Goal: Task Accomplishment & Management: Use online tool/utility

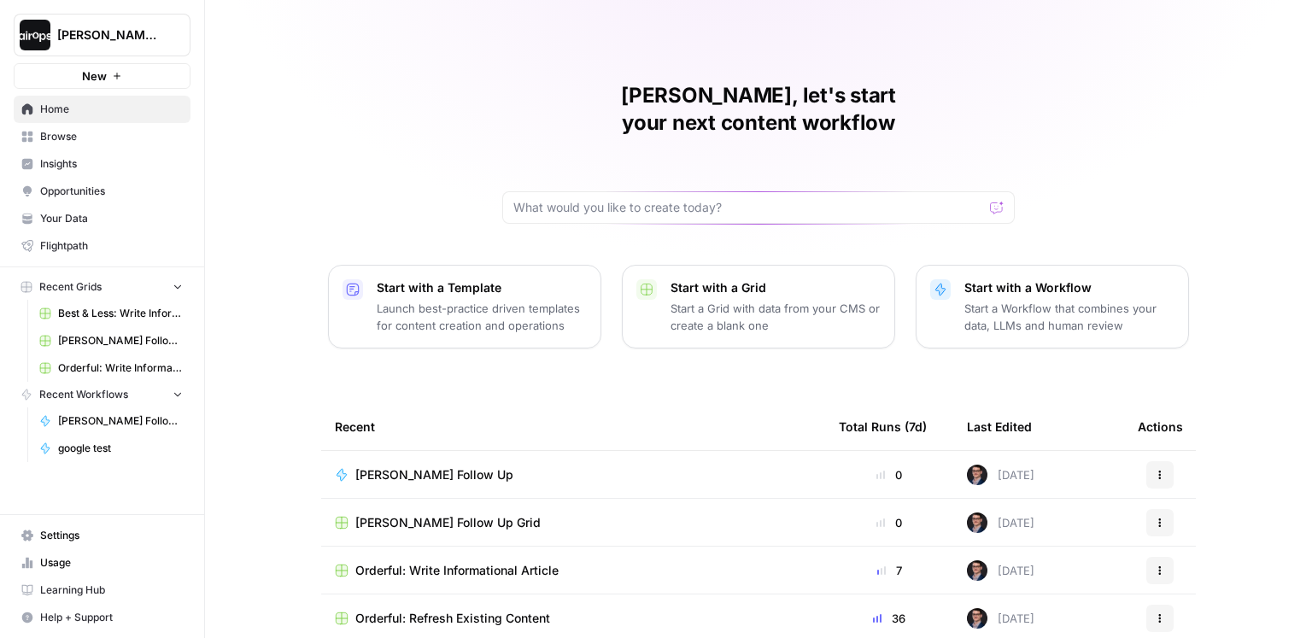
click at [654, 191] on div at bounding box center [758, 207] width 513 height 32
type input "pipedrive"
click button "Send" at bounding box center [998, 208] width 22 height 22
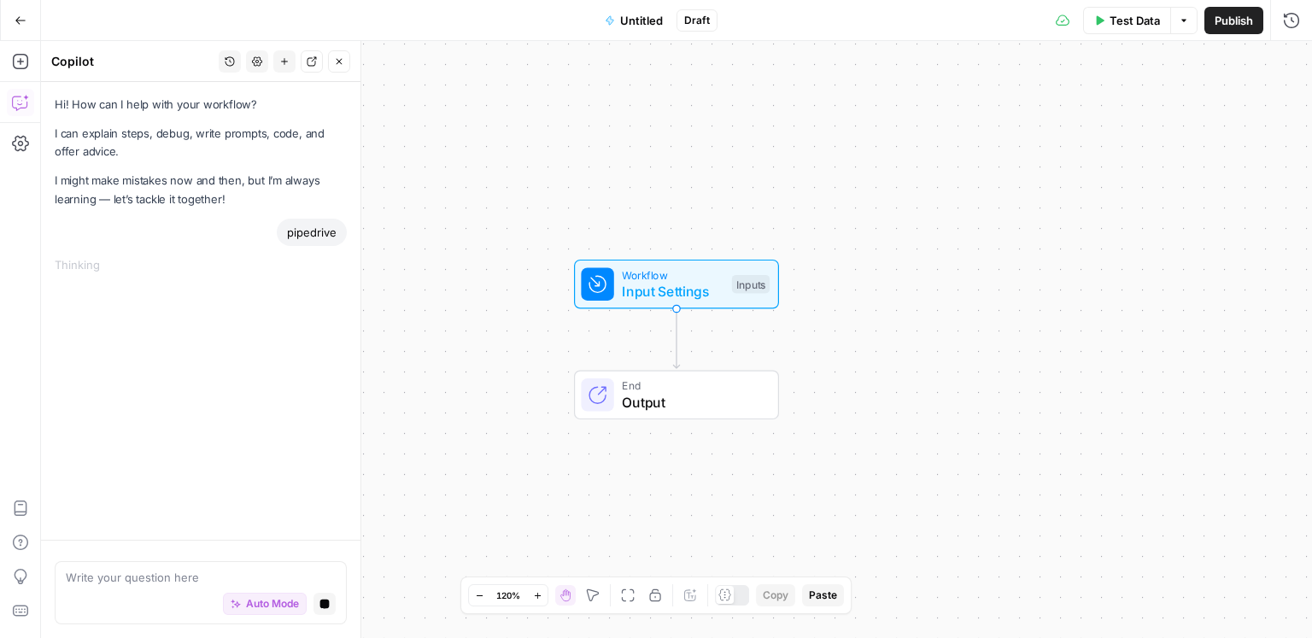
click at [25, 17] on icon "button" at bounding box center [21, 21] width 12 height 12
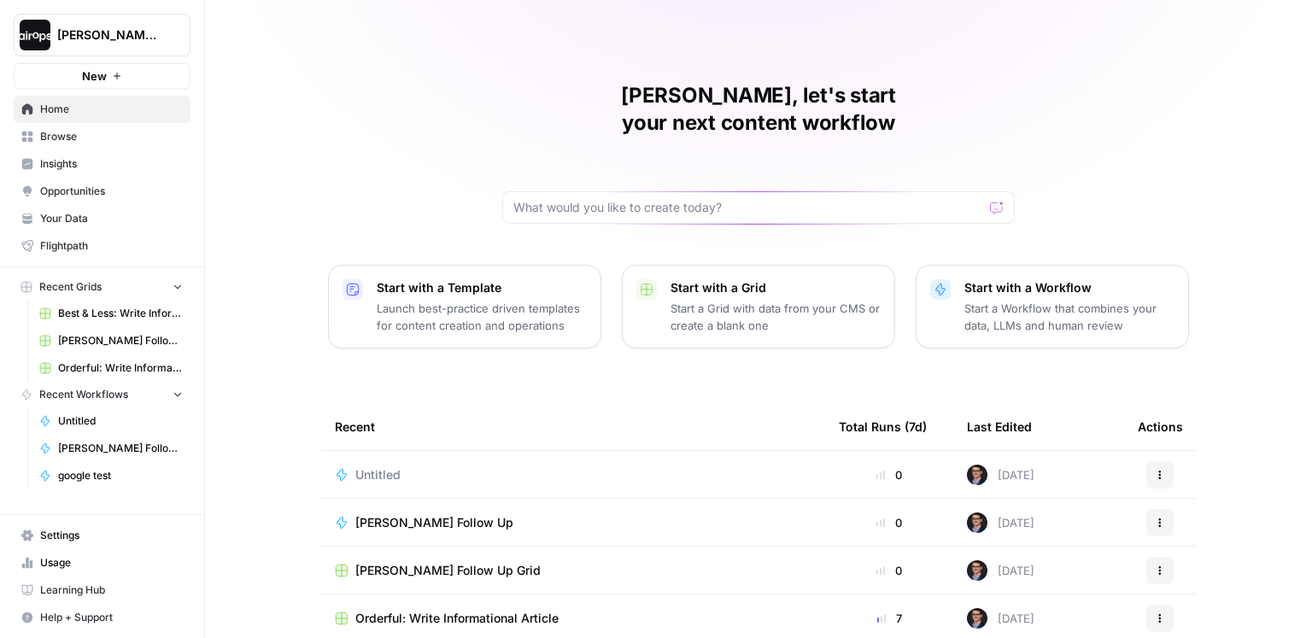
click at [56, 142] on span "Browse" at bounding box center [111, 136] width 143 height 15
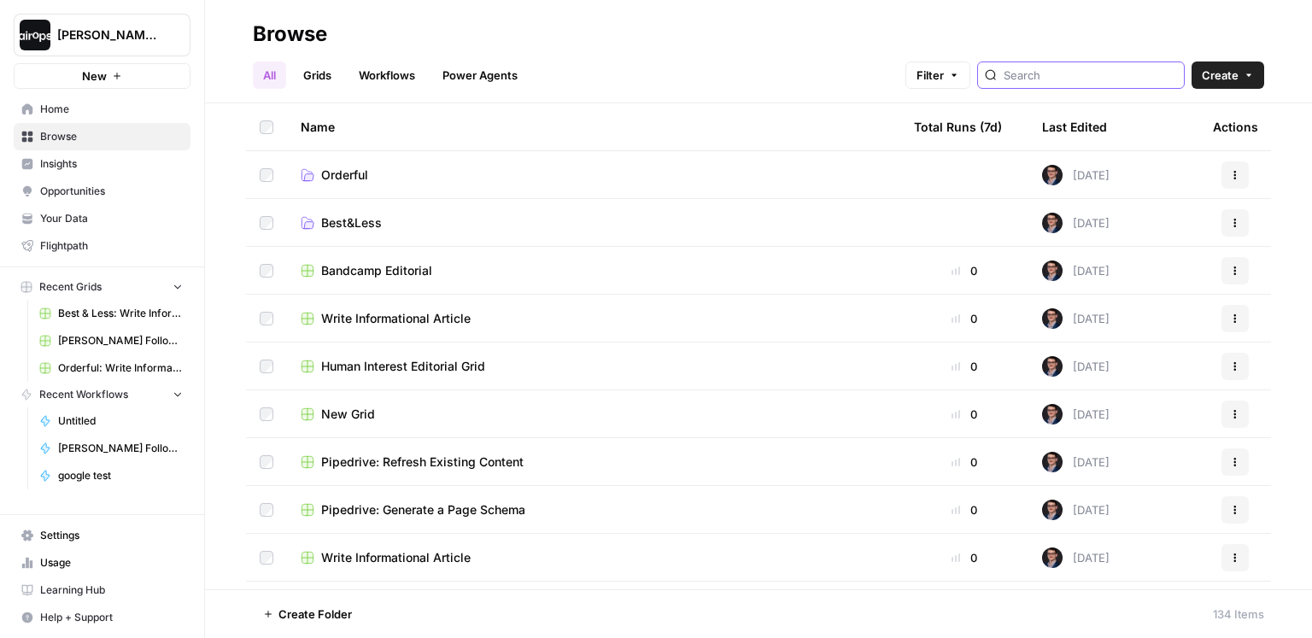
click at [1119, 81] on input "search" at bounding box center [1090, 75] width 173 height 17
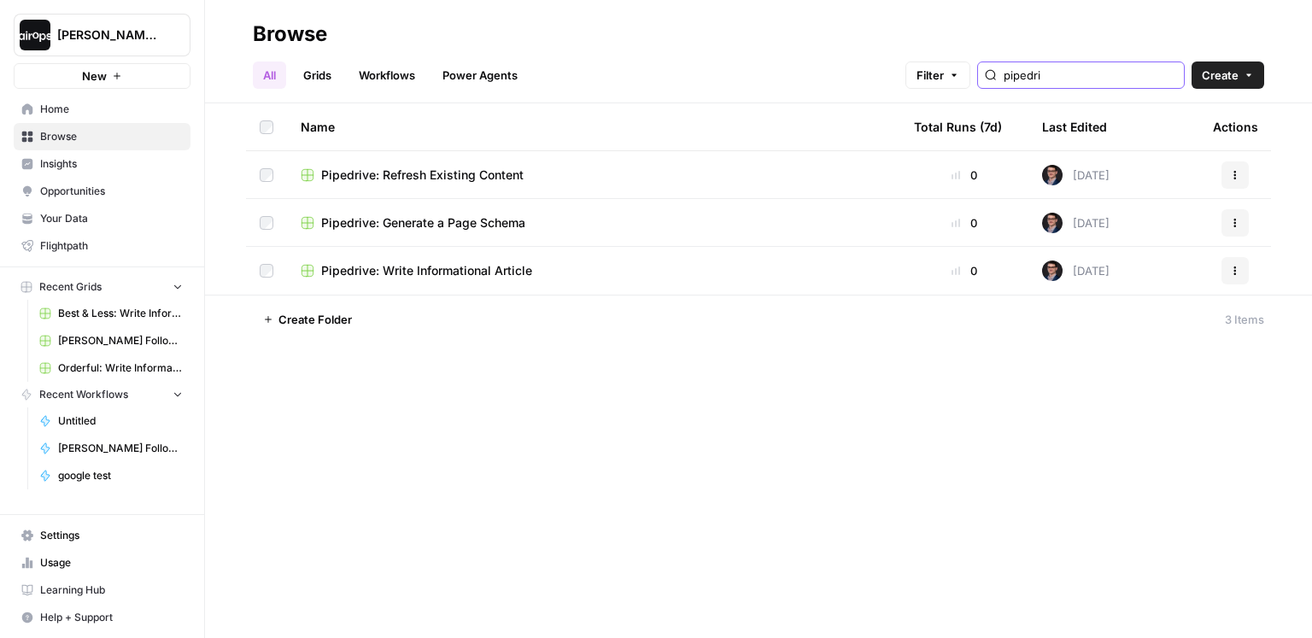
type input "pipedri"
click at [470, 270] on span "Pipedrive: Write Informational Article" at bounding box center [426, 270] width 211 height 17
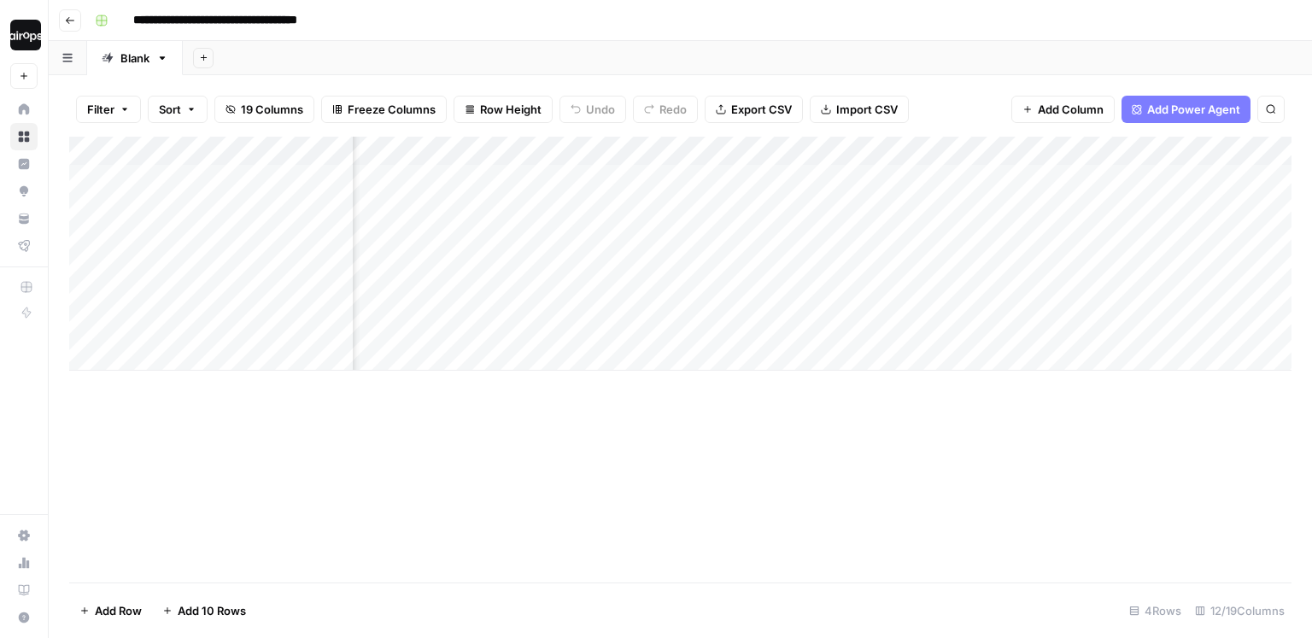
scroll to position [0, 508]
drag, startPoint x: 820, startPoint y: 179, endPoint x: 818, endPoint y: 372, distance: 193.1
click at [818, 372] on div "Add Column" at bounding box center [680, 360] width 1223 height 446
click at [862, 172] on div "Add Column" at bounding box center [680, 254] width 1223 height 234
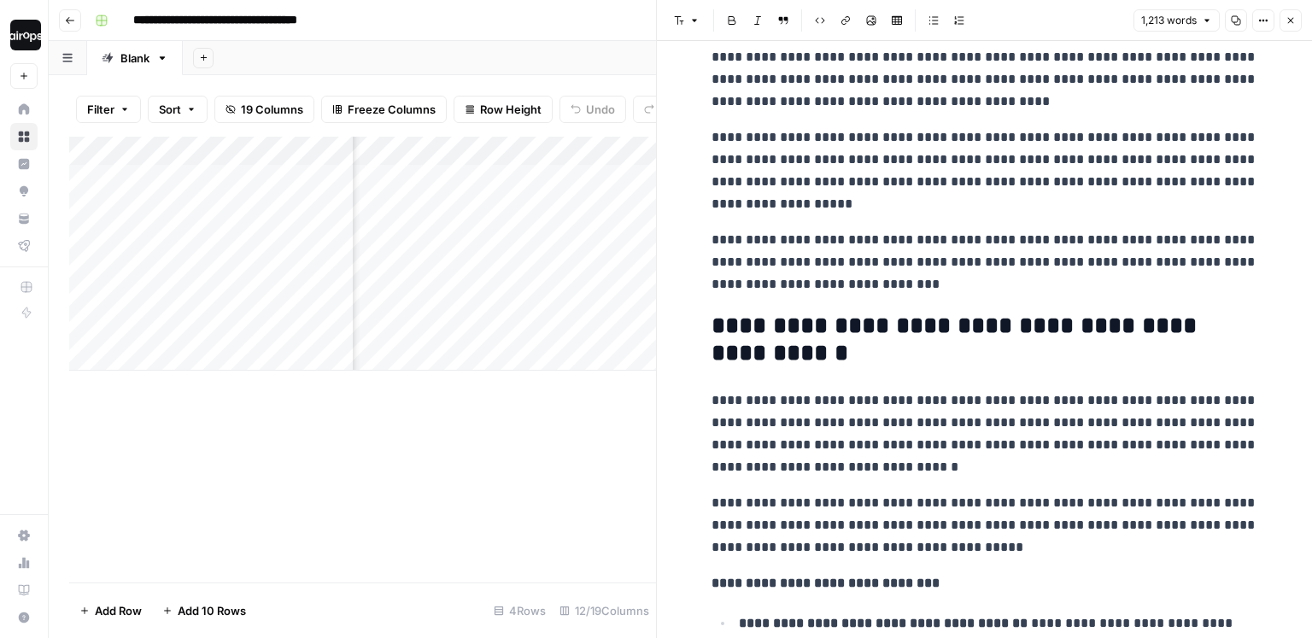
scroll to position [308, 0]
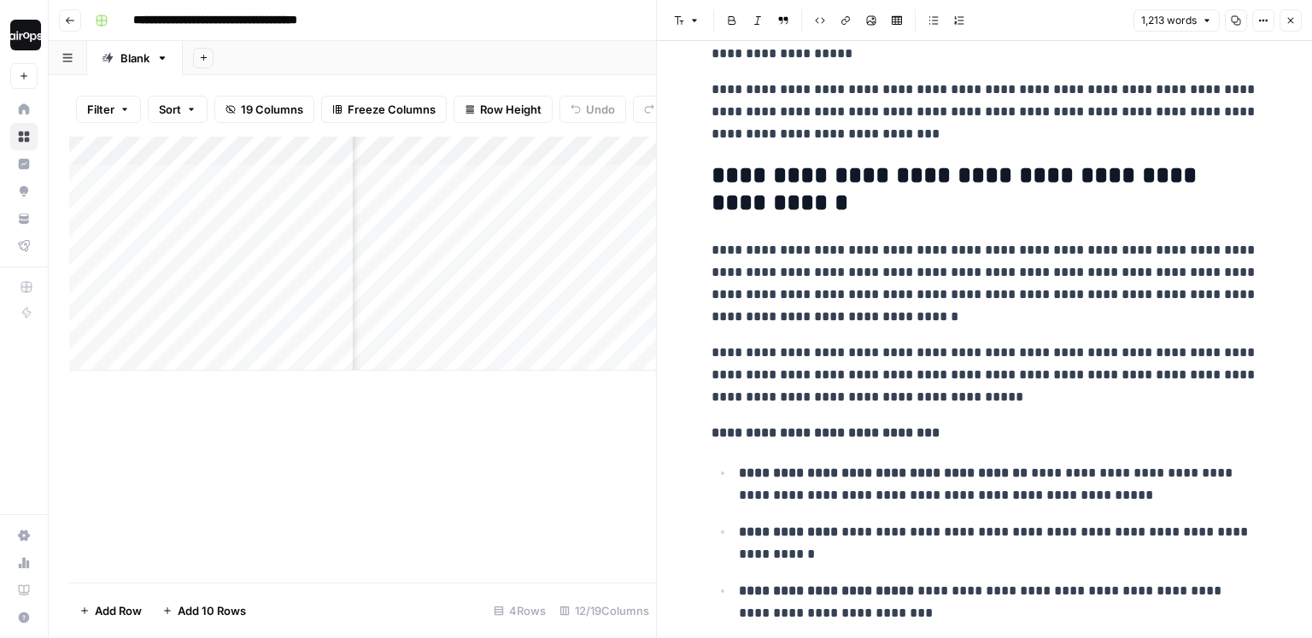
click at [1009, 423] on p "**********" at bounding box center [985, 433] width 547 height 22
click at [1291, 17] on icon "button" at bounding box center [1291, 20] width 10 height 10
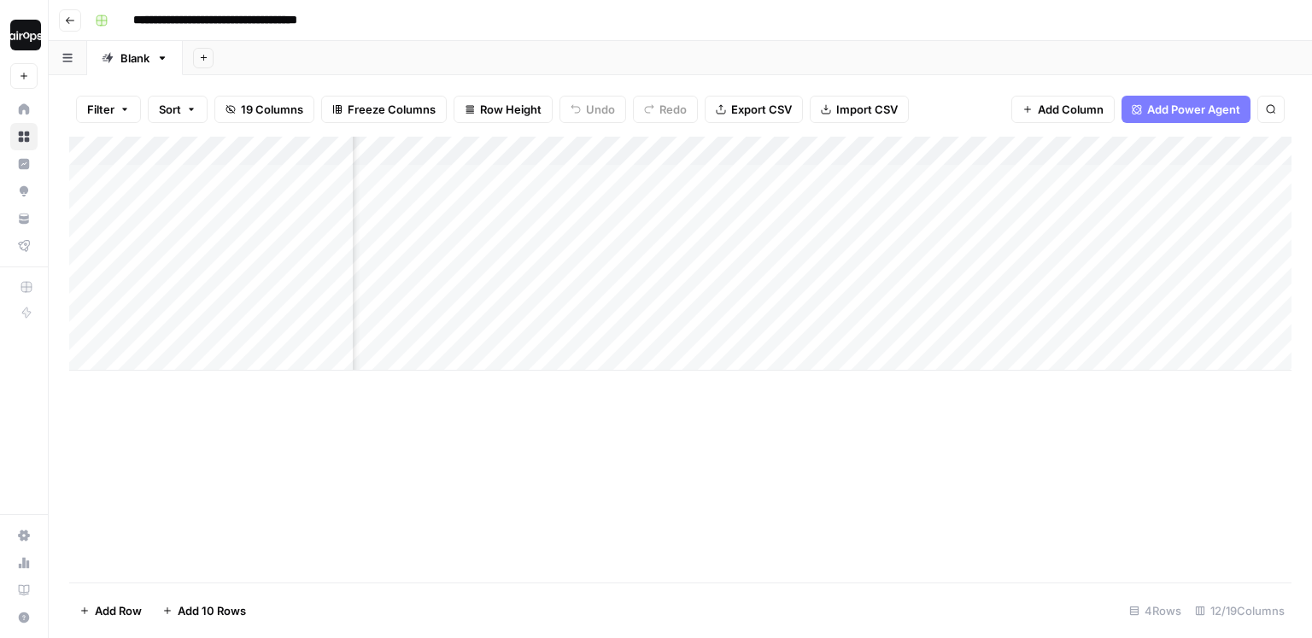
scroll to position [0, 592]
click at [976, 223] on div "Add Column" at bounding box center [680, 254] width 1223 height 234
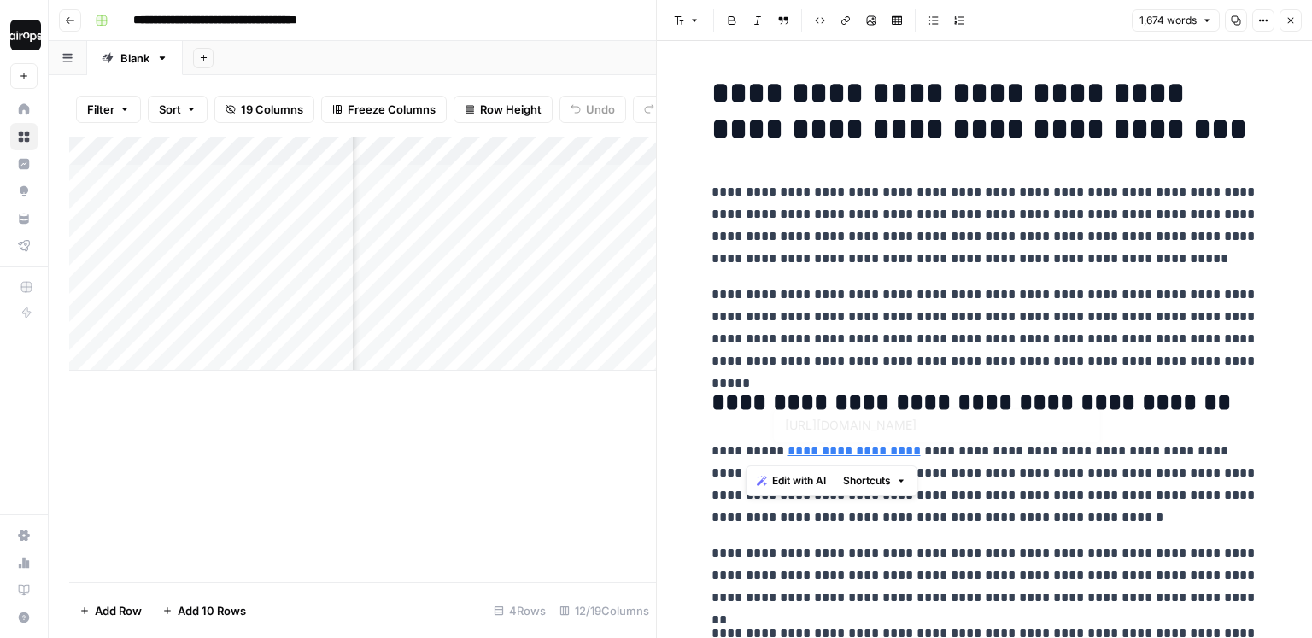
drag, startPoint x: 748, startPoint y: 446, endPoint x: 1029, endPoint y: 446, distance: 281.9
click at [1029, 446] on p "**********" at bounding box center [985, 484] width 547 height 89
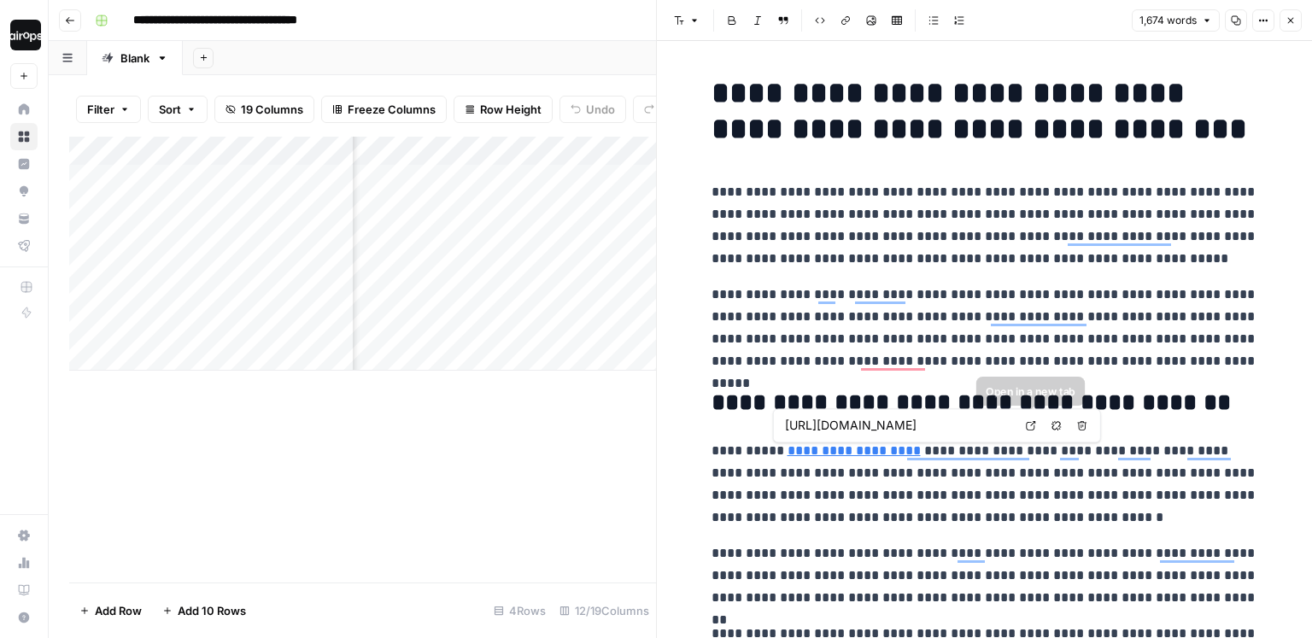
click at [1027, 428] on icon at bounding box center [1030, 425] width 9 height 9
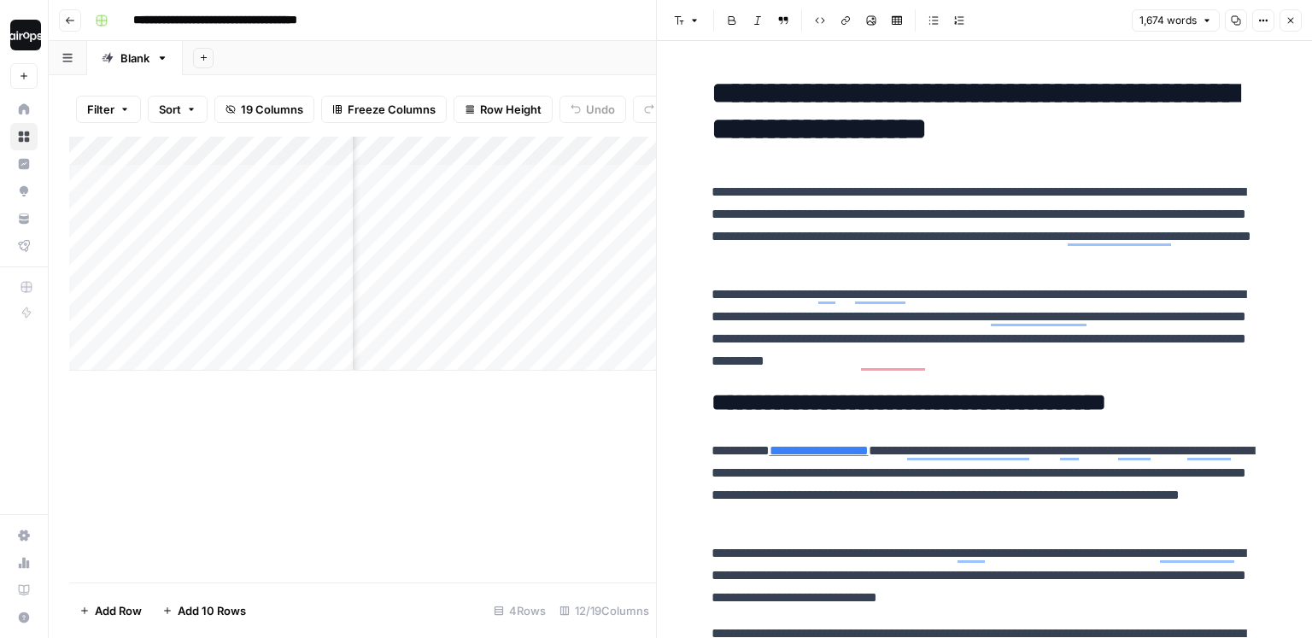
click at [240, 190] on div "Add Column" at bounding box center [362, 254] width 587 height 234
click at [1293, 21] on icon "button" at bounding box center [1291, 20] width 10 height 10
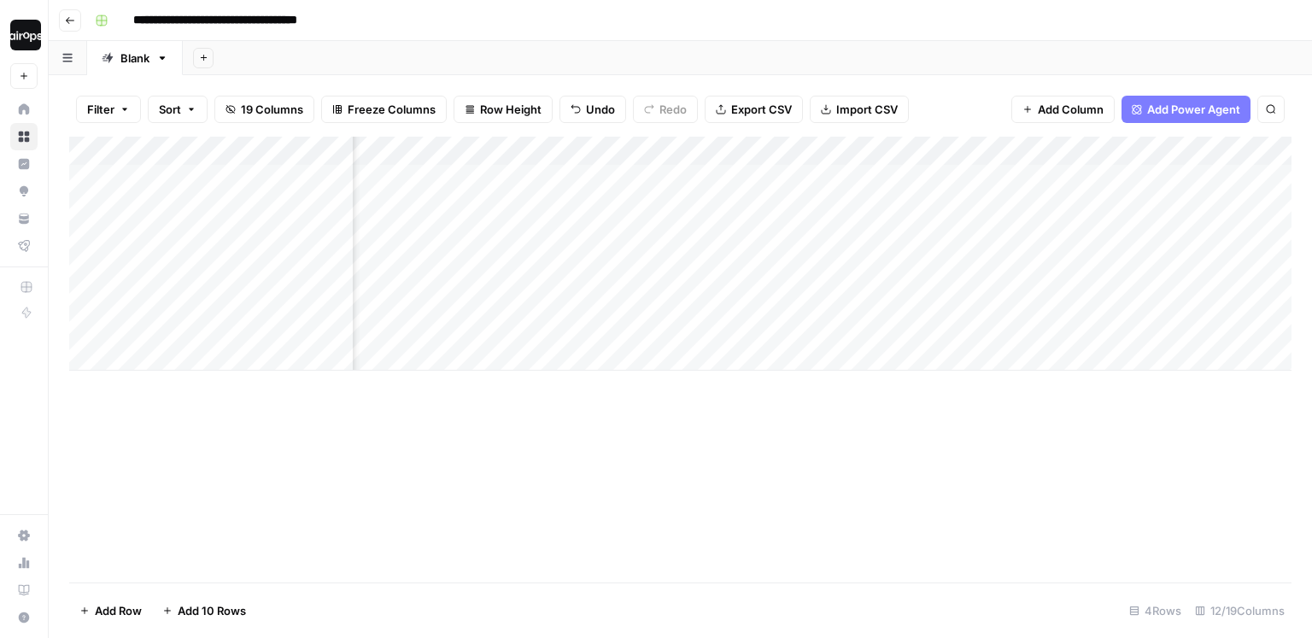
drag, startPoint x: 754, startPoint y: 166, endPoint x: 752, endPoint y: 320, distance: 153.8
click at [752, 317] on div "Add Column" at bounding box center [680, 254] width 1223 height 234
click at [1258, 152] on span "Add Column" at bounding box center [1253, 151] width 60 height 15
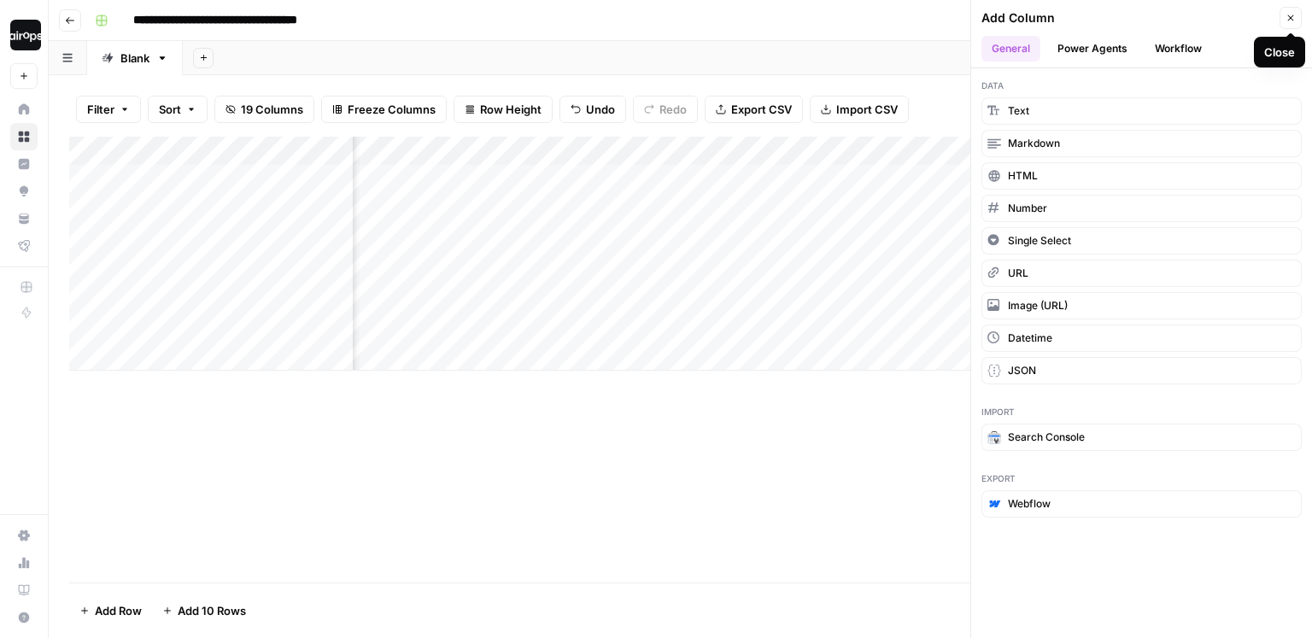
click at [1295, 18] on icon "button" at bounding box center [1291, 18] width 10 height 10
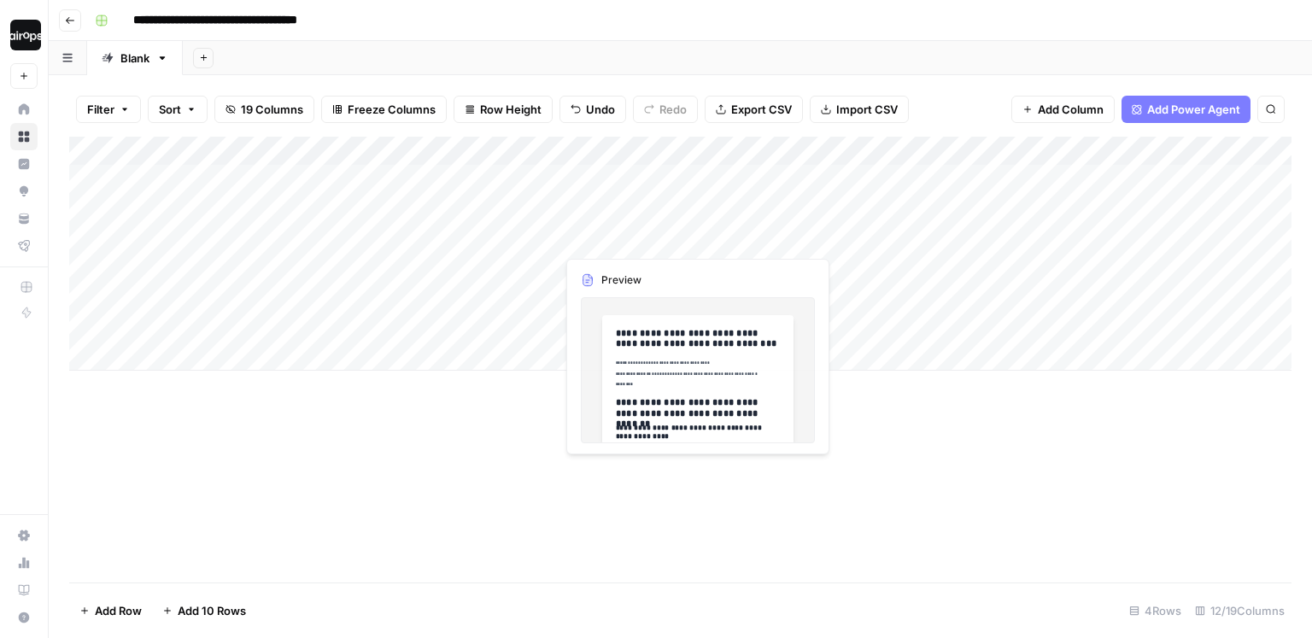
scroll to position [0, 3]
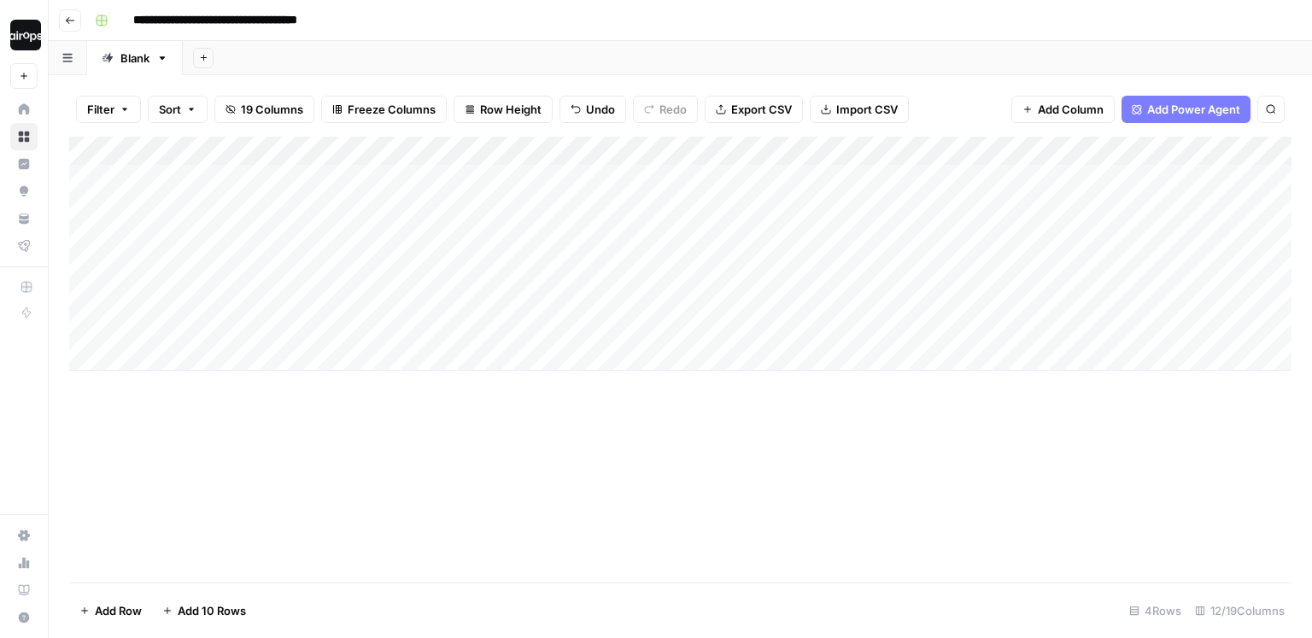
click at [969, 153] on div "Add Column" at bounding box center [680, 254] width 1223 height 234
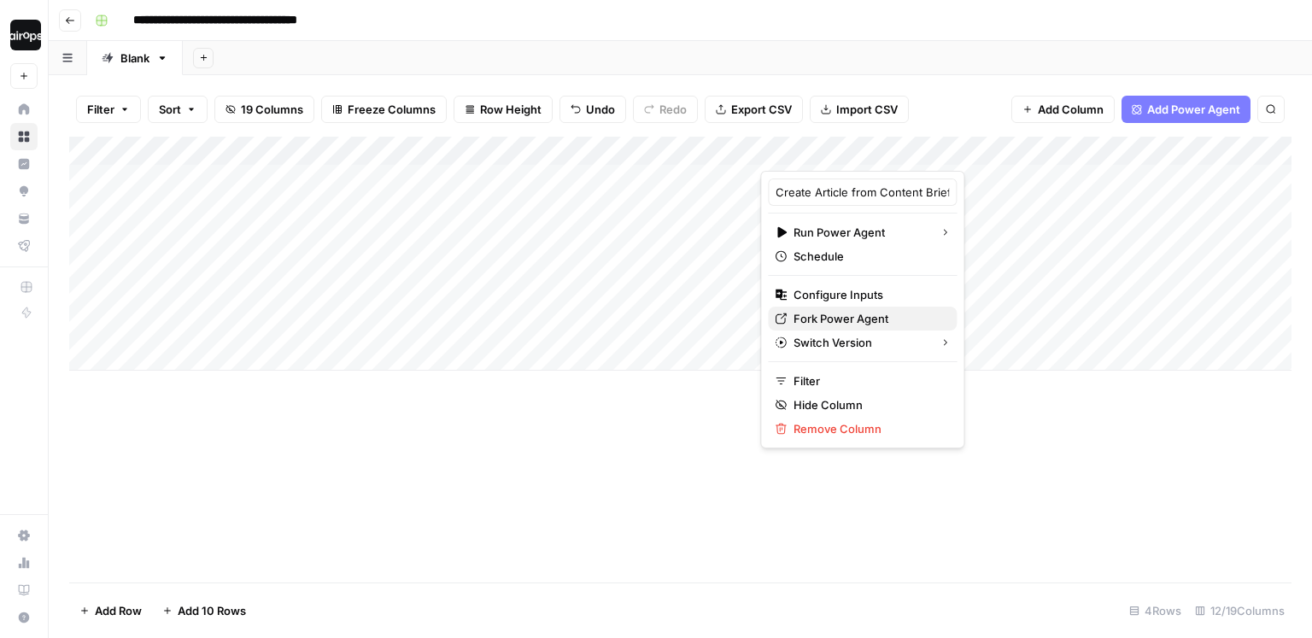
click at [851, 322] on span "Fork Power Agent" at bounding box center [869, 318] width 150 height 17
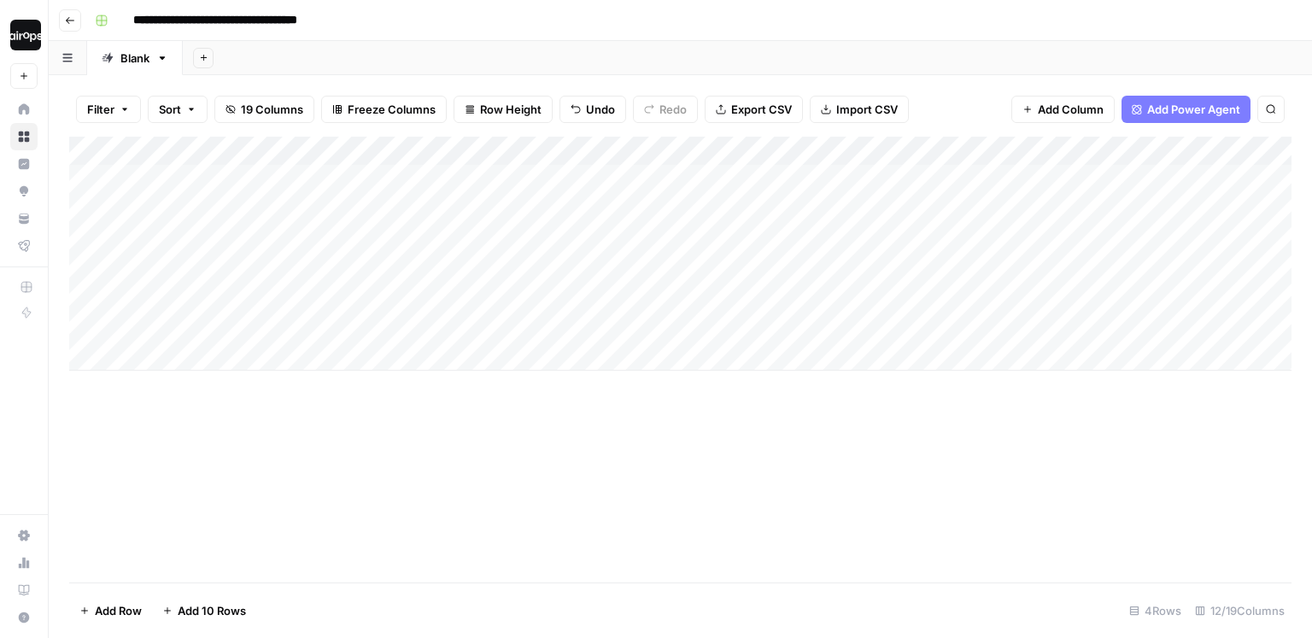
click at [837, 56] on div "Add Sheet" at bounding box center [747, 58] width 1129 height 34
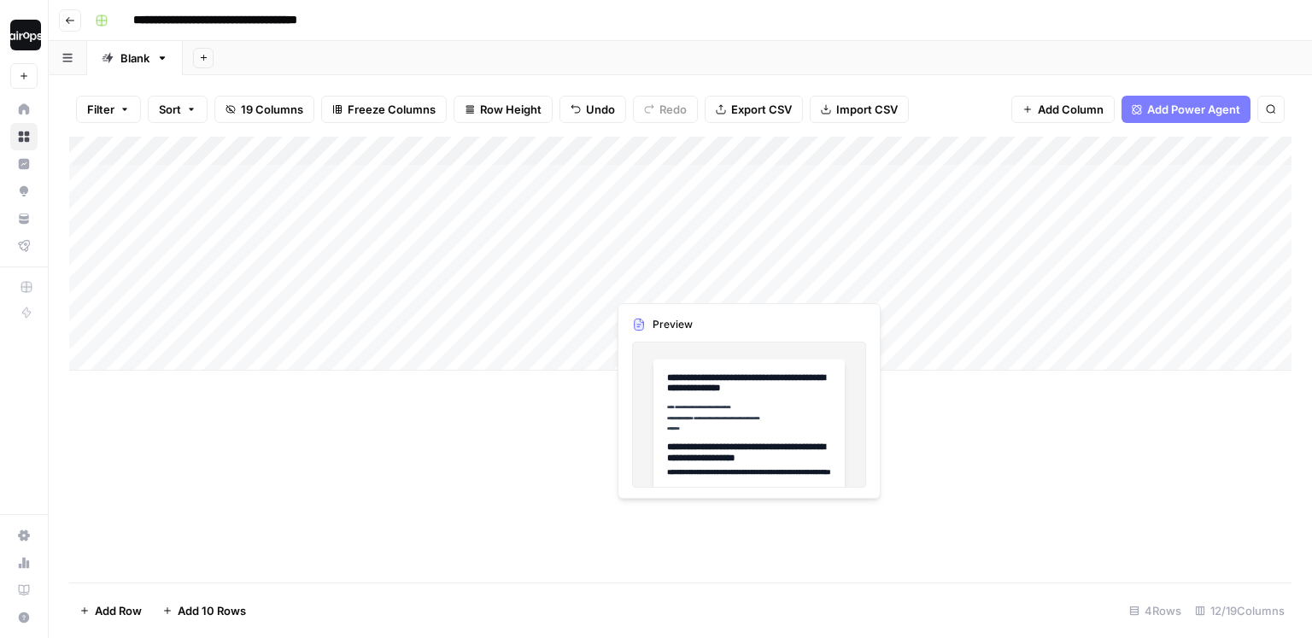
click at [699, 218] on div "Add Column" at bounding box center [680, 254] width 1223 height 234
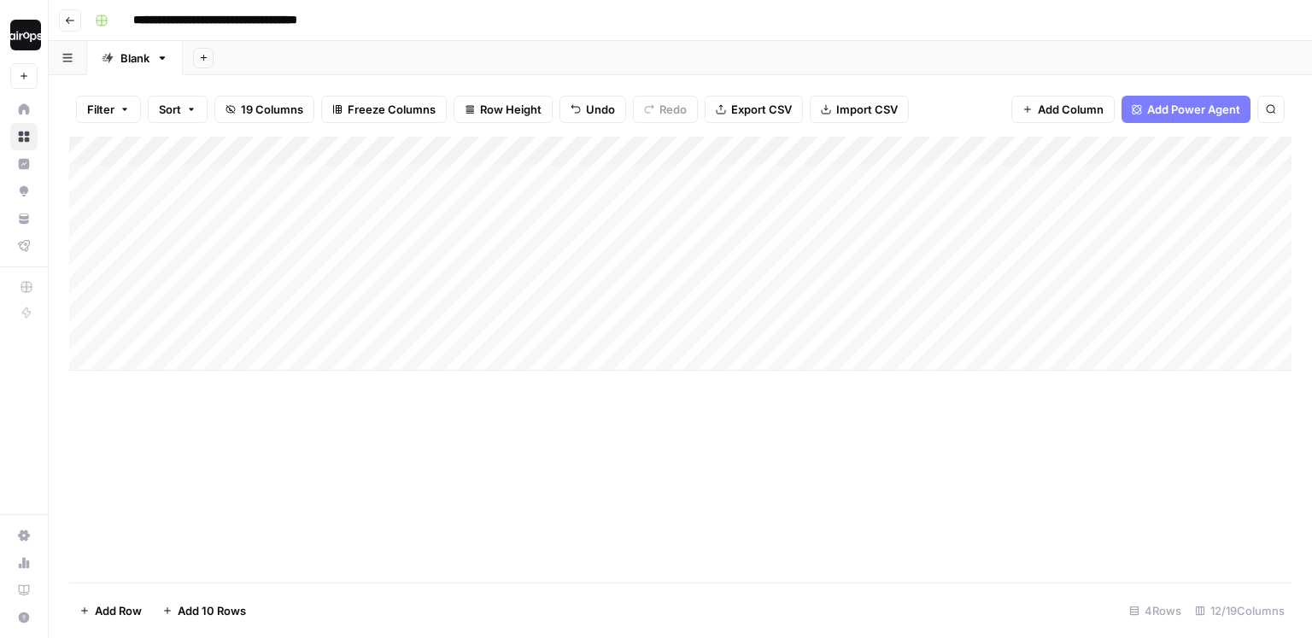
click at [692, 55] on div "Add Sheet" at bounding box center [747, 58] width 1129 height 34
drag, startPoint x: 583, startPoint y: 173, endPoint x: 577, endPoint y: 277, distance: 104.4
click at [577, 277] on div "Add Column" at bounding box center [680, 254] width 1223 height 234
click at [681, 64] on div "Add Sheet" at bounding box center [747, 58] width 1129 height 34
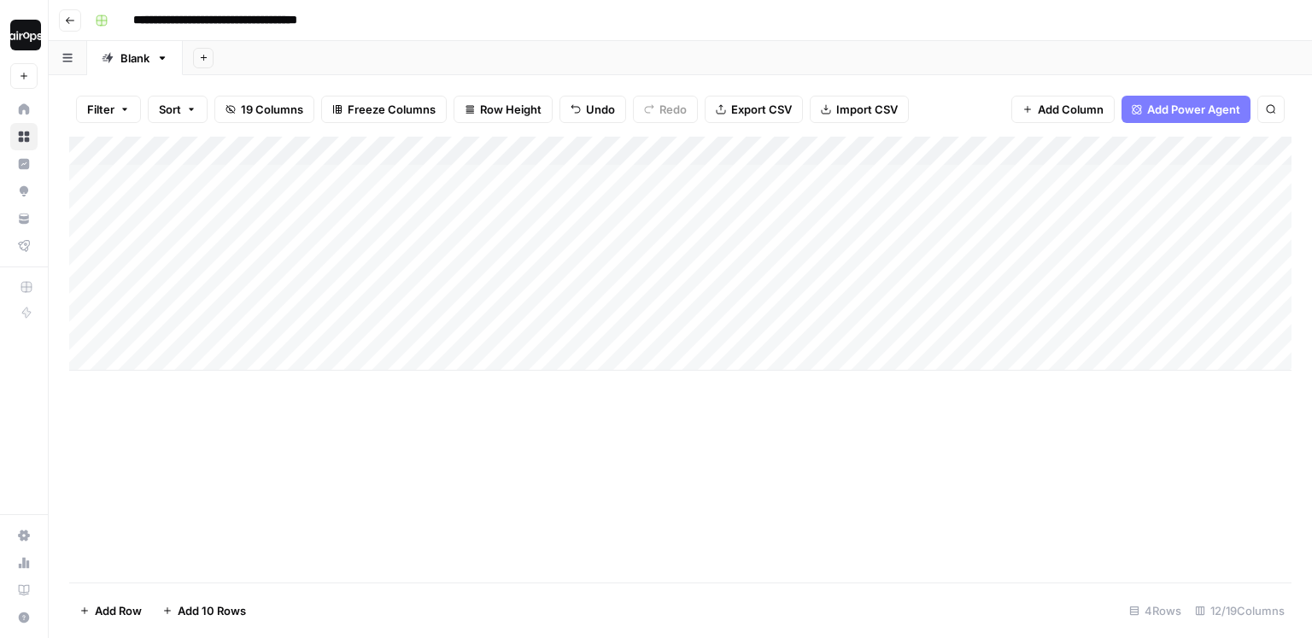
drag, startPoint x: 736, startPoint y: 172, endPoint x: 726, endPoint y: 326, distance: 154.1
click at [726, 326] on div "Add Column" at bounding box center [680, 254] width 1223 height 234
click at [698, 281] on div "Add Column" at bounding box center [680, 254] width 1223 height 234
click at [698, 80] on div "Filter Sort 19 Columns Freeze Columns Row Height Undo Redo Export CSV Import CS…" at bounding box center [681, 356] width 1264 height 563
click at [527, 49] on div "Add Sheet" at bounding box center [747, 58] width 1129 height 34
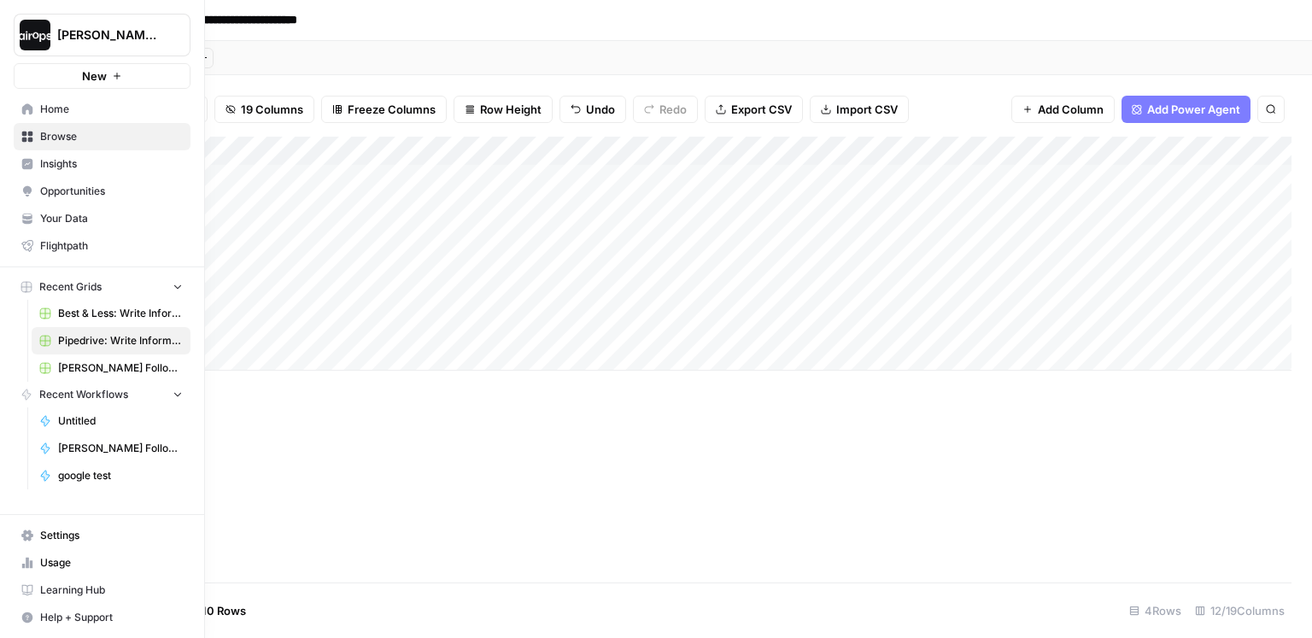
click at [70, 29] on span "[PERSON_NAME]-Sandbox" at bounding box center [108, 34] width 103 height 17
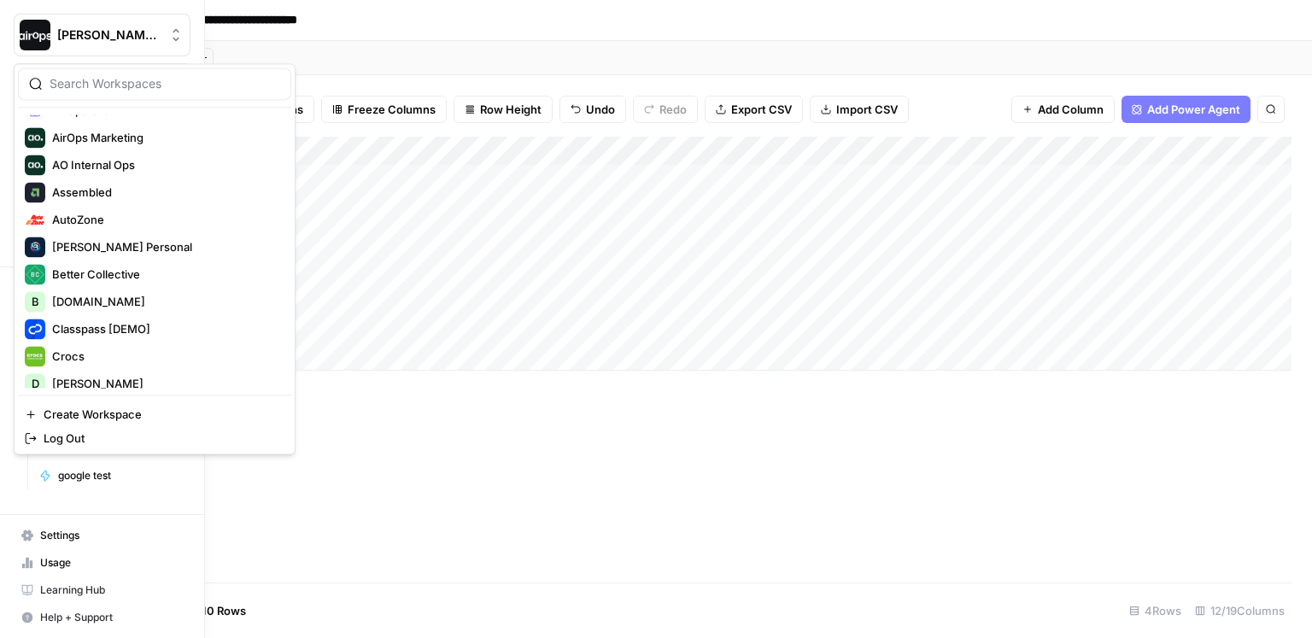
scroll to position [170, 0]
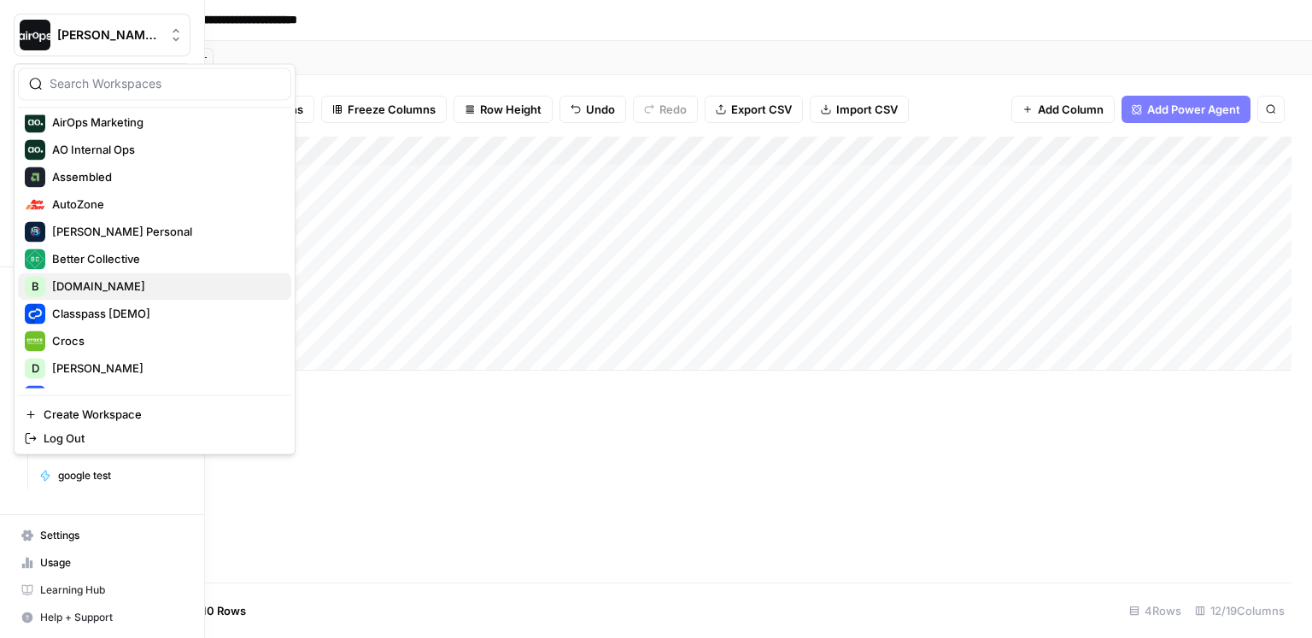
click at [97, 287] on span "Builder.io" at bounding box center [165, 286] width 226 height 17
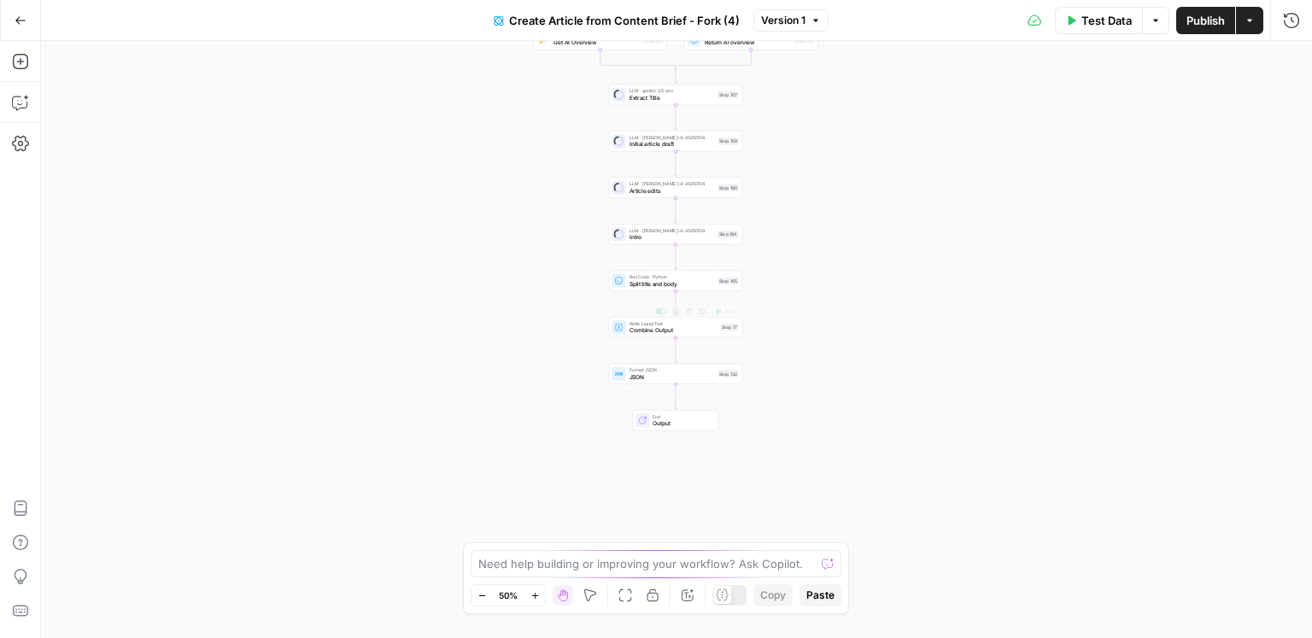
drag, startPoint x: 572, startPoint y: 507, endPoint x: 572, endPoint y: 155, distance: 352.8
click at [572, 155] on div "true false Workflow Input Settings Inputs Google Search Google Search Step 139 …" at bounding box center [676, 339] width 1271 height 597
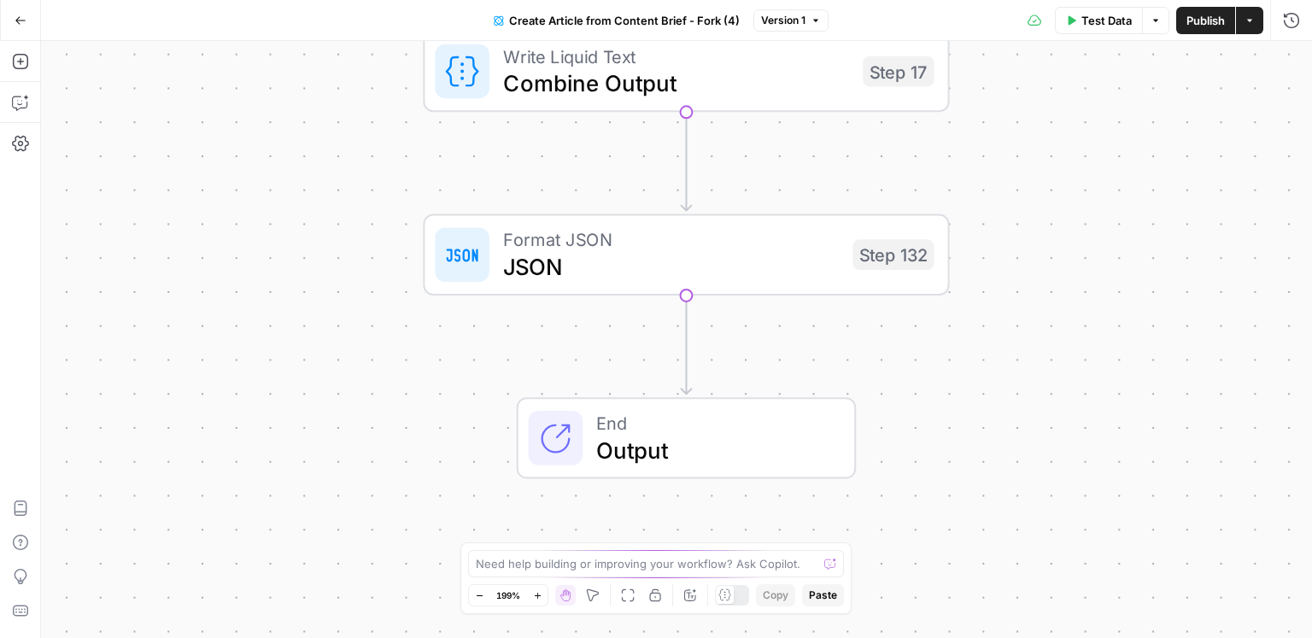
drag, startPoint x: 601, startPoint y: 239, endPoint x: 361, endPoint y: 402, distance: 289.6
click at [361, 402] on div "true false Workflow Input Settings Inputs Google Search Google Search Step 139 …" at bounding box center [676, 339] width 1271 height 597
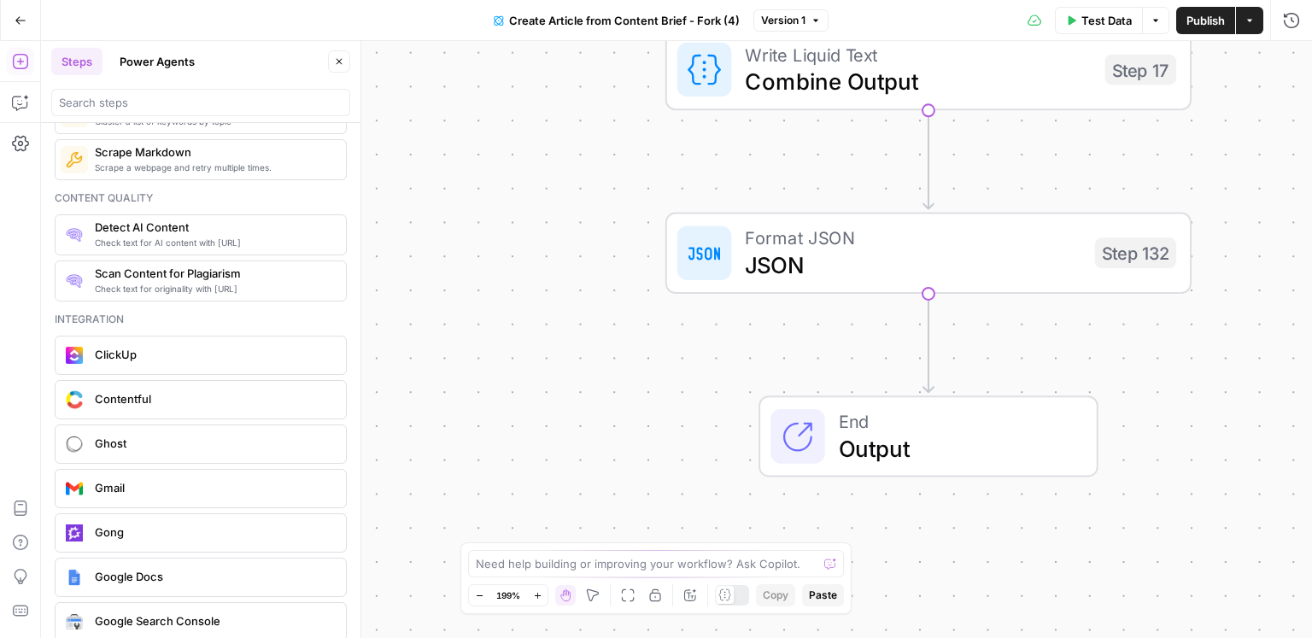
scroll to position [3207, 0]
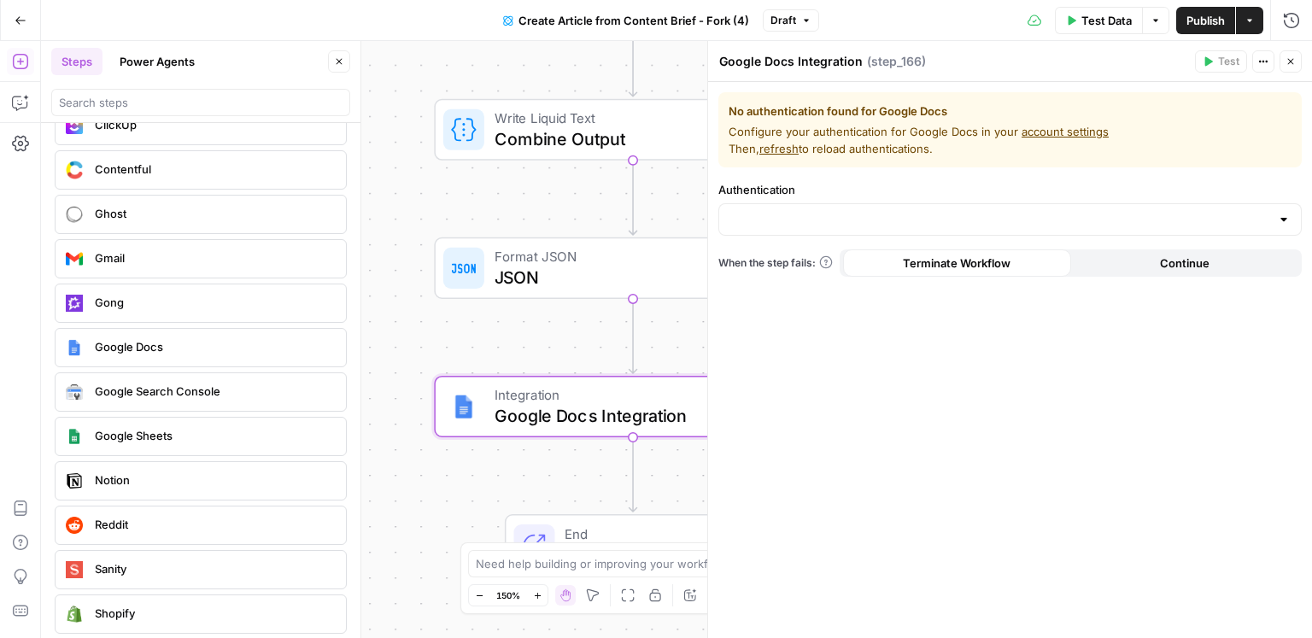
drag, startPoint x: 543, startPoint y: 386, endPoint x: 331, endPoint y: 366, distance: 212.9
click at [331, 366] on body "Dille-Sandbox New Home Browse Insights Opportunities Your Data Flightpath Recen…" at bounding box center [656, 319] width 1312 height 638
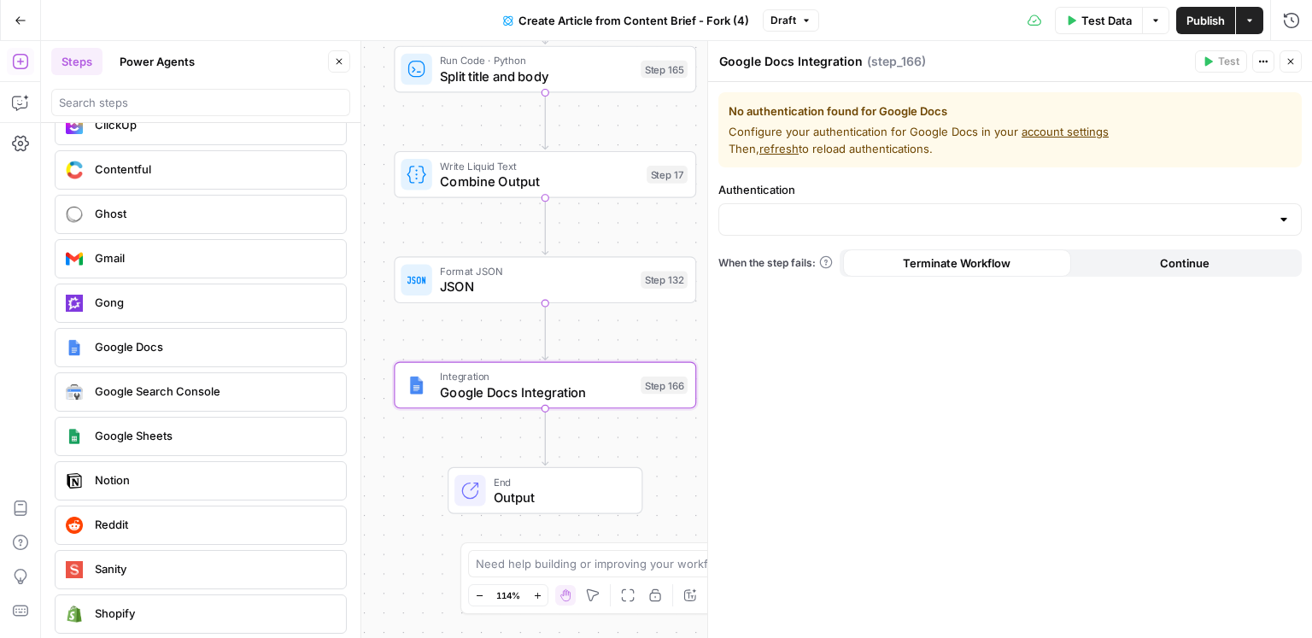
drag, startPoint x: 662, startPoint y: 347, endPoint x: 575, endPoint y: 342, distance: 87.3
click at [575, 342] on div "true false Workflow Input Settings Inputs Google Search Google Search Step 139 …" at bounding box center [676, 339] width 1271 height 597
click at [1290, 62] on icon "button" at bounding box center [1291, 62] width 6 height 6
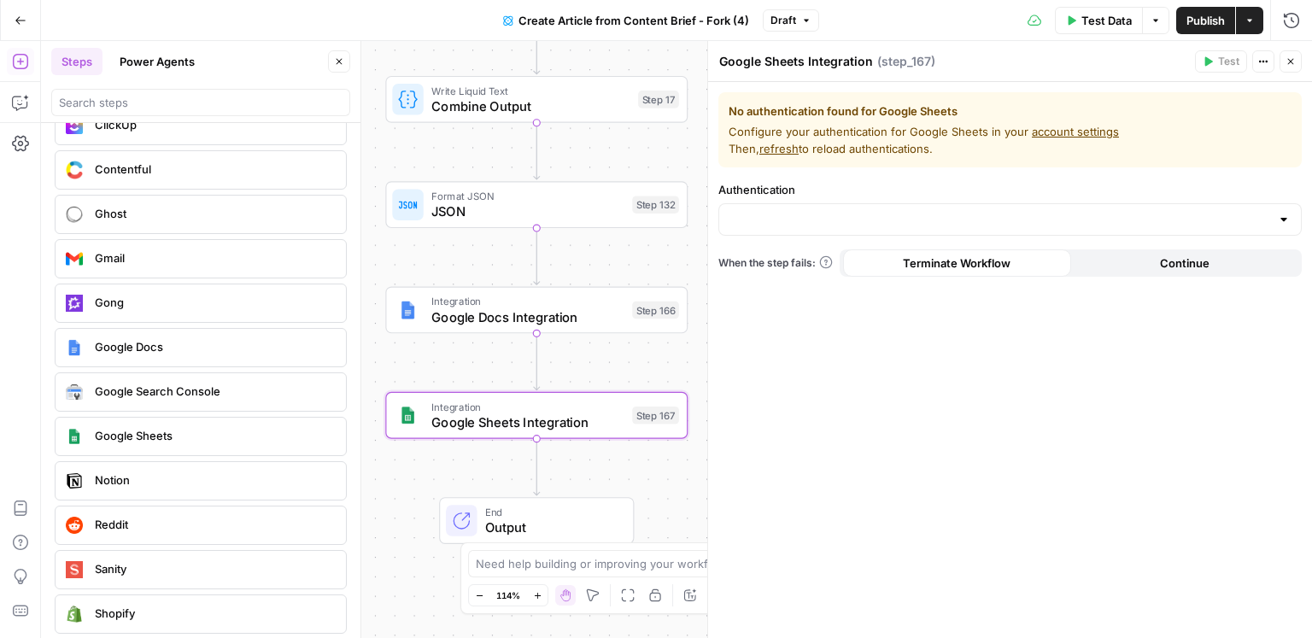
drag, startPoint x: 685, startPoint y: 442, endPoint x: 678, endPoint y: 367, distance: 75.6
click at [678, 367] on div "true false Workflow Input Settings Inputs Google Search Google Search Step 139 …" at bounding box center [676, 339] width 1271 height 597
click at [1293, 62] on icon "button" at bounding box center [1291, 61] width 10 height 10
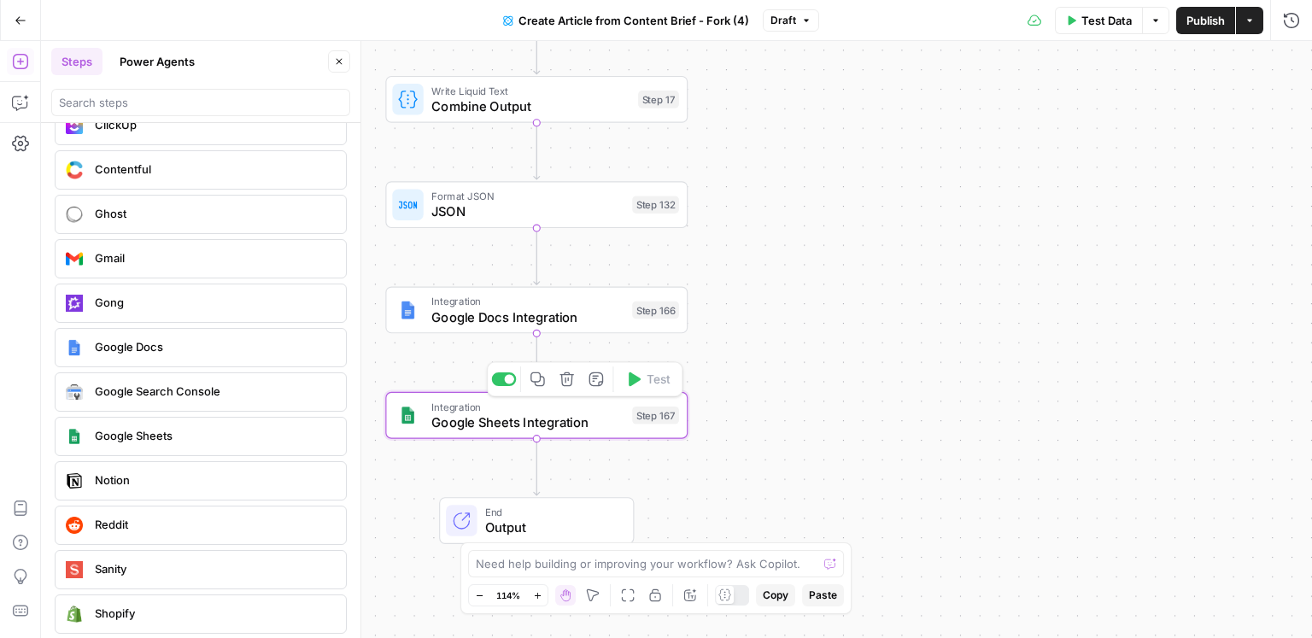
click at [566, 378] on icon "button" at bounding box center [567, 379] width 15 height 15
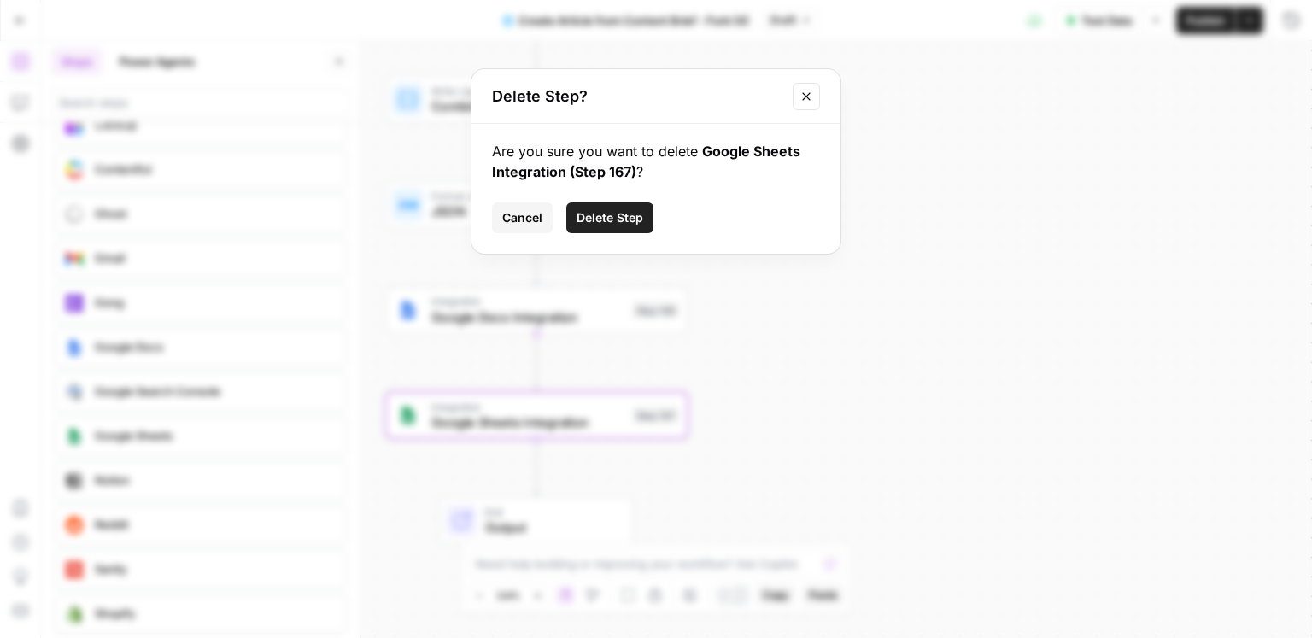
click at [635, 211] on span "Delete Step" at bounding box center [610, 217] width 67 height 17
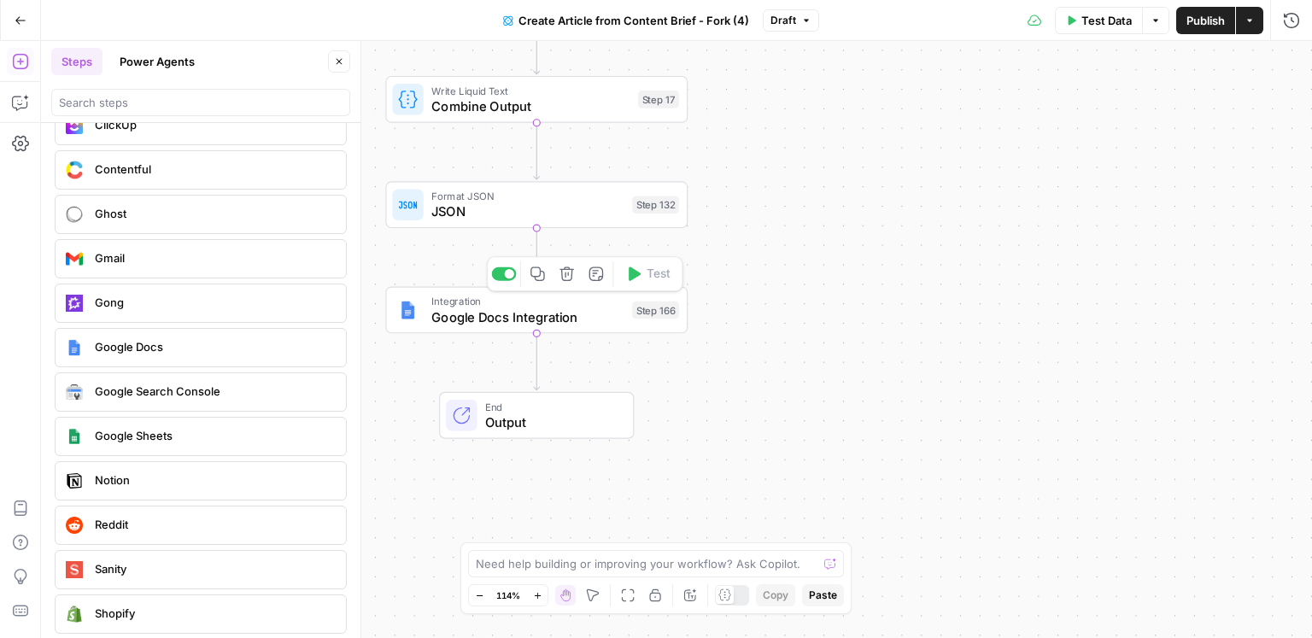
click at [566, 270] on icon "button" at bounding box center [567, 274] width 15 height 15
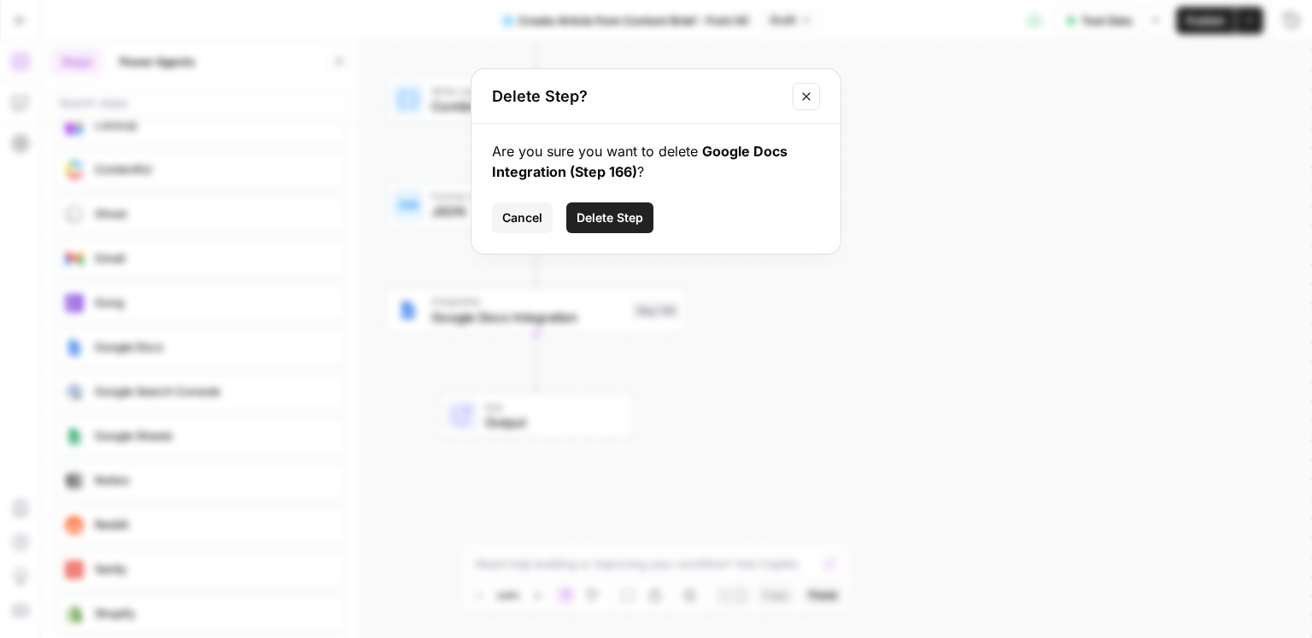
click at [636, 211] on span "Delete Step" at bounding box center [610, 217] width 67 height 17
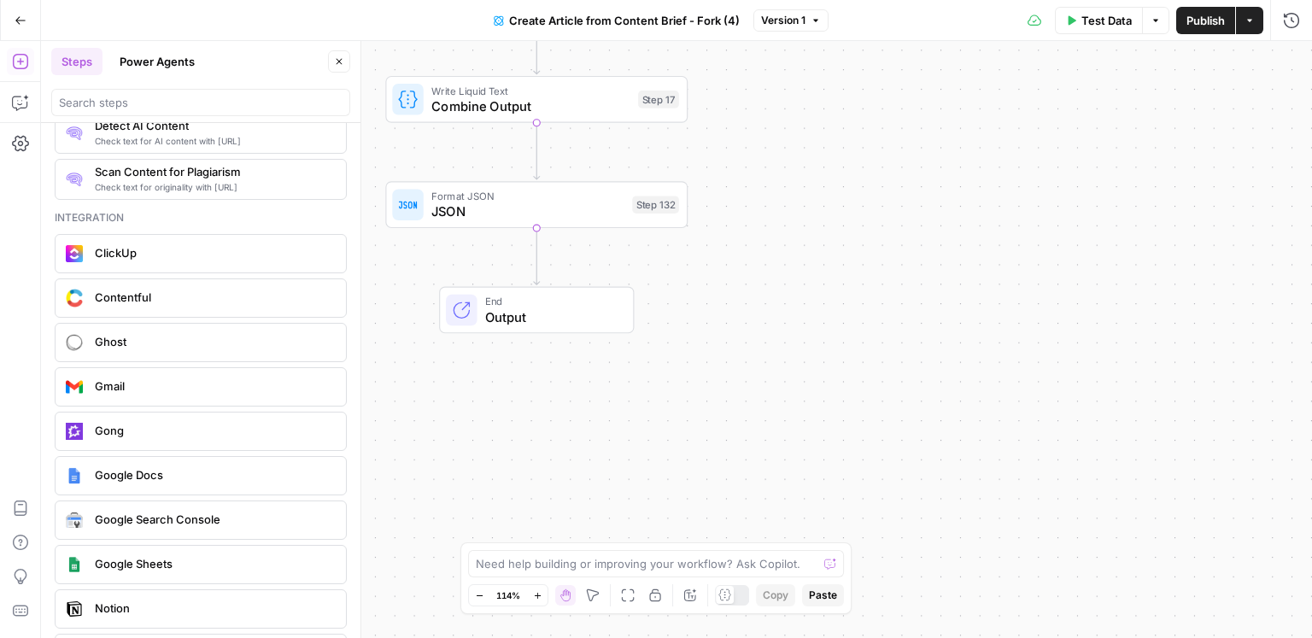
scroll to position [3079, 0]
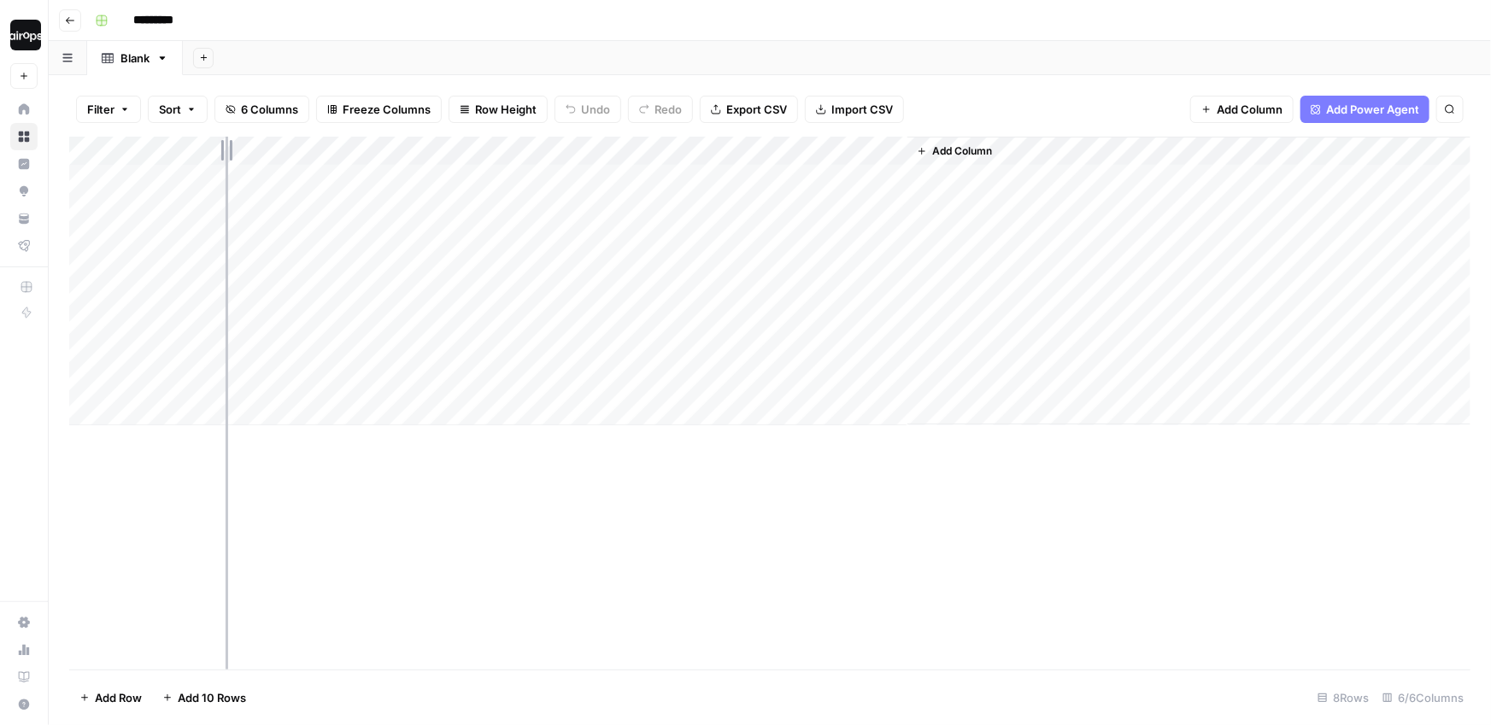
drag, startPoint x: 284, startPoint y: 150, endPoint x: 226, endPoint y: 152, distance: 58.1
click at [226, 152] on div "Add Column" at bounding box center [769, 281] width 1401 height 289
click at [219, 150] on div "Add Column" at bounding box center [769, 281] width 1401 height 289
click at [277, 75] on div "Filter Sort 6 Columns Freeze Columns Row Height Undo Redo Export CSV Import CSV…" at bounding box center [770, 400] width 1442 height 650
drag, startPoint x: 349, startPoint y: 180, endPoint x: 346, endPoint y: 376, distance: 195.7
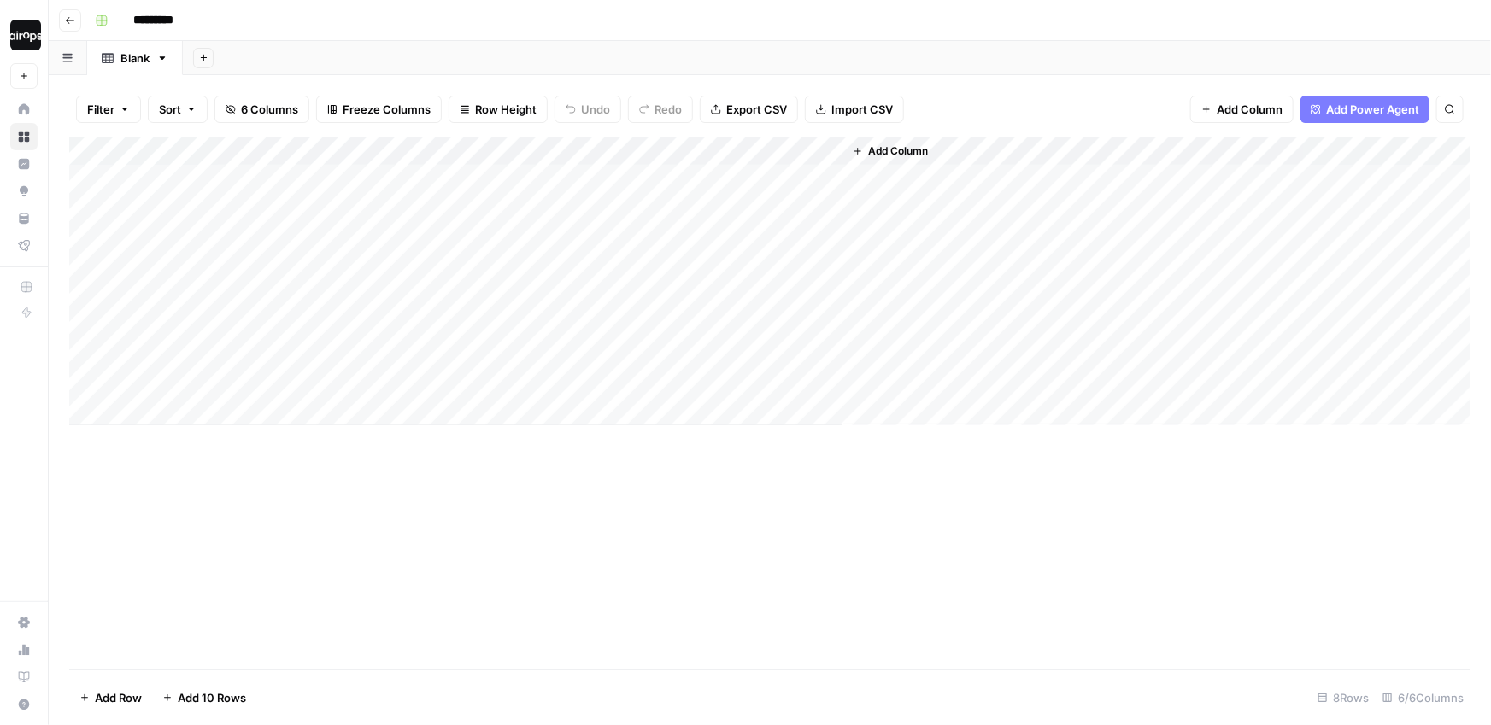
click at [346, 376] on div "Add Column" at bounding box center [769, 281] width 1401 height 289
click at [509, 64] on div "Add Sheet" at bounding box center [837, 58] width 1308 height 34
click at [806, 56] on div "Add Sheet" at bounding box center [837, 58] width 1308 height 34
click at [904, 149] on span "Add Column" at bounding box center [898, 151] width 60 height 15
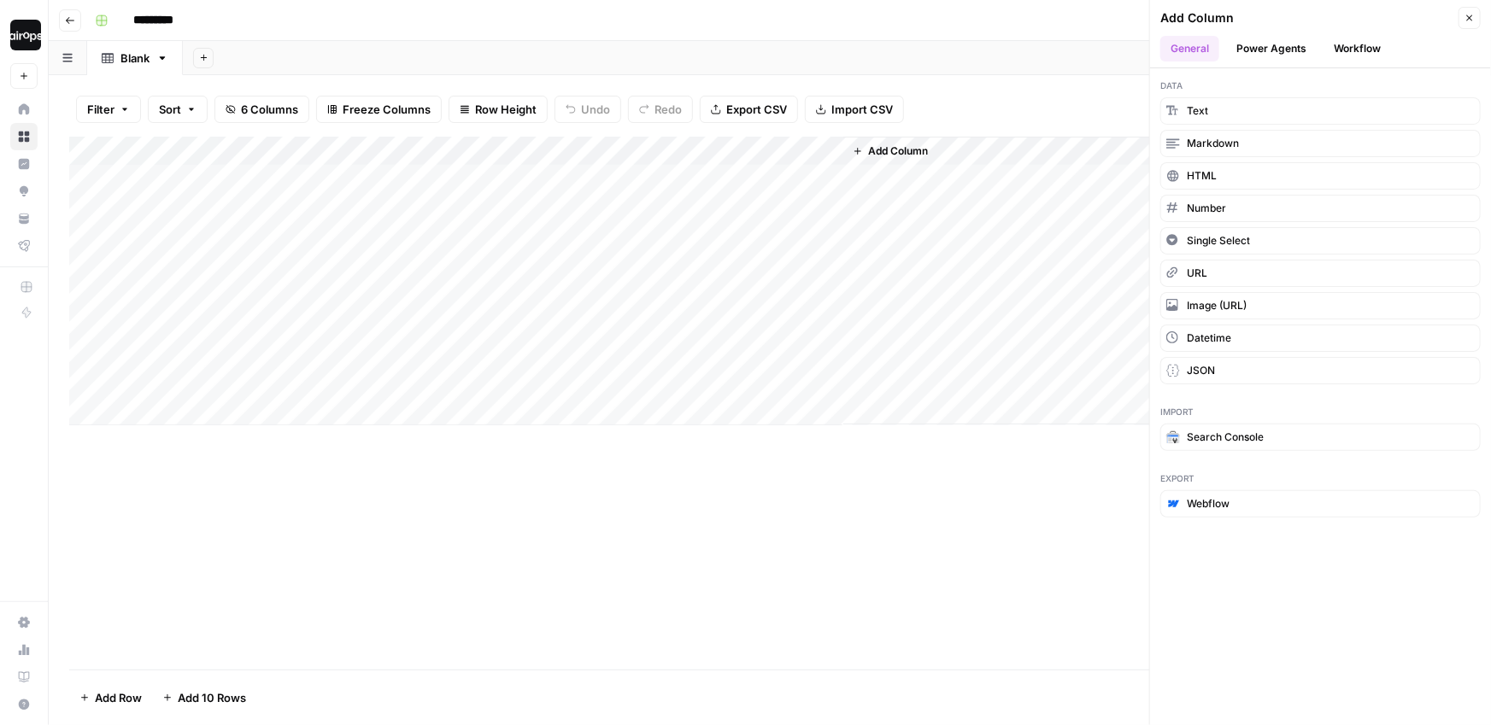
click at [1291, 41] on button "Power Agents" at bounding box center [1271, 49] width 91 height 26
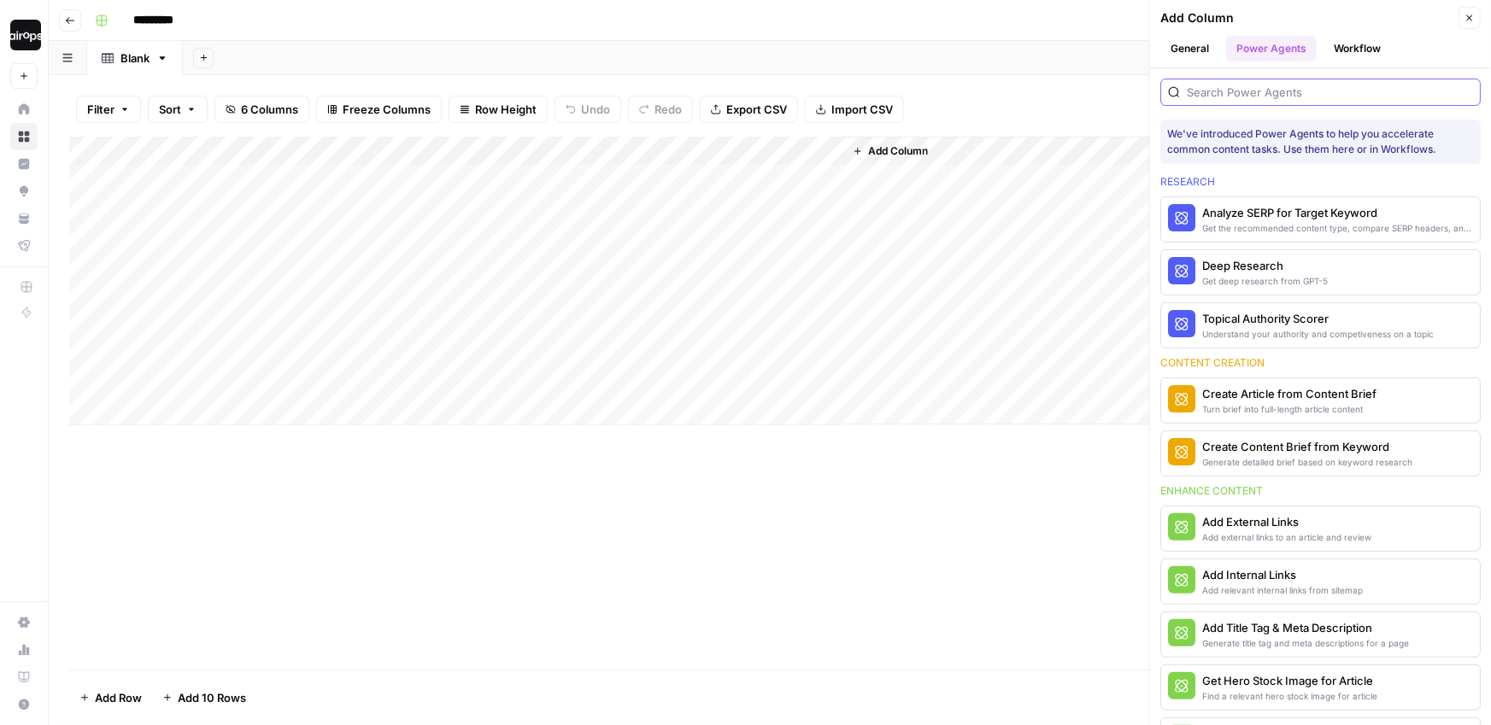
click at [1257, 89] on input "search" at bounding box center [1330, 92] width 286 height 17
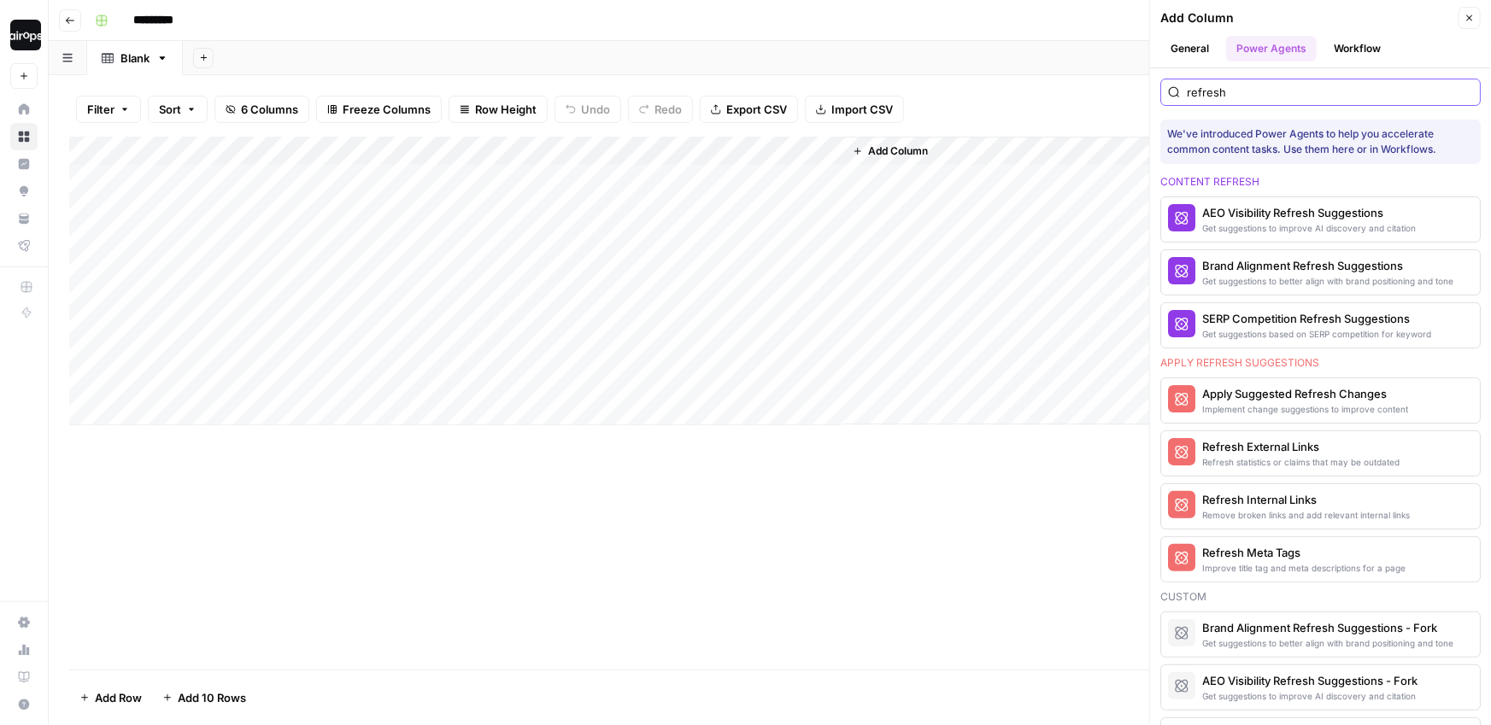
type input "refresh"
click at [1362, 48] on button "Workflow" at bounding box center [1356, 49] width 67 height 26
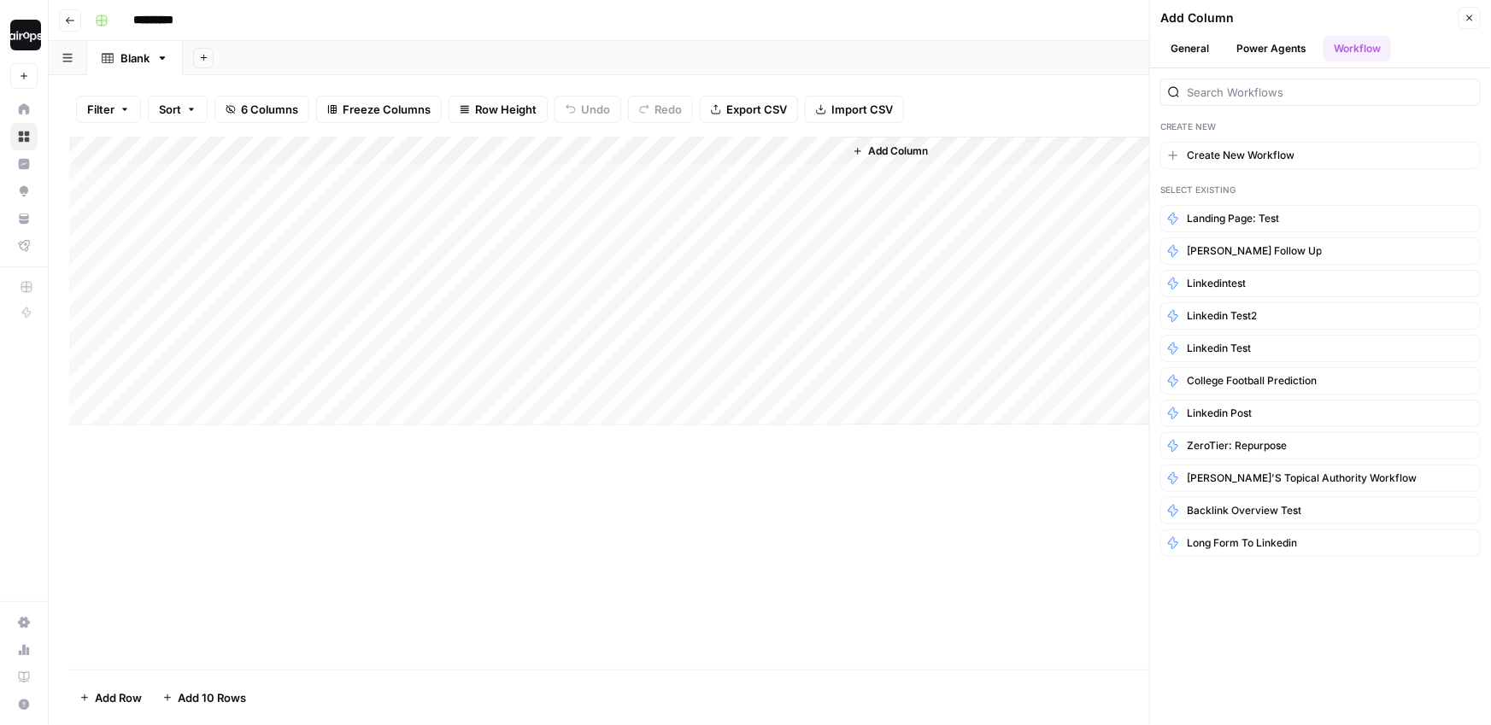
click at [1290, 48] on button "Power Agents" at bounding box center [1271, 49] width 91 height 26
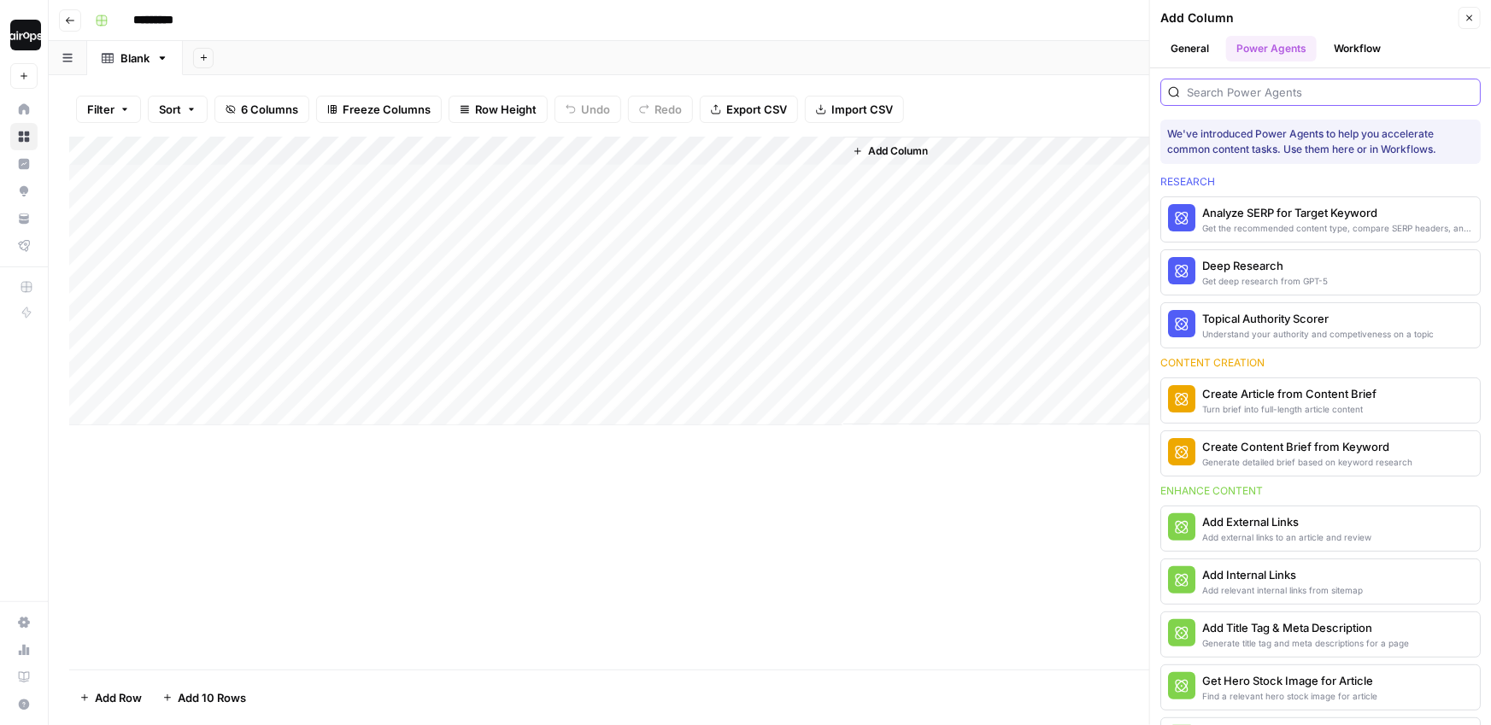
click at [1285, 84] on input "search" at bounding box center [1330, 92] width 286 height 17
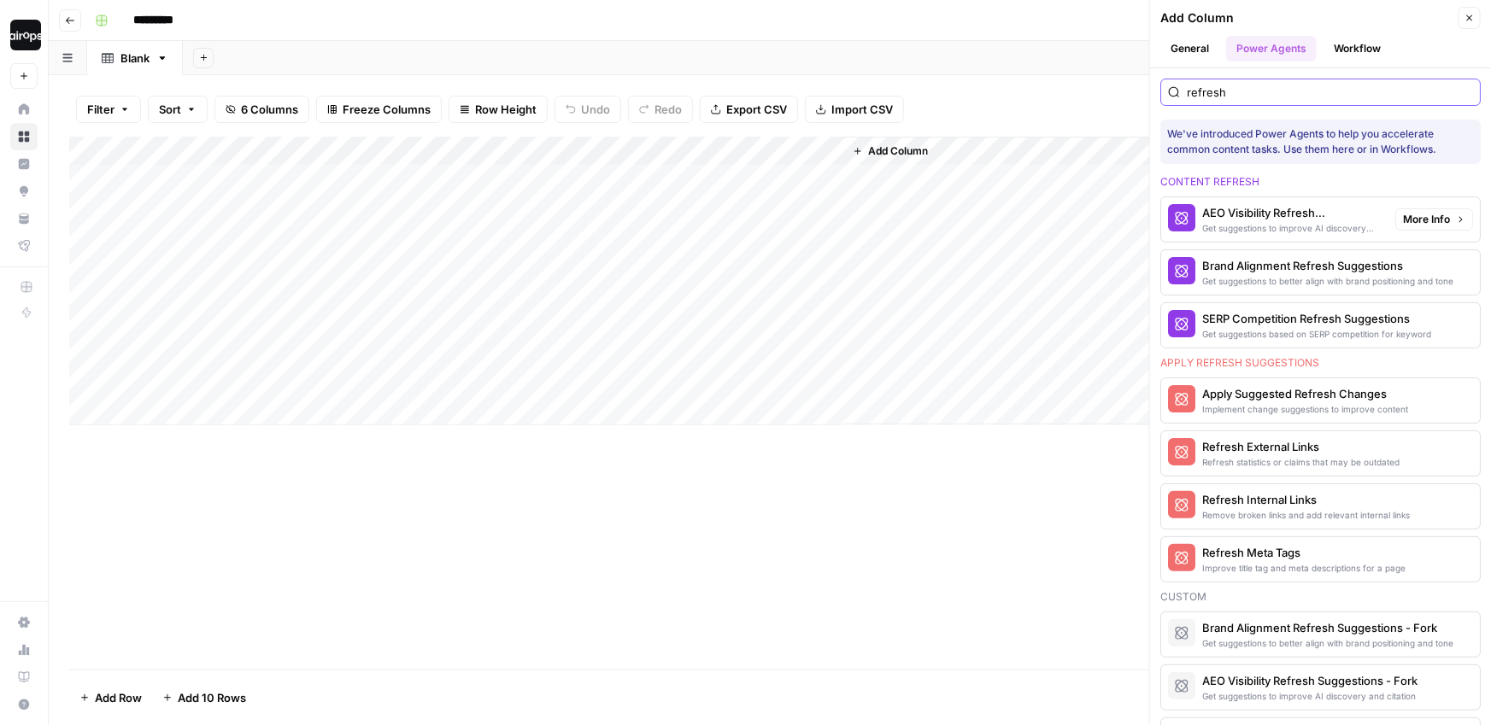
type input "refresh"
click at [1276, 217] on div "AEO Visibility Refresh Suggestions" at bounding box center [1291, 212] width 179 height 17
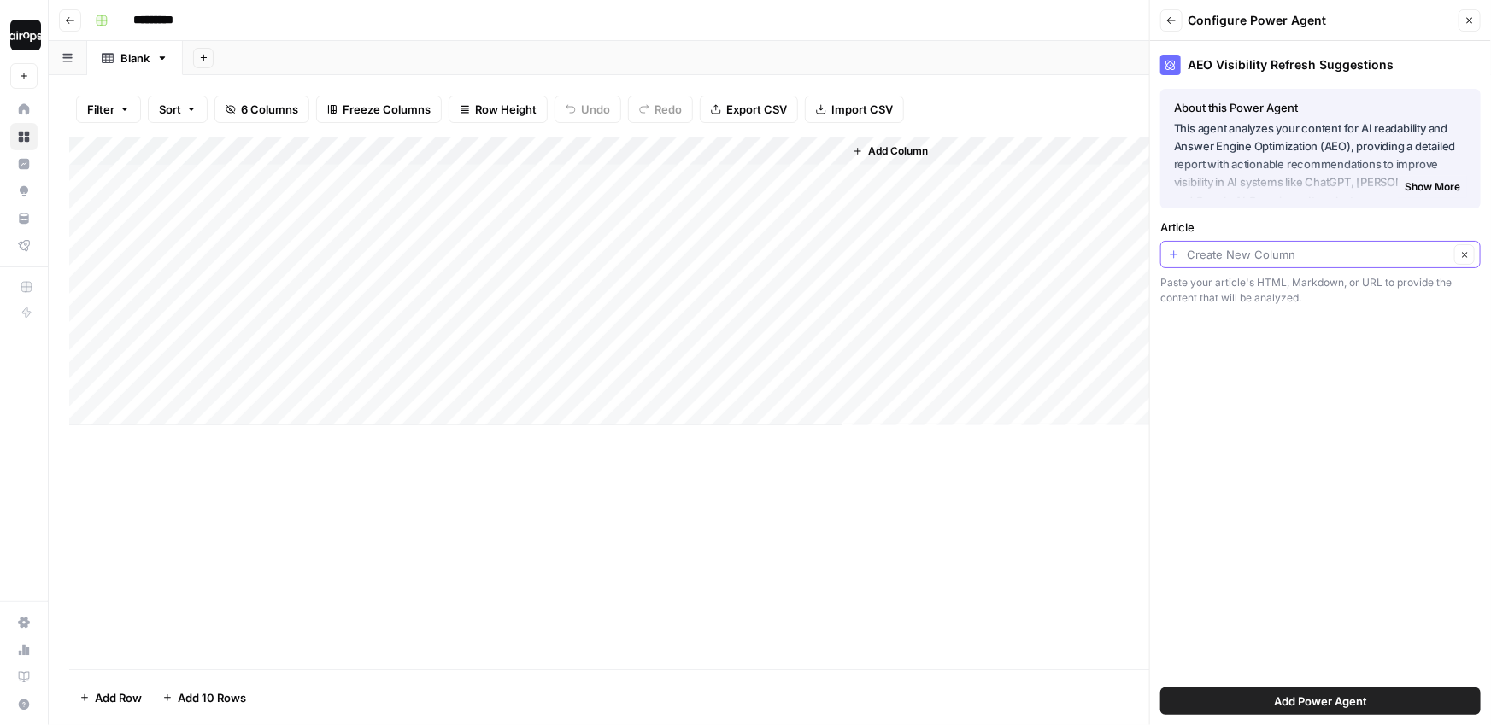
click at [1258, 251] on input "Article" at bounding box center [1318, 254] width 262 height 17
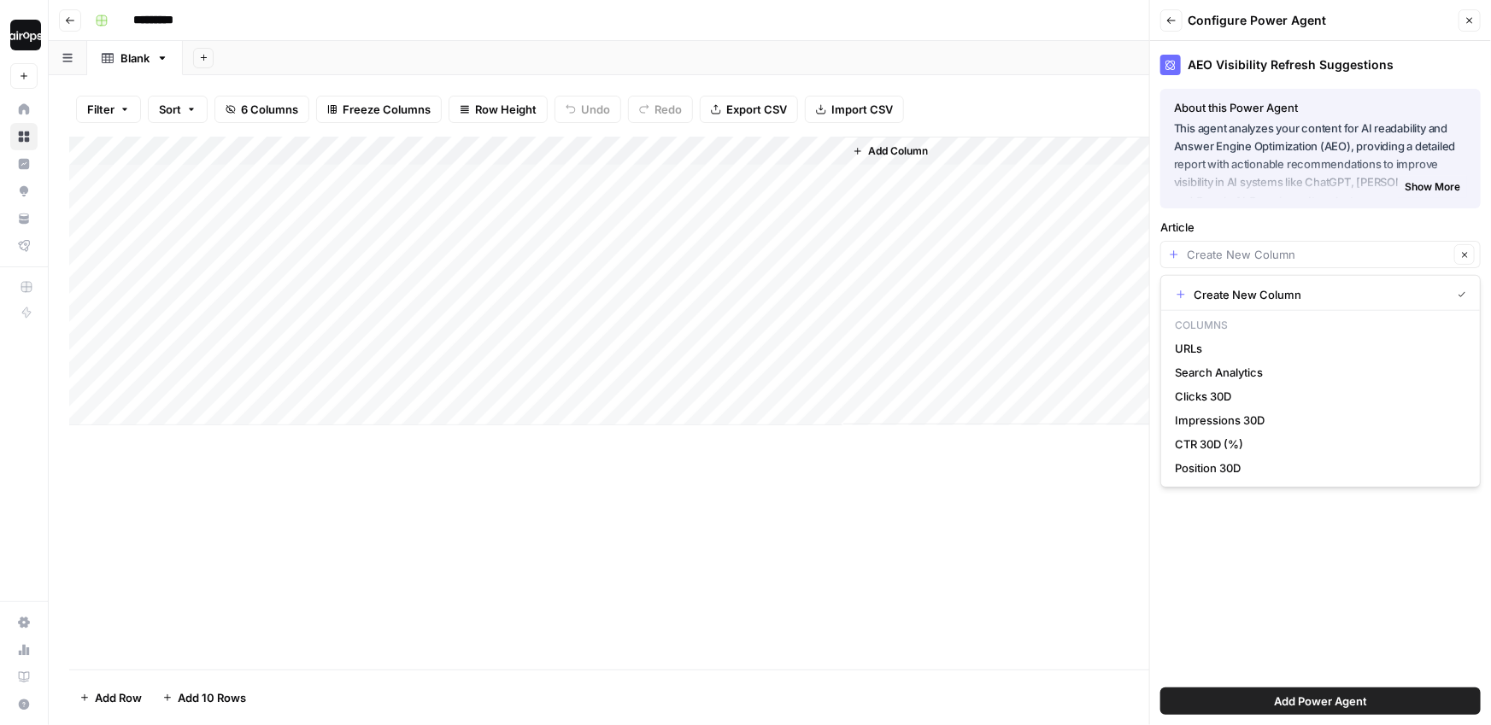
type input "Create New Column"
click at [1348, 710] on button "Add Power Agent" at bounding box center [1320, 701] width 320 height 27
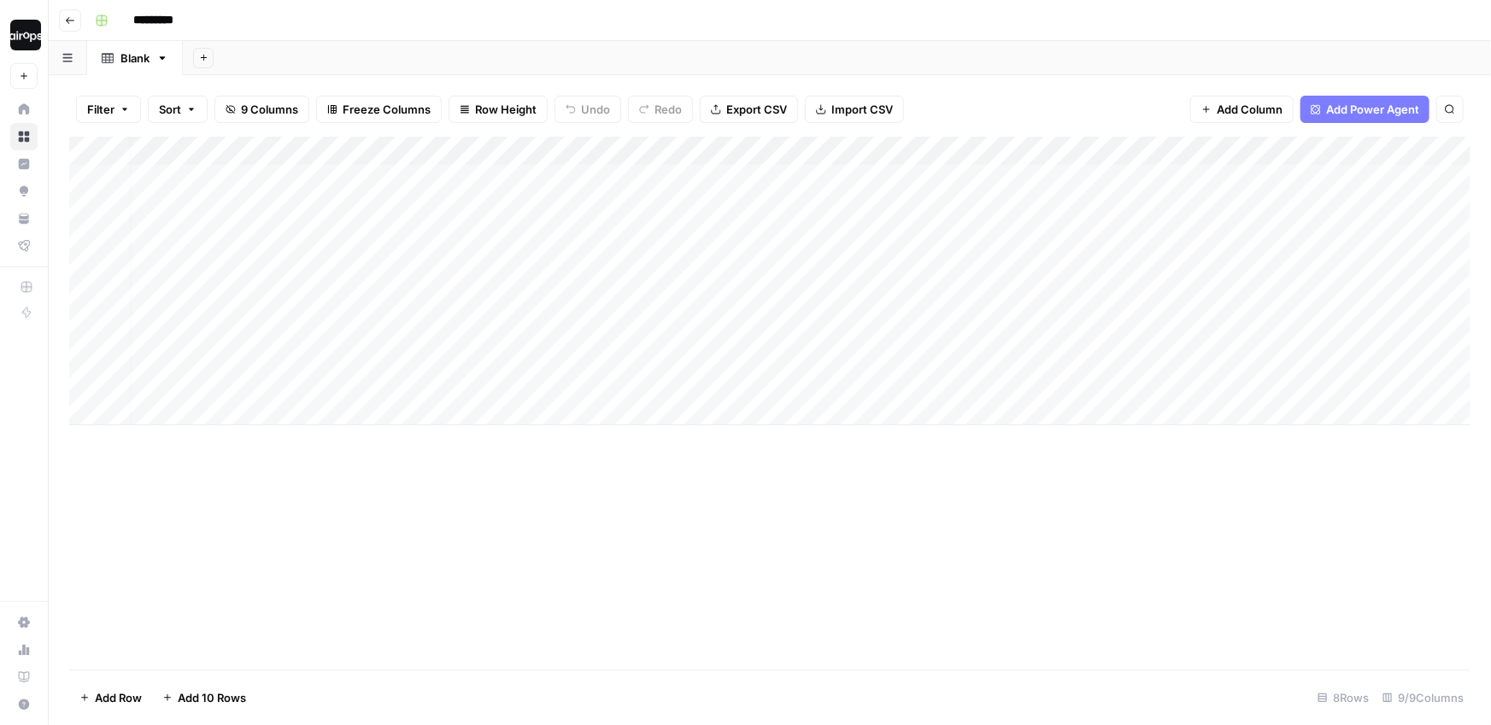
scroll to position [0, 10]
click at [1063, 150] on div "Add Column" at bounding box center [769, 281] width 1401 height 289
click at [906, 372] on span "Remove Column" at bounding box center [940, 380] width 150 height 17
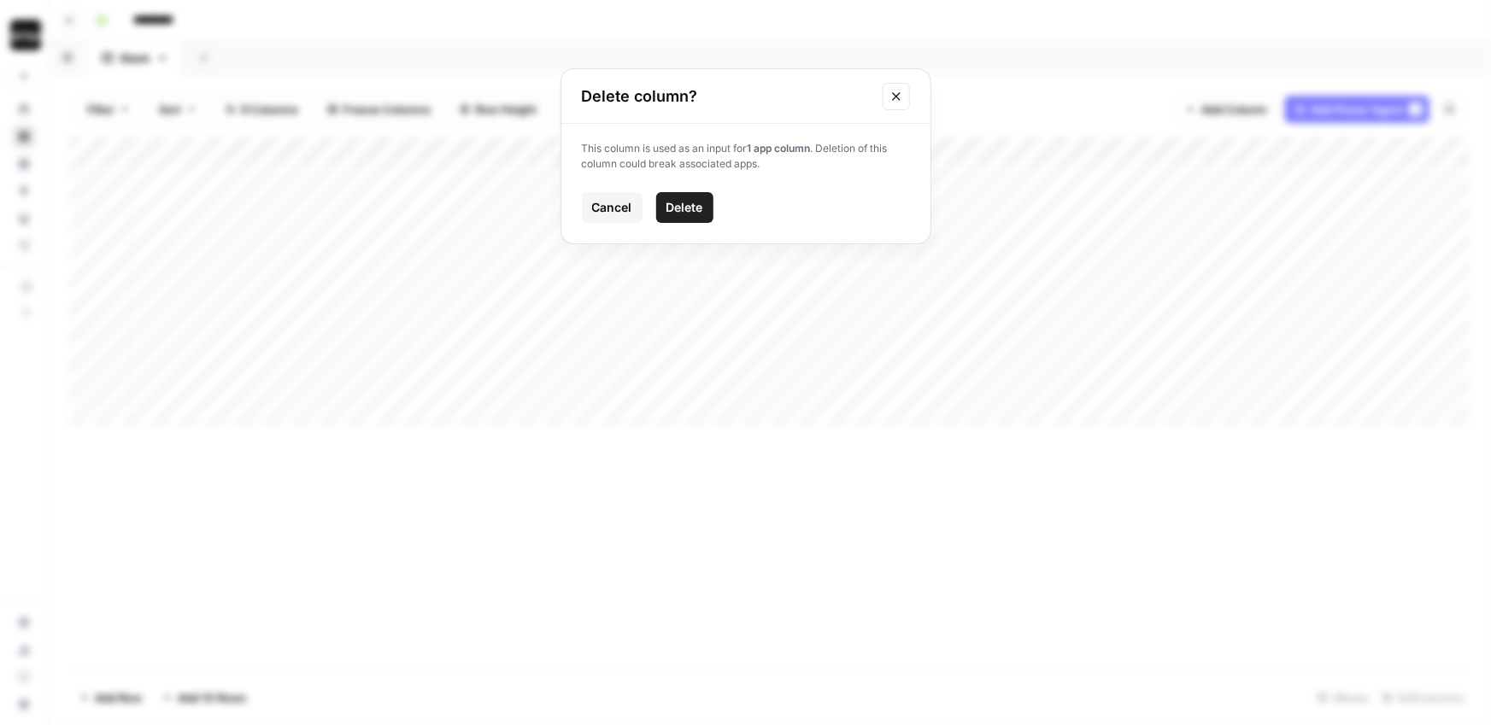
click at [693, 189] on div "This column is used as an input for 1 app column . Deletion of this column coul…" at bounding box center [745, 184] width 369 height 120
click at [692, 199] on span "Delete" at bounding box center [684, 207] width 37 height 17
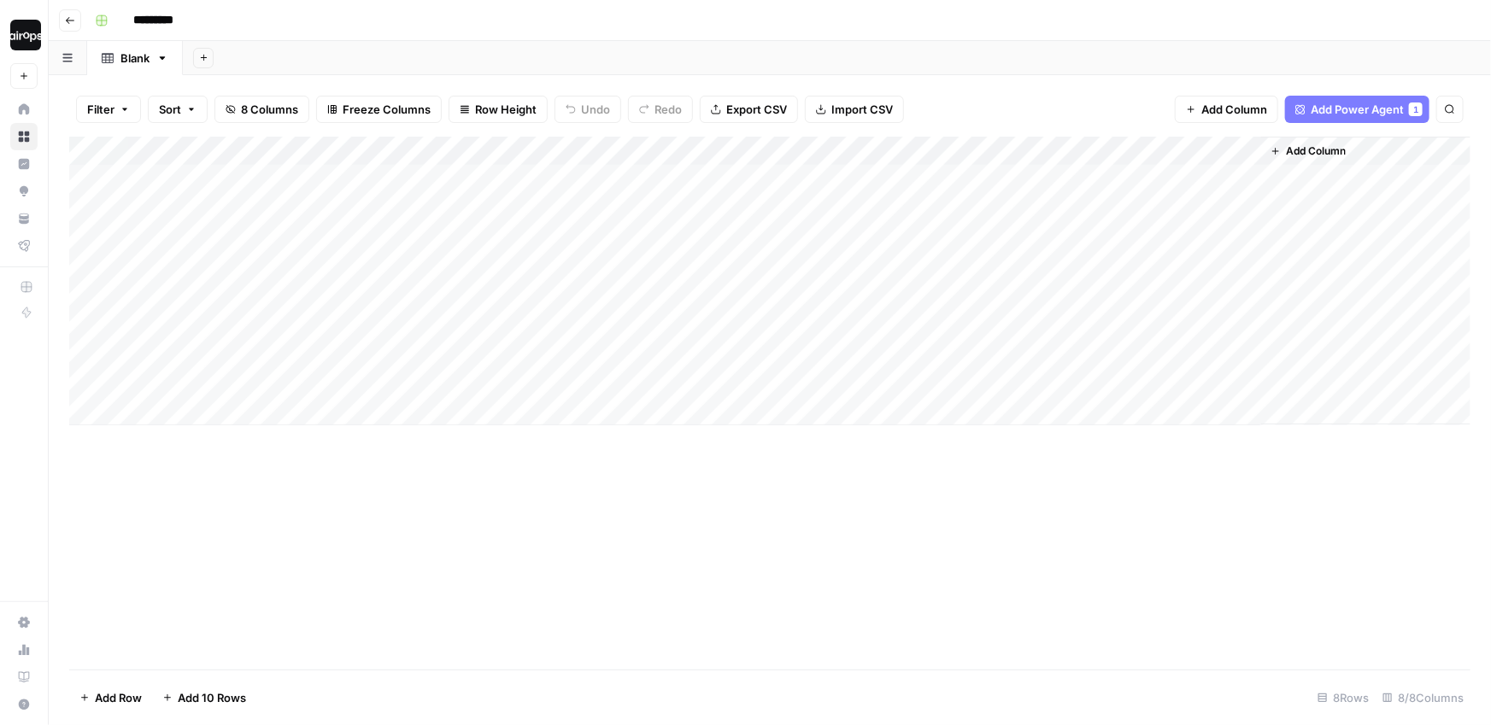
scroll to position [0, 0]
click at [1073, 151] on div "Add Column" at bounding box center [769, 281] width 1401 height 289
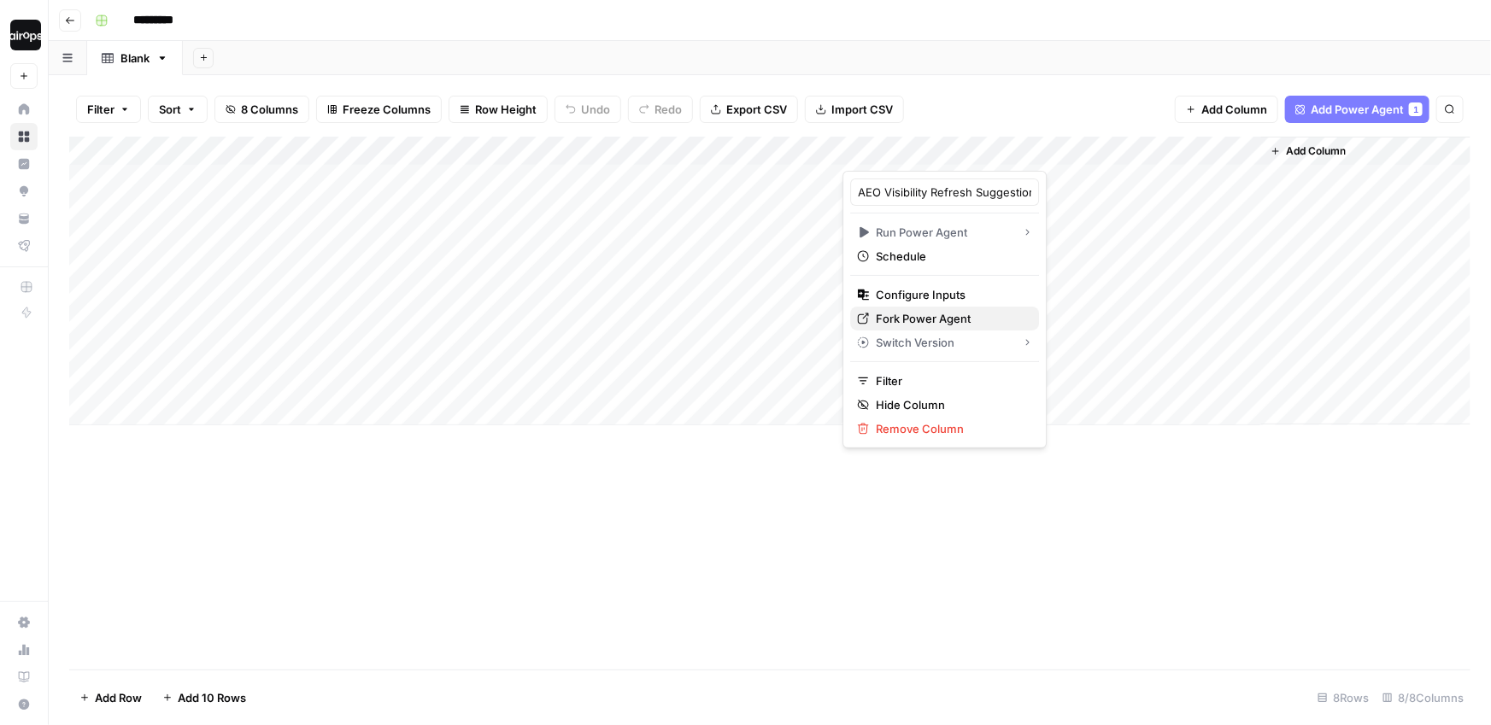
click at [924, 310] on span "Fork Power Agent" at bounding box center [951, 318] width 150 height 17
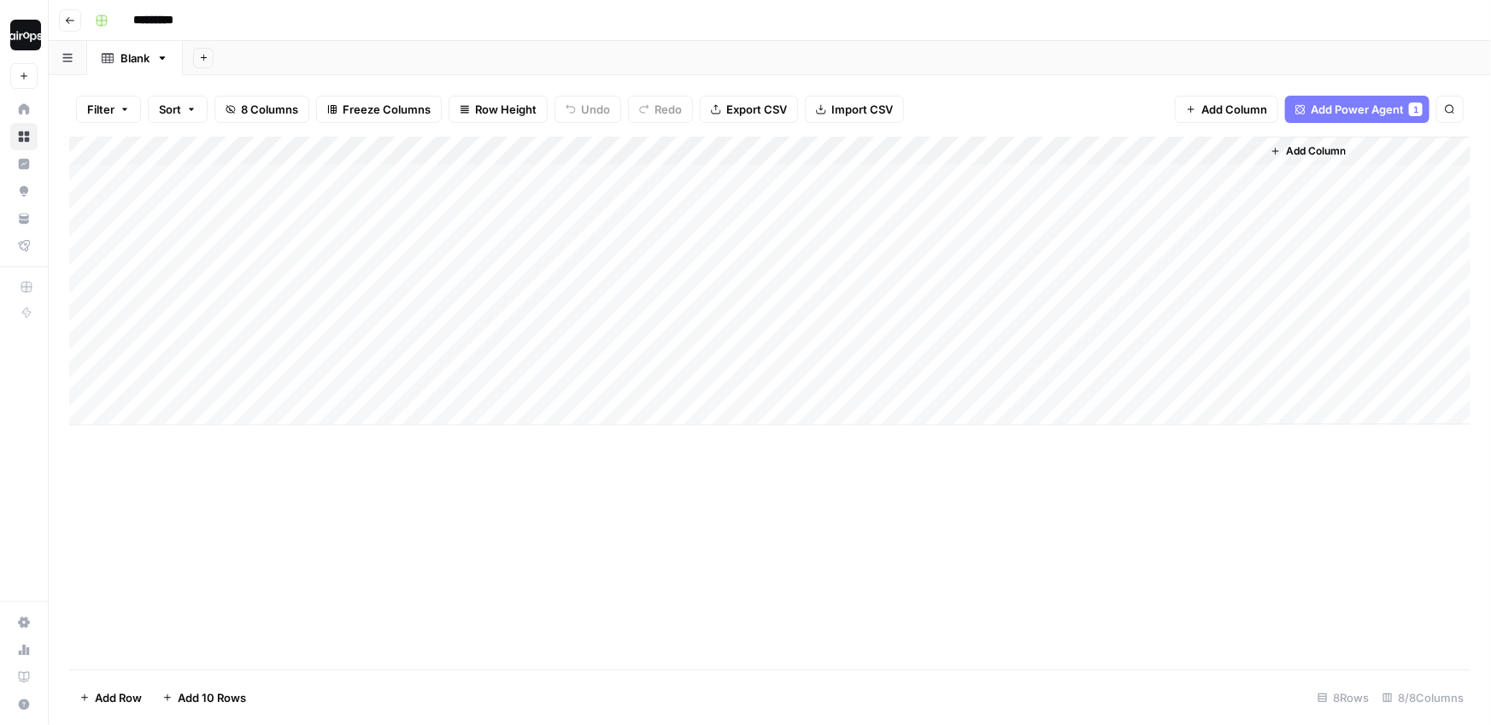
click at [1072, 148] on div "Add Column" at bounding box center [769, 281] width 1401 height 289
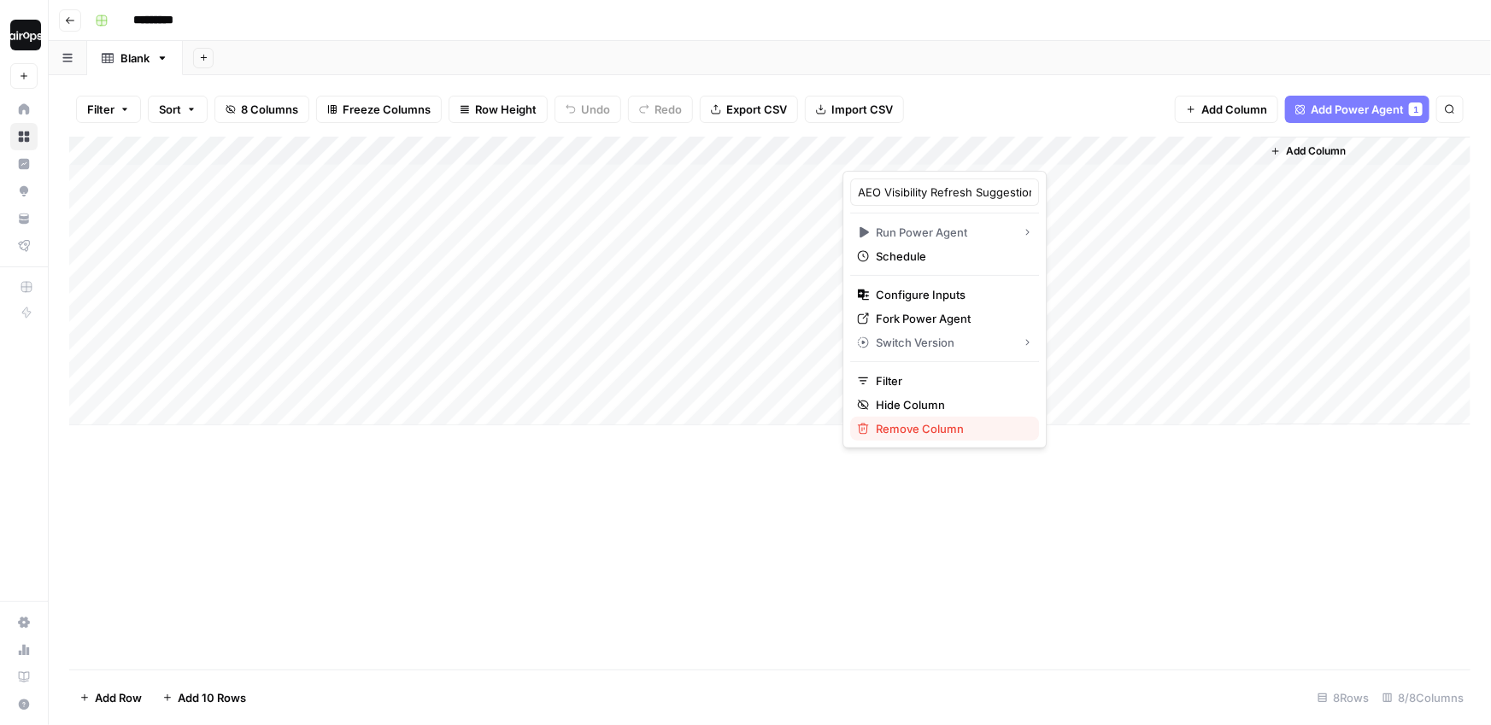
click at [918, 424] on span "Remove Column" at bounding box center [951, 428] width 150 height 17
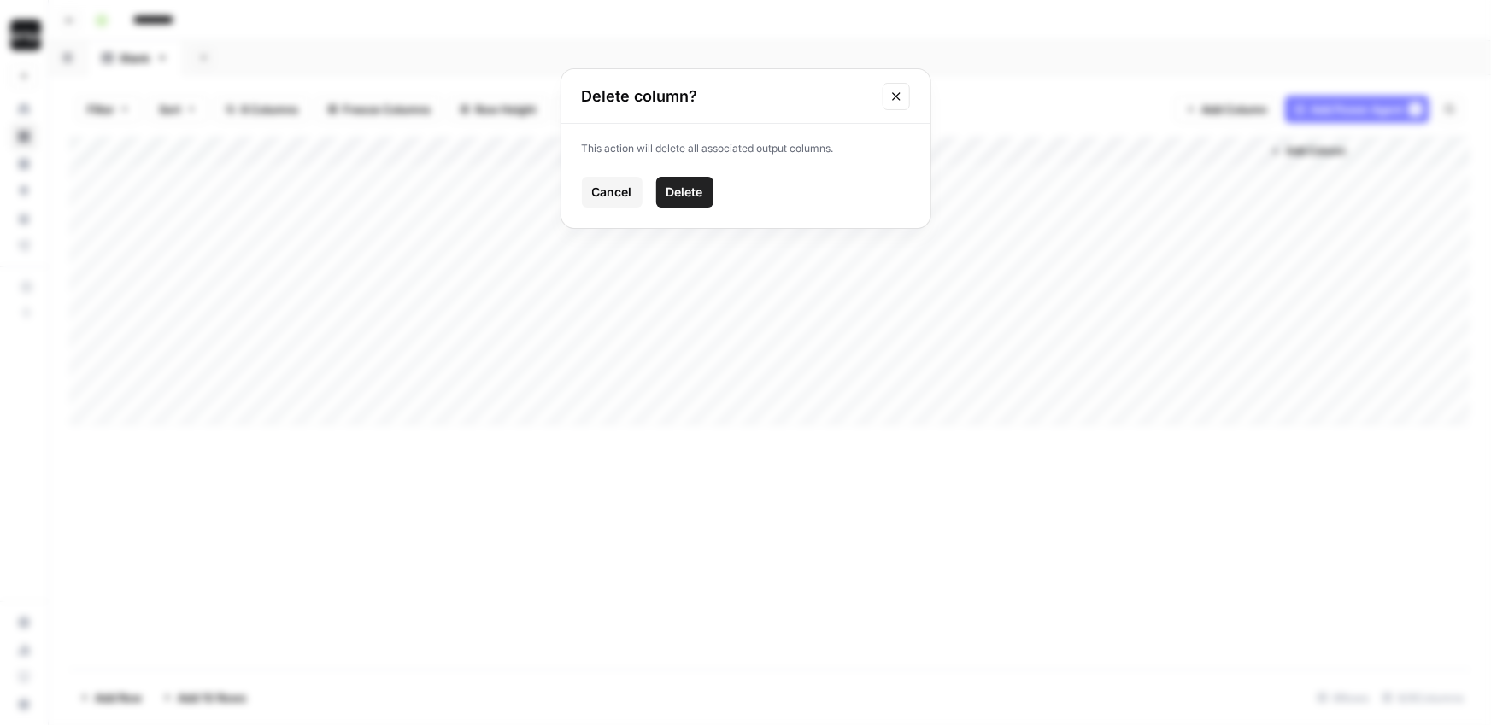
click at [688, 194] on span "Delete" at bounding box center [684, 192] width 37 height 17
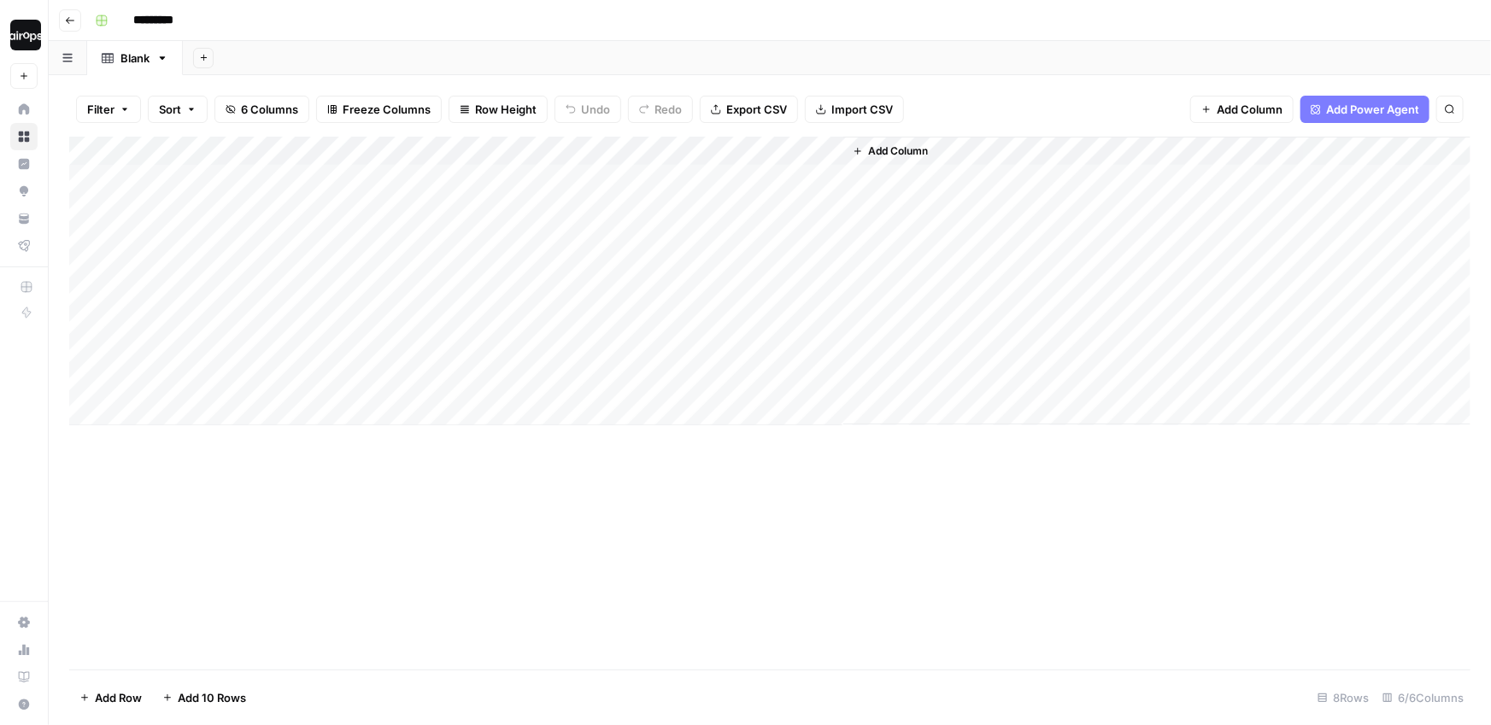
click at [1053, 86] on div "Filter Sort 6 Columns Freeze Columns Row Height Undo Redo Export CSV Import CSV…" at bounding box center [769, 109] width 1401 height 55
click at [898, 148] on span "Add Column" at bounding box center [898, 151] width 60 height 15
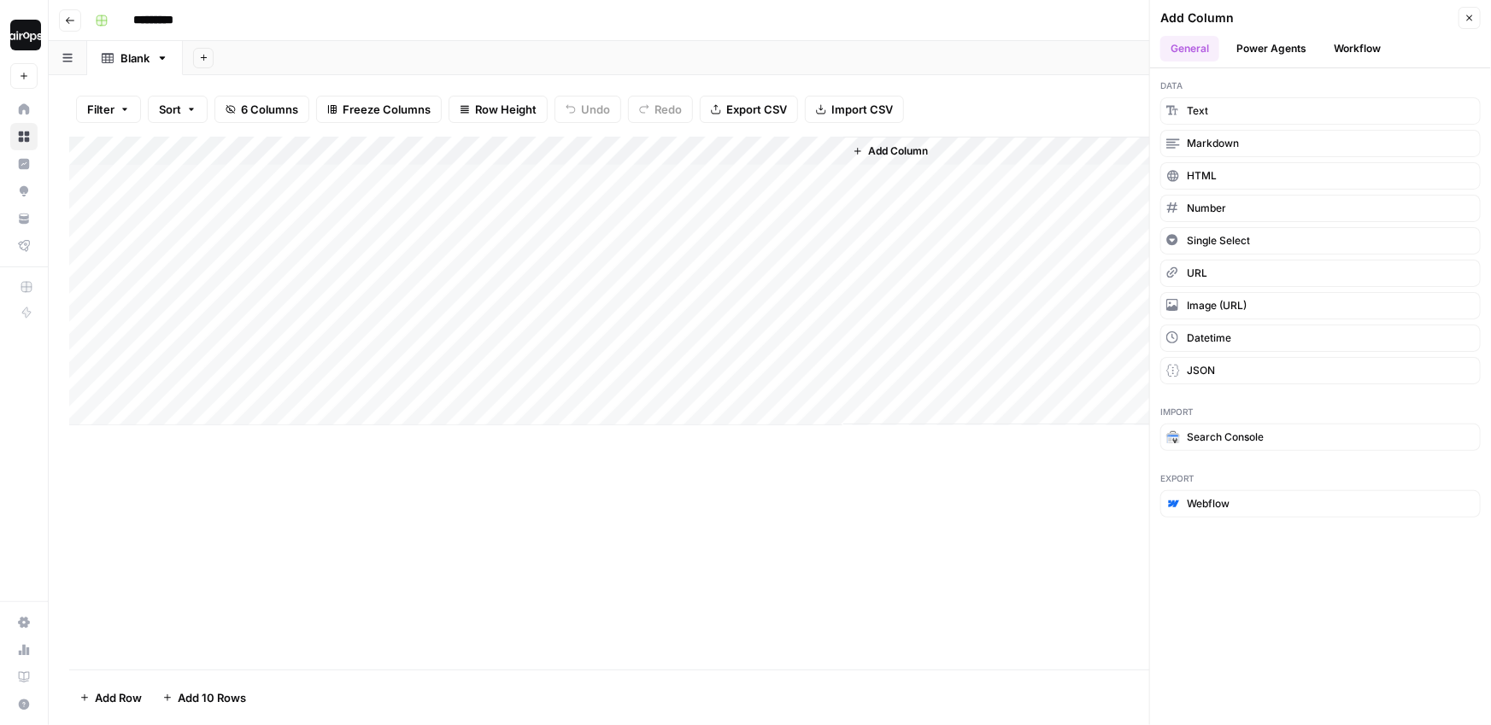
click at [1282, 47] on button "Power Agents" at bounding box center [1271, 49] width 91 height 26
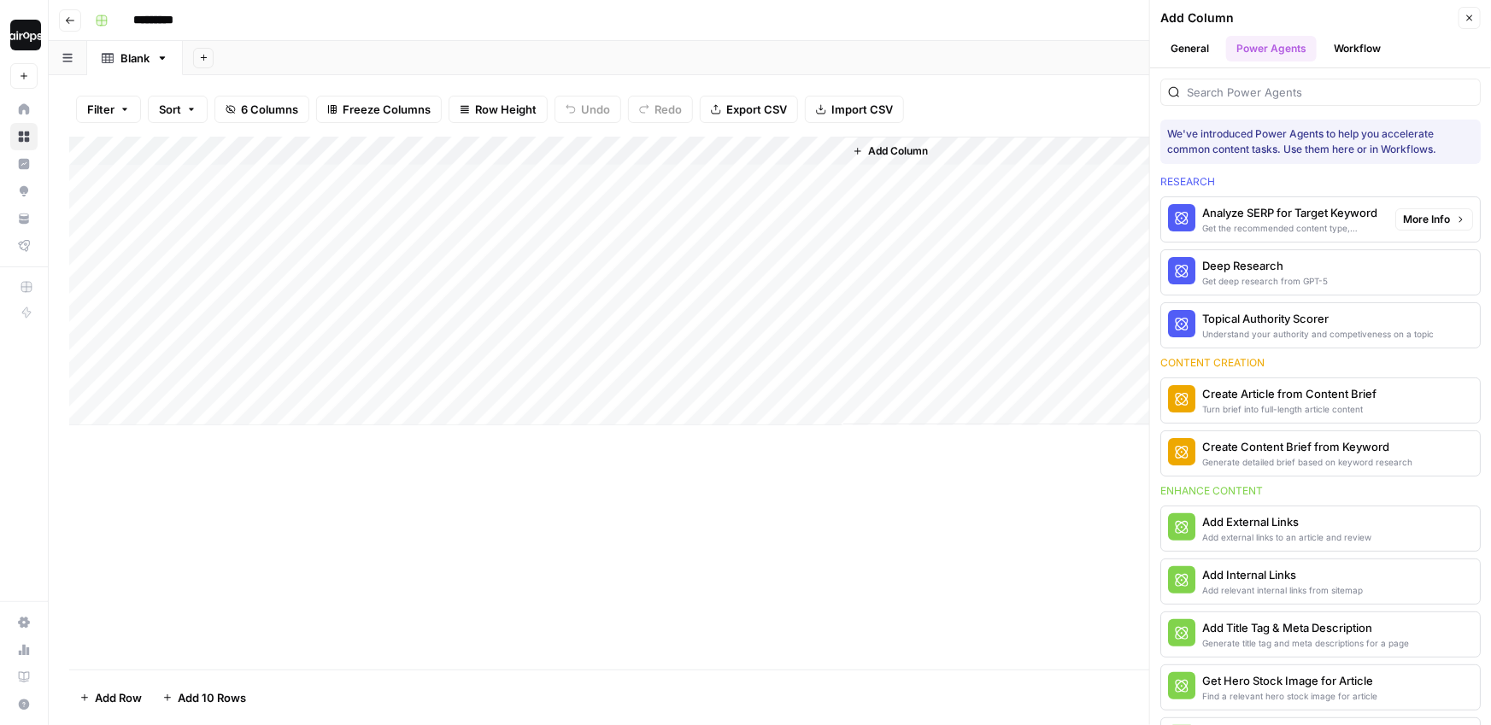
click at [1370, 50] on button "Workflow" at bounding box center [1356, 49] width 67 height 26
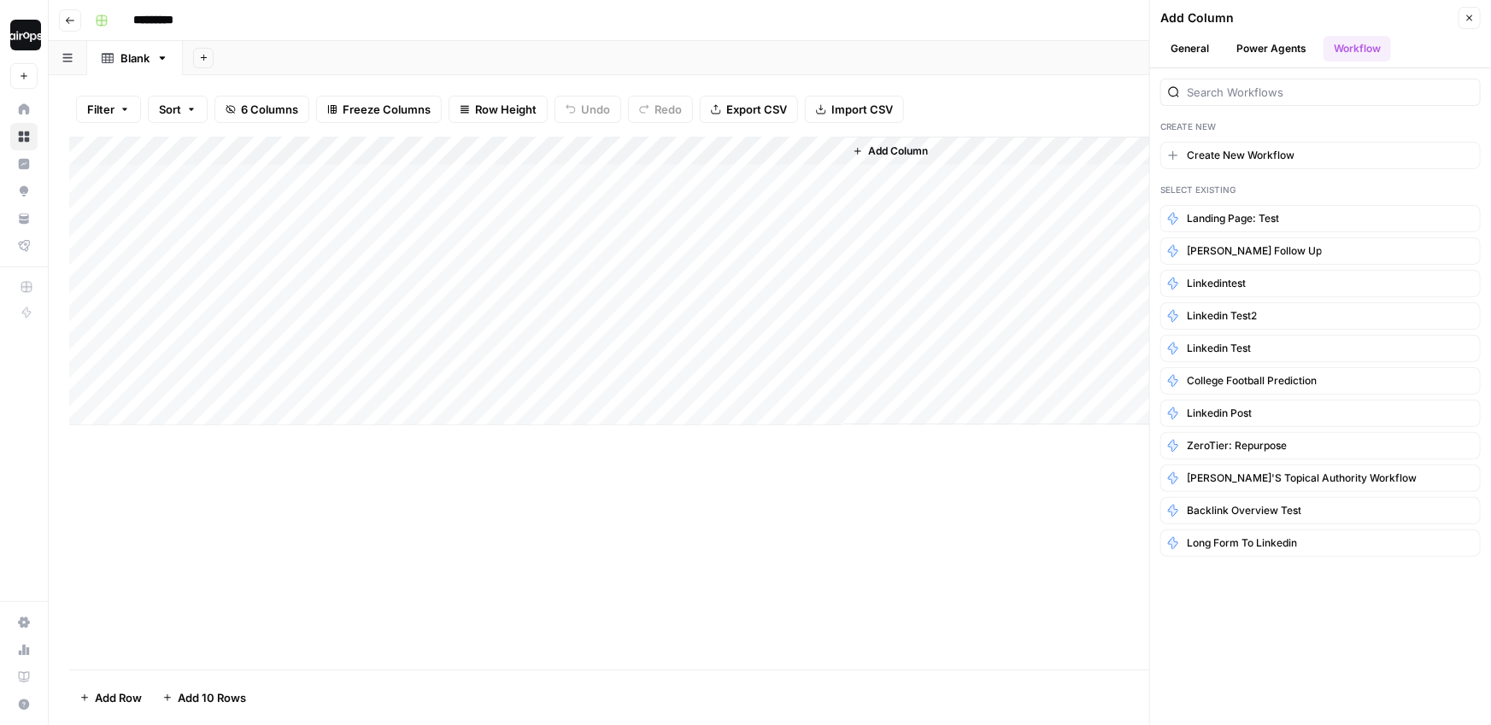
click at [1286, 51] on button "Power Agents" at bounding box center [1271, 49] width 91 height 26
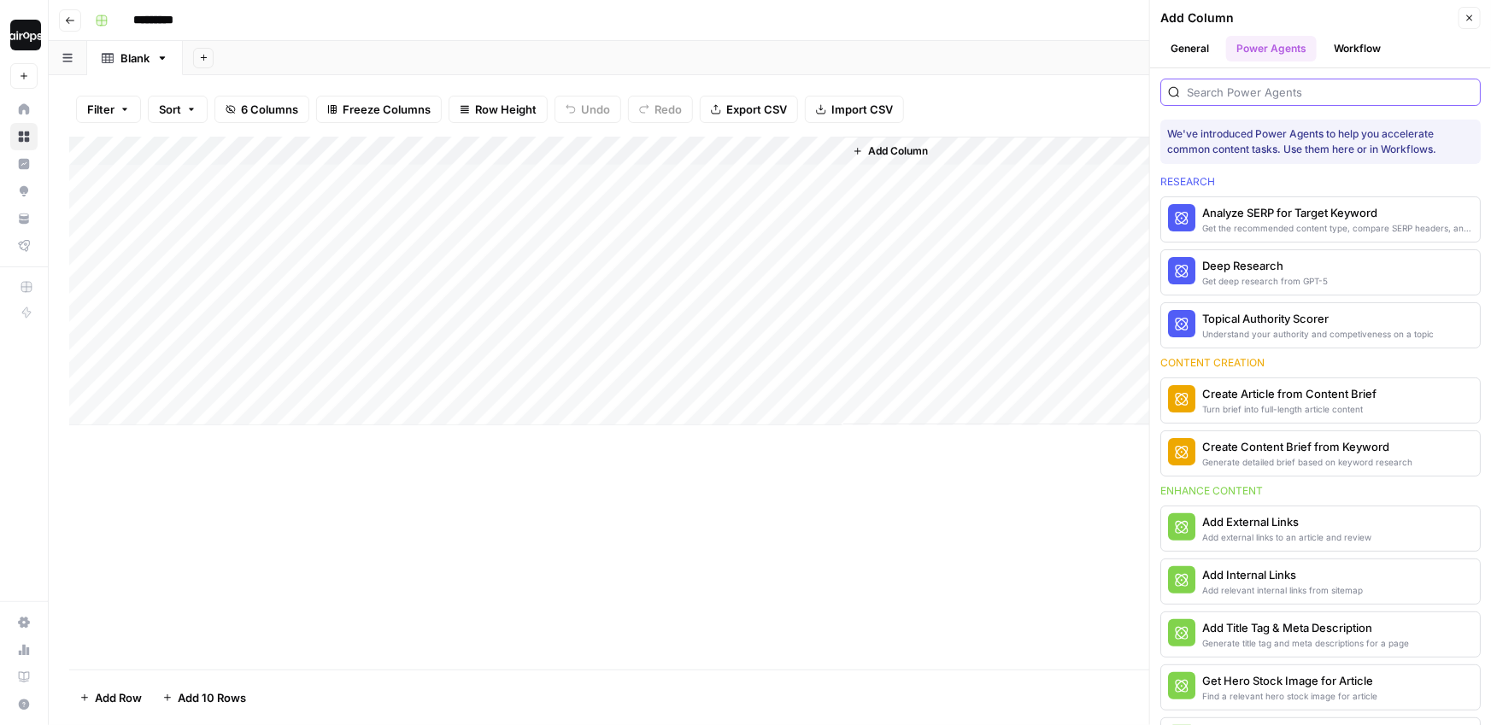
click at [1255, 95] on input "search" at bounding box center [1330, 92] width 286 height 17
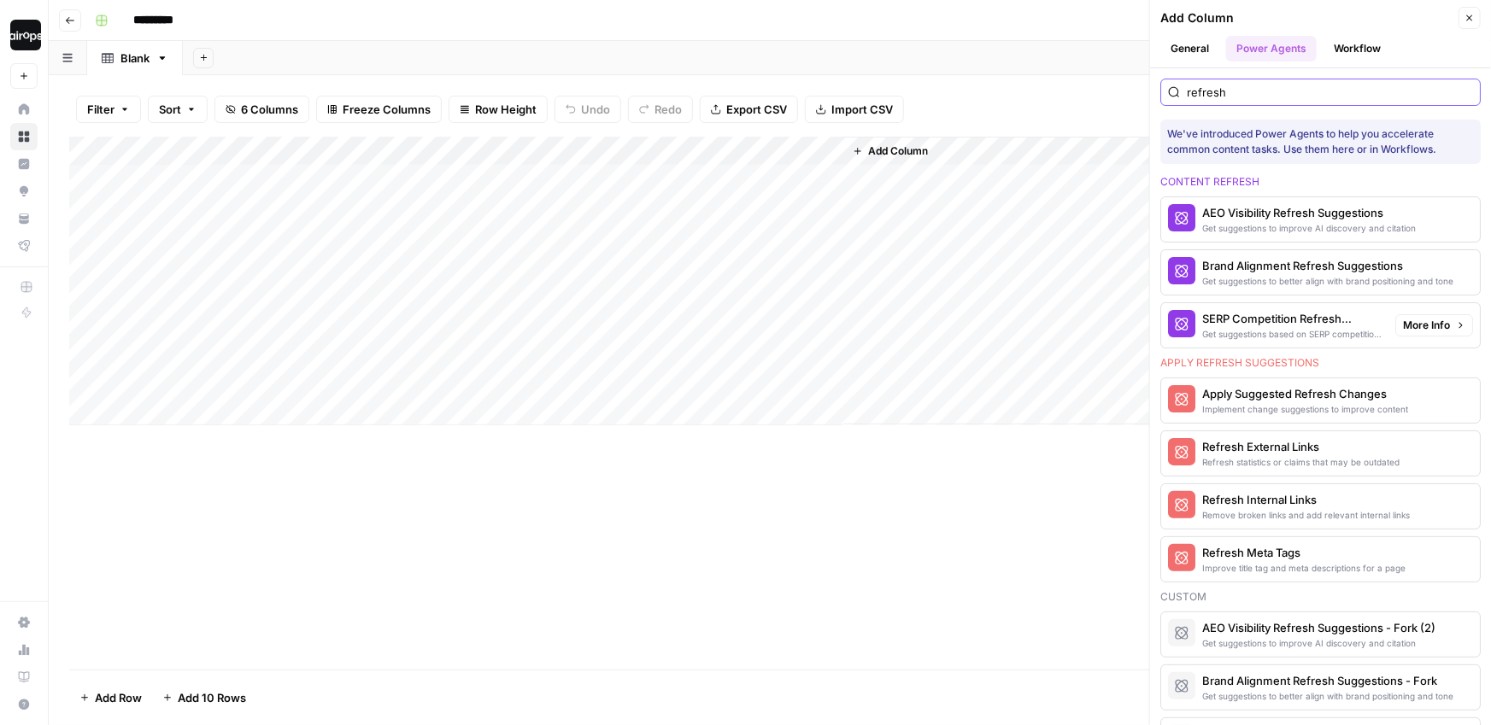
type input "refresh"
click at [1296, 321] on div "SERP Competition Refresh Suggestions" at bounding box center [1291, 318] width 179 height 17
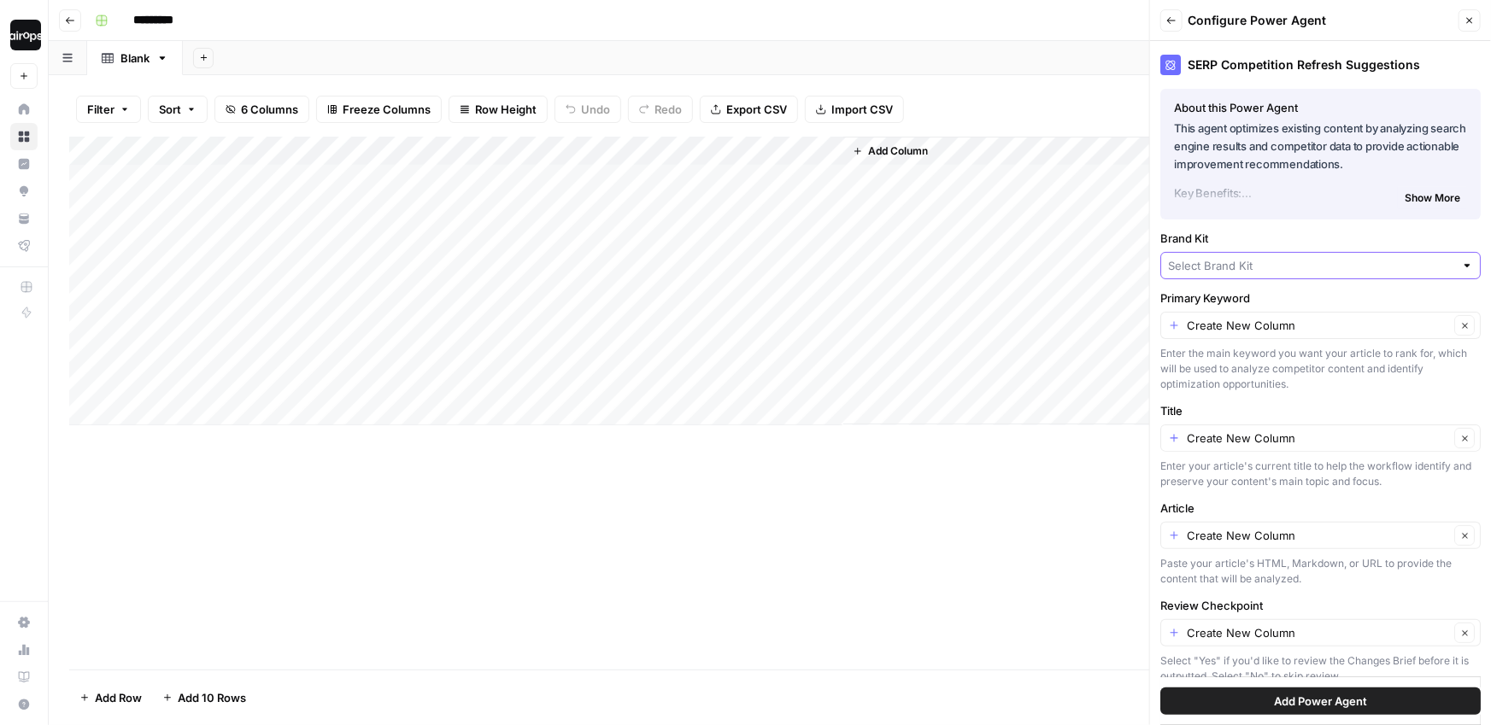
click at [1282, 266] on input "Brand Kit" at bounding box center [1311, 265] width 286 height 17
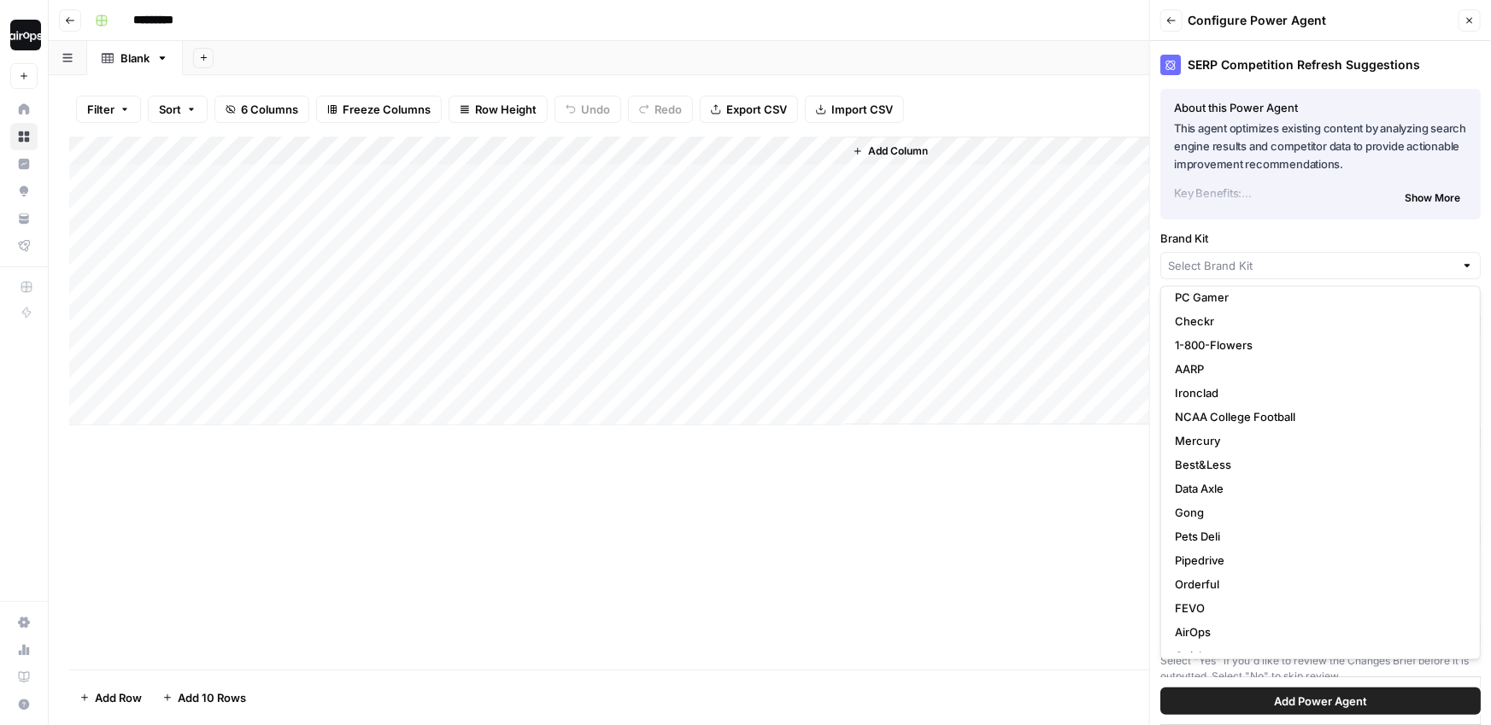
scroll to position [128, 0]
click at [1240, 504] on span "Gong" at bounding box center [1317, 512] width 284 height 17
type input "Gong"
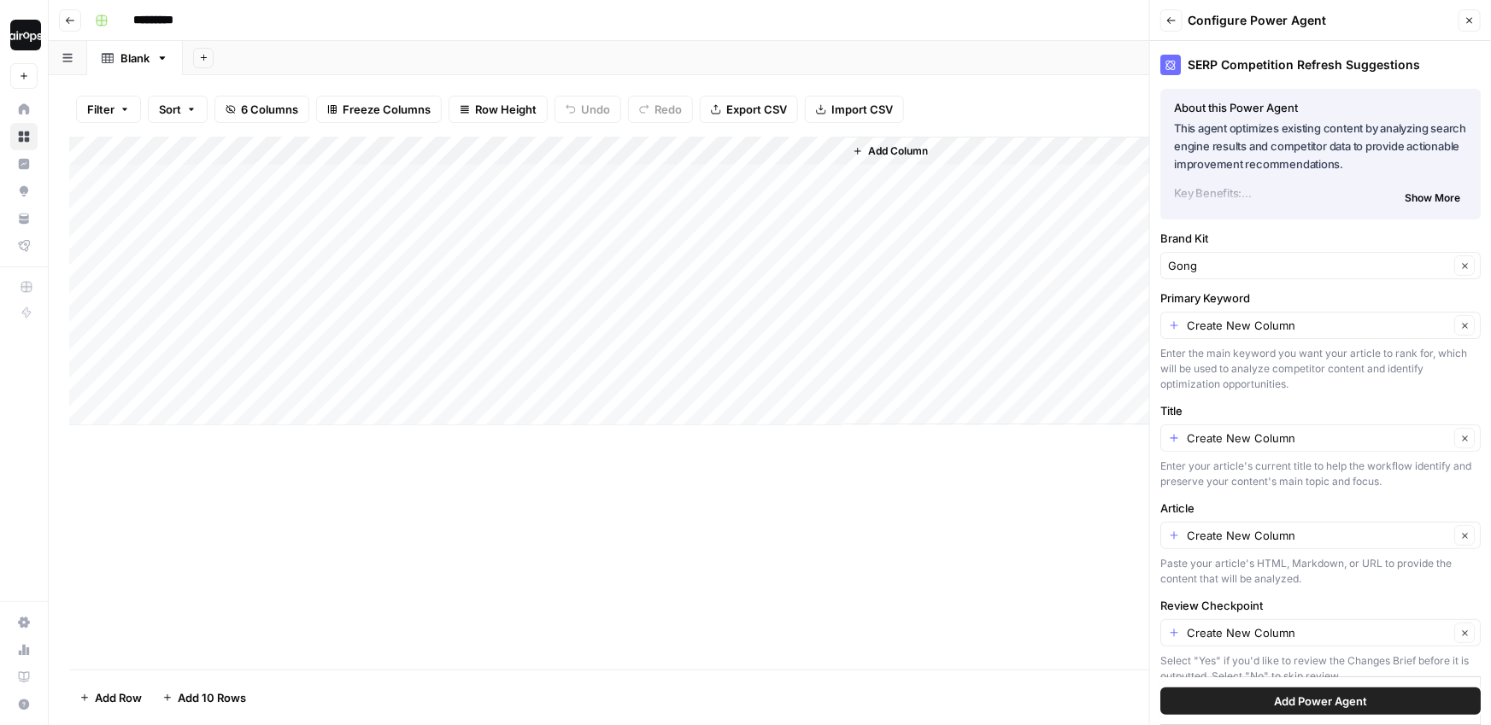
scroll to position [16, 0]
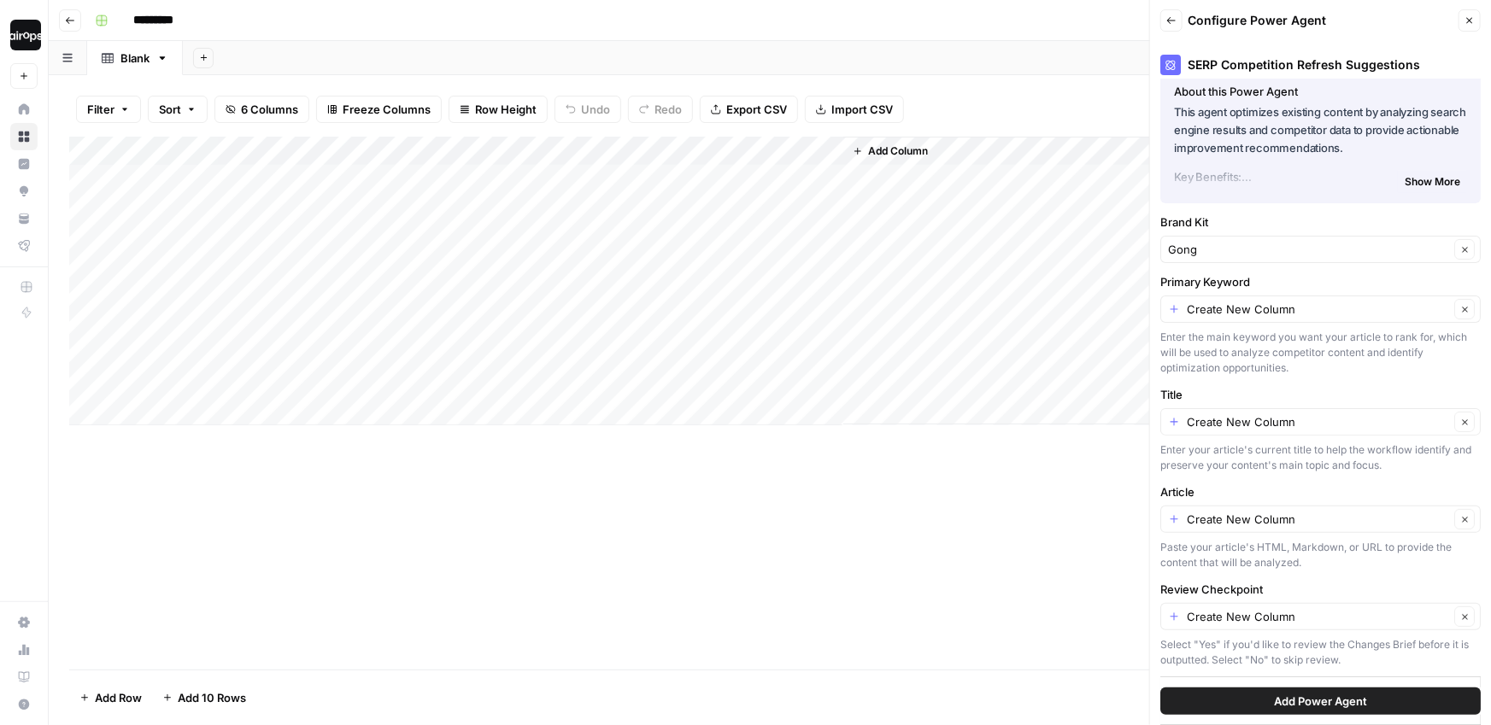
click at [1320, 691] on button "Add Power Agent" at bounding box center [1320, 701] width 320 height 27
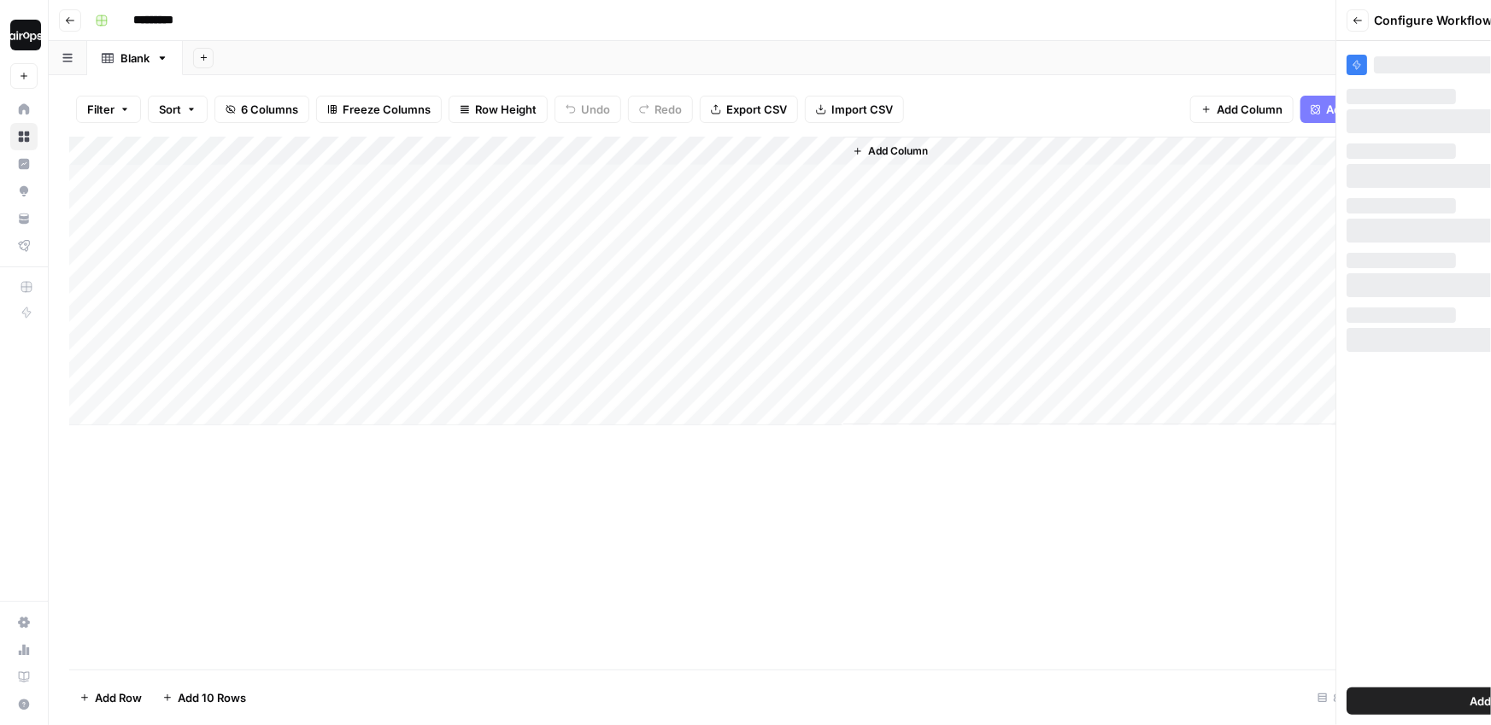
scroll to position [0, 0]
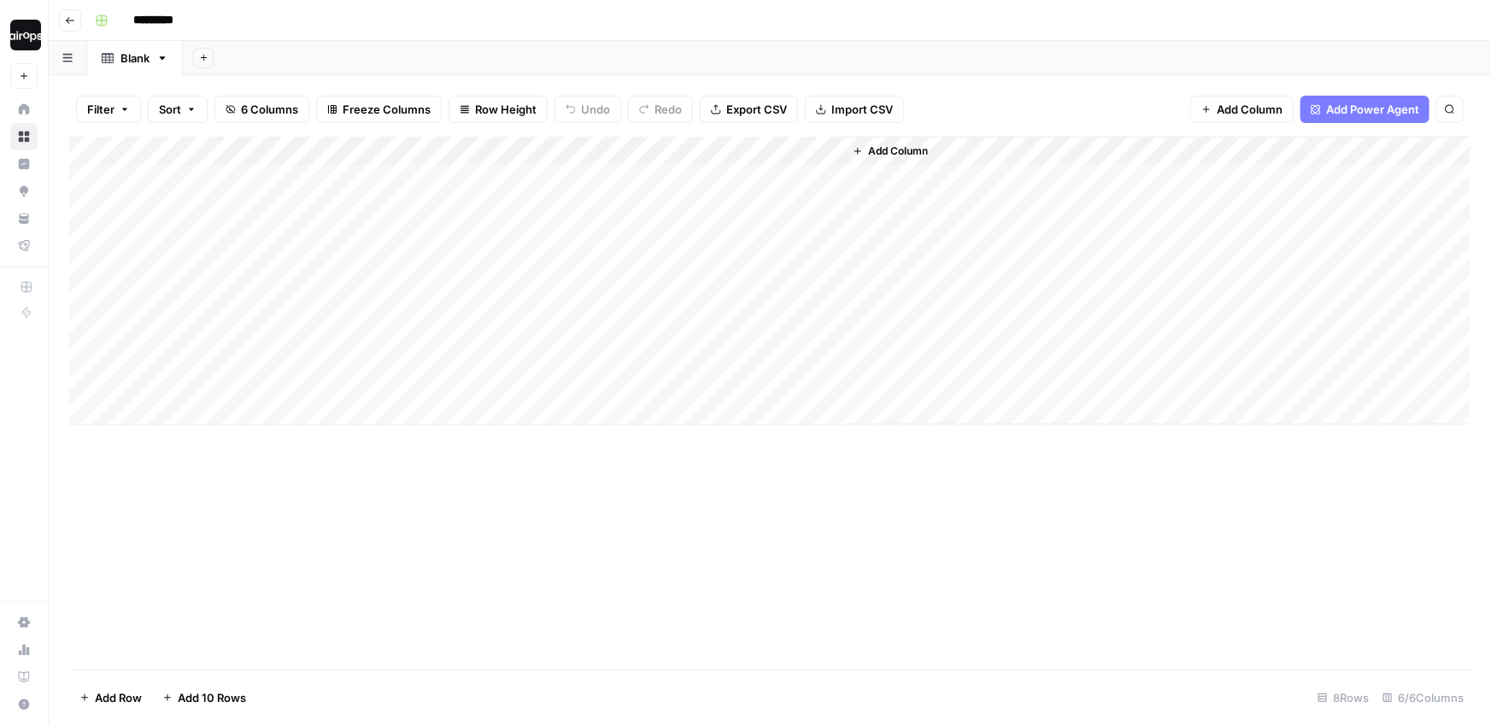
click at [1094, 97] on div "Filter Sort 6 Columns Freeze Columns Row Height Undo Redo Export CSV Import CSV…" at bounding box center [769, 109] width 1401 height 55
drag, startPoint x: 683, startPoint y: 149, endPoint x: 526, endPoint y: 148, distance: 156.3
click at [526, 148] on div "Add Column" at bounding box center [769, 281] width 1401 height 289
drag, startPoint x: 772, startPoint y: 150, endPoint x: 587, endPoint y: 142, distance: 185.6
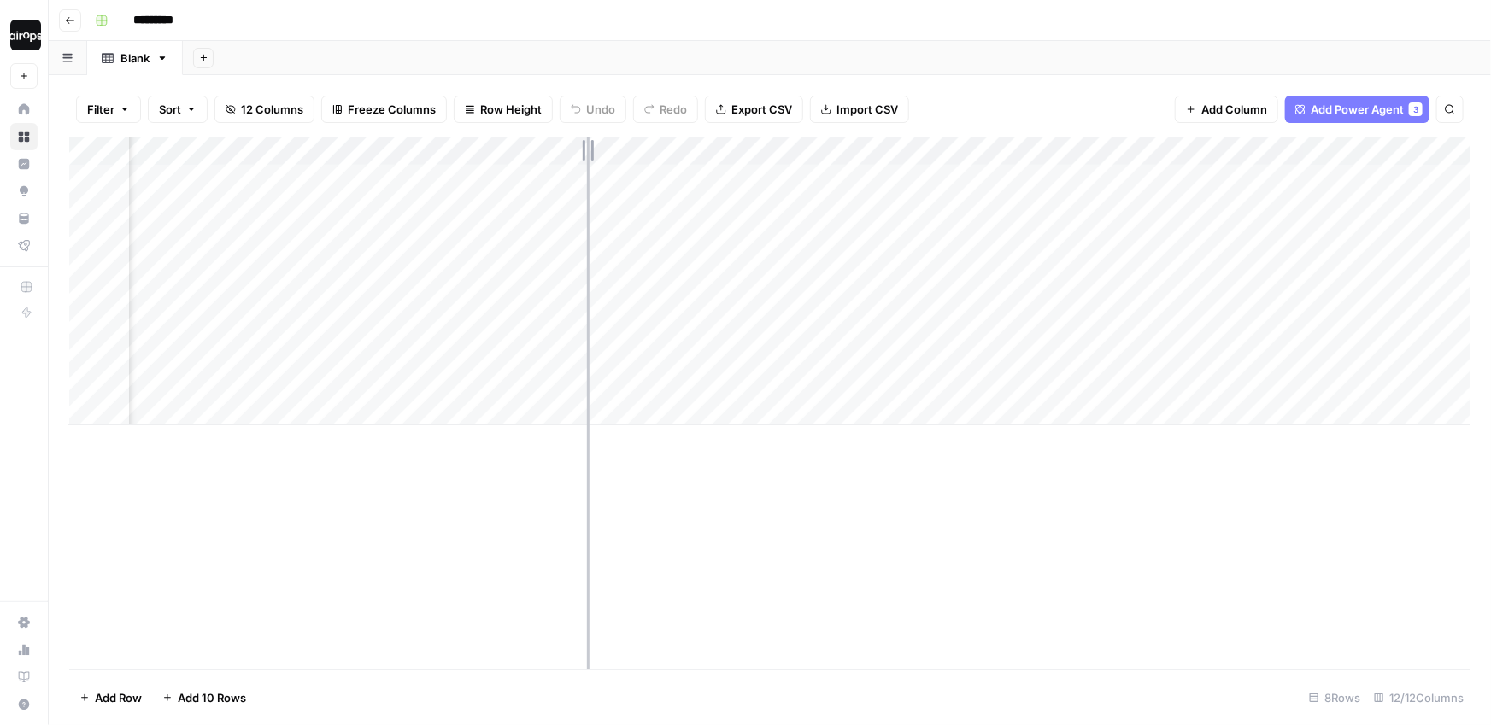
click at [587, 142] on div "Add Column" at bounding box center [769, 281] width 1401 height 289
drag, startPoint x: 854, startPoint y: 151, endPoint x: 691, endPoint y: 154, distance: 163.2
click at [691, 154] on div "Add Column" at bounding box center [769, 281] width 1401 height 289
drag, startPoint x: 860, startPoint y: 146, endPoint x: 685, endPoint y: 142, distance: 175.2
click at [685, 142] on div "Add Column" at bounding box center [769, 281] width 1401 height 289
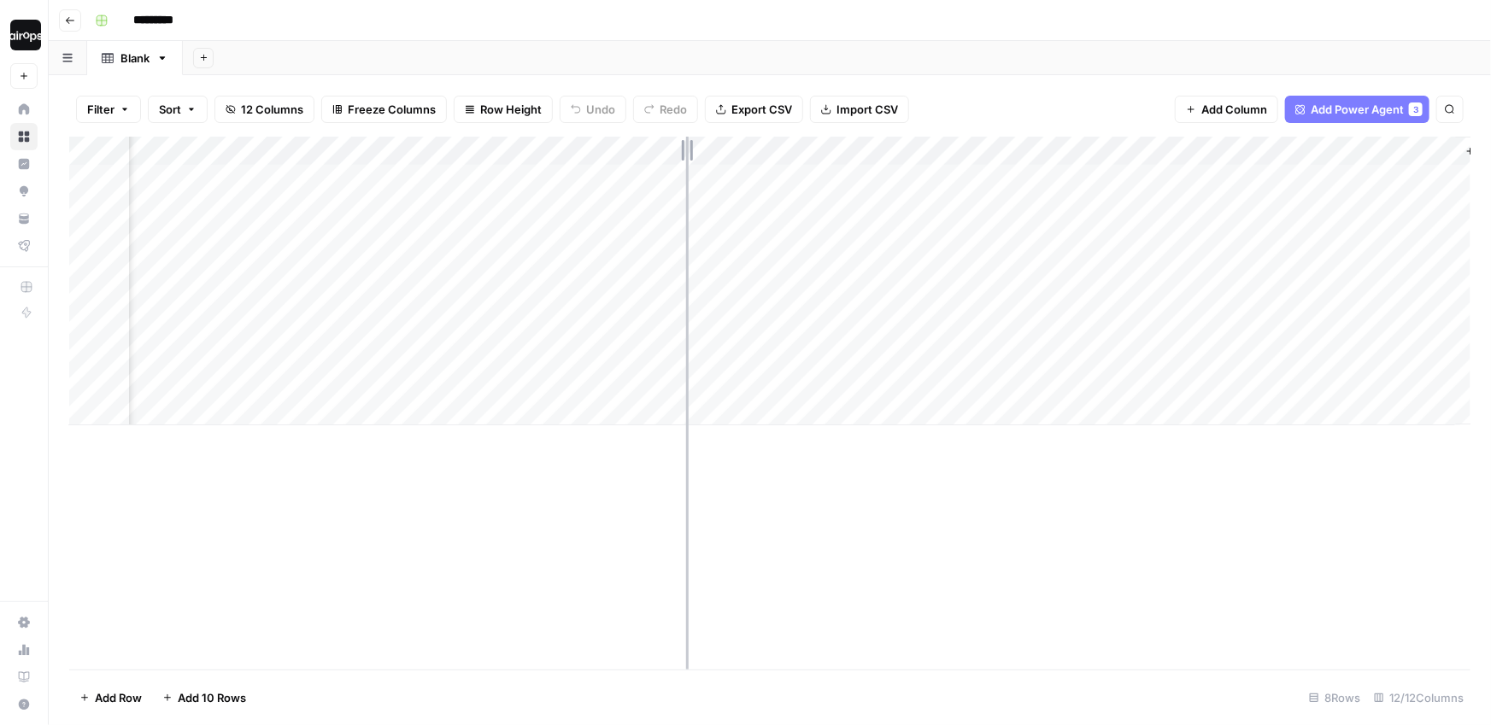
scroll to position [0, 323]
drag, startPoint x: 935, startPoint y: 152, endPoint x: 830, endPoint y: 150, distance: 105.1
click at [830, 150] on div "Add Column" at bounding box center [769, 281] width 1401 height 289
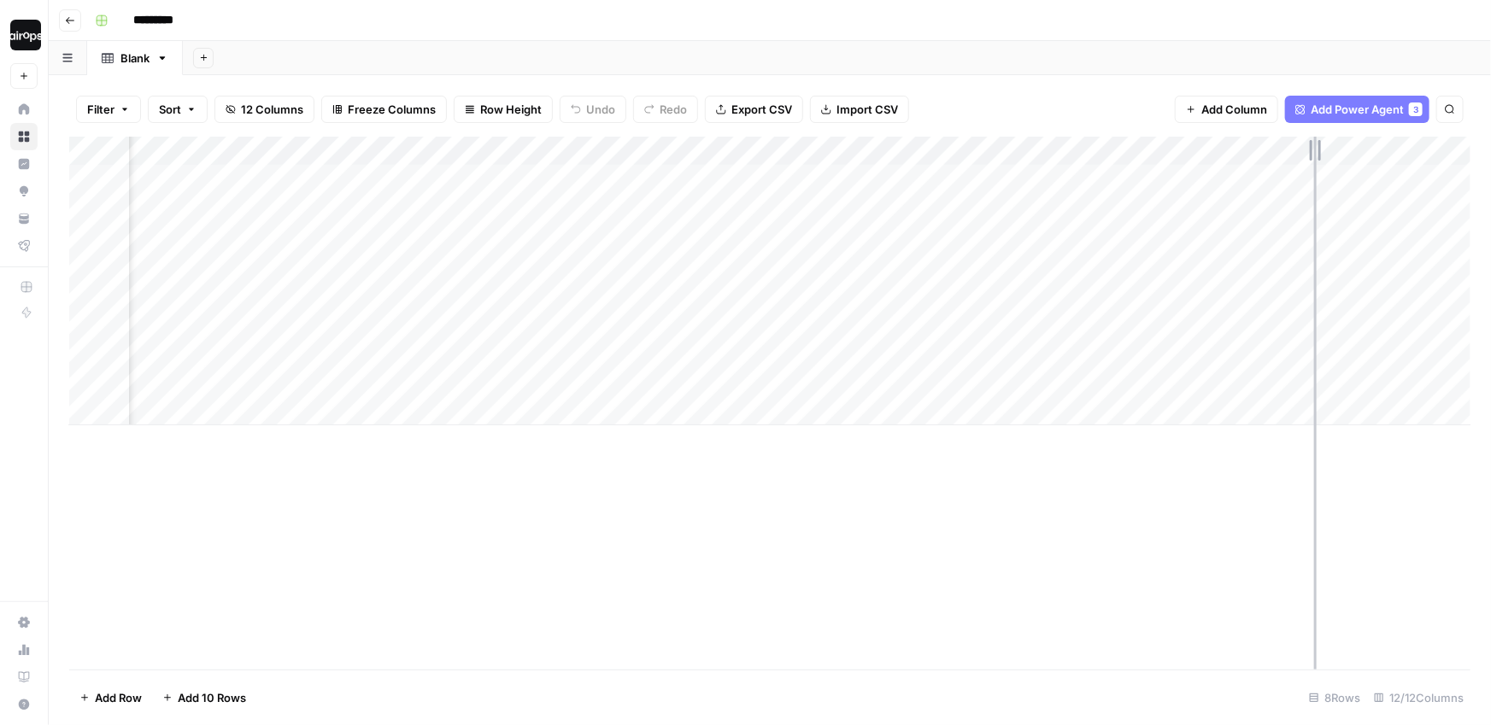
drag, startPoint x: 1385, startPoint y: 155, endPoint x: 1291, endPoint y: 149, distance: 94.2
click at [1291, 149] on div "Add Column" at bounding box center [769, 281] width 1401 height 289
click at [1193, 147] on div "Add Column" at bounding box center [769, 281] width 1401 height 289
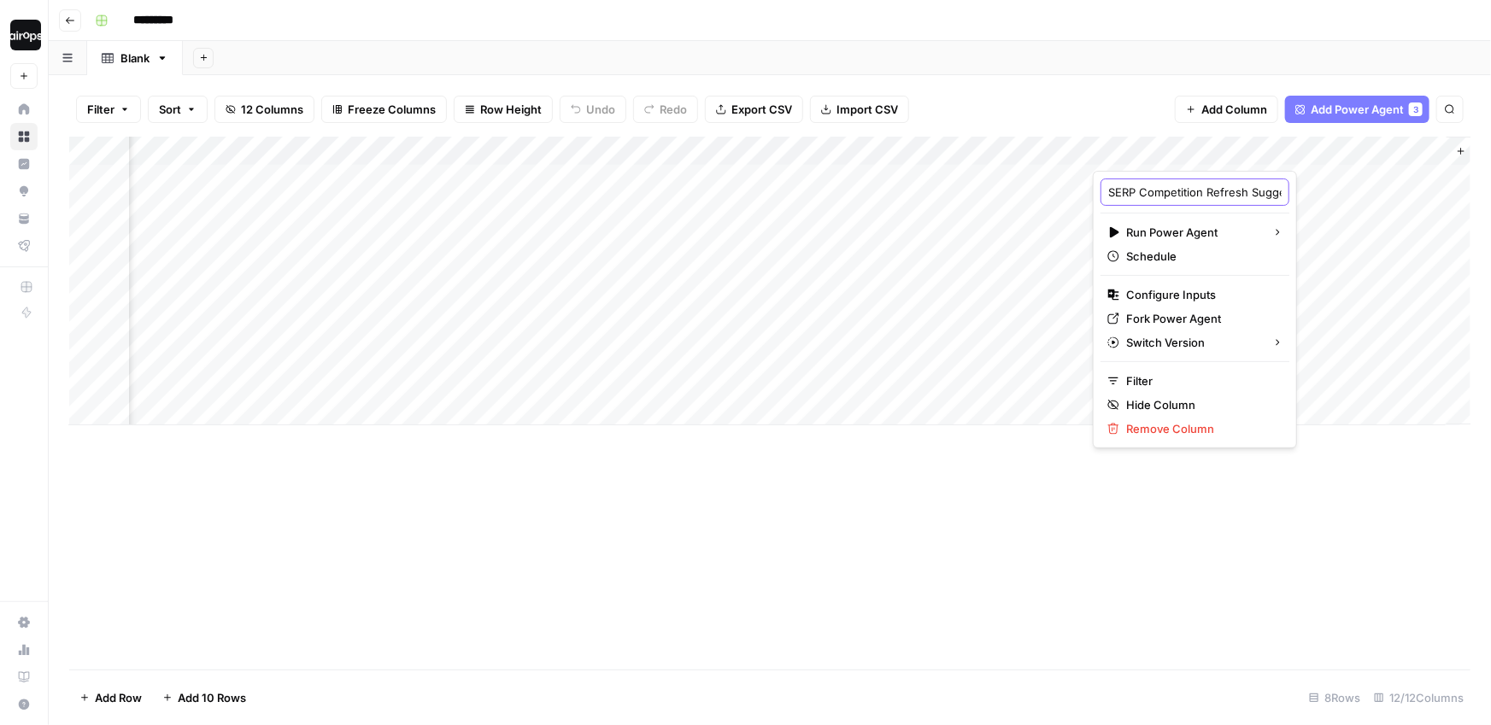
click at [1136, 193] on input "SERP Competition Refresh Suggestions" at bounding box center [1194, 192] width 173 height 17
type input "Refresh"
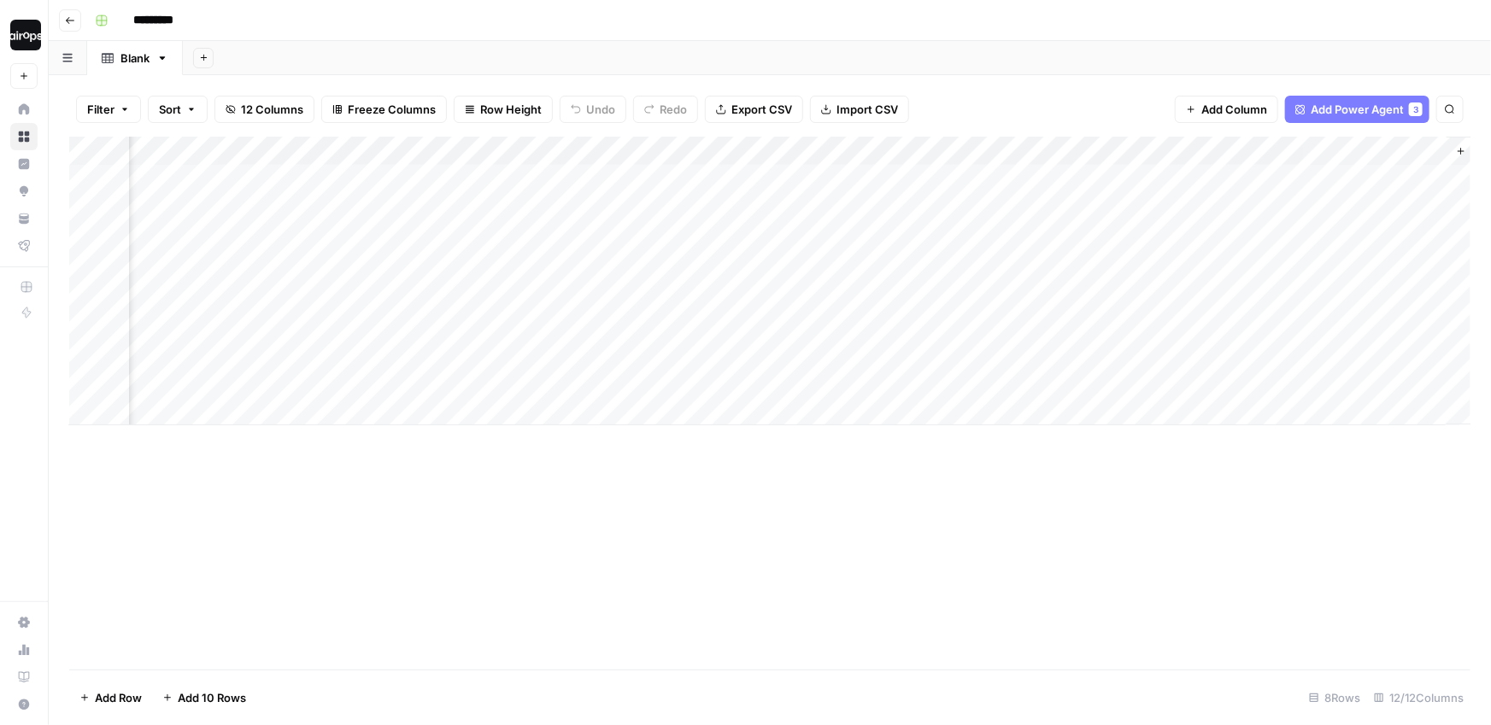
click at [1117, 97] on div "Filter Sort 12 Columns Freeze Columns Row Height Undo Redo Export CSV Import CS…" at bounding box center [769, 109] width 1401 height 55
click at [1252, 150] on div "Add Column" at bounding box center [769, 281] width 1401 height 289
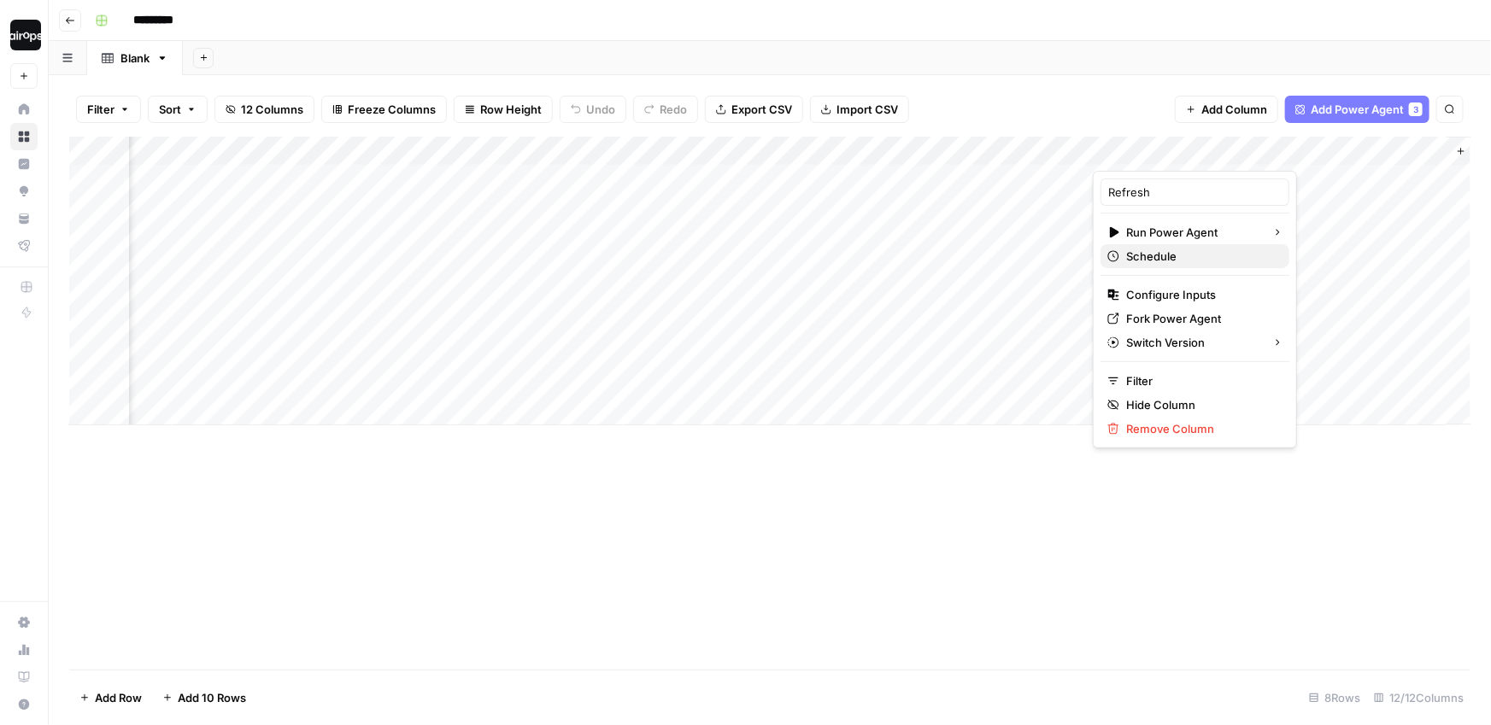
click at [1161, 249] on span "Schedule" at bounding box center [1201, 256] width 150 height 17
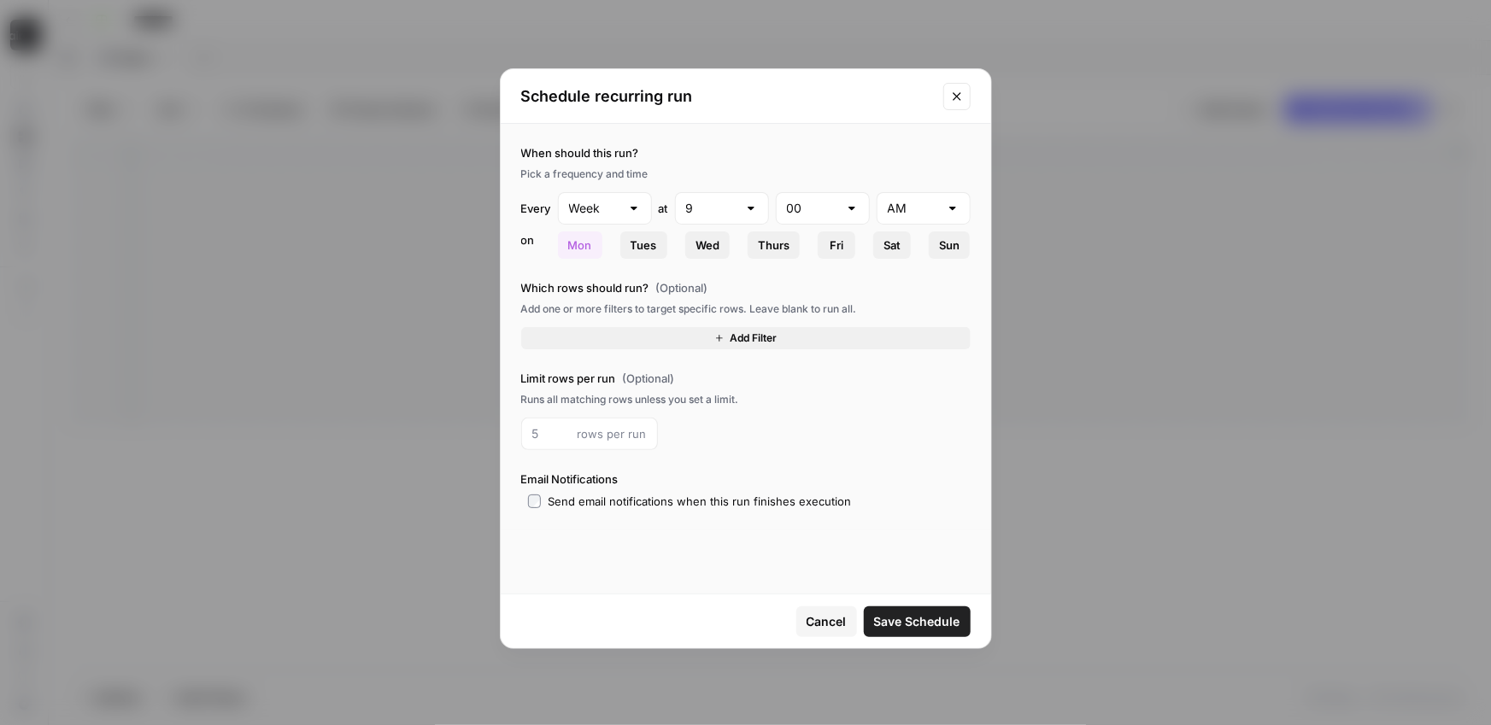
click at [707, 343] on button "Add Filter" at bounding box center [745, 338] width 449 height 22
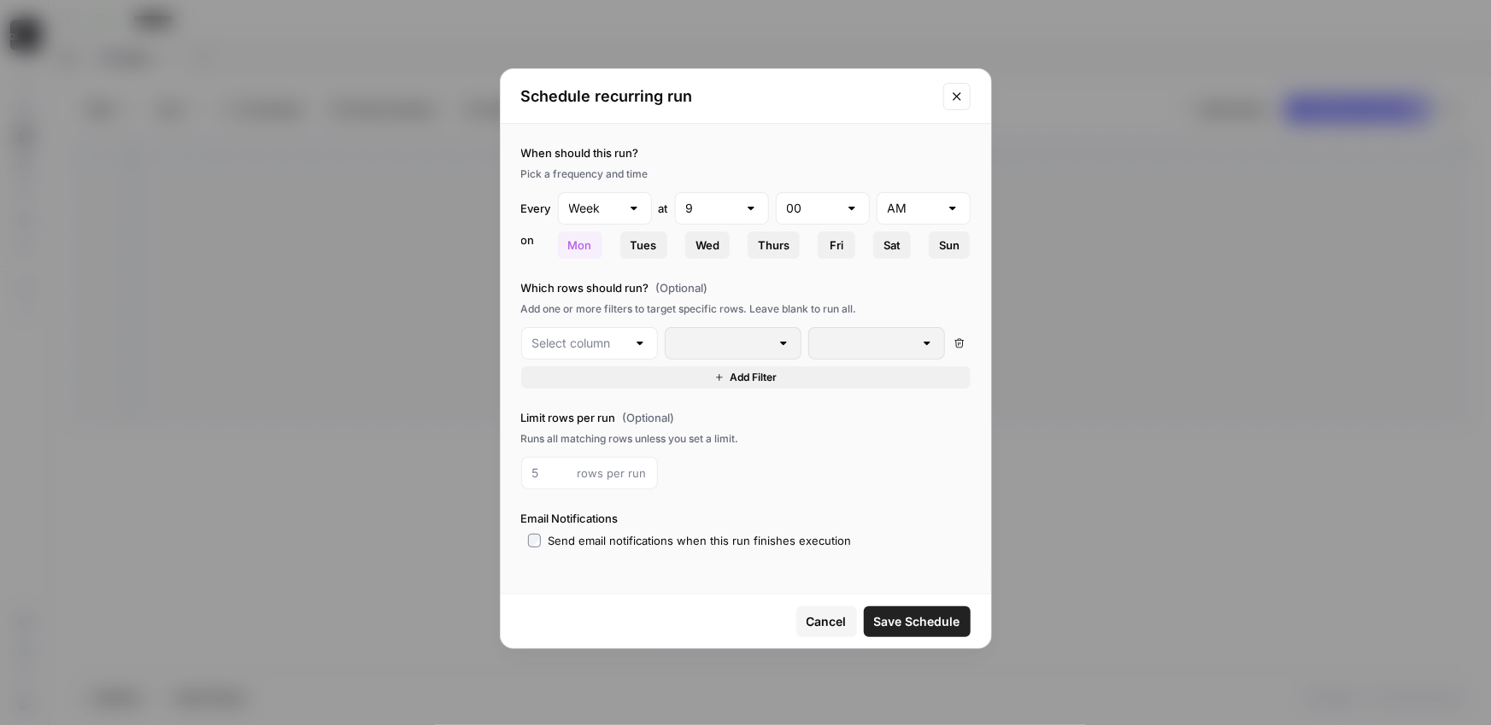
click at [633, 343] on div at bounding box center [640, 343] width 14 height 17
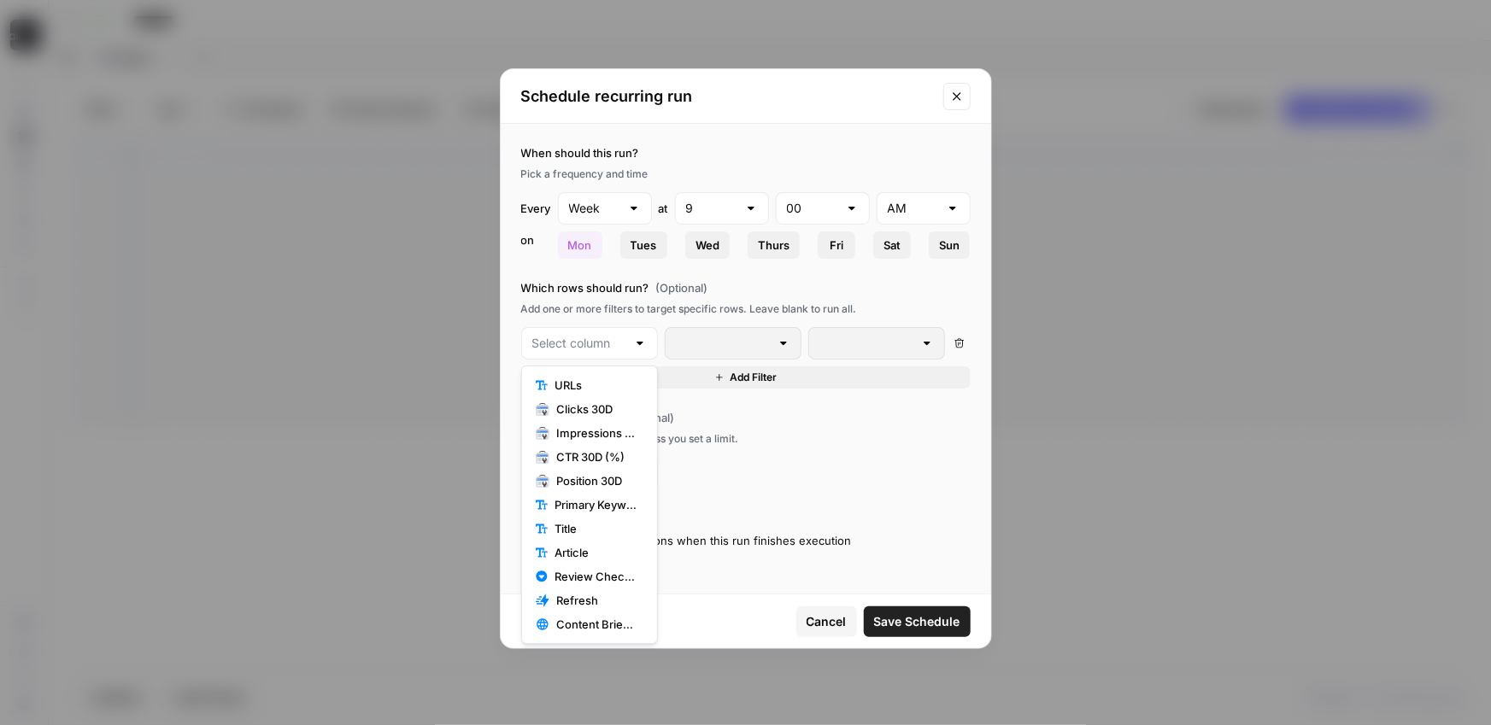
click at [918, 363] on div "Delete Add Filter" at bounding box center [745, 358] width 449 height 62
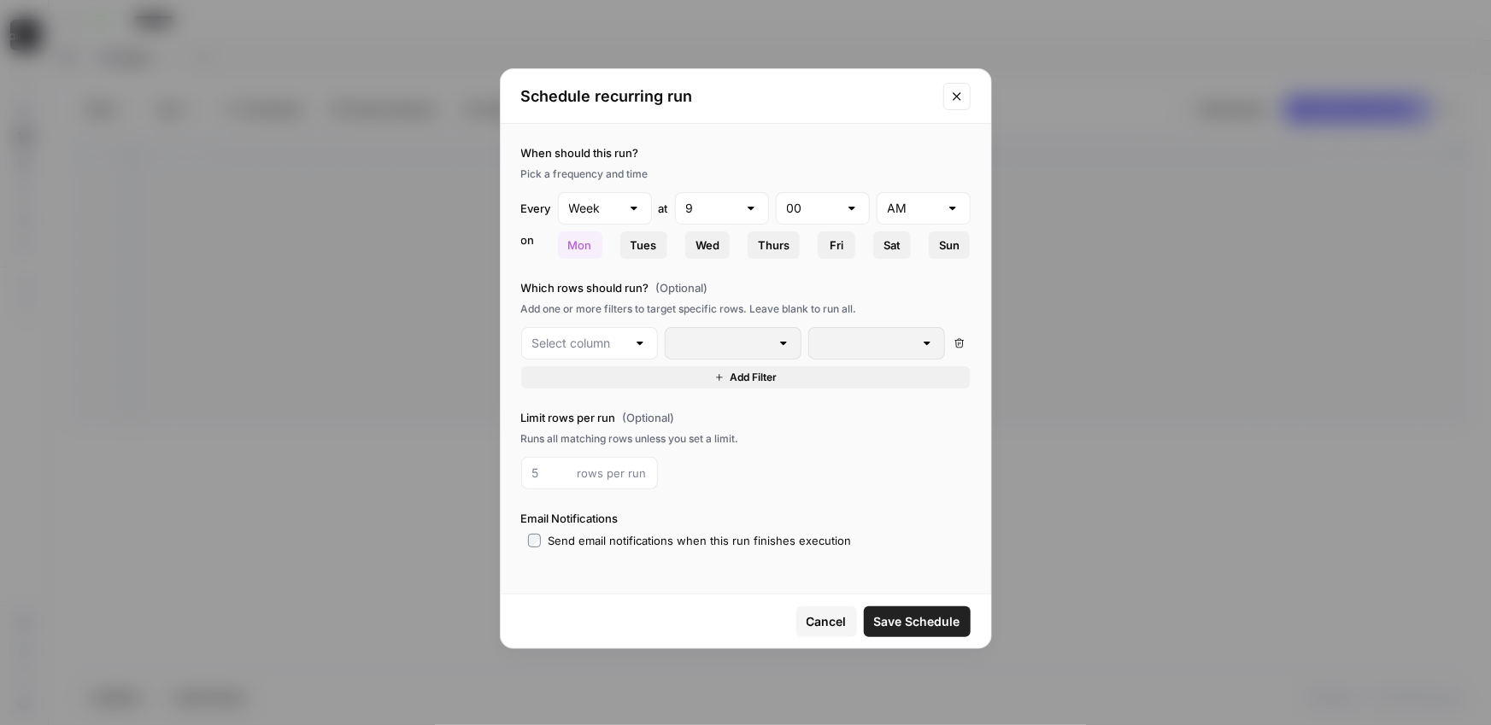
click at [823, 614] on span "Cancel" at bounding box center [827, 621] width 40 height 17
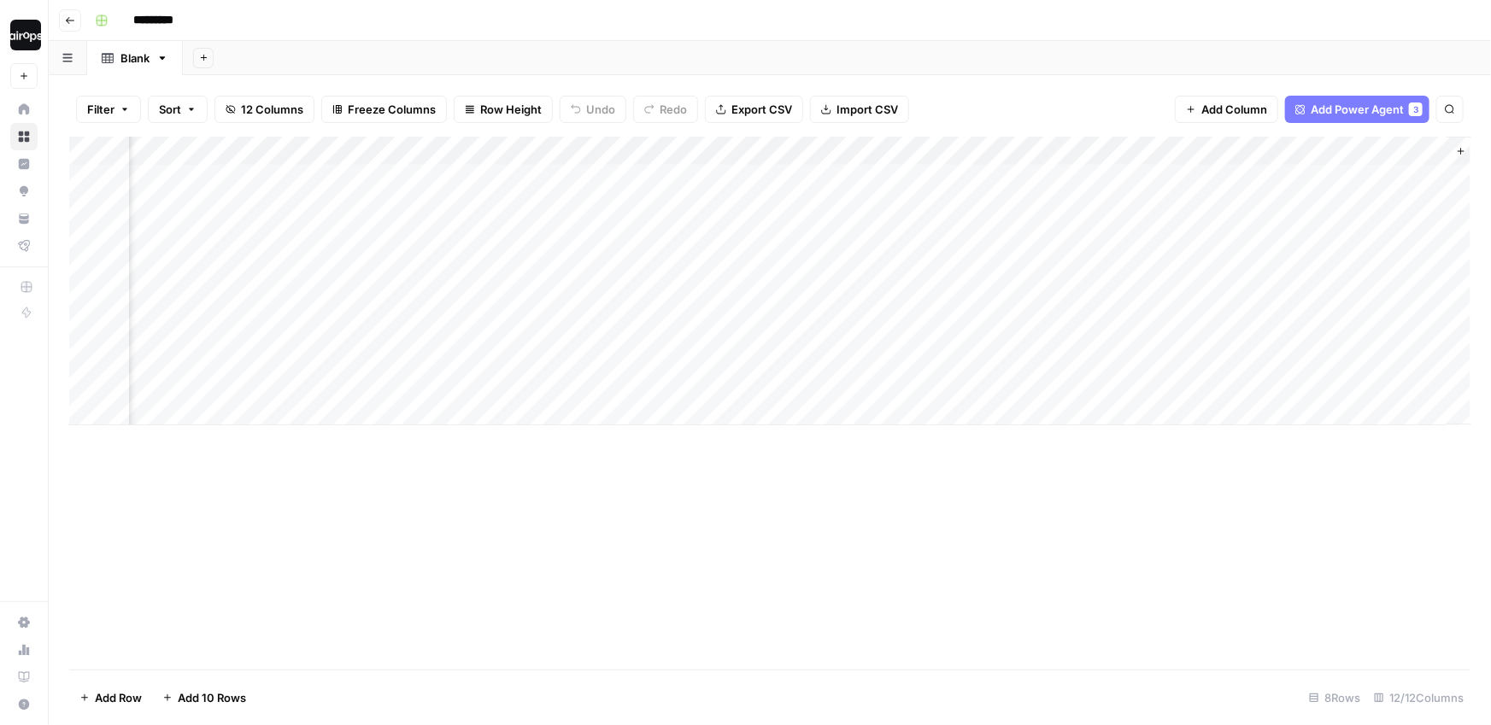
click at [1002, 102] on div "Filter Sort 12 Columns Freeze Columns Row Height Undo Redo Export CSV Import CS…" at bounding box center [769, 109] width 1401 height 55
click at [915, 100] on div "Filter Sort 12 Columns Freeze Columns Row Height Undo Redo Export CSV Import CS…" at bounding box center [769, 109] width 1401 height 55
click at [694, 52] on div "Add Sheet" at bounding box center [837, 58] width 1308 height 34
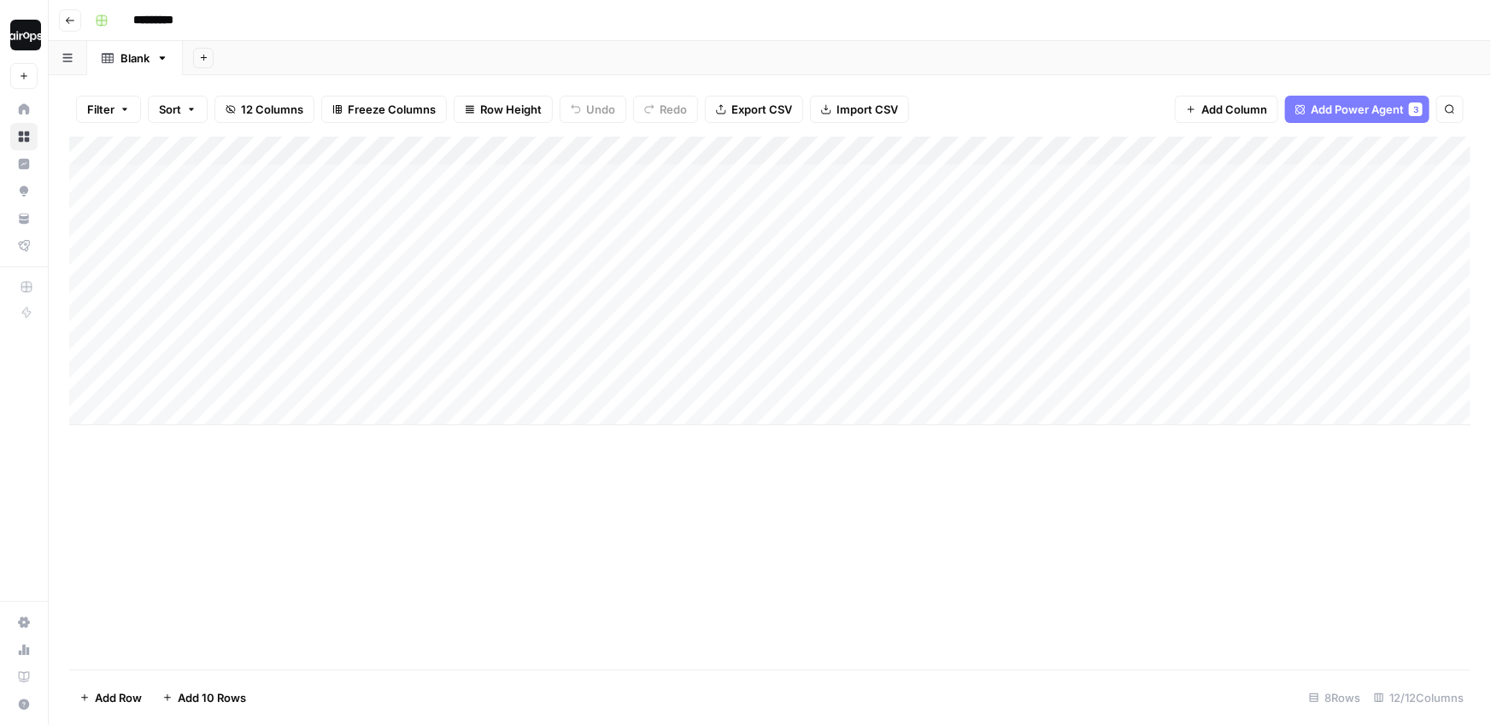
click at [873, 50] on div "Add Sheet" at bounding box center [837, 58] width 1308 height 34
click at [502, 428] on div "Add Column" at bounding box center [769, 403] width 1401 height 533
drag, startPoint x: 320, startPoint y: 180, endPoint x: 302, endPoint y: 369, distance: 189.7
click at [302, 369] on div "Add Column" at bounding box center [769, 281] width 1401 height 289
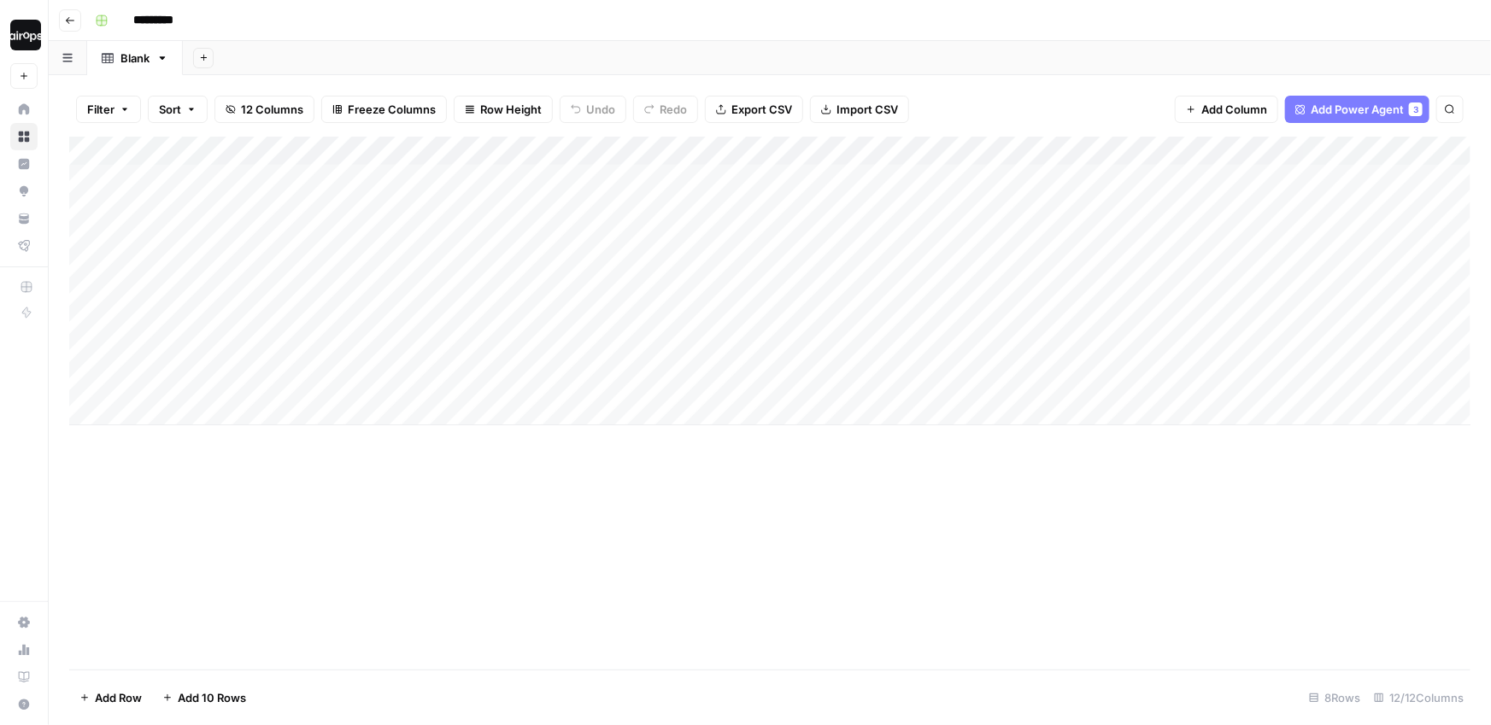
drag, startPoint x: 433, startPoint y: 349, endPoint x: 971, endPoint y: 378, distance: 539.0
click at [971, 378] on div "Add Column" at bounding box center [769, 281] width 1401 height 289
click at [402, 485] on div "Add Column" at bounding box center [769, 403] width 1401 height 533
click at [182, 353] on div "Add Column" at bounding box center [769, 281] width 1401 height 289
drag, startPoint x: 192, startPoint y: 177, endPoint x: 176, endPoint y: 372, distance: 195.5
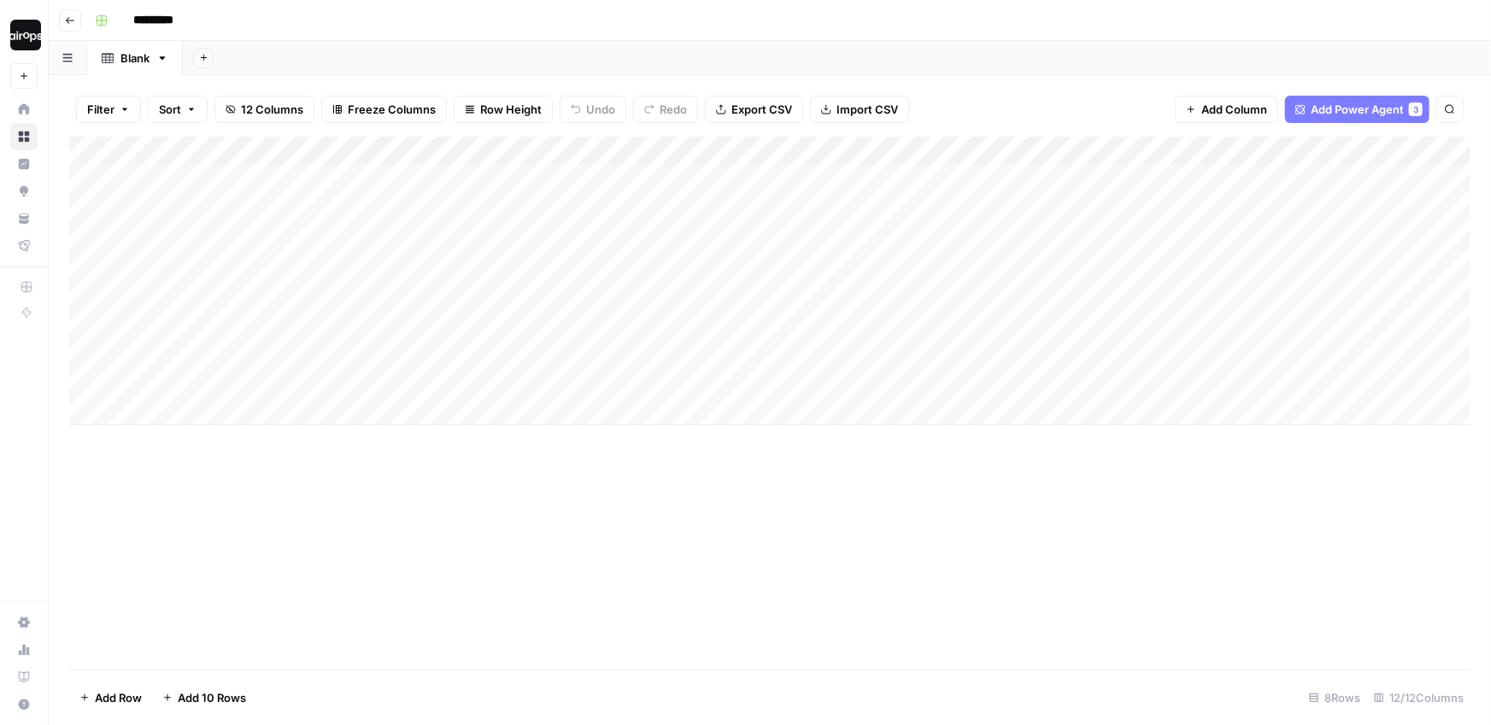
click at [176, 372] on div "Add Column" at bounding box center [769, 281] width 1401 height 289
click at [438, 329] on div "Add Column" at bounding box center [769, 281] width 1401 height 289
drag, startPoint x: 441, startPoint y: 179, endPoint x: 822, endPoint y: 343, distance: 414.5
click at [822, 343] on div "Add Column" at bounding box center [769, 281] width 1401 height 289
click at [893, 384] on div "Add Column" at bounding box center [769, 281] width 1401 height 289
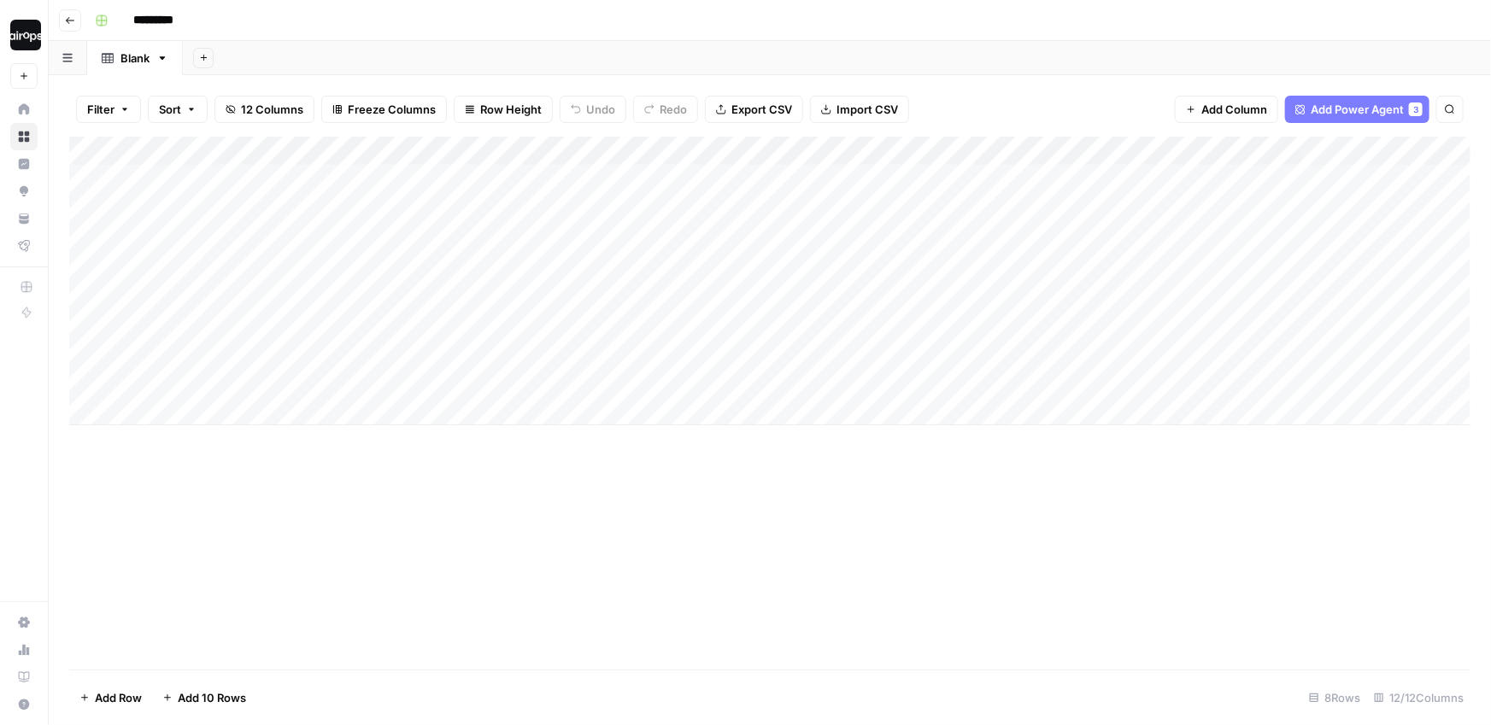
click at [1351, 150] on div "Add Column" at bounding box center [769, 281] width 1401 height 289
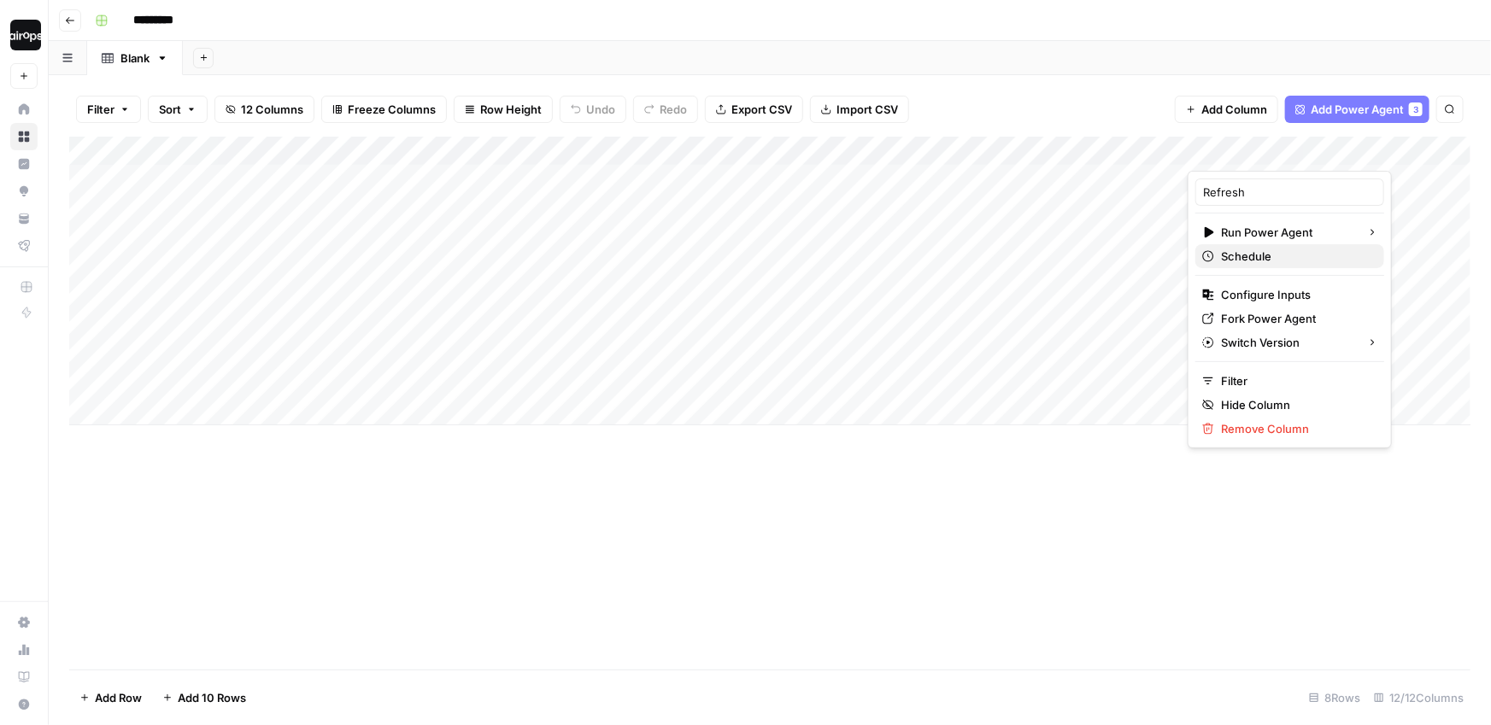
click at [1267, 256] on span "Schedule" at bounding box center [1296, 256] width 150 height 17
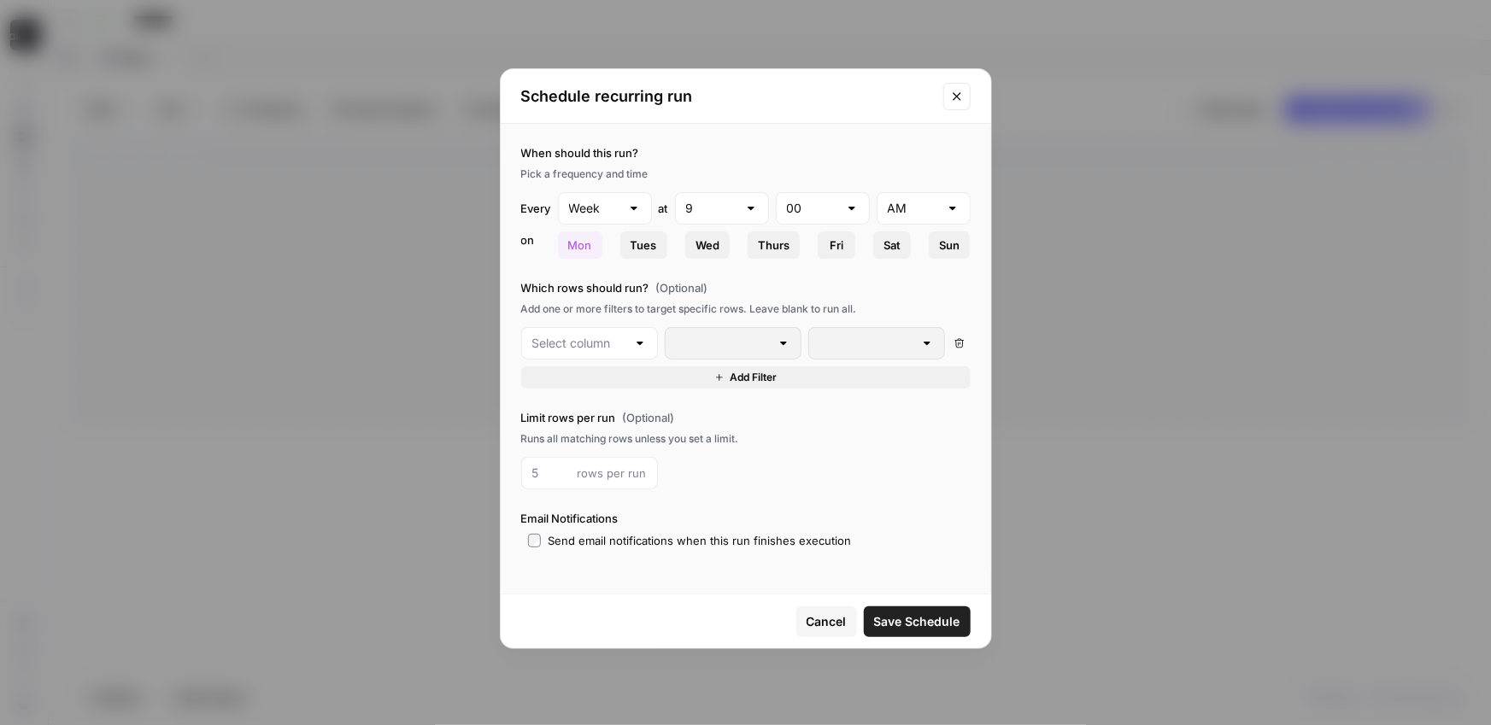
click at [578, 298] on div "Which rows should run? (Optional) Add one or more filters to target specific ro…" at bounding box center [745, 333] width 449 height 109
click at [686, 376] on button "Add Filter" at bounding box center [745, 378] width 449 height 22
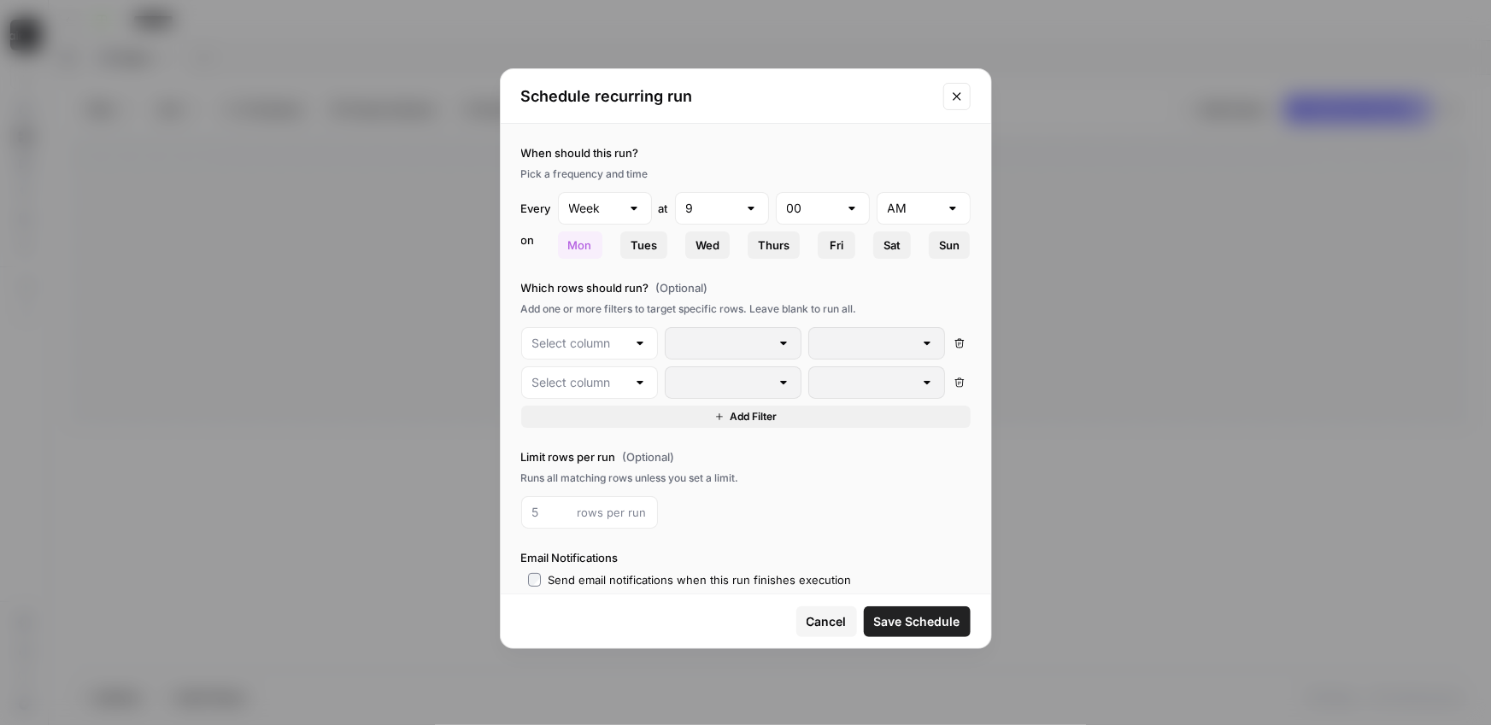
click at [634, 339] on div at bounding box center [640, 343] width 14 height 17
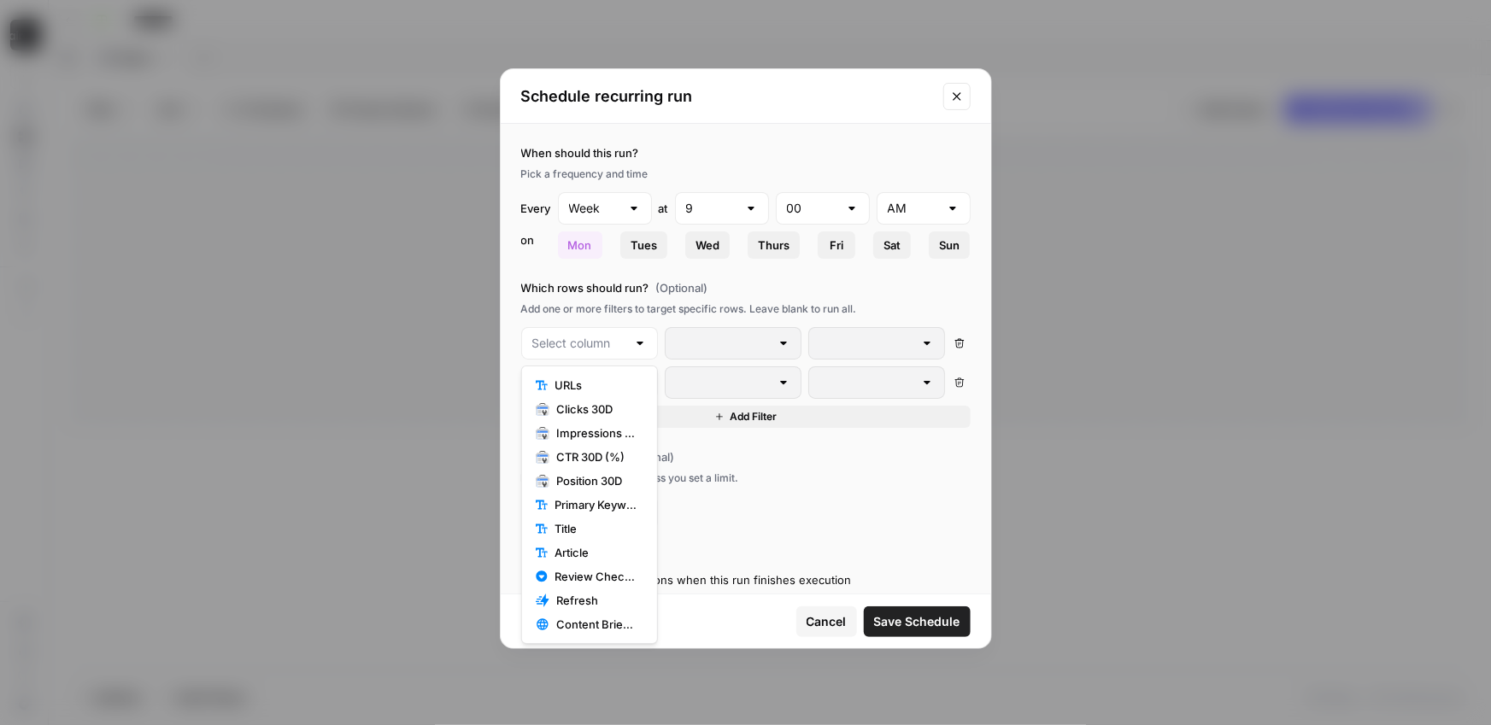
click at [776, 452] on label "Limit rows per run (Optional)" at bounding box center [745, 457] width 449 height 17
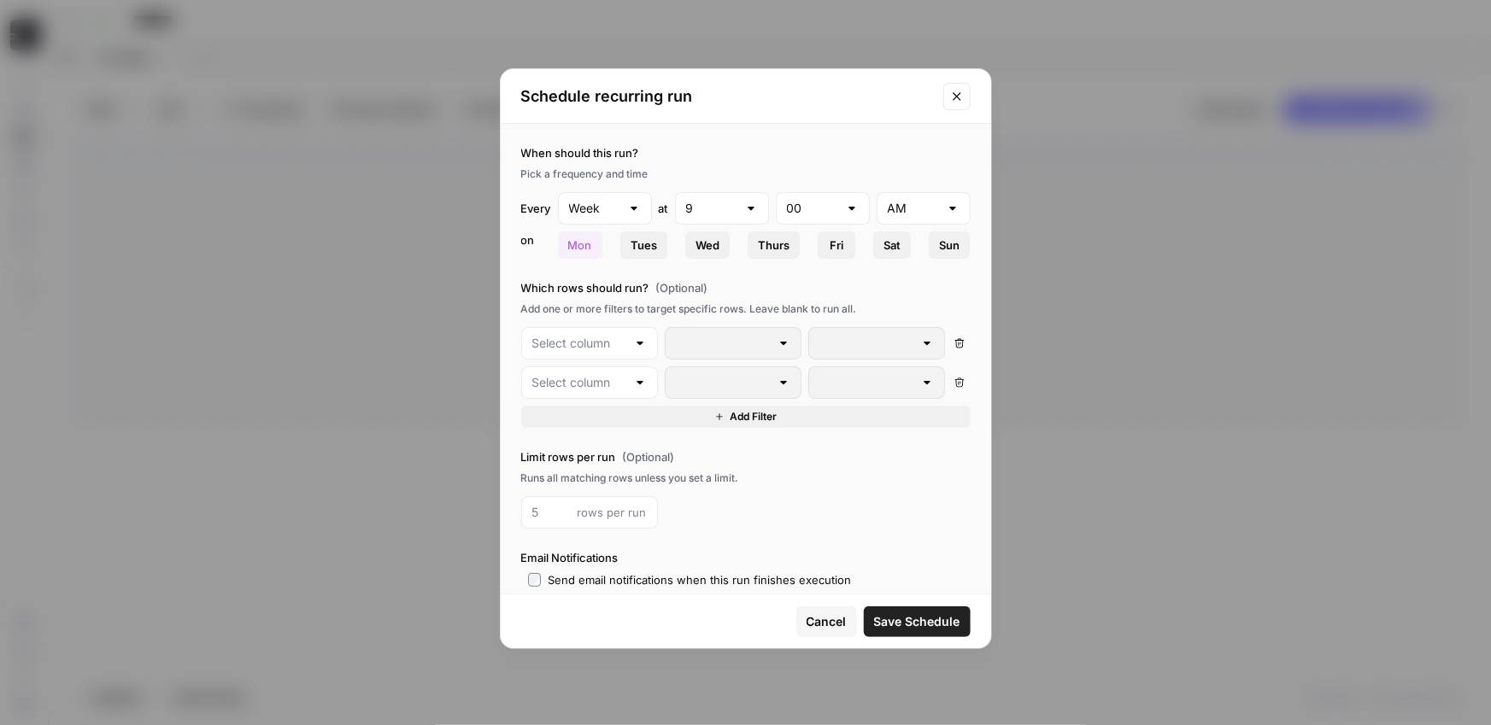
click at [630, 349] on div at bounding box center [589, 343] width 137 height 32
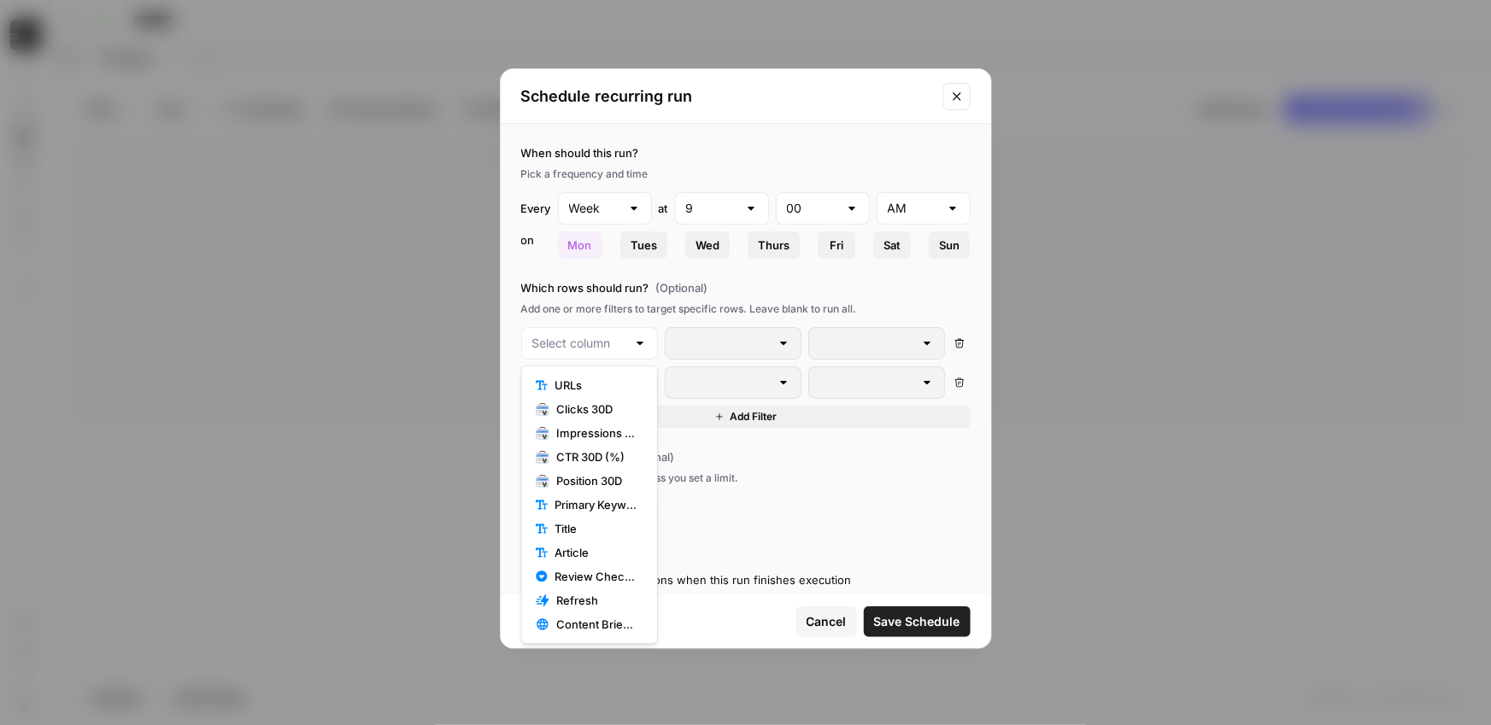
click at [824, 623] on span "Cancel" at bounding box center [827, 621] width 40 height 17
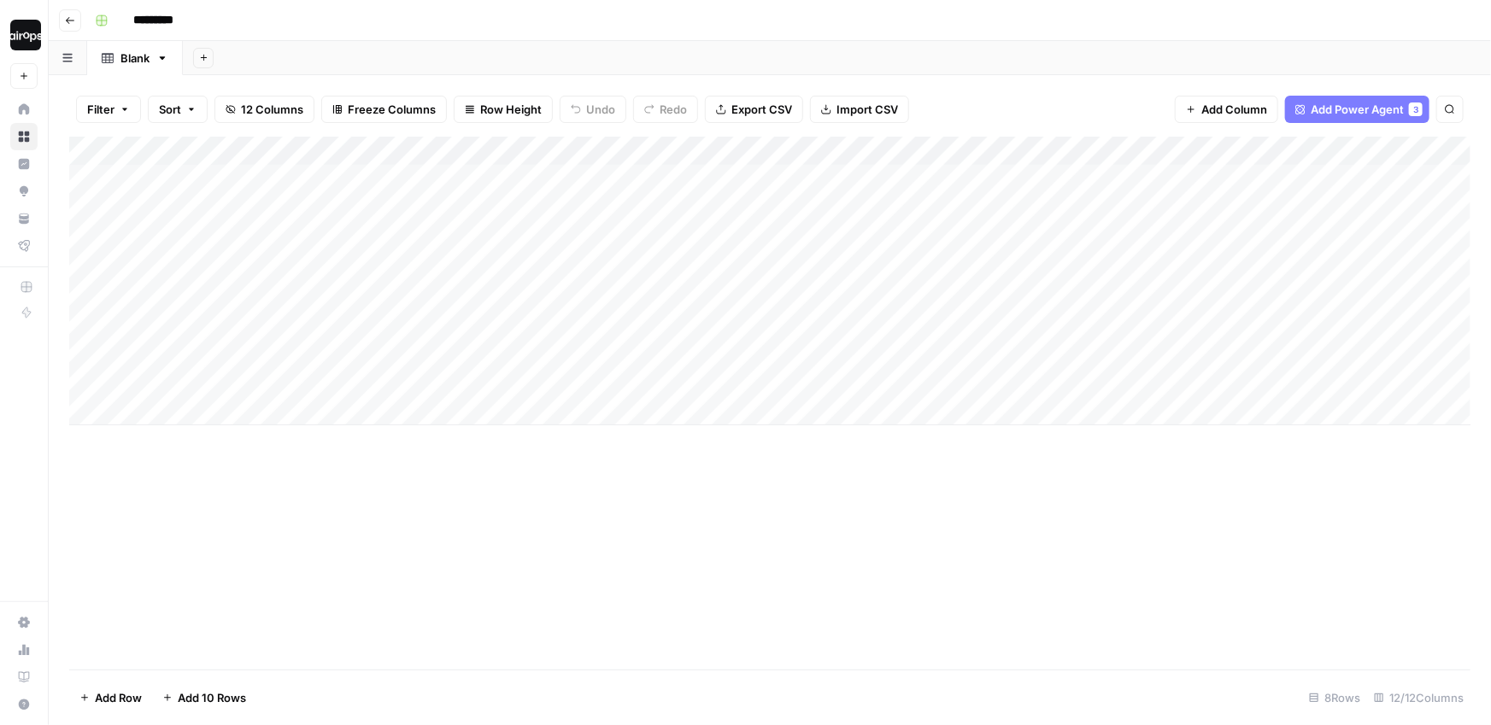
click at [757, 56] on div "Add Sheet" at bounding box center [837, 58] width 1308 height 34
drag, startPoint x: 1312, startPoint y: 171, endPoint x: 1309, endPoint y: 372, distance: 201.7
click at [1309, 372] on div "Add Column" at bounding box center [769, 281] width 1401 height 289
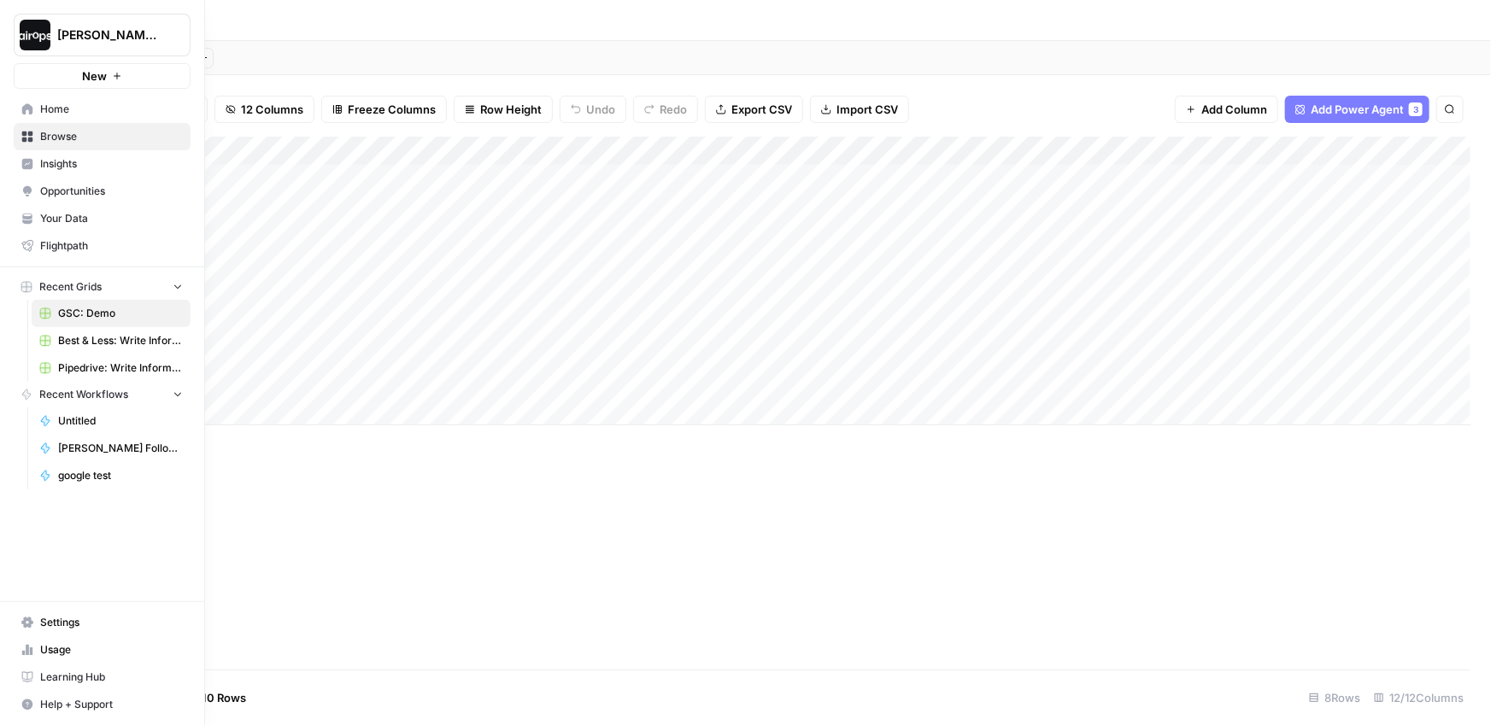
click at [20, 41] on img "Workspace: Dille-Sandbox" at bounding box center [35, 35] width 31 height 31
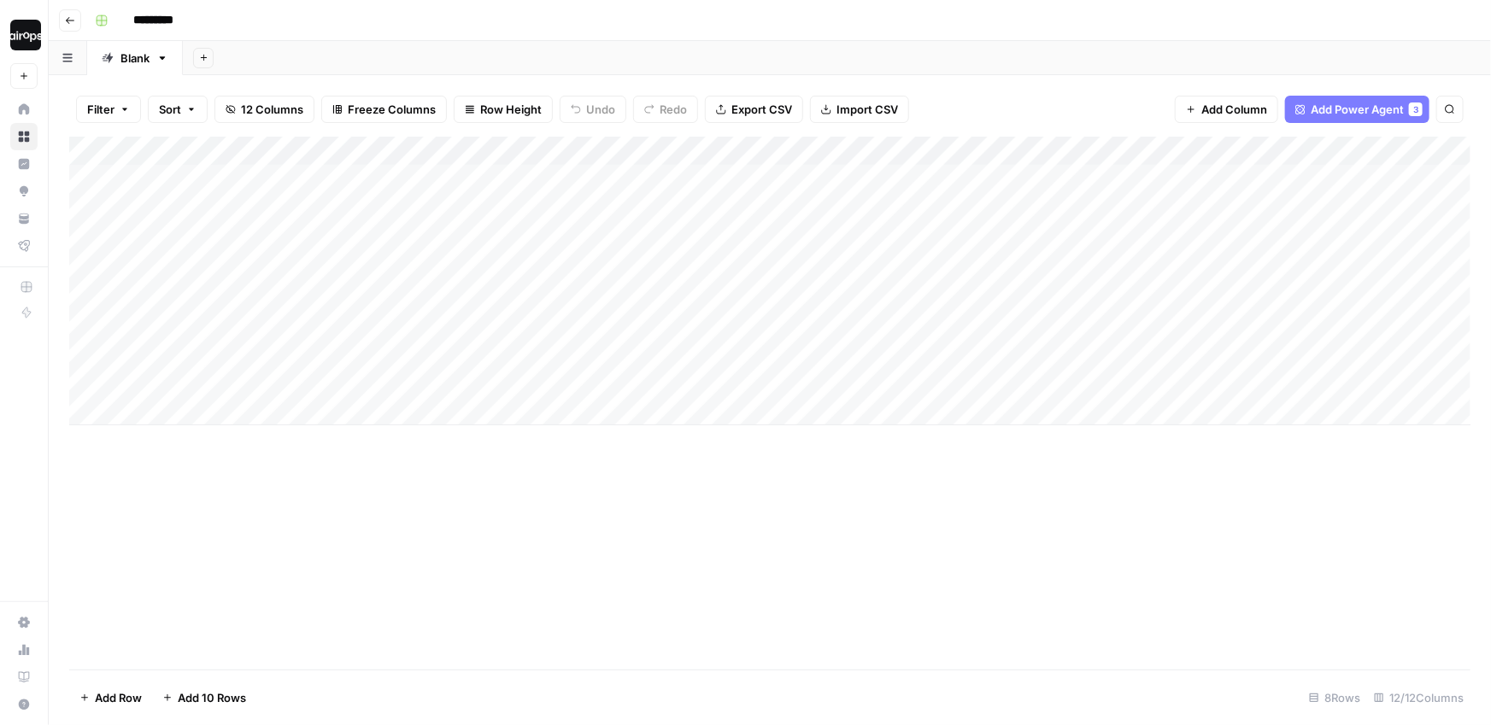
click at [522, 61] on div "Add Sheet" at bounding box center [837, 58] width 1308 height 34
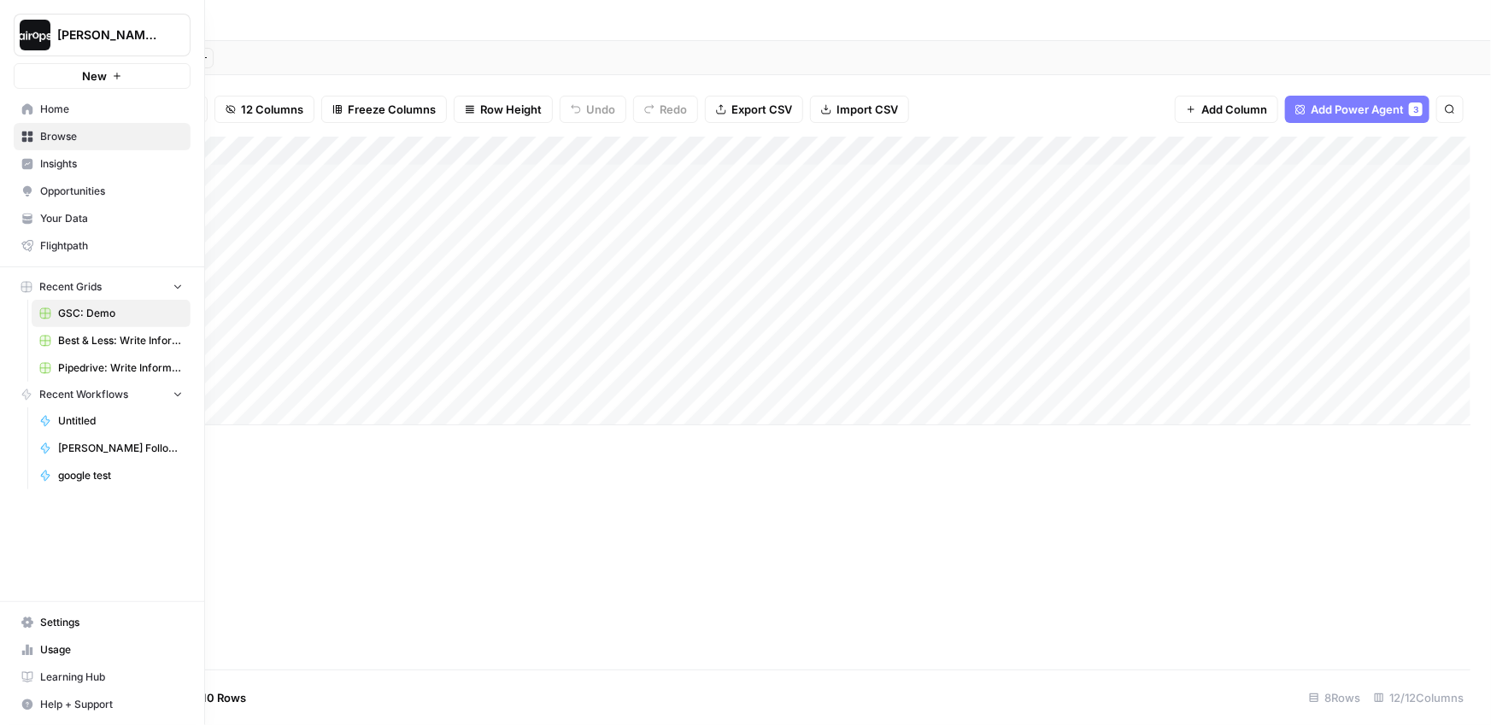
click at [43, 142] on span "Browse" at bounding box center [111, 136] width 143 height 15
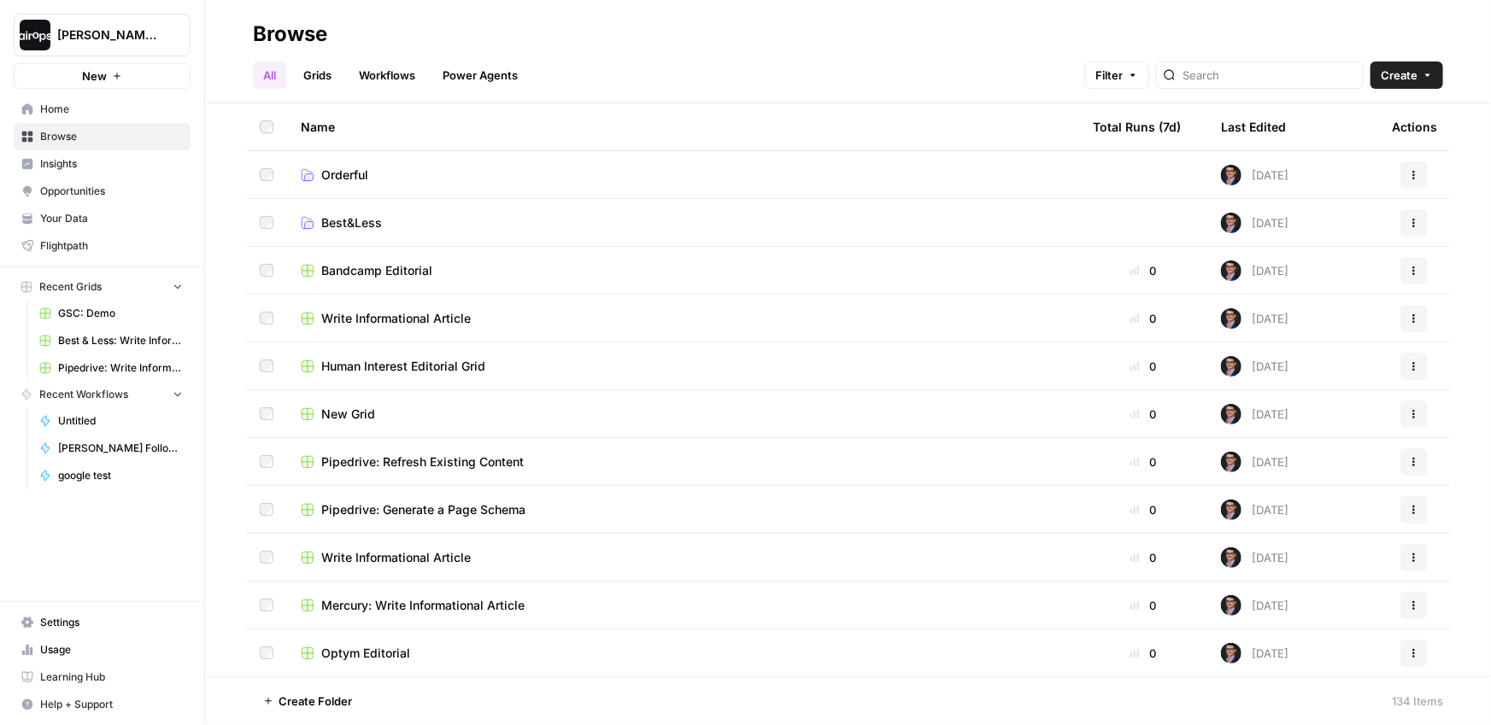
click at [102, 47] on button "[PERSON_NAME]-Sandbox" at bounding box center [102, 35] width 177 height 43
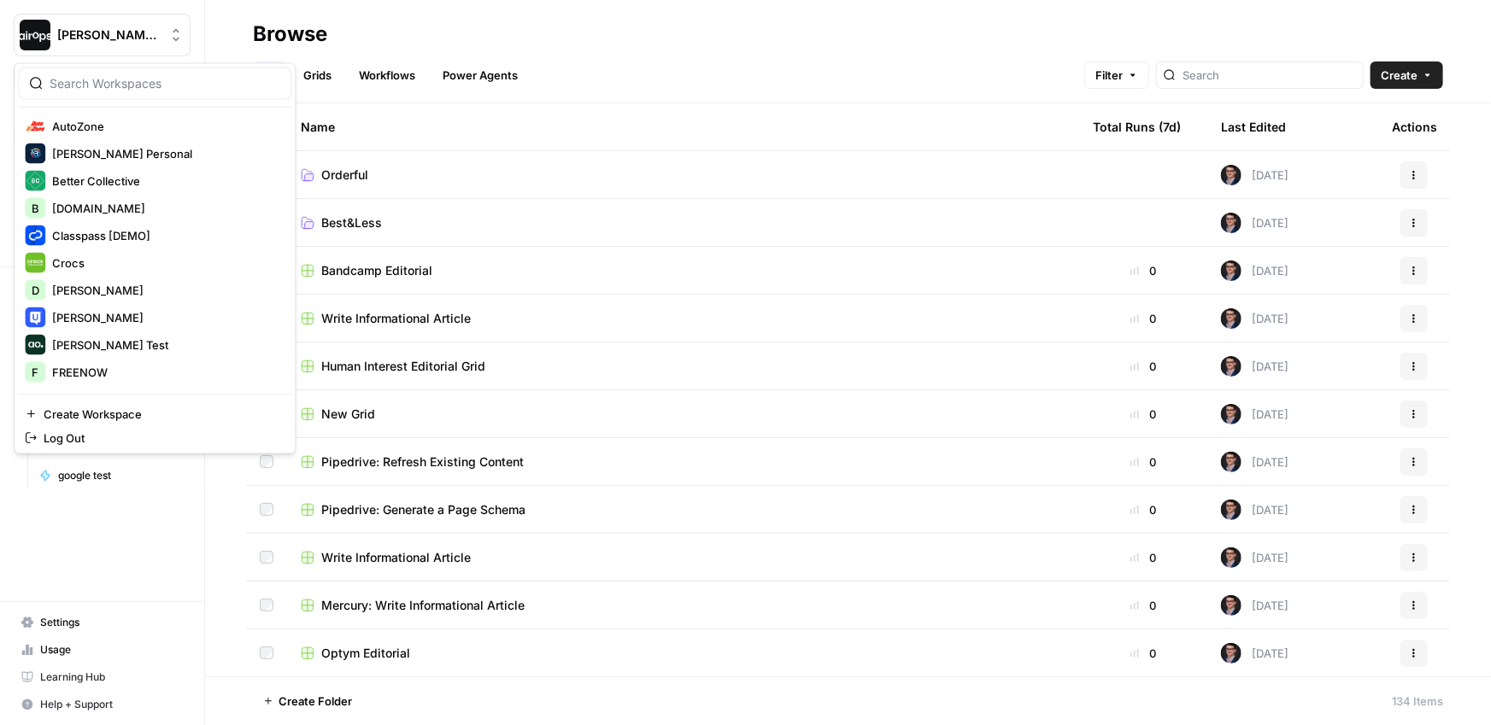
scroll to position [254, 0]
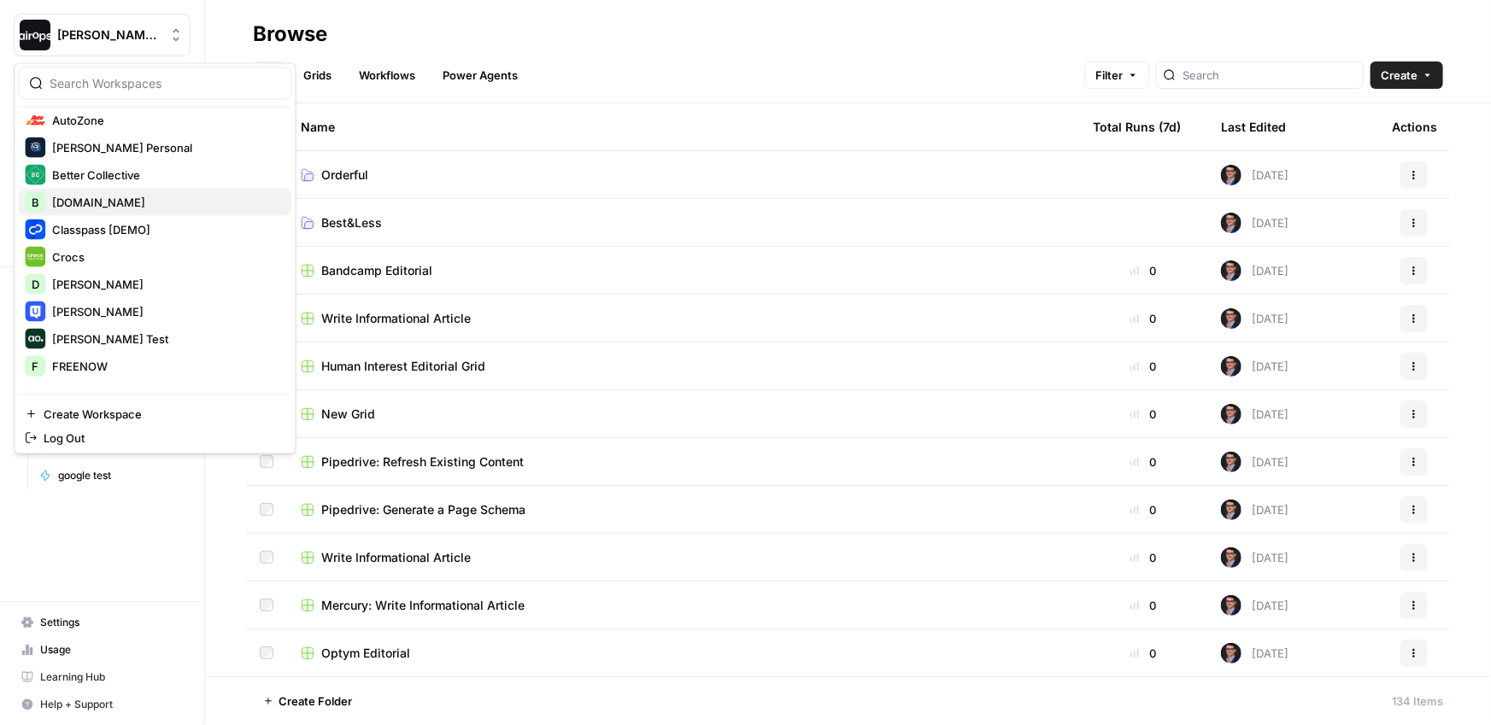
click at [104, 194] on span "Builder.io" at bounding box center [165, 202] width 226 height 17
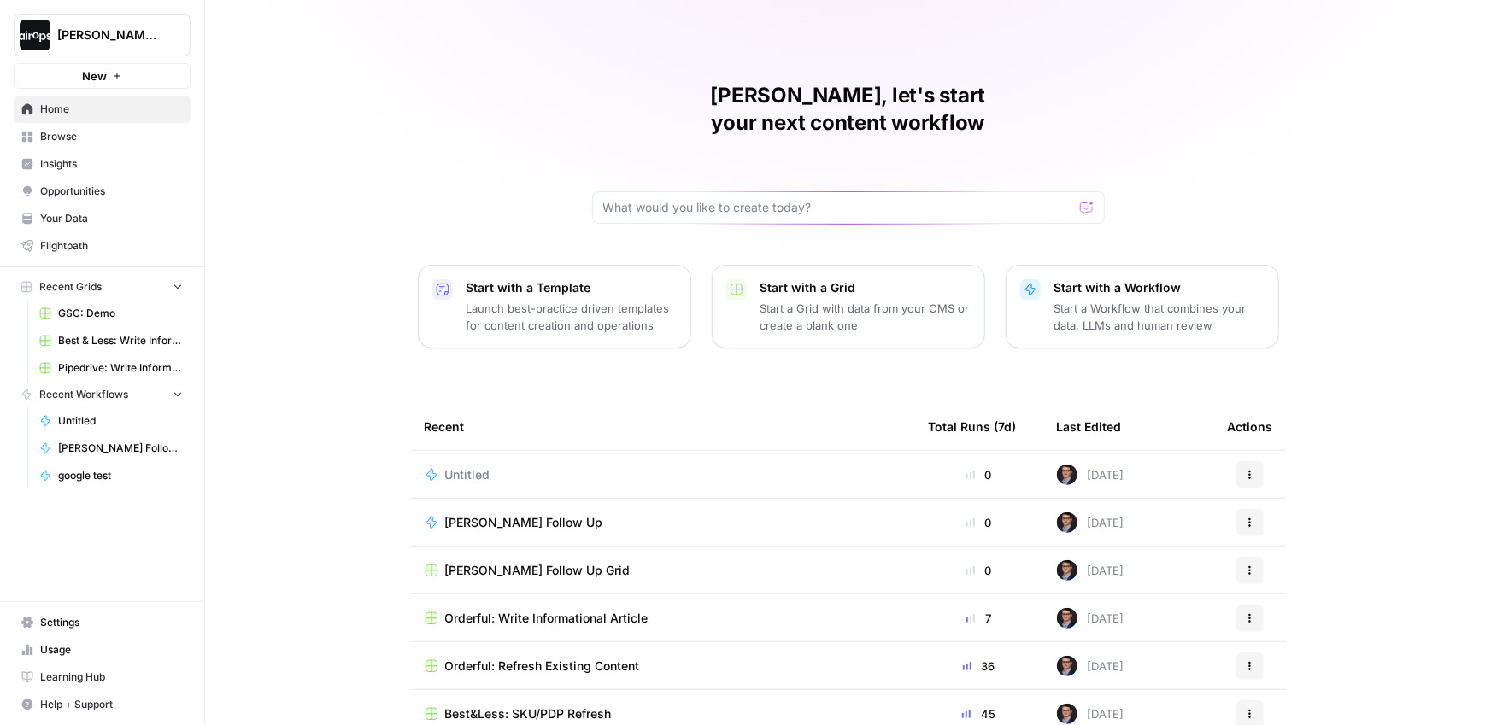
click at [700, 213] on div "[PERSON_NAME], let's start your next content workflow Start with a Template Lau…" at bounding box center [848, 406] width 1286 height 813
click at [989, 213] on div "[PERSON_NAME], let's start your next content workflow Start with a Template Lau…" at bounding box center [848, 406] width 1286 height 813
click at [1342, 214] on div "[PERSON_NAME], let's start your next content workflow Start with a Template Lau…" at bounding box center [848, 406] width 1286 height 813
click at [267, 409] on div "[PERSON_NAME], let's start your next content workflow Start with a Template Lau…" at bounding box center [848, 406] width 1286 height 813
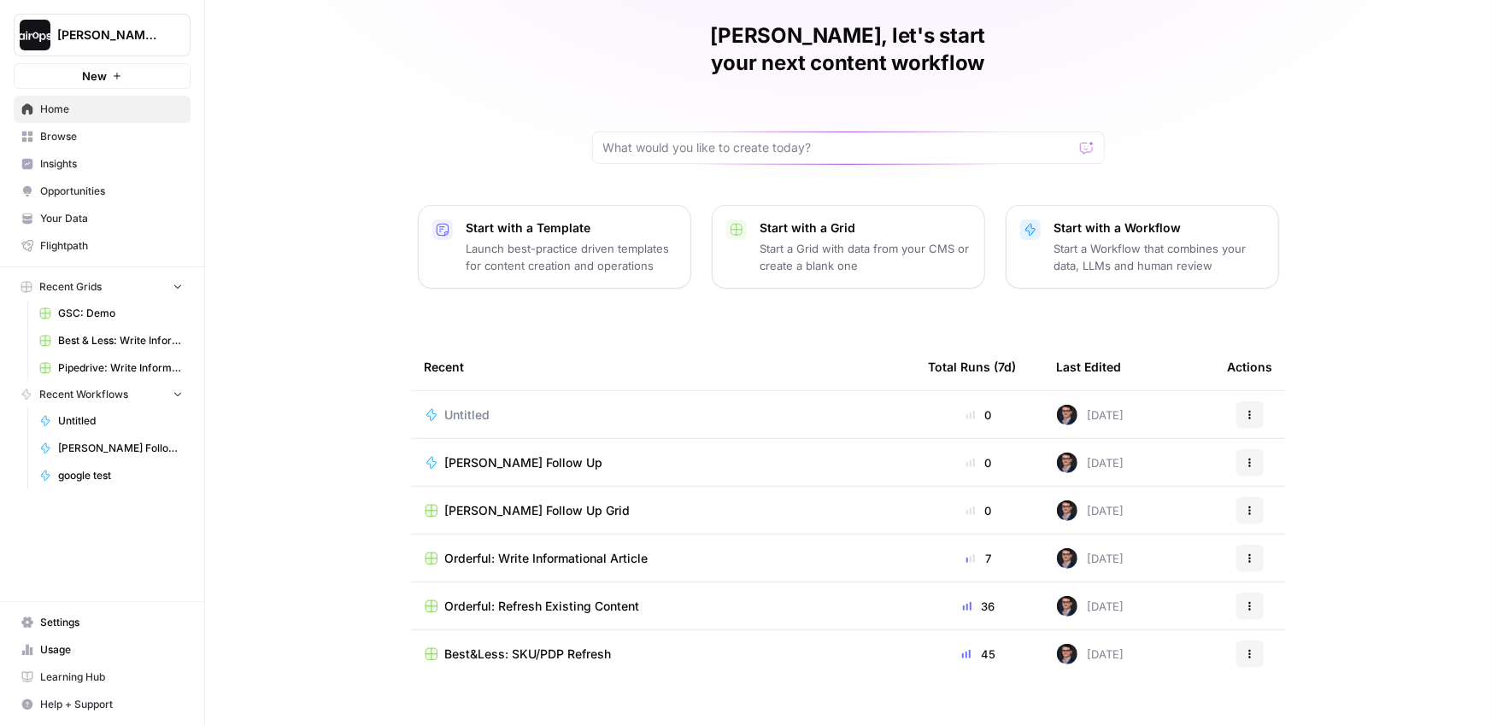
click at [586, 598] on span "Orderful: Refresh Existing Content" at bounding box center [542, 606] width 195 height 17
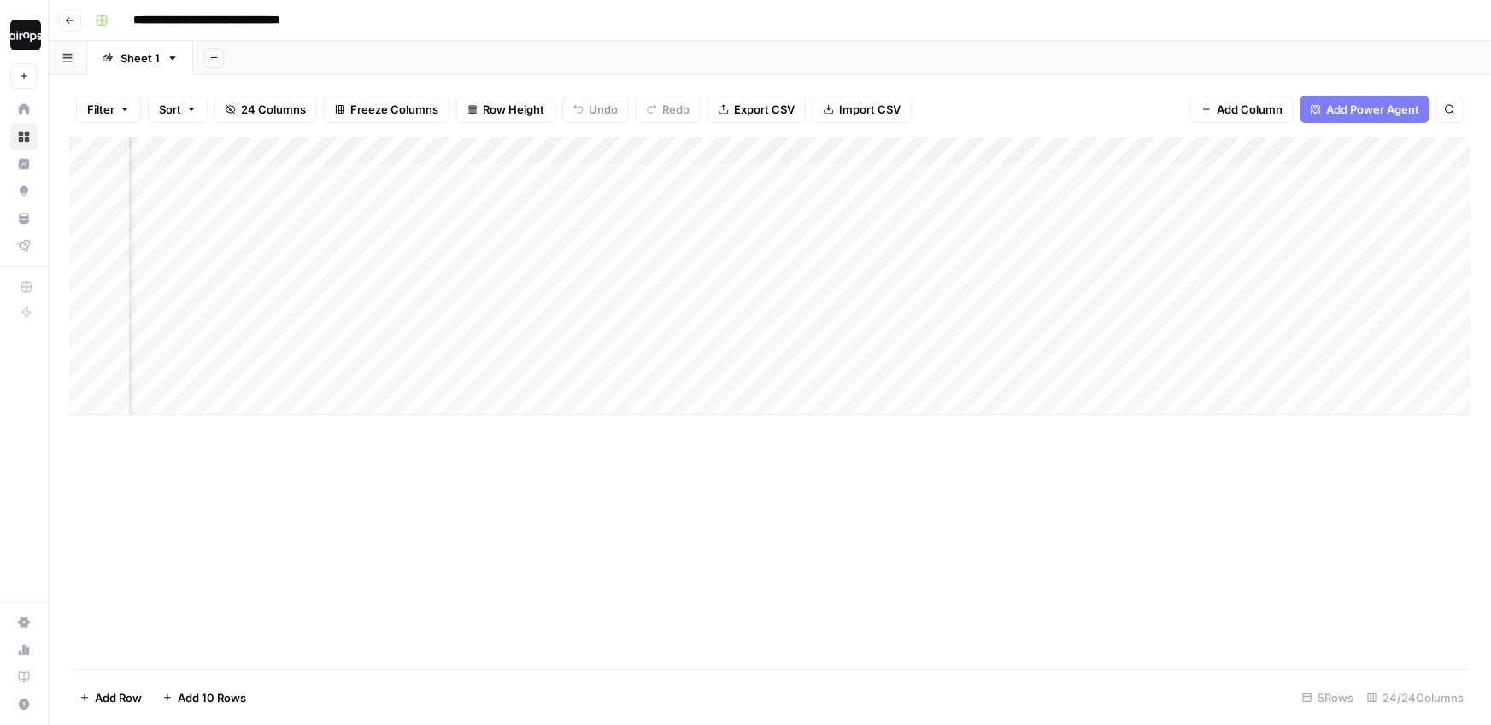
scroll to position [0, 2785]
click at [789, 151] on div "Add Column" at bounding box center [769, 276] width 1401 height 279
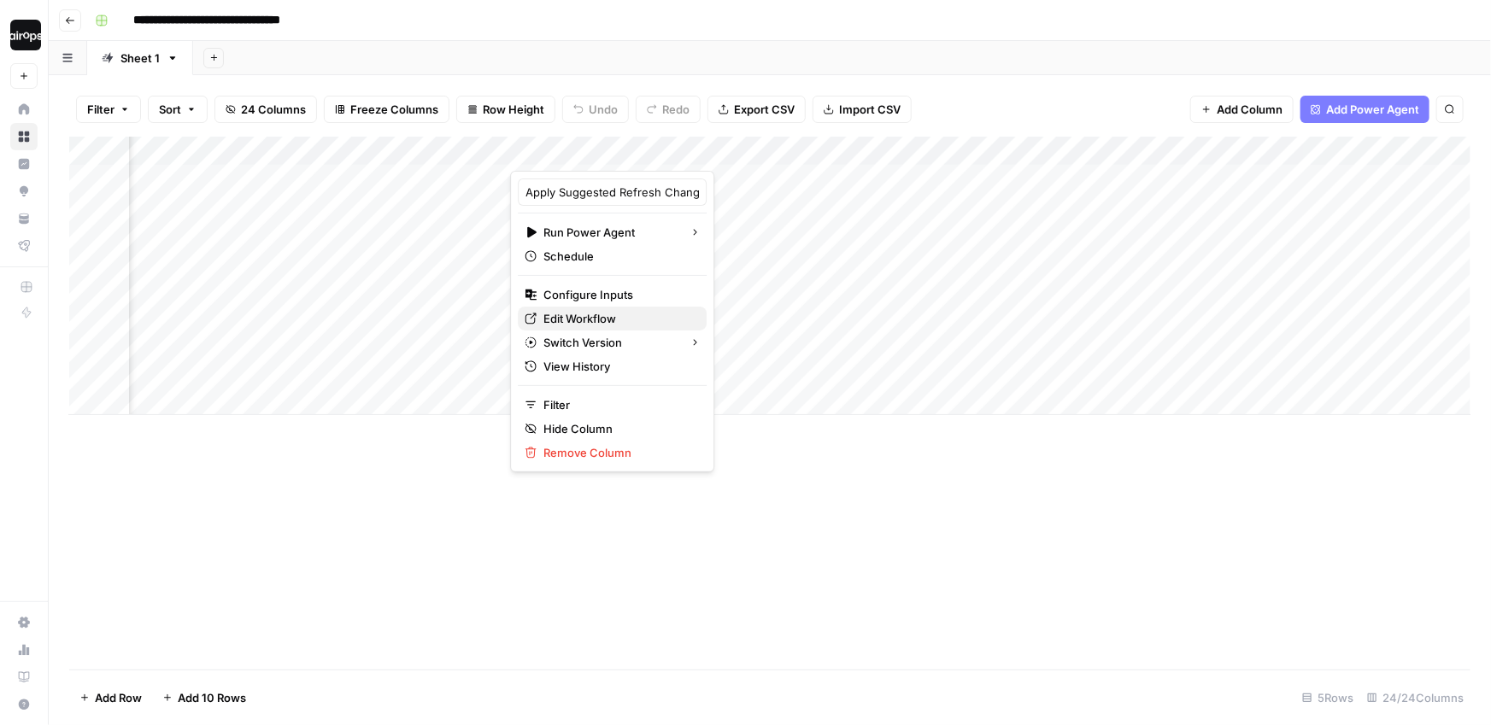
click at [609, 314] on span "Edit Workflow" at bounding box center [618, 318] width 150 height 17
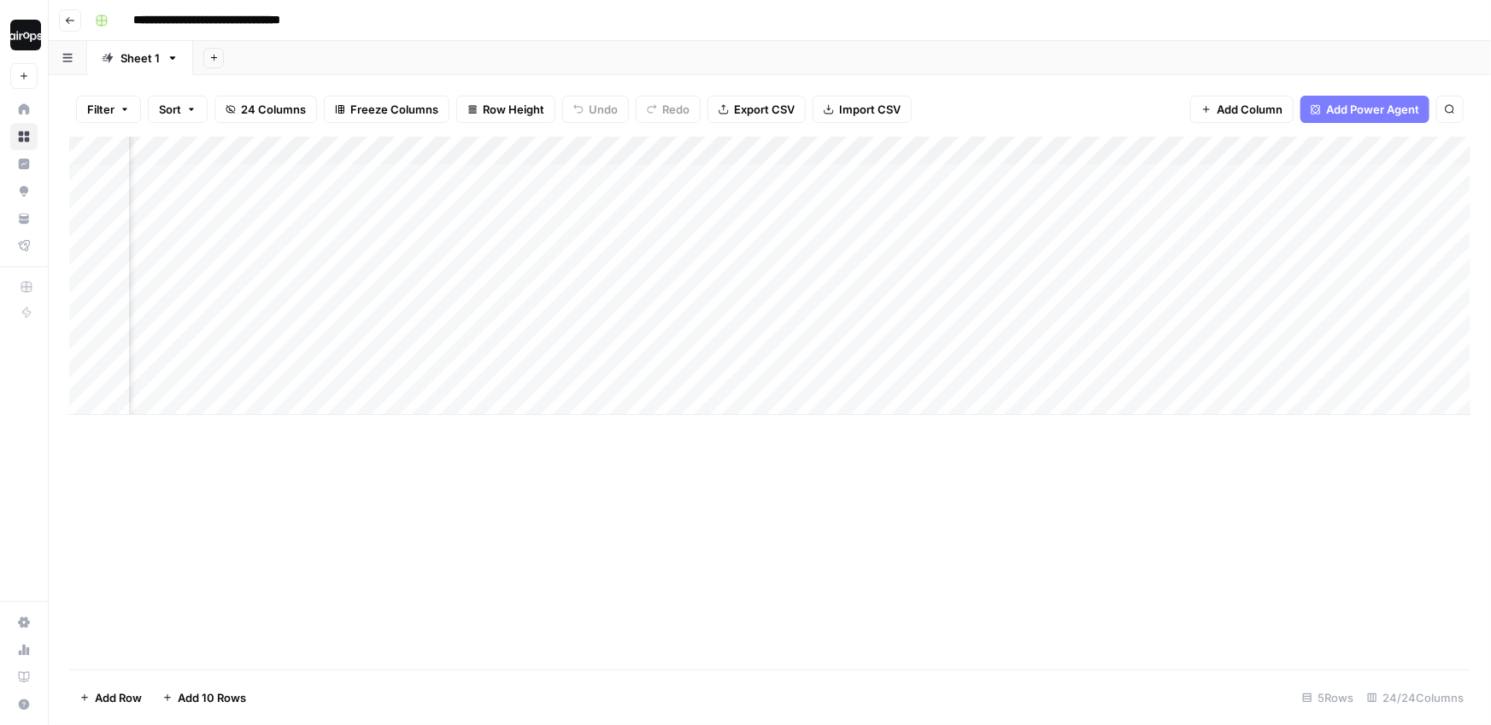
click at [959, 97] on div "Filter Sort 24 Columns Freeze Columns Row Height Undo Redo Export CSV Import CS…" at bounding box center [769, 109] width 1401 height 55
click at [902, 56] on div "Add Sheet" at bounding box center [842, 58] width 1298 height 34
click at [598, 52] on div "Add Sheet" at bounding box center [842, 58] width 1298 height 34
click at [462, 56] on div "Add Sheet" at bounding box center [842, 58] width 1298 height 34
click at [327, 53] on div "Add Sheet" at bounding box center [842, 58] width 1298 height 34
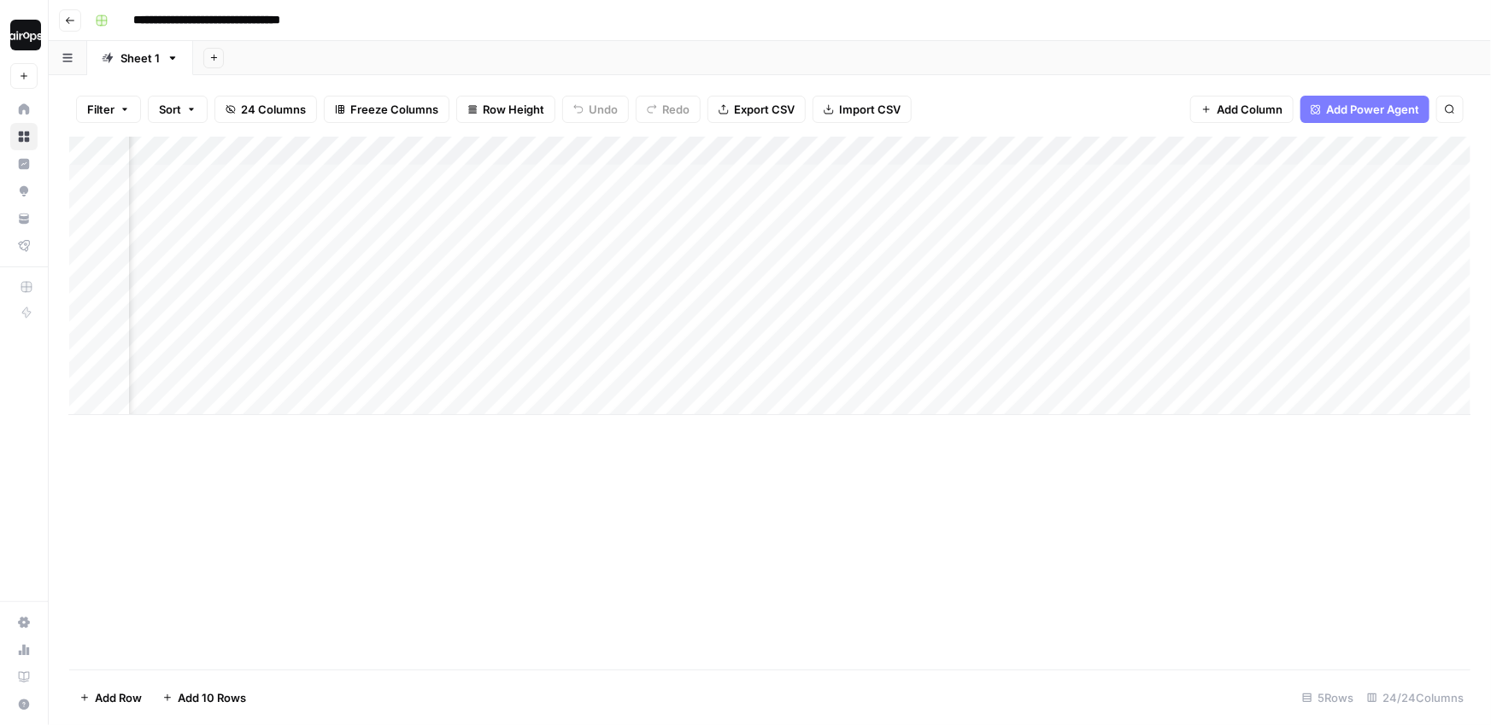
click at [235, 53] on div "Add Sheet" at bounding box center [842, 58] width 1298 height 34
click at [828, 52] on div "Add Sheet" at bounding box center [842, 58] width 1298 height 34
click at [835, 54] on div "Add Sheet" at bounding box center [842, 58] width 1298 height 34
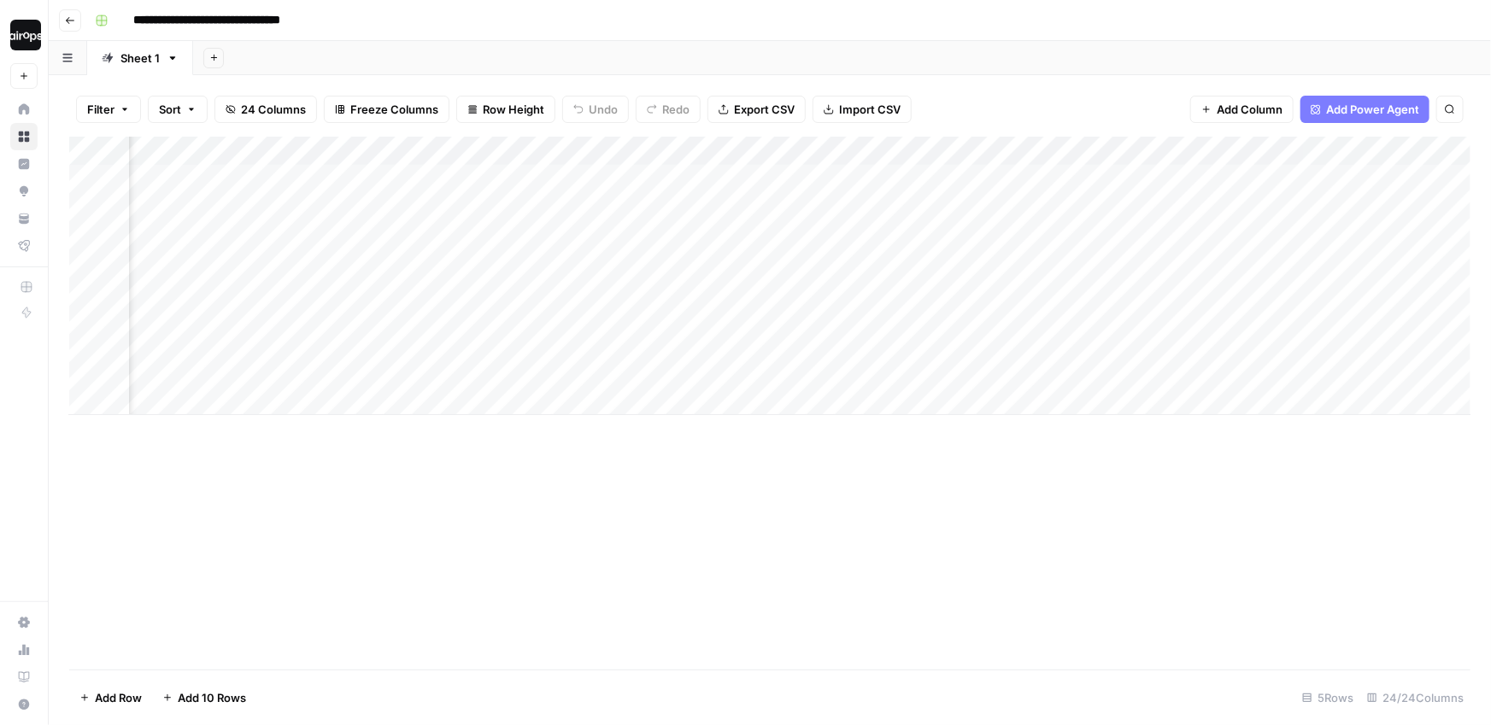
click at [1121, 107] on div "Filter Sort 24 Columns Freeze Columns Row Height Undo Redo Export CSV Import CS…" at bounding box center [769, 109] width 1401 height 55
click at [1188, 56] on div "Add Sheet" at bounding box center [842, 58] width 1298 height 34
click at [1187, 48] on div "Add Sheet" at bounding box center [842, 58] width 1298 height 34
click at [827, 54] on div "Add Sheet" at bounding box center [842, 58] width 1298 height 34
click at [312, 51] on div "Add Sheet" at bounding box center [842, 58] width 1298 height 34
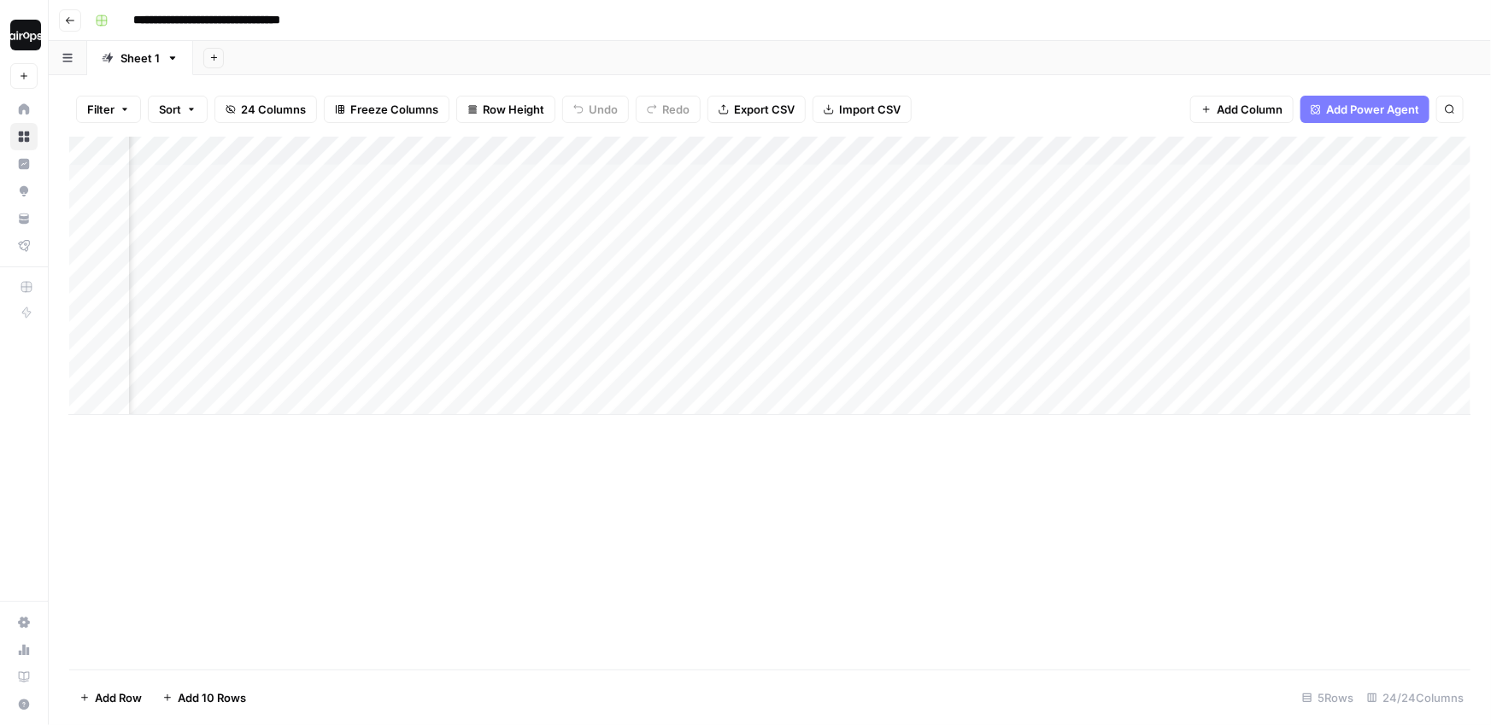
click at [502, 47] on div "Add Sheet" at bounding box center [842, 58] width 1298 height 34
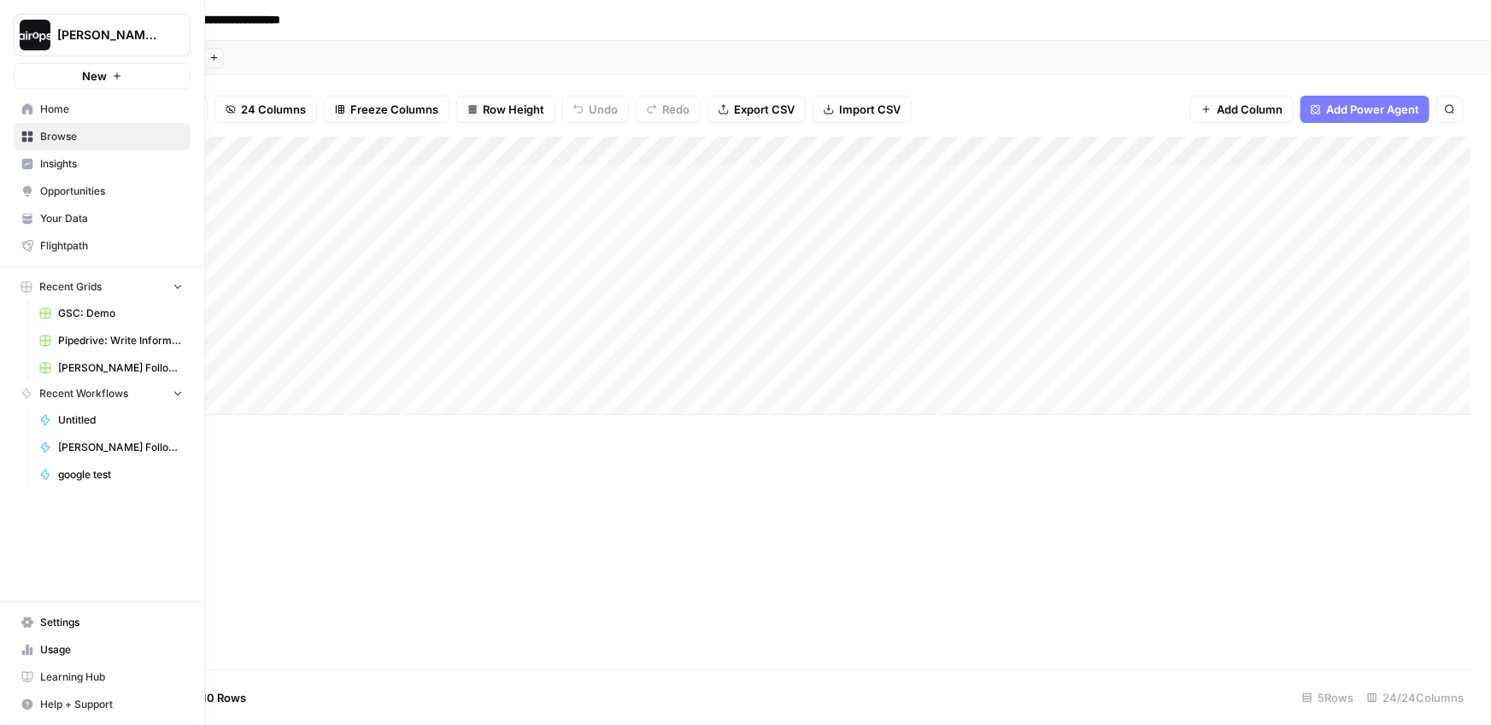
click at [30, 109] on icon at bounding box center [27, 108] width 11 height 11
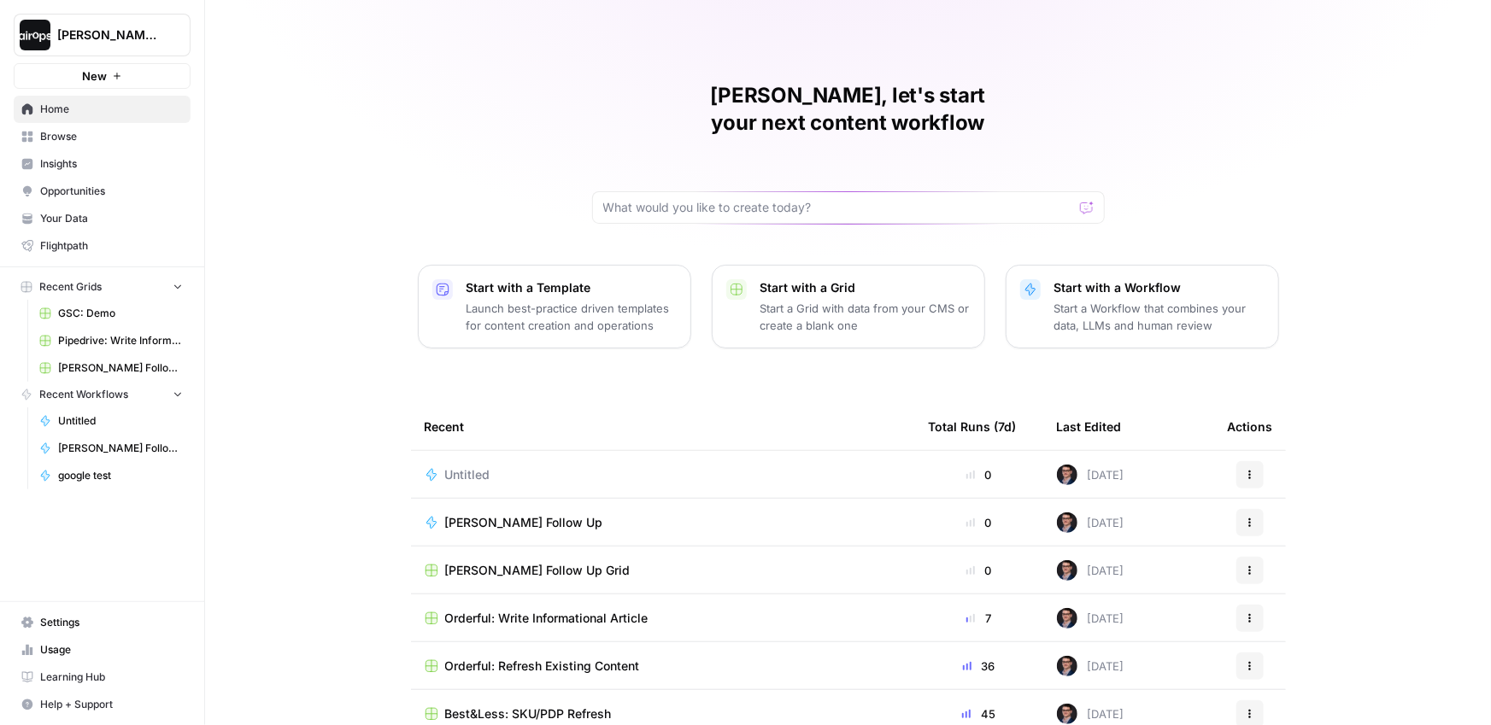
click at [106, 28] on span "[PERSON_NAME]-Sandbox" at bounding box center [108, 34] width 103 height 17
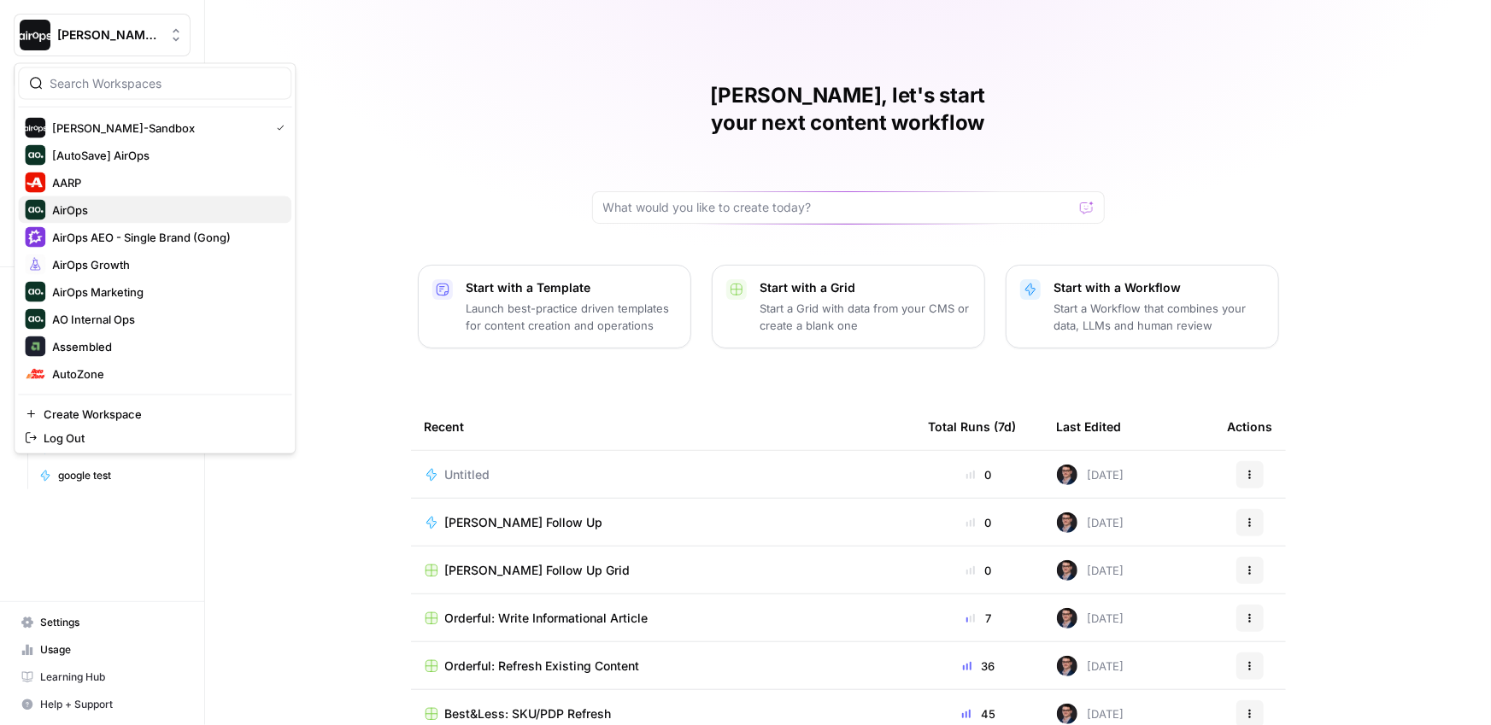
scroll to position [709, 0]
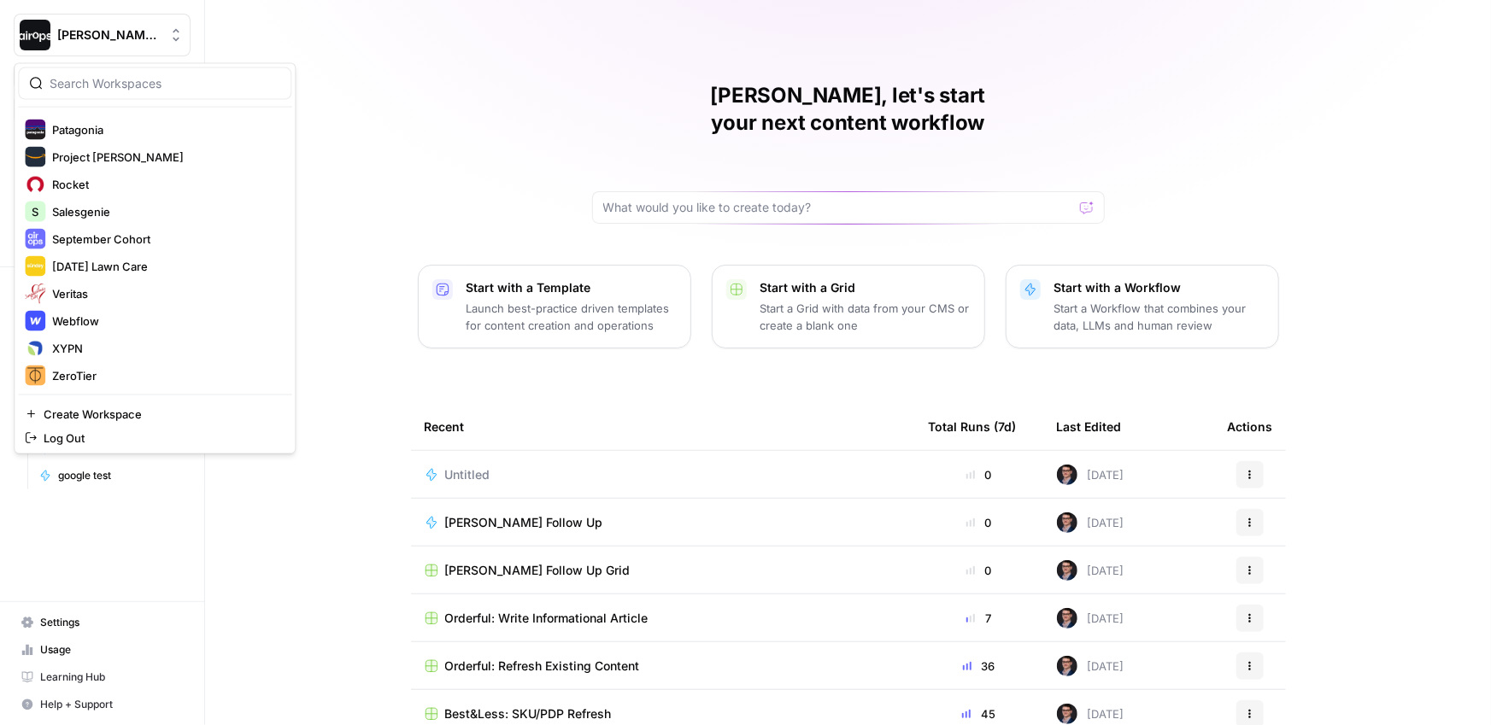
click at [495, 116] on div "Mike, let's start your next content workflow Start with a Template Launch best-…" at bounding box center [848, 406] width 1286 height 813
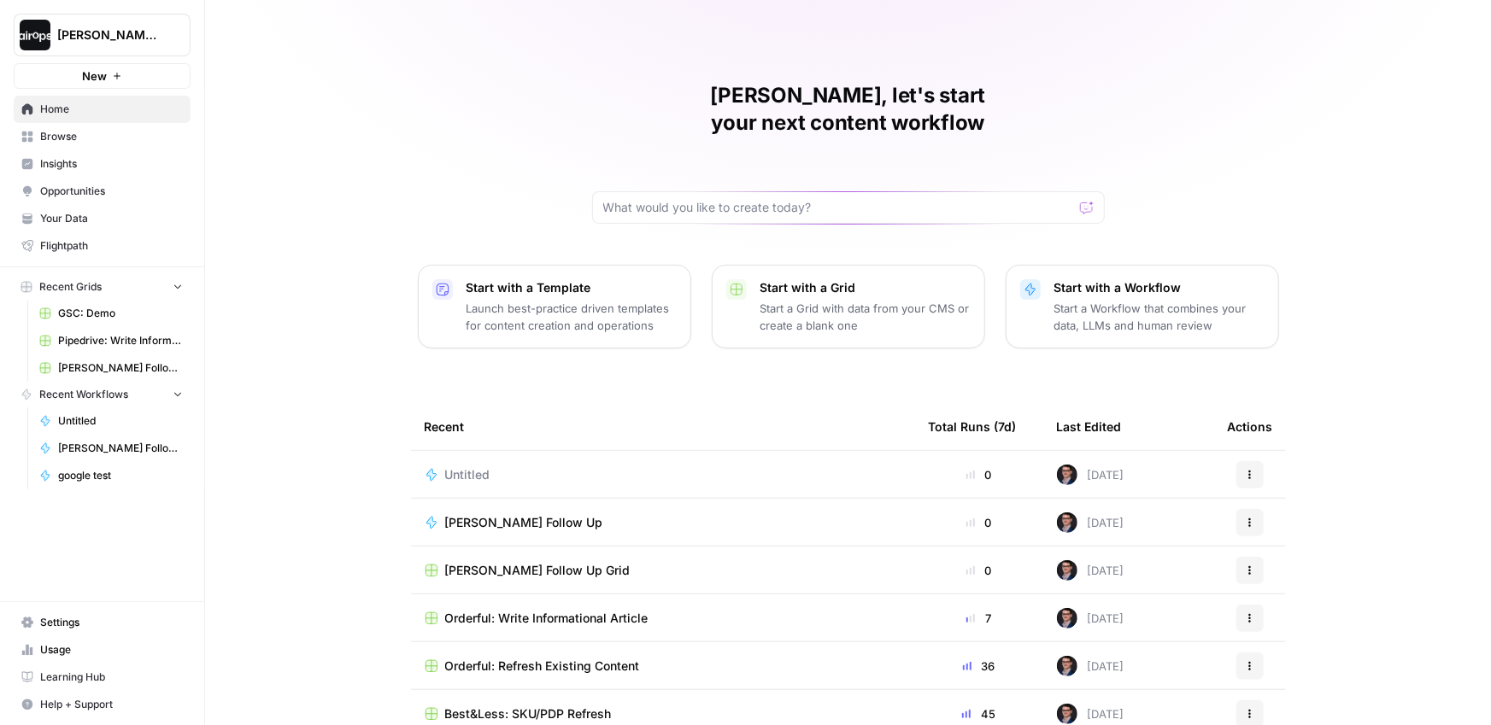
click at [84, 213] on span "Your Data" at bounding box center [111, 218] width 143 height 15
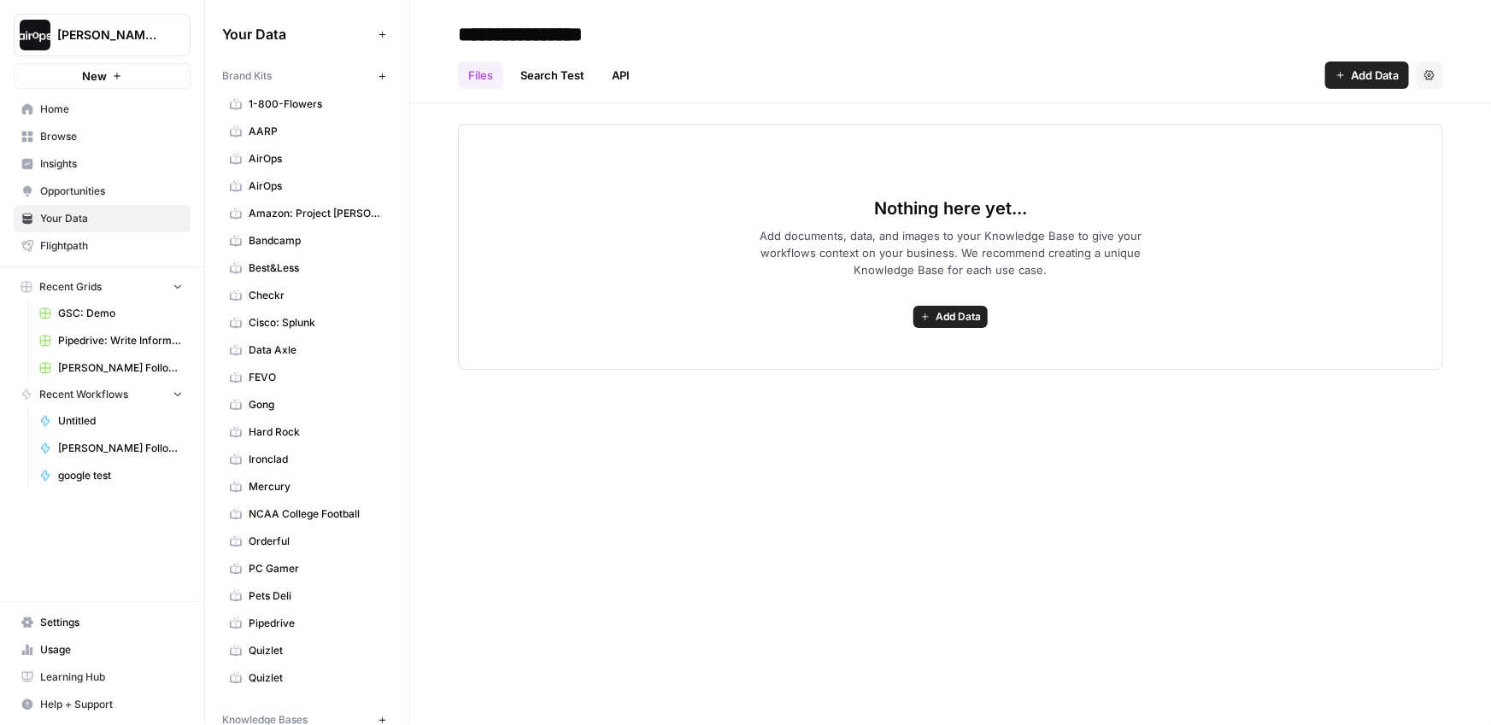
click at [379, 74] on icon "button" at bounding box center [382, 76] width 9 height 9
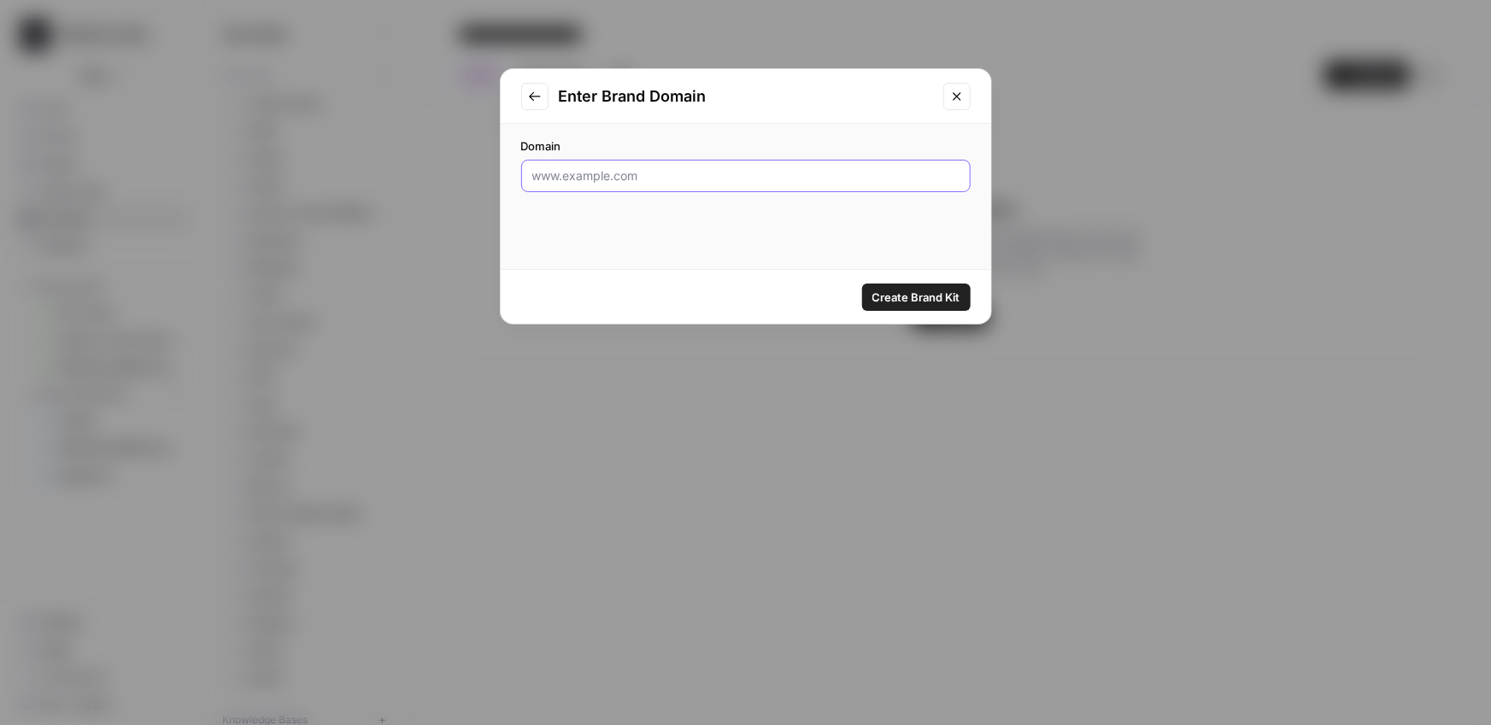
click at [595, 178] on input "Domain" at bounding box center [745, 175] width 427 height 17
paste input "https://www.affinda.com/"
type input "https://www.affinda.com/"
click at [891, 292] on span "Create Brand Kit" at bounding box center [916, 297] width 88 height 17
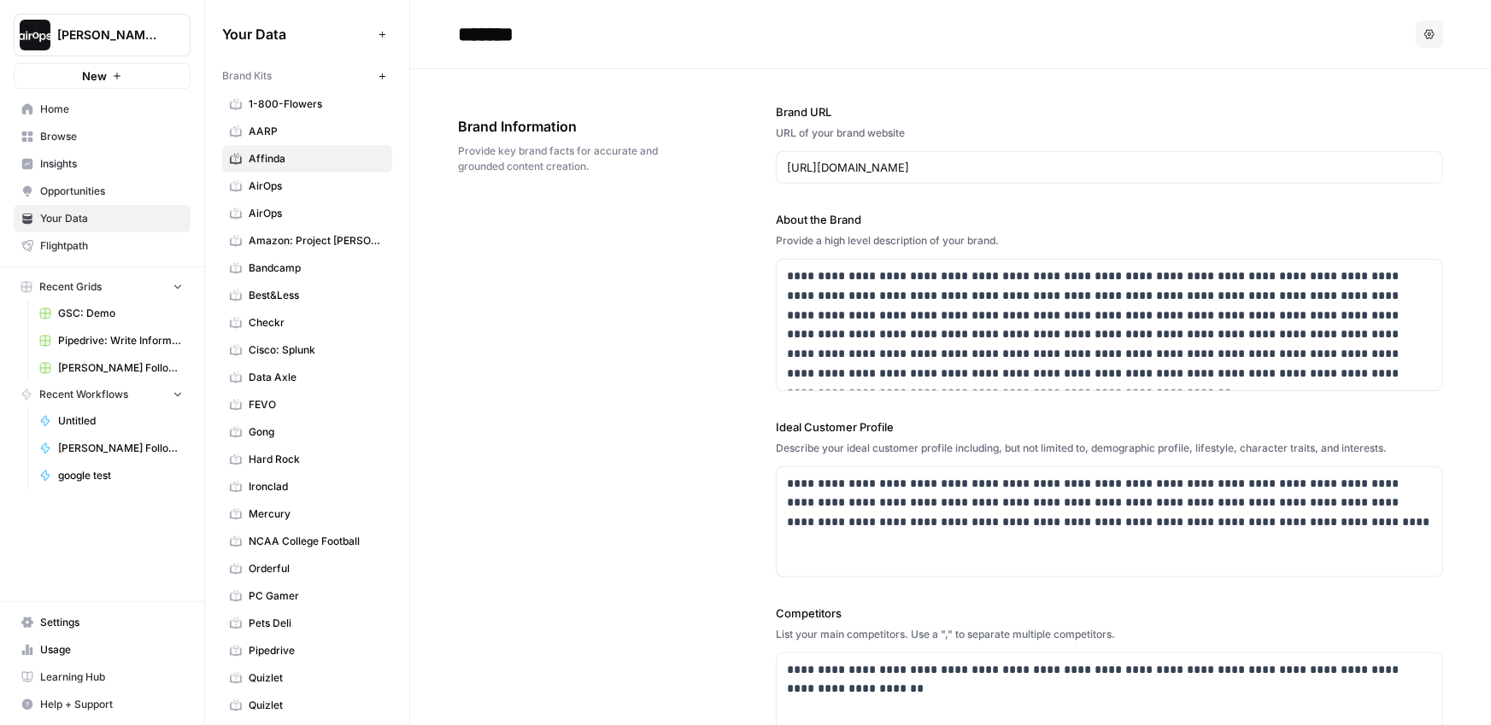
click at [75, 109] on span "Home" at bounding box center [111, 109] width 143 height 15
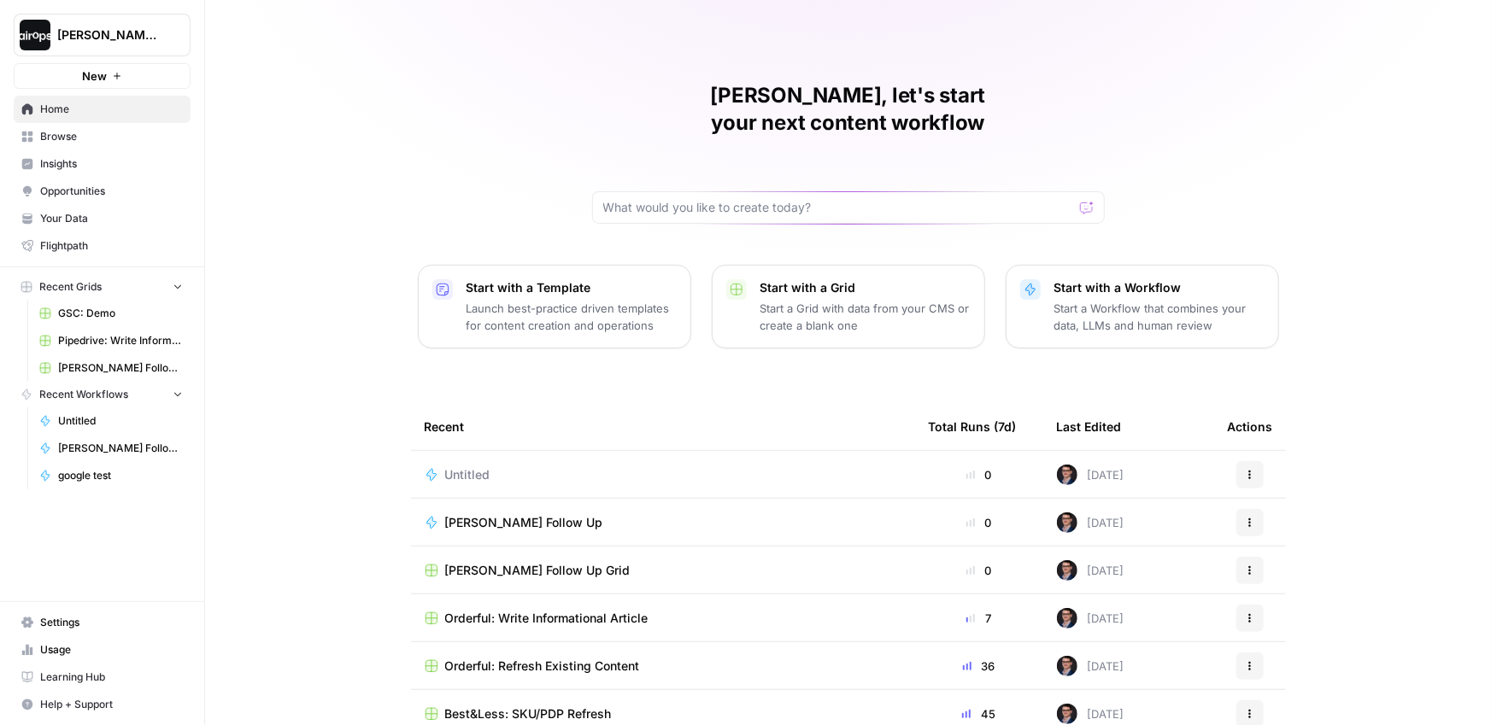
click at [103, 136] on span "Browse" at bounding box center [111, 136] width 143 height 15
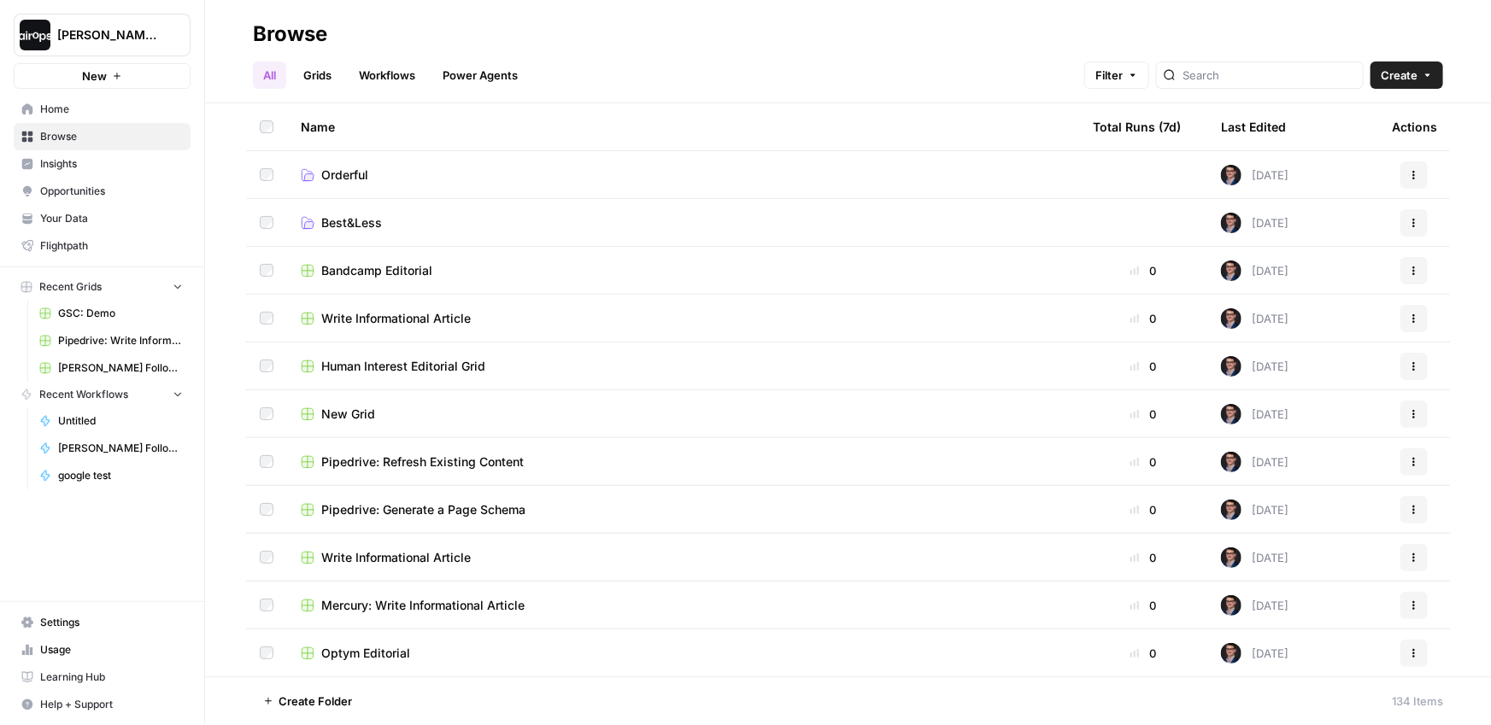
click at [85, 226] on span "Your Data" at bounding box center [111, 218] width 143 height 15
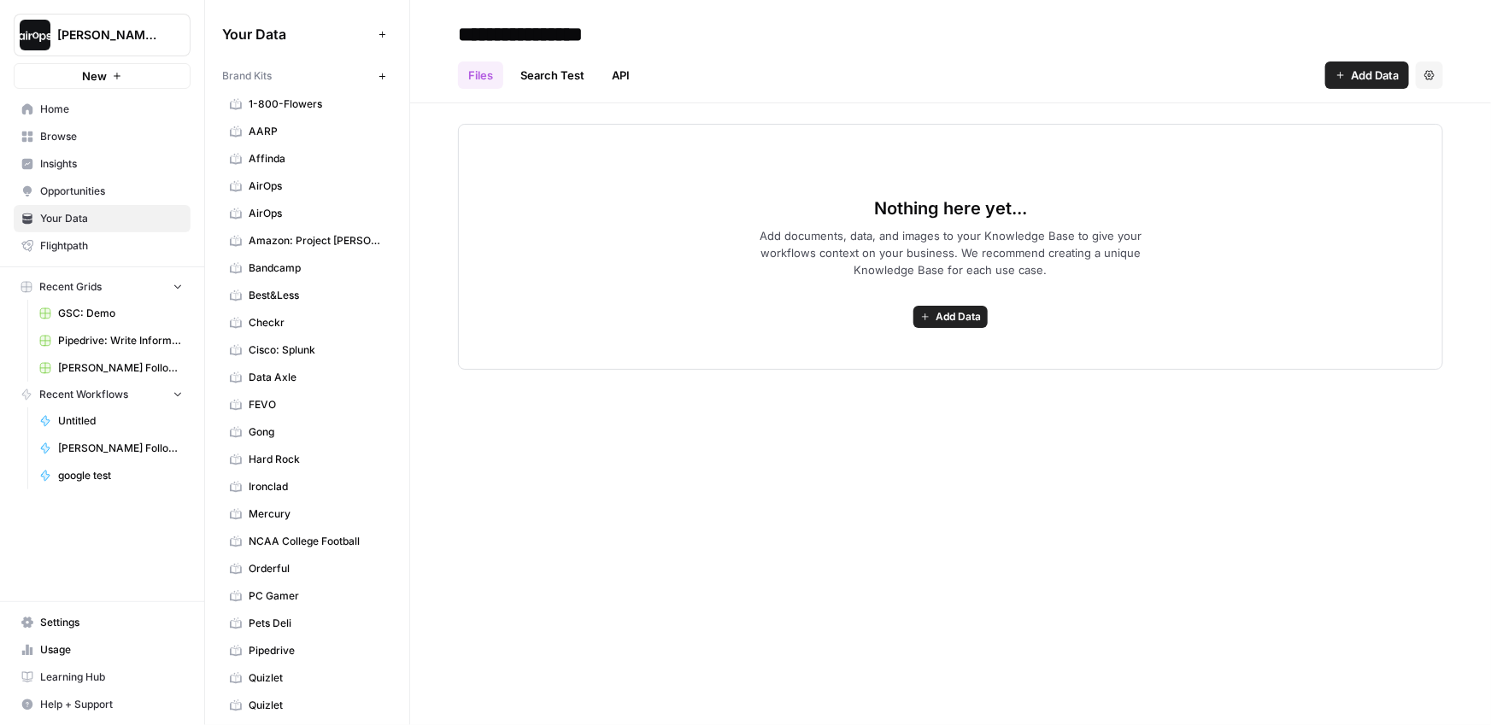
click at [285, 163] on span "Affinda" at bounding box center [317, 158] width 136 height 15
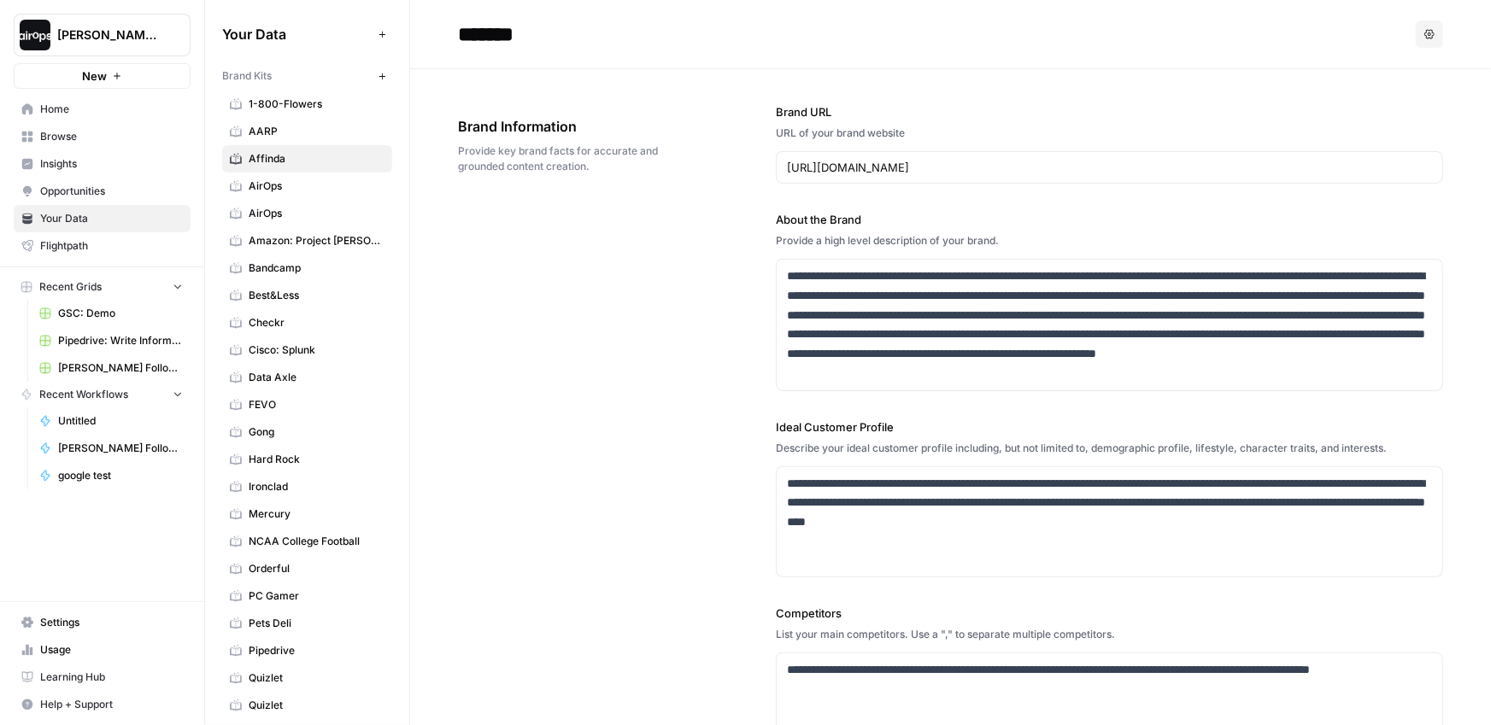
click at [69, 114] on span "Home" at bounding box center [111, 109] width 143 height 15
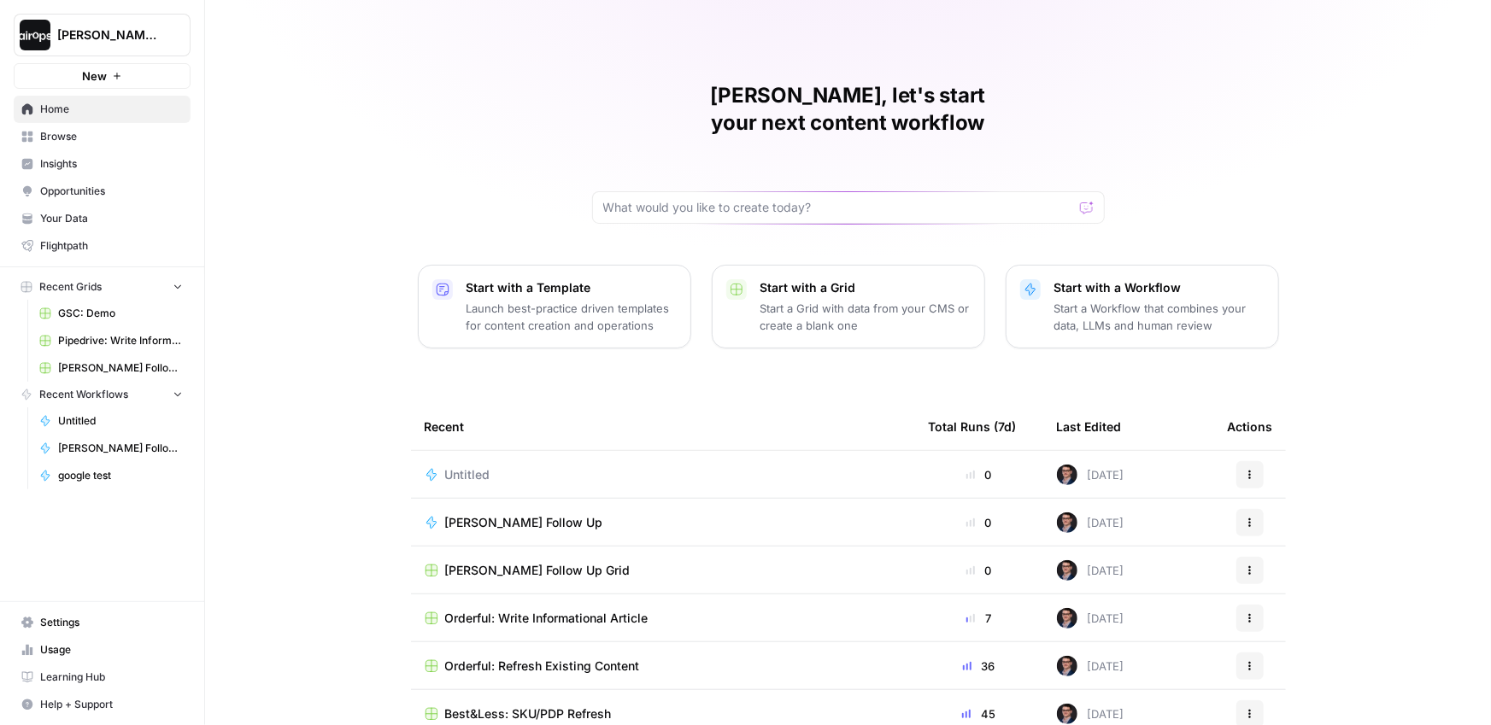
click at [550, 300] on p "Launch best-practice driven templates for content creation and operations" at bounding box center [571, 317] width 210 height 34
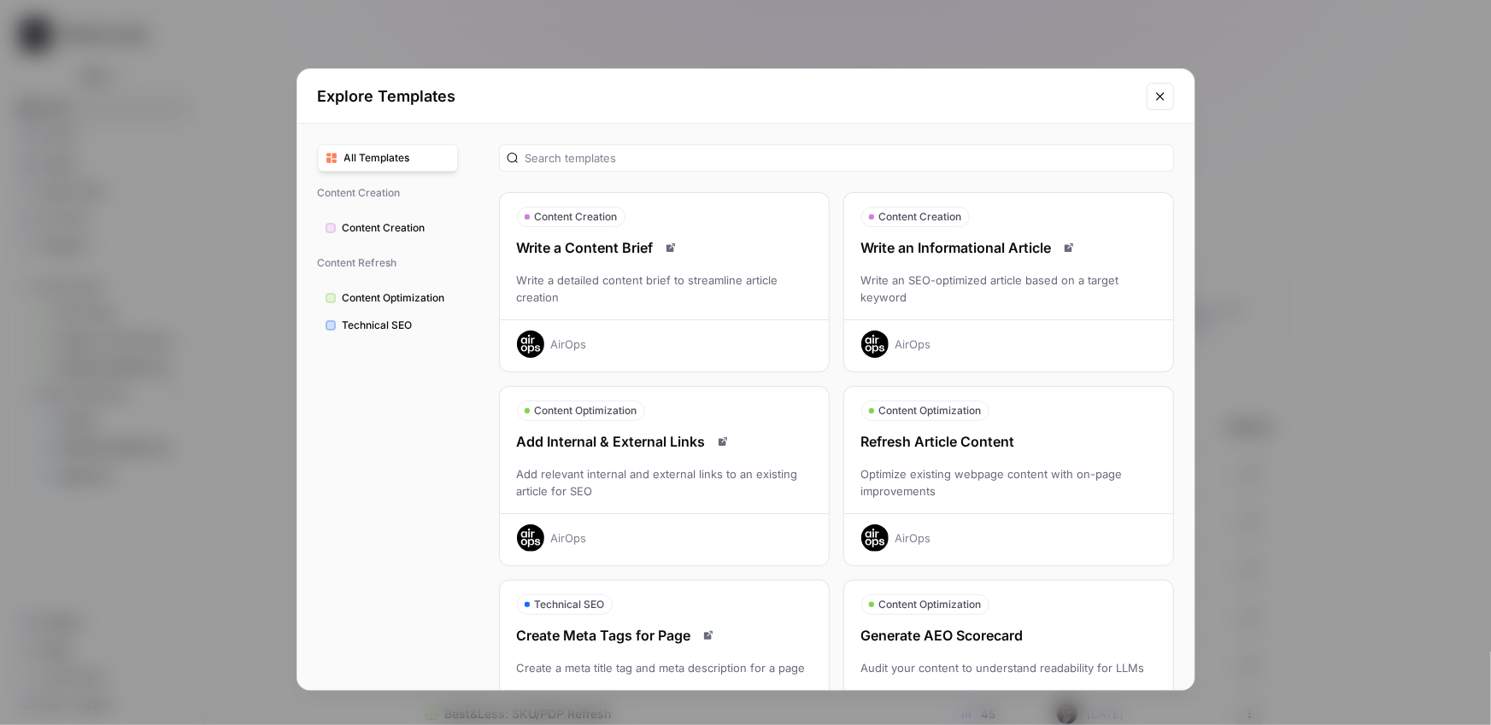
click at [1037, 308] on div "Write an Informational Article Write an SEO-optimized article based on a target…" at bounding box center [1008, 298] width 329 height 120
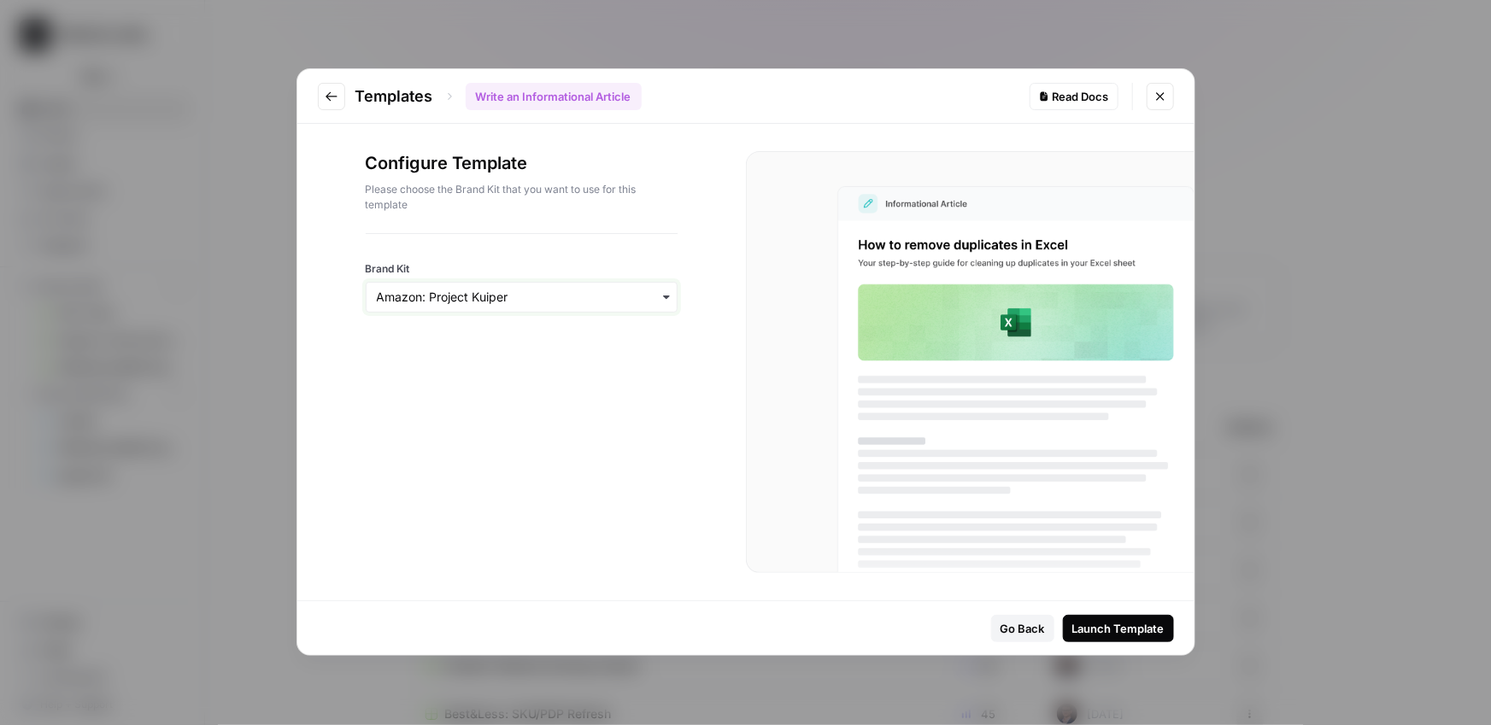
click at [548, 302] on input "Brand Kit" at bounding box center [522, 297] width 290 height 17
click at [439, 402] on div "Affinda" at bounding box center [521, 401] width 310 height 32
click at [1106, 624] on div "Launch Template" at bounding box center [1118, 628] width 92 height 17
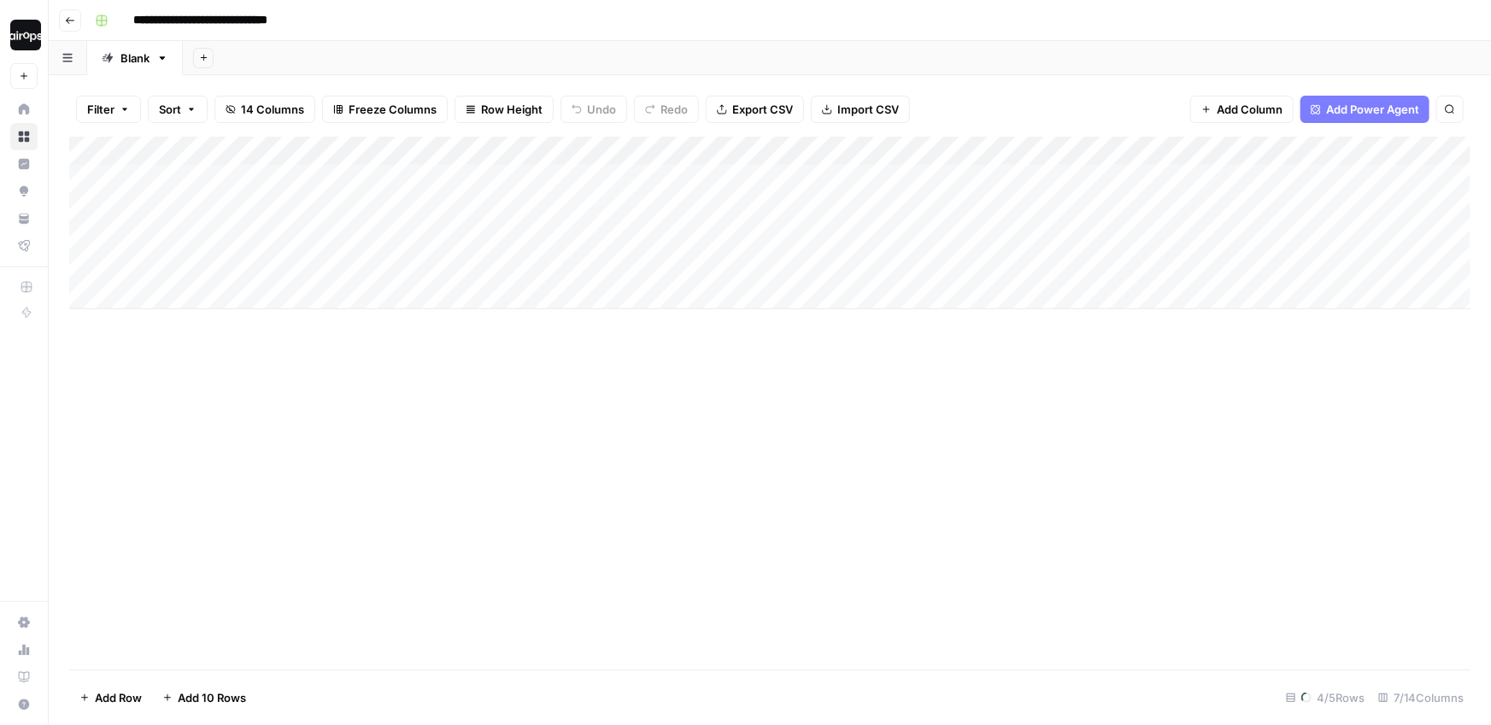
click at [188, 25] on input "**********" at bounding box center [219, 20] width 187 height 27
click at [127, 20] on input "**********" at bounding box center [219, 20] width 187 height 27
drag, startPoint x: 334, startPoint y: 21, endPoint x: 419, endPoint y: 21, distance: 85.4
click at [419, 21] on div "**********" at bounding box center [781, 20] width 1386 height 27
type input "**********"
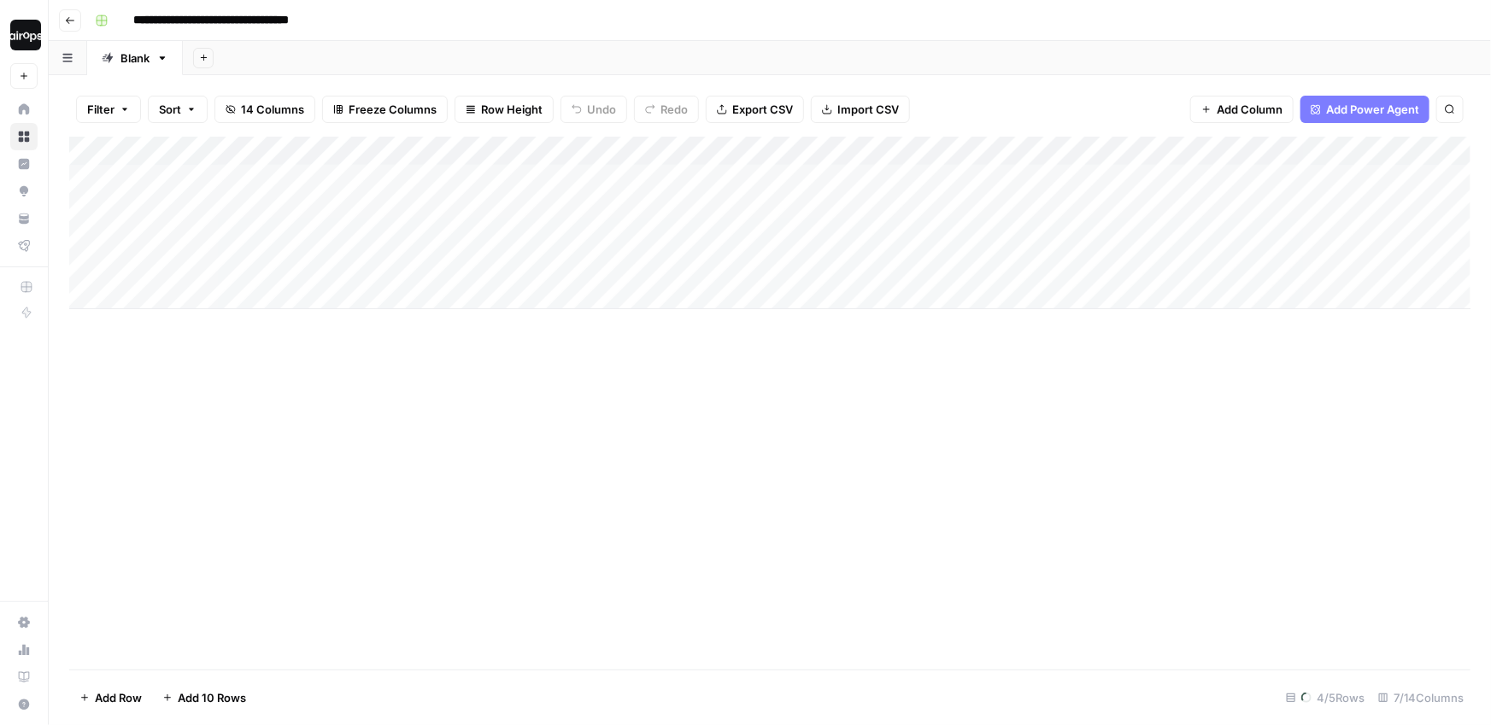
click at [390, 60] on div "Add Sheet" at bounding box center [837, 58] width 1308 height 34
click at [501, 119] on button "Row Height" at bounding box center [504, 109] width 99 height 27
click at [501, 194] on span "Medium" at bounding box center [545, 192] width 123 height 17
click at [537, 60] on div "Add Sheet" at bounding box center [837, 58] width 1308 height 34
click at [484, 179] on div "Add Column" at bounding box center [769, 254] width 1401 height 234
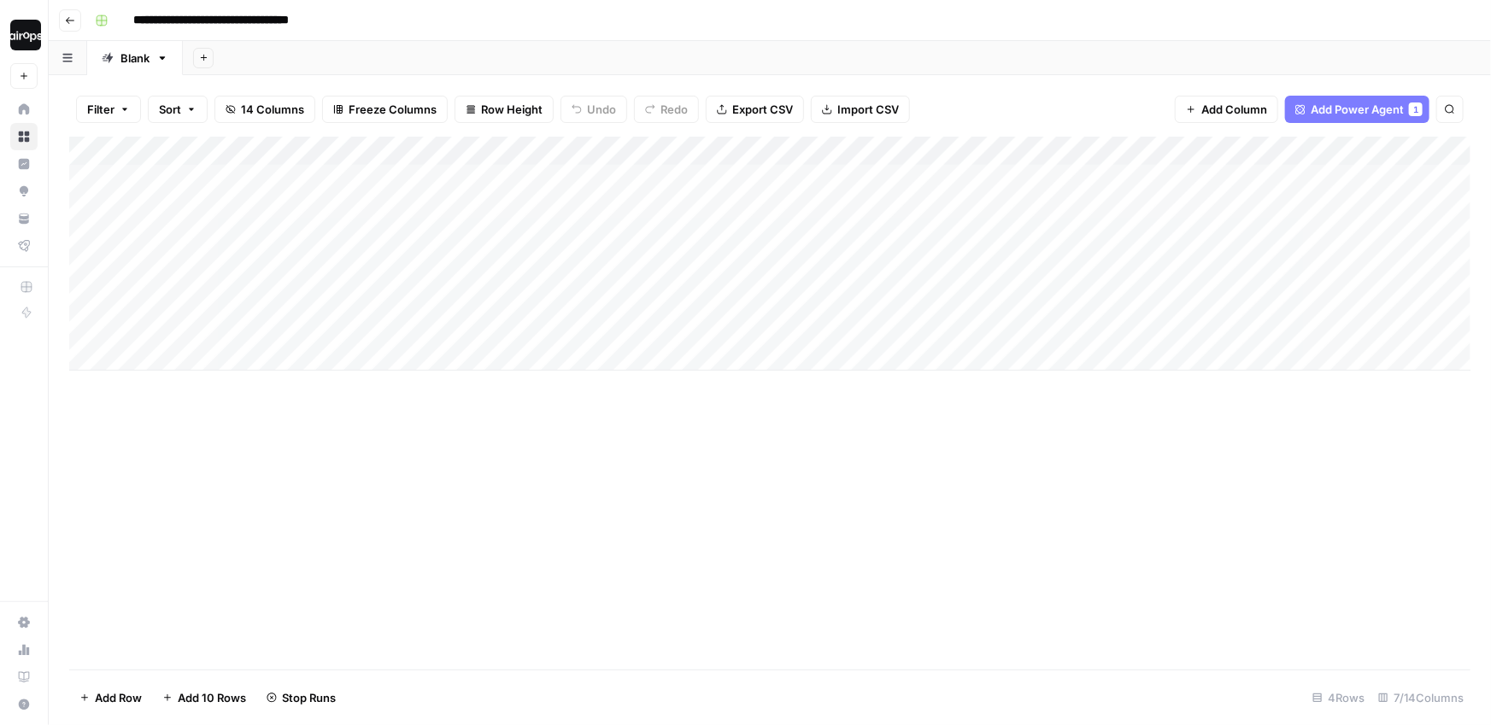
click at [480, 271] on div "Add Column" at bounding box center [769, 254] width 1401 height 234
click at [473, 311] on div "Add Column" at bounding box center [769, 254] width 1401 height 234
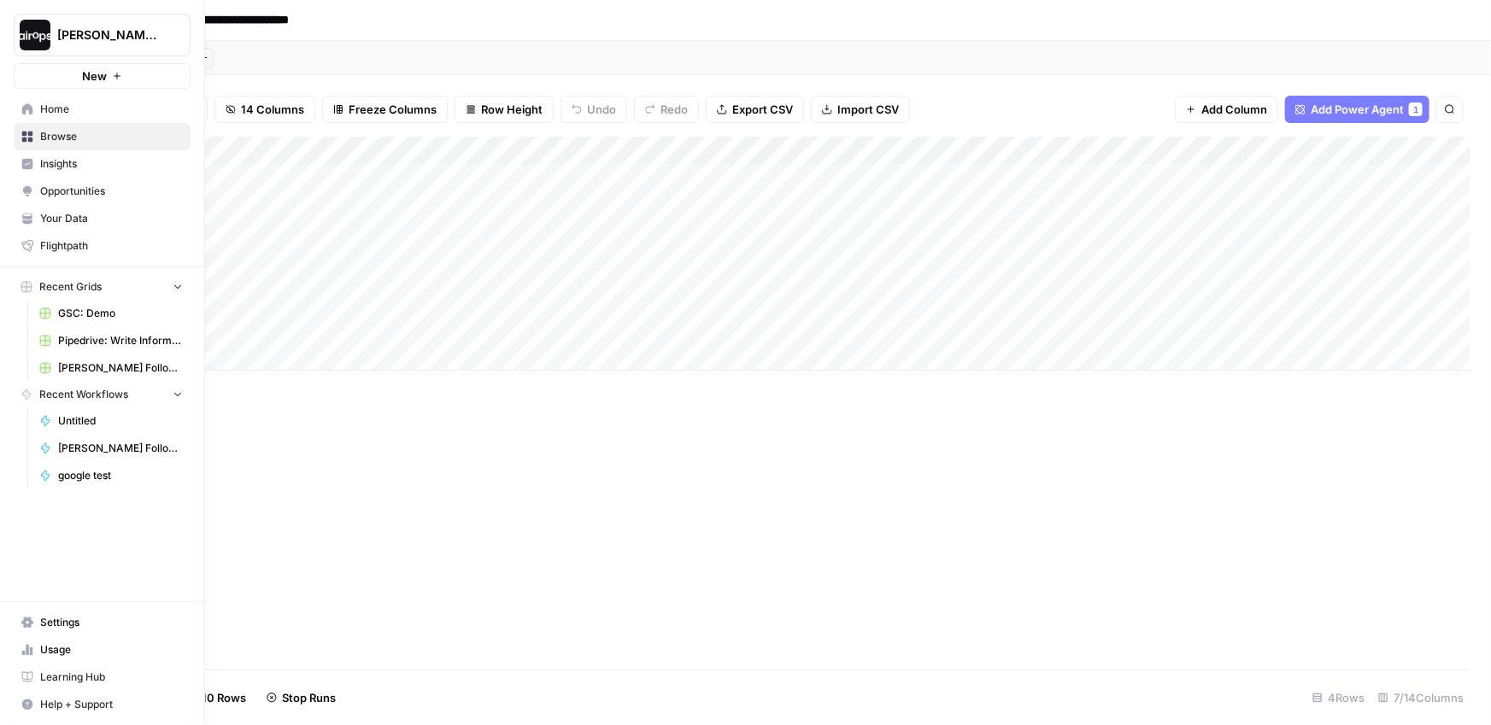
click at [51, 102] on span "Home" at bounding box center [111, 109] width 143 height 15
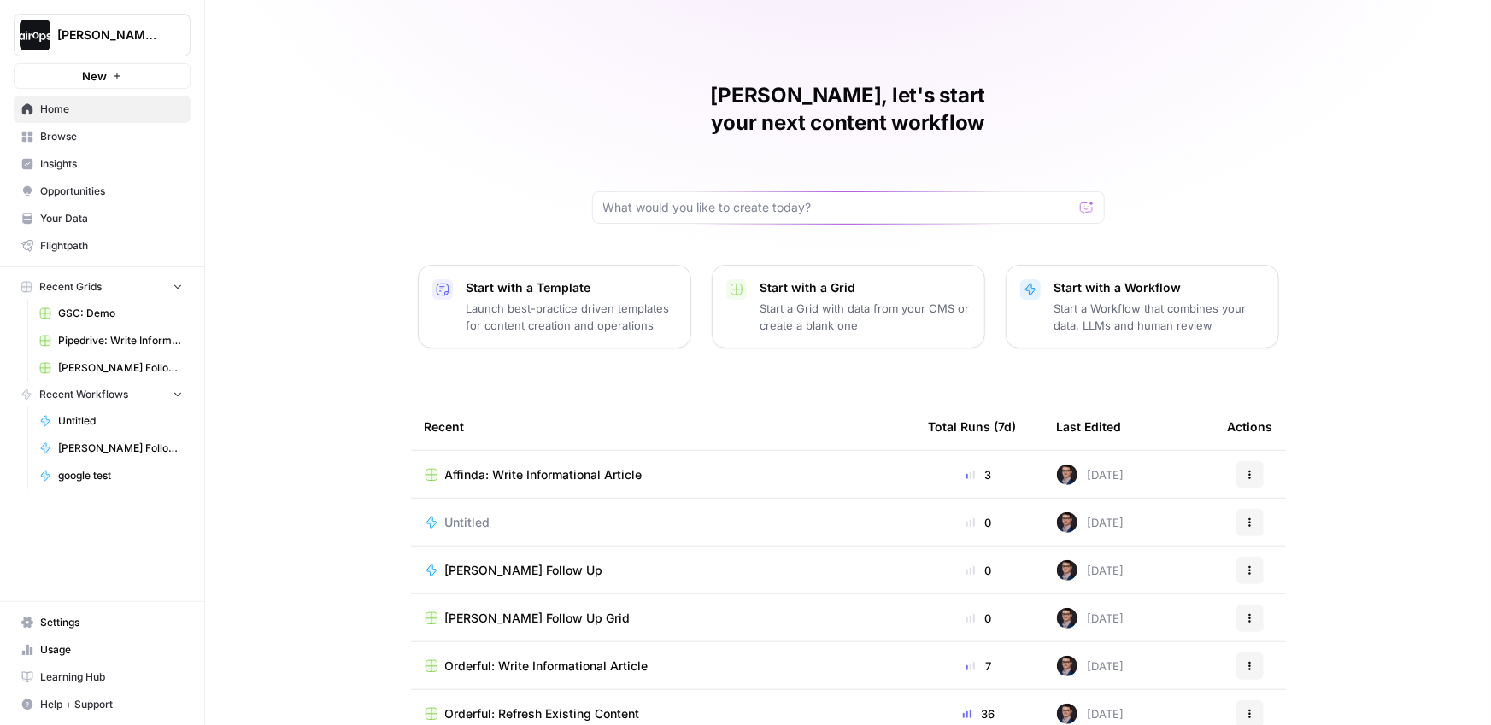
click at [557, 307] on button "Start with a Template Launch best-practice driven templates for content creatio…" at bounding box center [554, 307] width 273 height 84
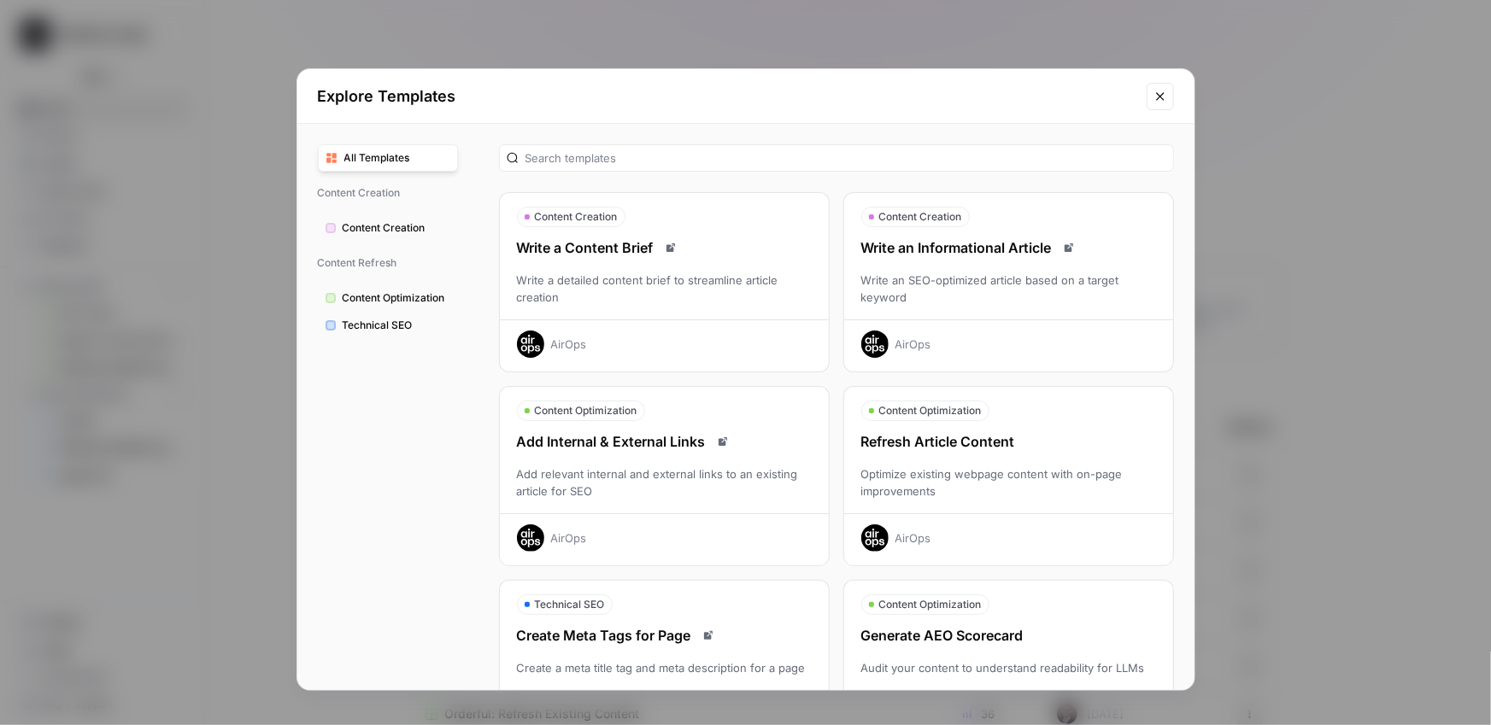
click at [936, 442] on div "Refresh Article Content" at bounding box center [1008, 441] width 329 height 21
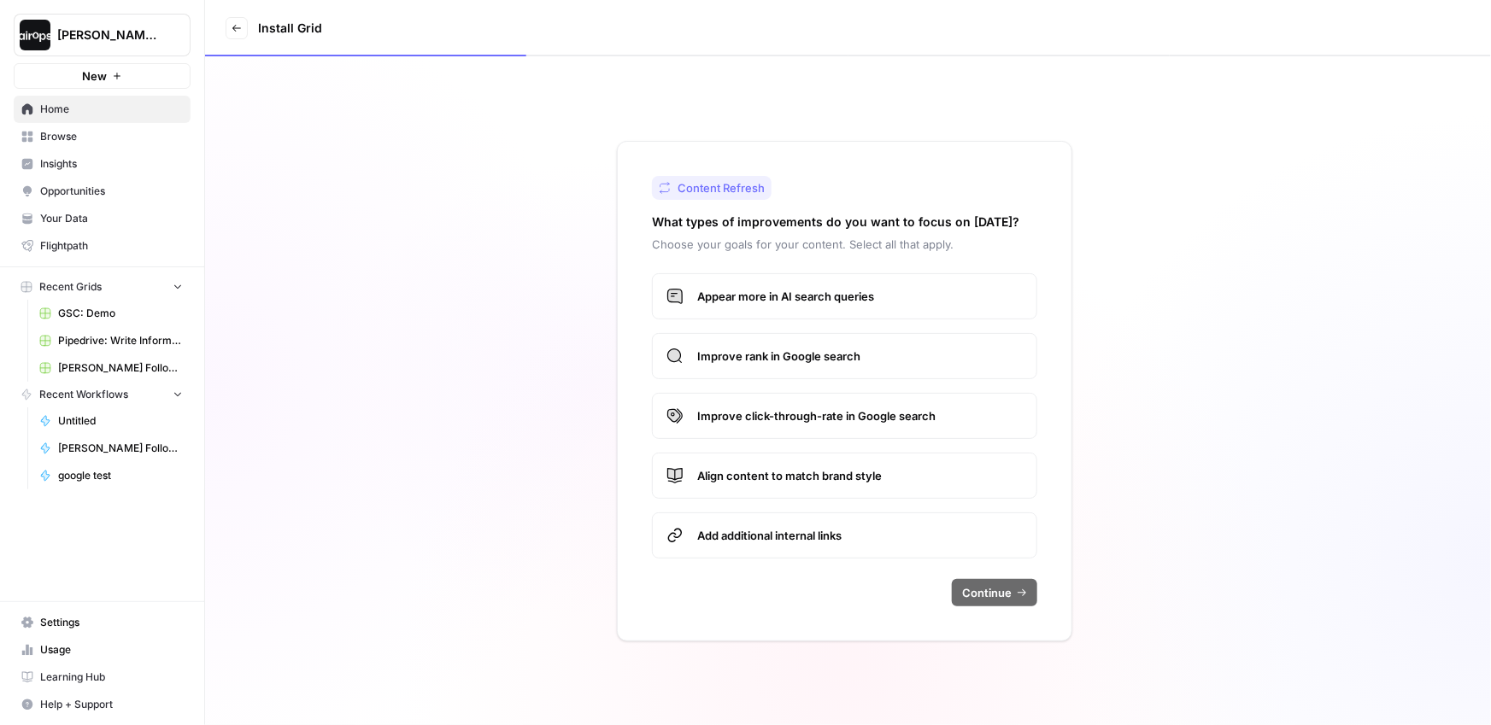
click at [798, 292] on span "Appear more in AI search queries" at bounding box center [860, 296] width 326 height 17
click at [784, 365] on label "Improve rank in Google search" at bounding box center [844, 356] width 385 height 46
click at [782, 418] on span "Improve click-through-rate in Google search" at bounding box center [860, 416] width 326 height 17
click at [780, 476] on span "Align content to match brand style" at bounding box center [860, 475] width 326 height 17
click at [778, 555] on label "Add additional internal links" at bounding box center [844, 536] width 385 height 46
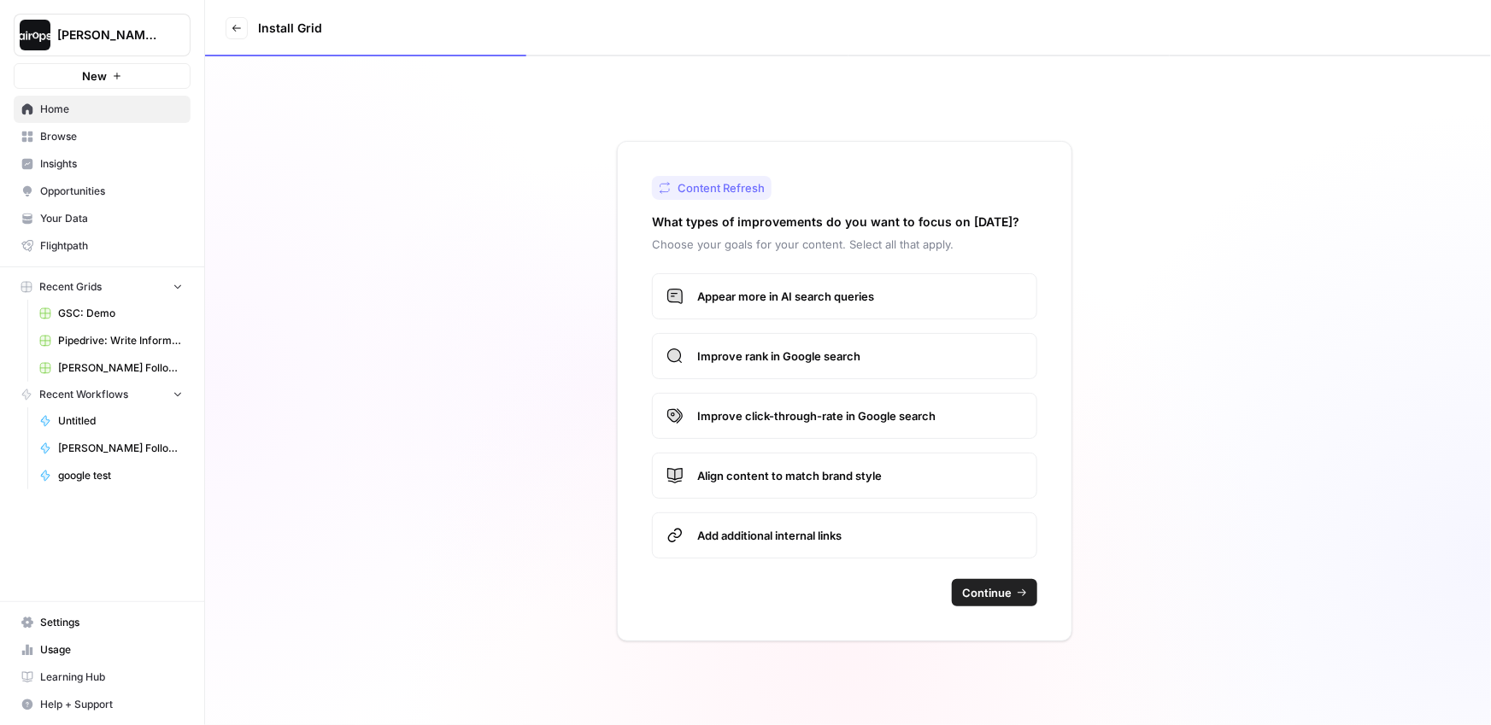
click at [1005, 594] on span "Continue" at bounding box center [987, 592] width 50 height 17
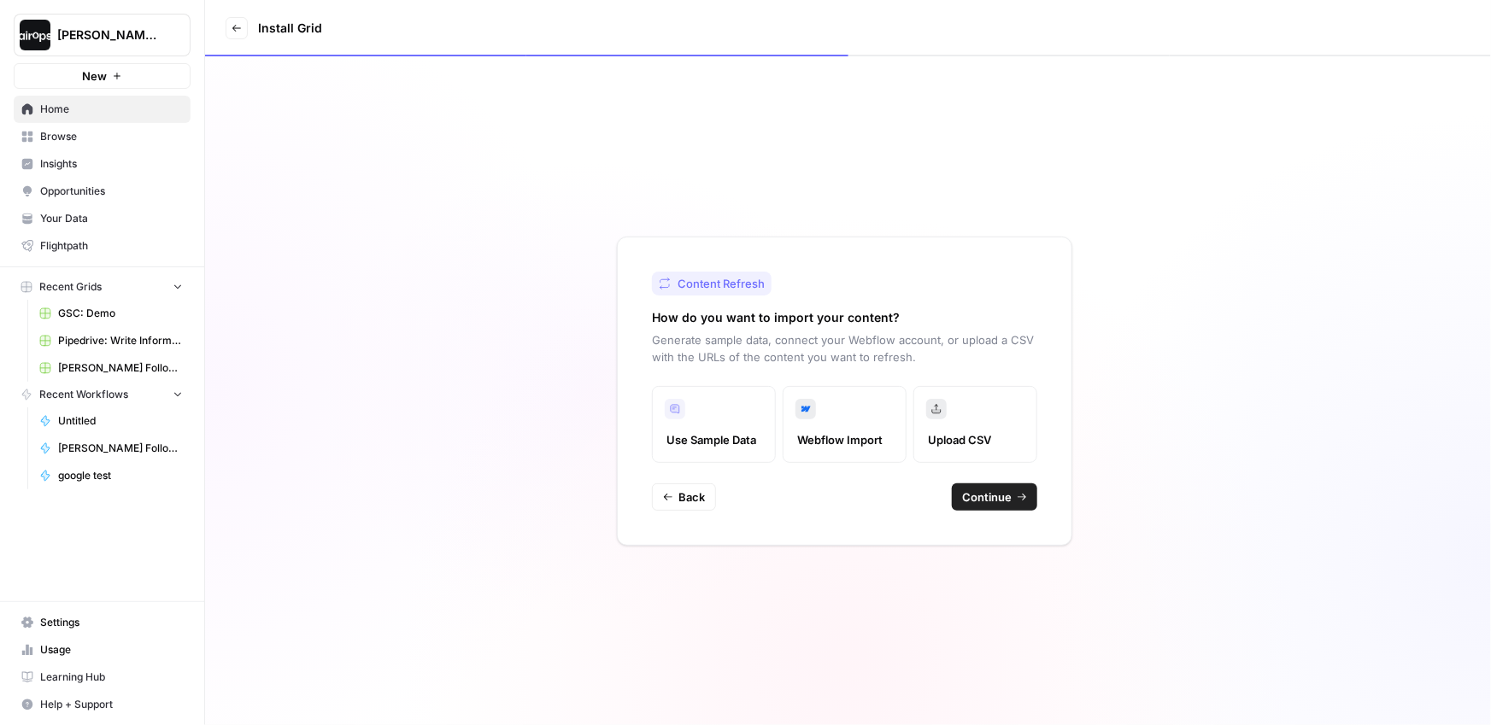
click at [988, 500] on span "Continue" at bounding box center [987, 497] width 50 height 17
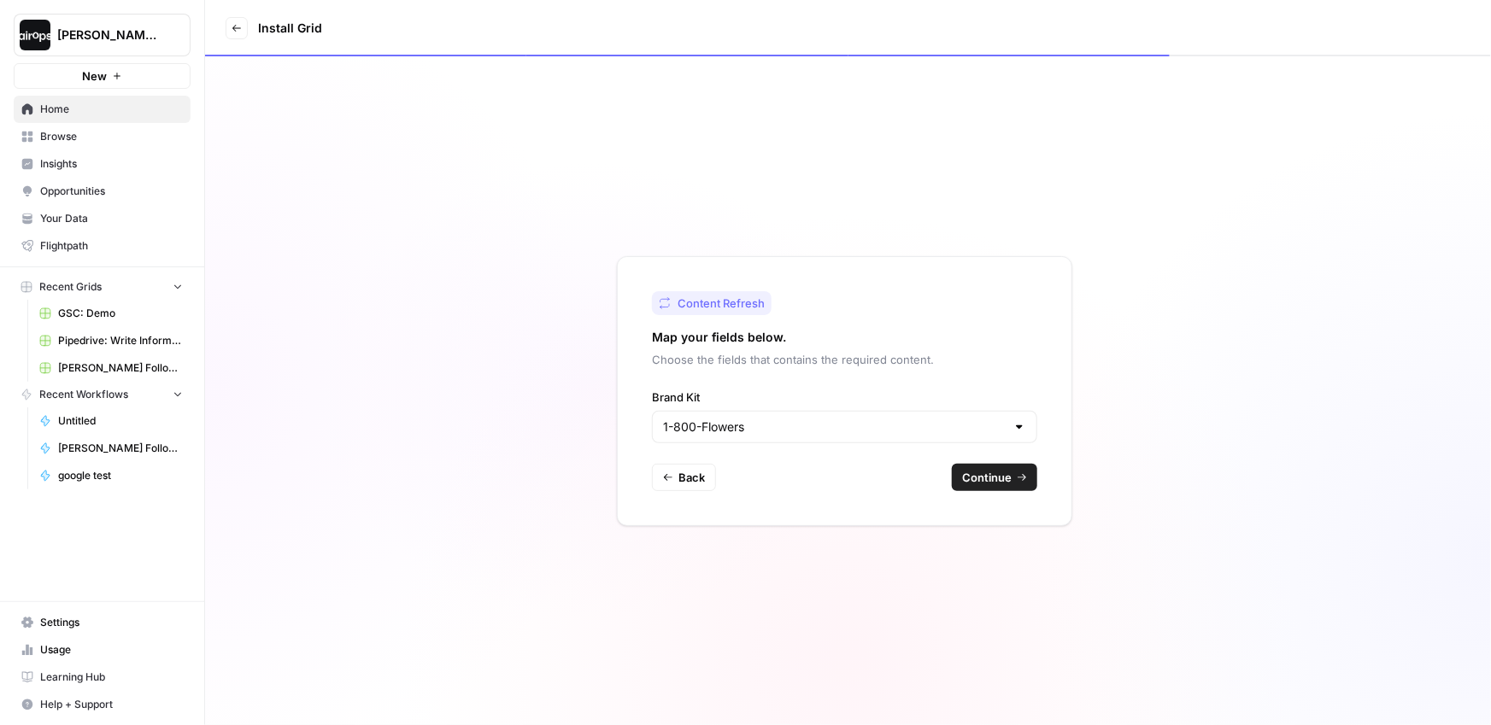
click at [974, 416] on div "1-800-Flowers" at bounding box center [844, 427] width 385 height 32
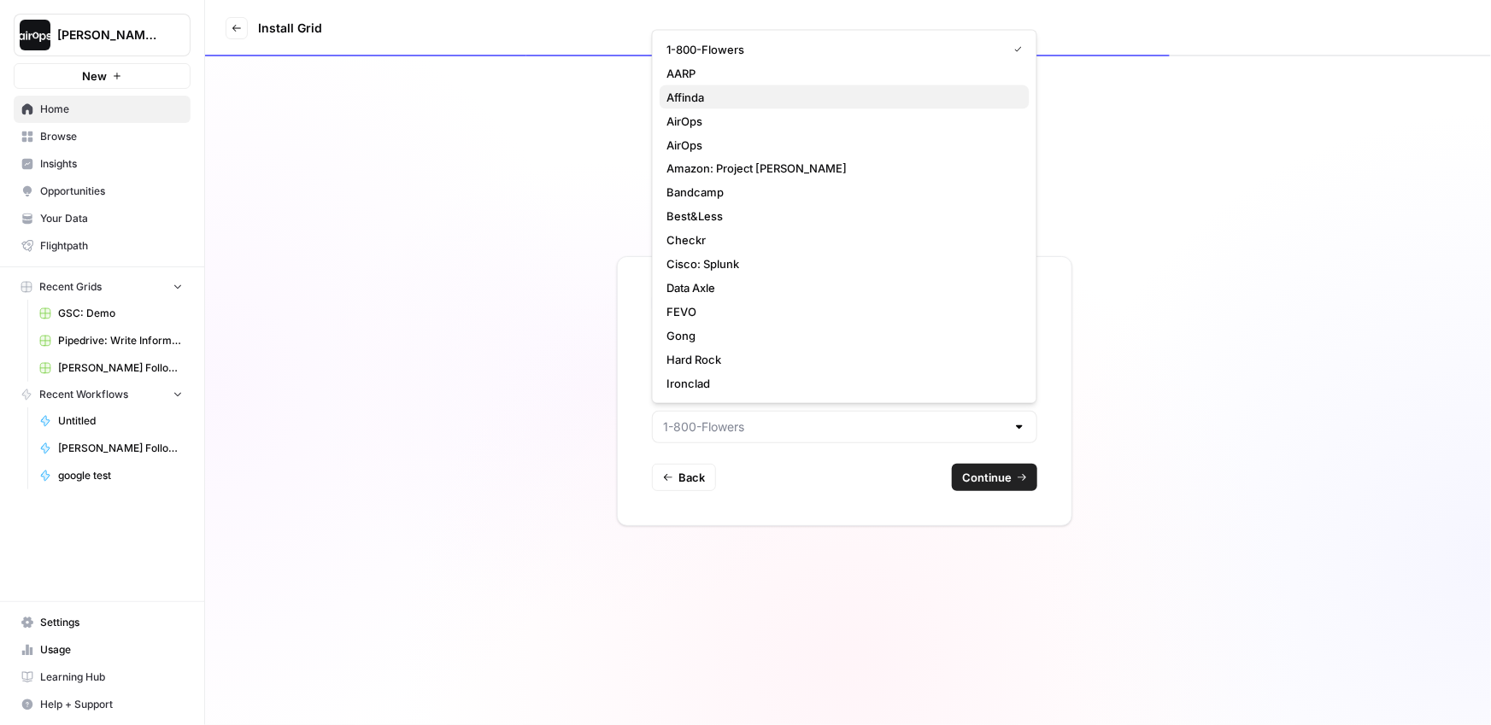
click at [737, 100] on span "Affinda" at bounding box center [840, 97] width 349 height 17
type input "Affinda"
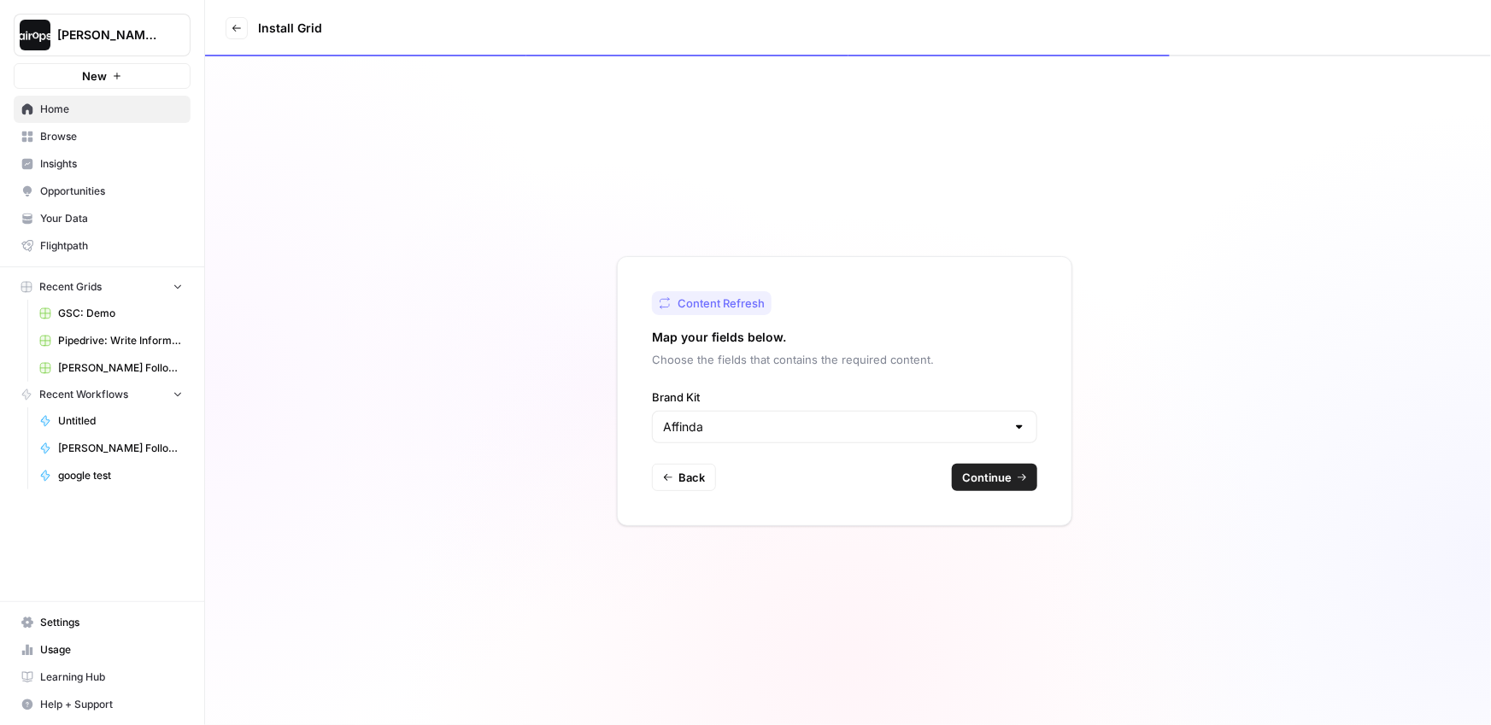
click at [1006, 477] on span "Continue" at bounding box center [987, 477] width 50 height 17
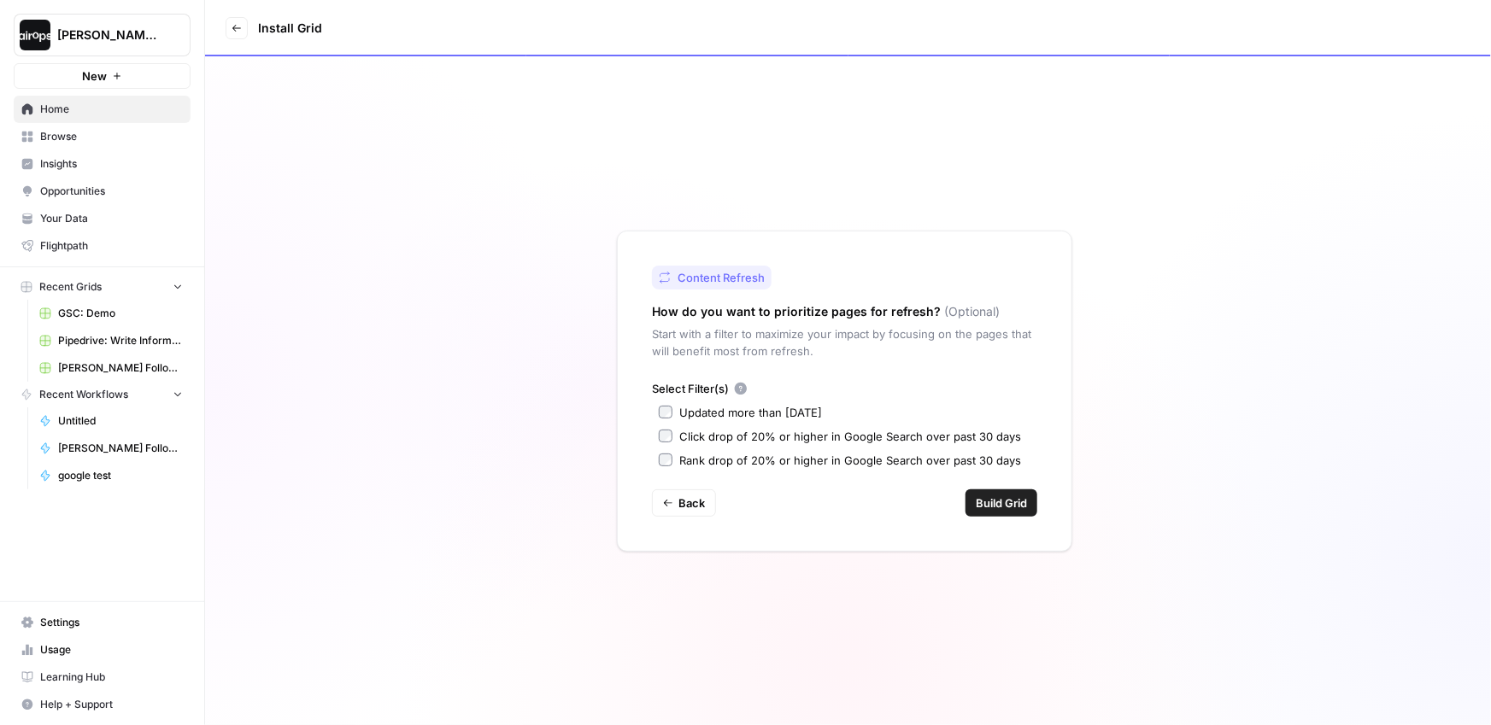
click at [710, 418] on div "Updated more than 90 days ago" at bounding box center [750, 412] width 143 height 17
click at [990, 493] on button "Build Grid" at bounding box center [1001, 503] width 72 height 27
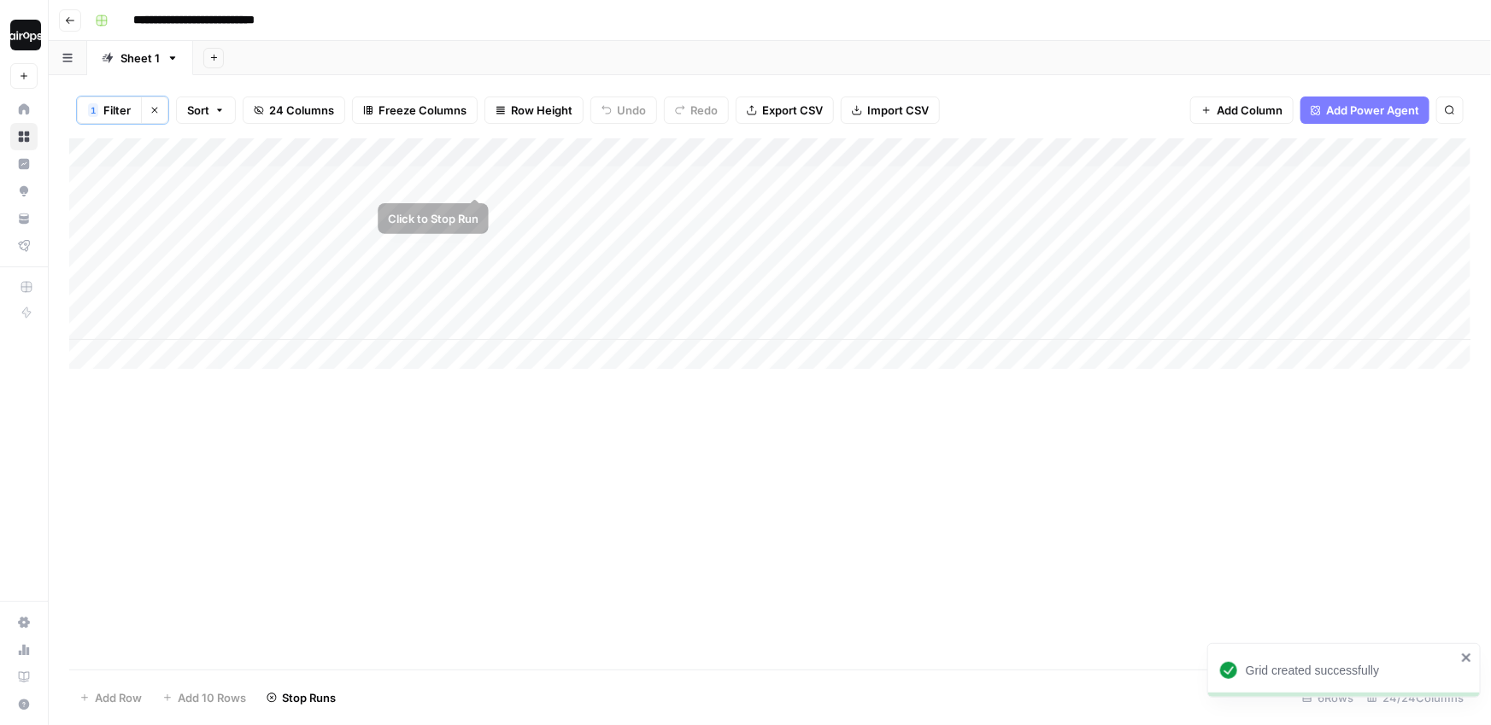
click at [476, 179] on div "Add Column" at bounding box center [769, 253] width 1401 height 231
click at [478, 205] on div "Add Column" at bounding box center [769, 253] width 1401 height 231
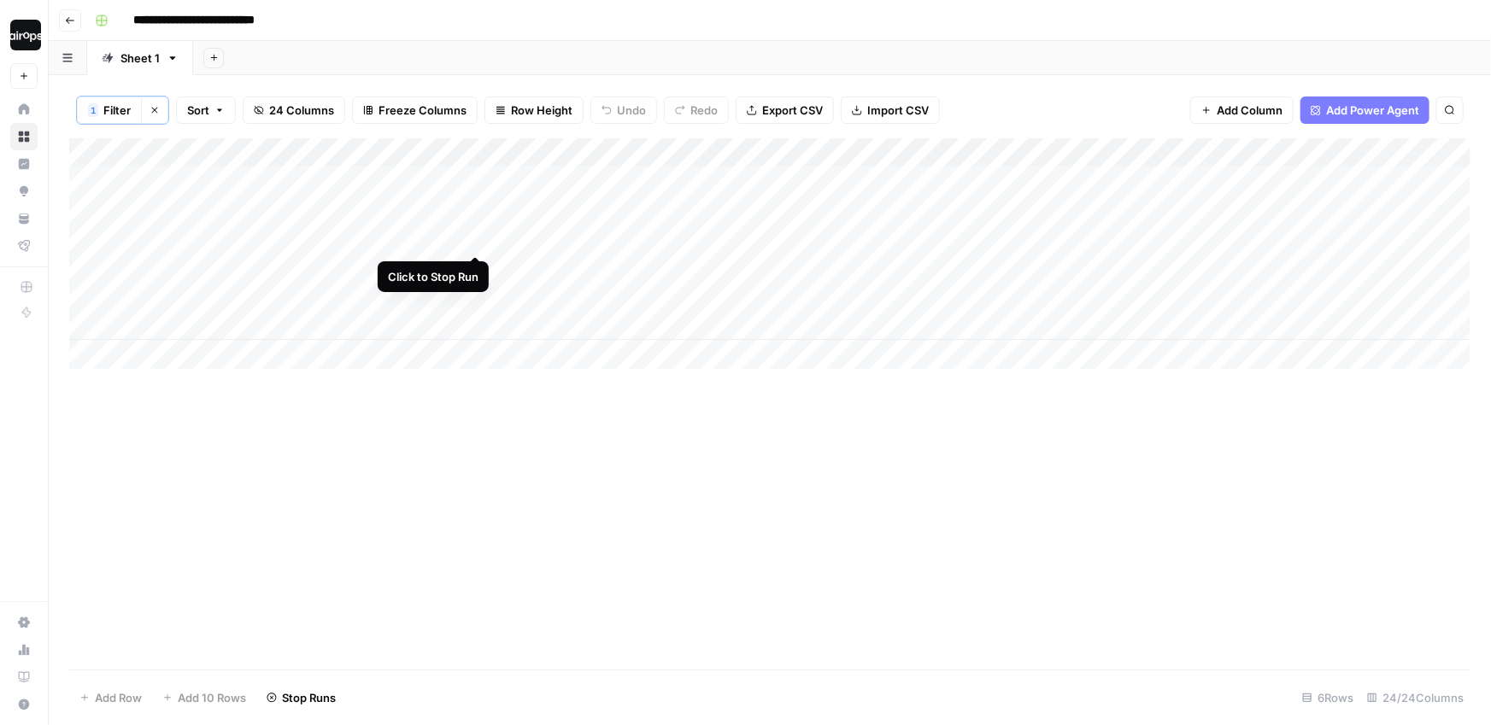
click at [476, 240] on div "Add Column" at bounding box center [769, 253] width 1401 height 231
click at [476, 261] on div "Add Column" at bounding box center [769, 253] width 1401 height 231
click at [474, 296] on div "Add Column" at bounding box center [769, 253] width 1401 height 231
click at [474, 333] on div "Add Column" at bounding box center [769, 253] width 1401 height 231
drag, startPoint x: 281, startPoint y: 156, endPoint x: 458, endPoint y: 156, distance: 176.9
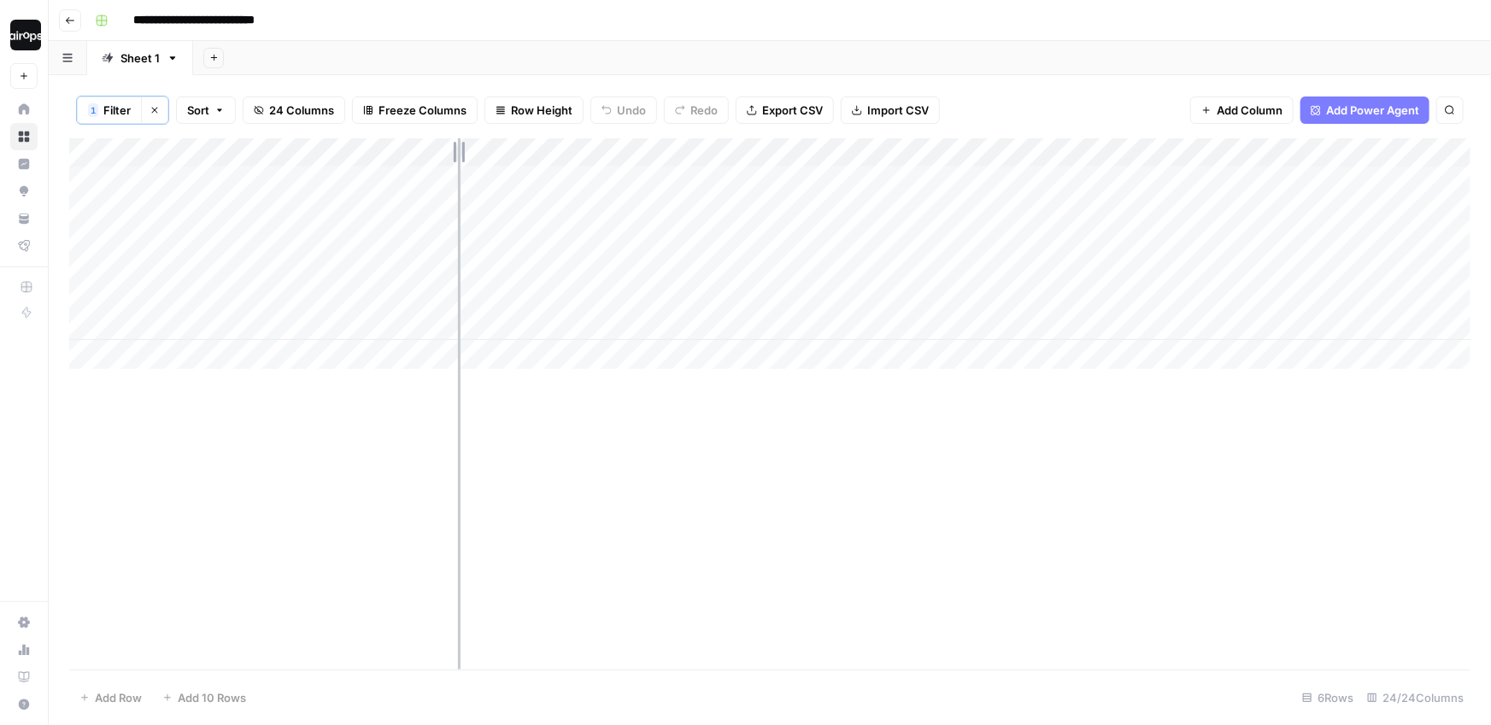
click at [458, 156] on div "Add Column" at bounding box center [769, 253] width 1401 height 231
click at [336, 177] on div "Add Column" at bounding box center [769, 253] width 1401 height 231
drag, startPoint x: 456, startPoint y: 150, endPoint x: 523, endPoint y: 150, distance: 66.6
click at [523, 150] on div "Add Column" at bounding box center [769, 253] width 1401 height 231
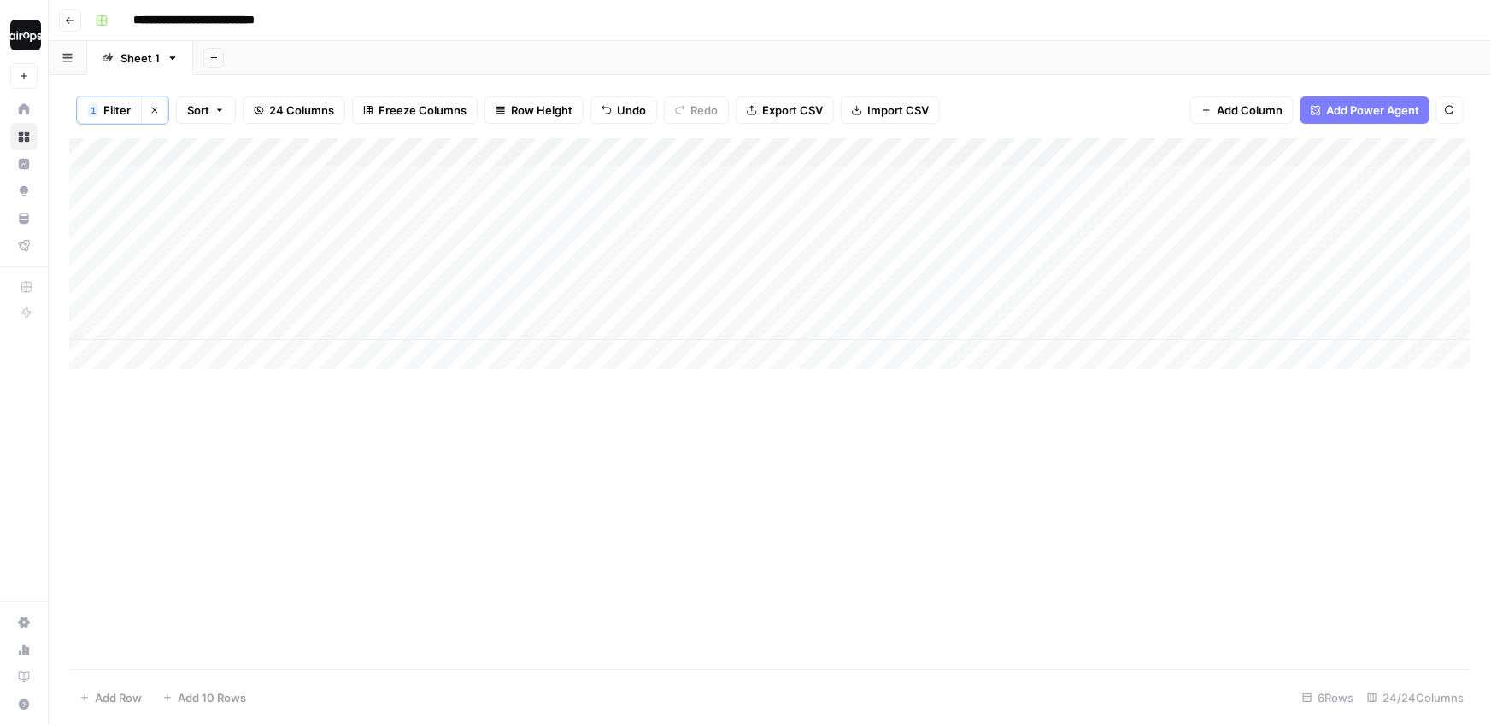
click at [337, 179] on div "Add Column" at bounding box center [769, 253] width 1401 height 231
click at [337, 179] on input at bounding box center [271, 185] width 273 height 21
type input "**********"
click at [115, 180] on div "Add Column" at bounding box center [769, 253] width 1401 height 231
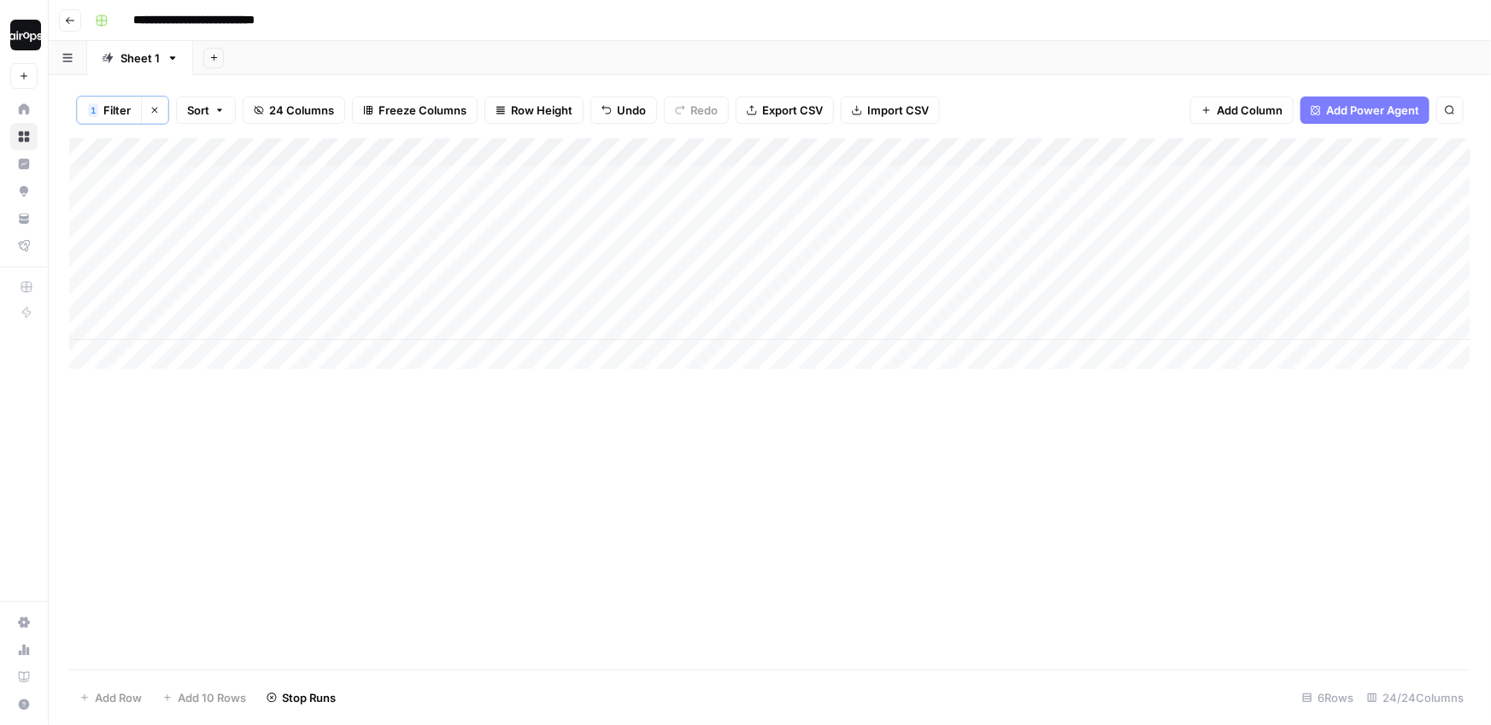
click at [113, 206] on div "Add Column" at bounding box center [769, 253] width 1401 height 231
click at [113, 239] on div "Add Column" at bounding box center [769, 253] width 1401 height 231
click at [109, 270] on div "Add Column" at bounding box center [769, 253] width 1401 height 231
click at [109, 291] on div "Add Column" at bounding box center [769, 253] width 1401 height 231
click at [109, 318] on div "Add Column" at bounding box center [769, 253] width 1401 height 231
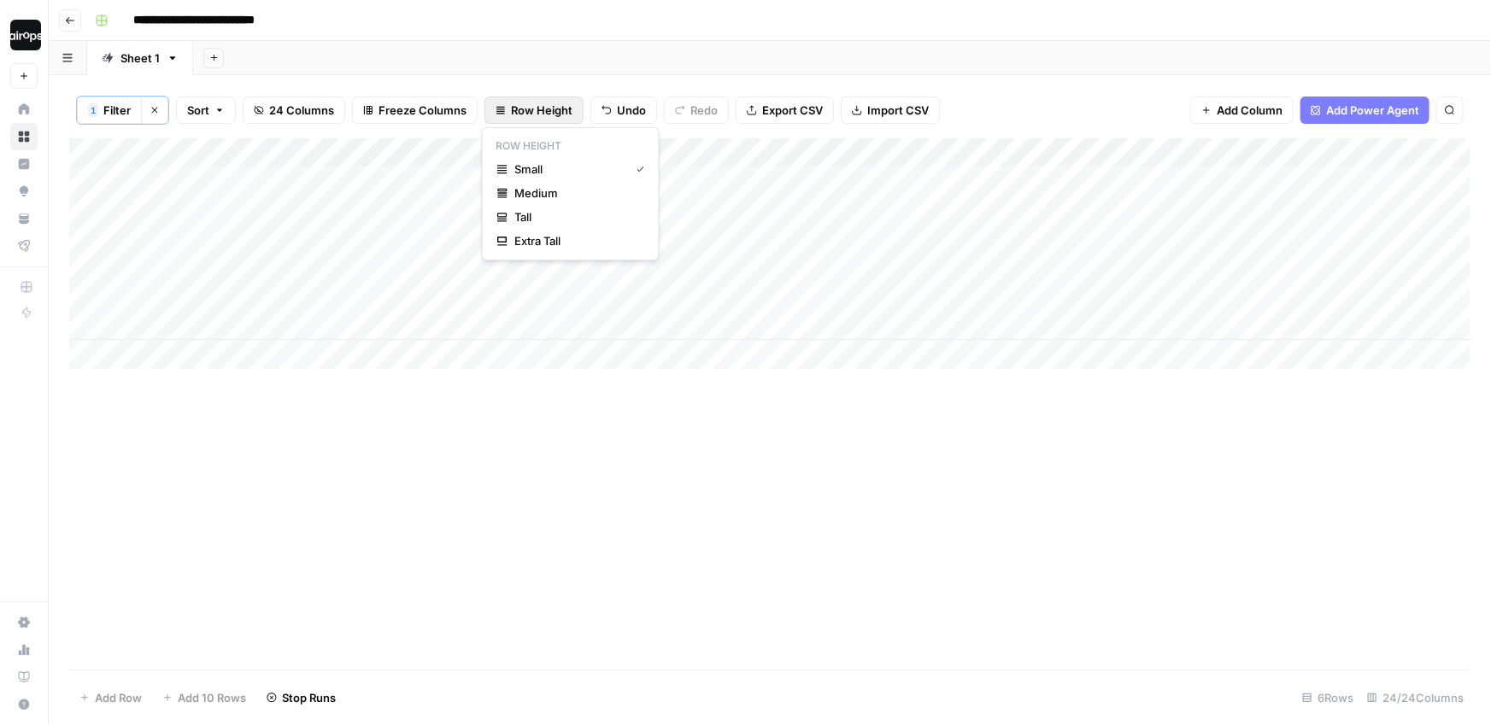
click at [501, 111] on icon "button" at bounding box center [500, 111] width 9 height 1
click at [500, 193] on icon "button" at bounding box center [502, 193] width 12 height 12
click at [628, 59] on div "Add Sheet" at bounding box center [842, 58] width 1298 height 34
click at [135, 17] on input "**********" at bounding box center [215, 20] width 179 height 27
drag, startPoint x: 320, startPoint y: 27, endPoint x: 385, endPoint y: 27, distance: 64.9
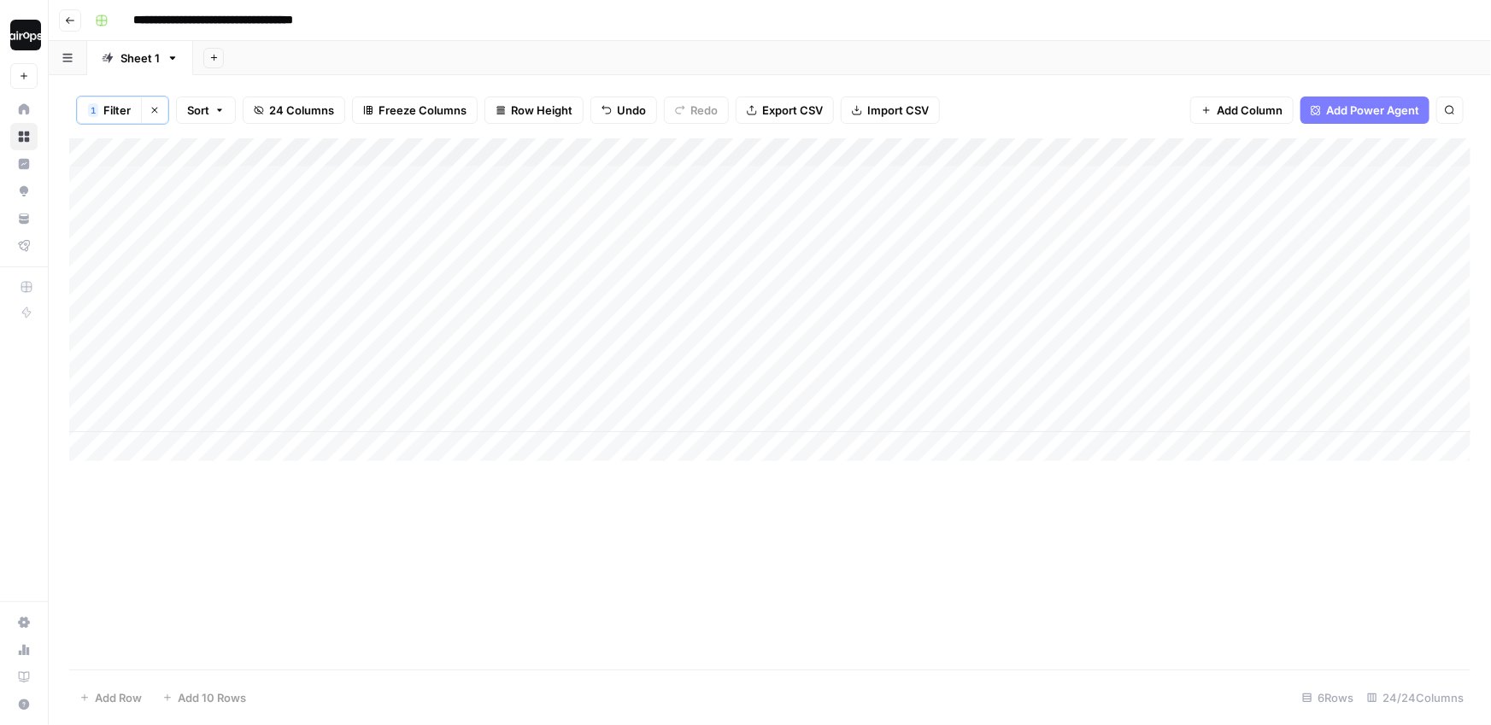
click at [384, 27] on div "**********" at bounding box center [781, 20] width 1386 height 27
type input "**********"
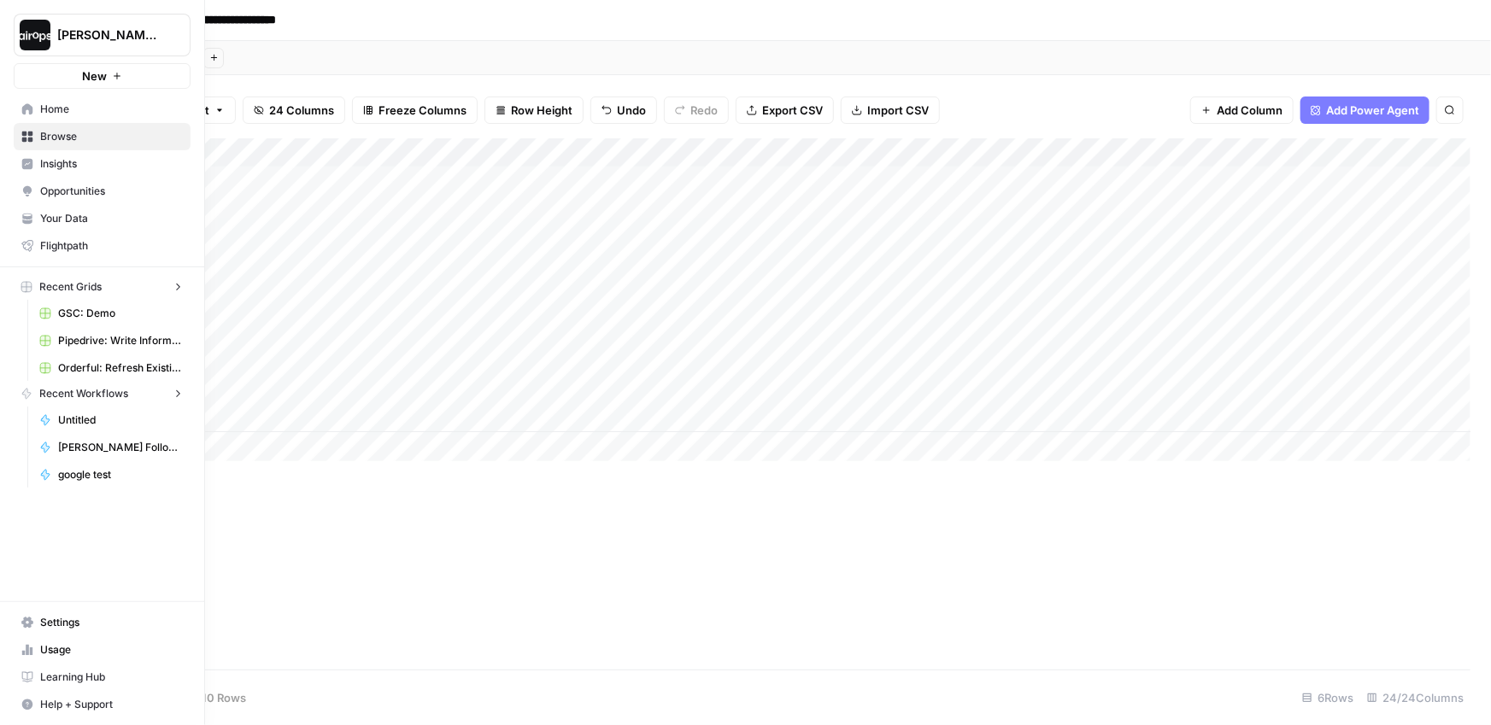
click at [23, 115] on link "Home" at bounding box center [102, 109] width 177 height 27
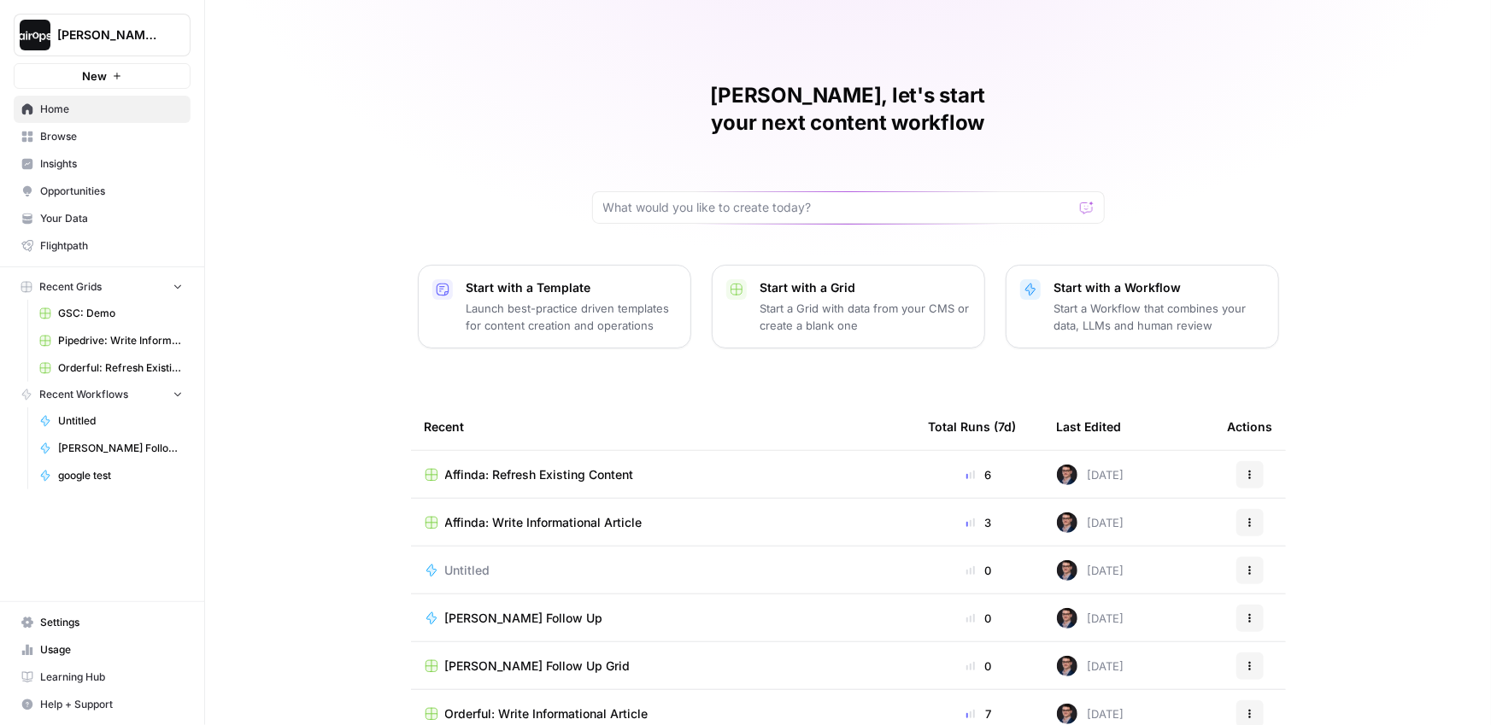
click at [83, 138] on span "Browse" at bounding box center [111, 136] width 143 height 15
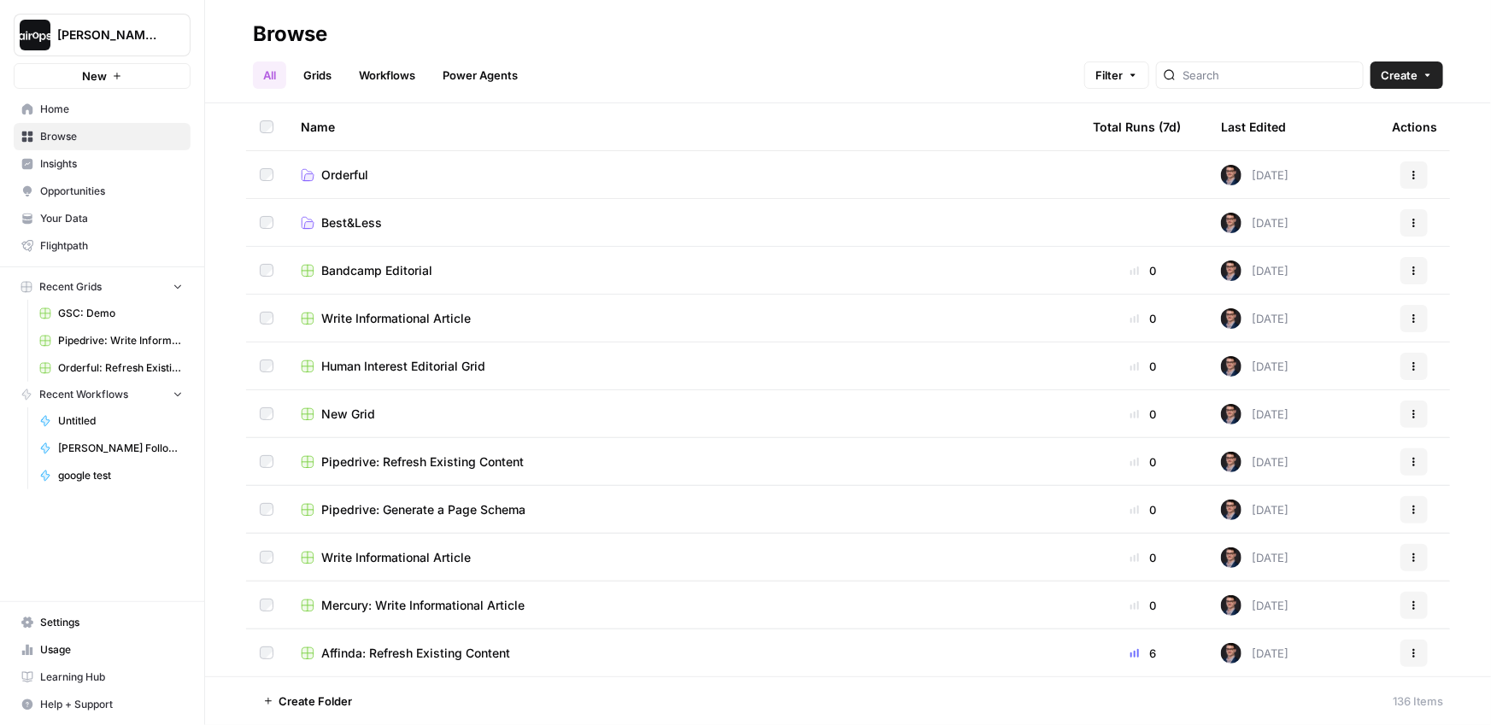
click at [1400, 78] on span "Create" at bounding box center [1399, 75] width 37 height 17
click at [1376, 113] on span "Folder" at bounding box center [1375, 115] width 96 height 17
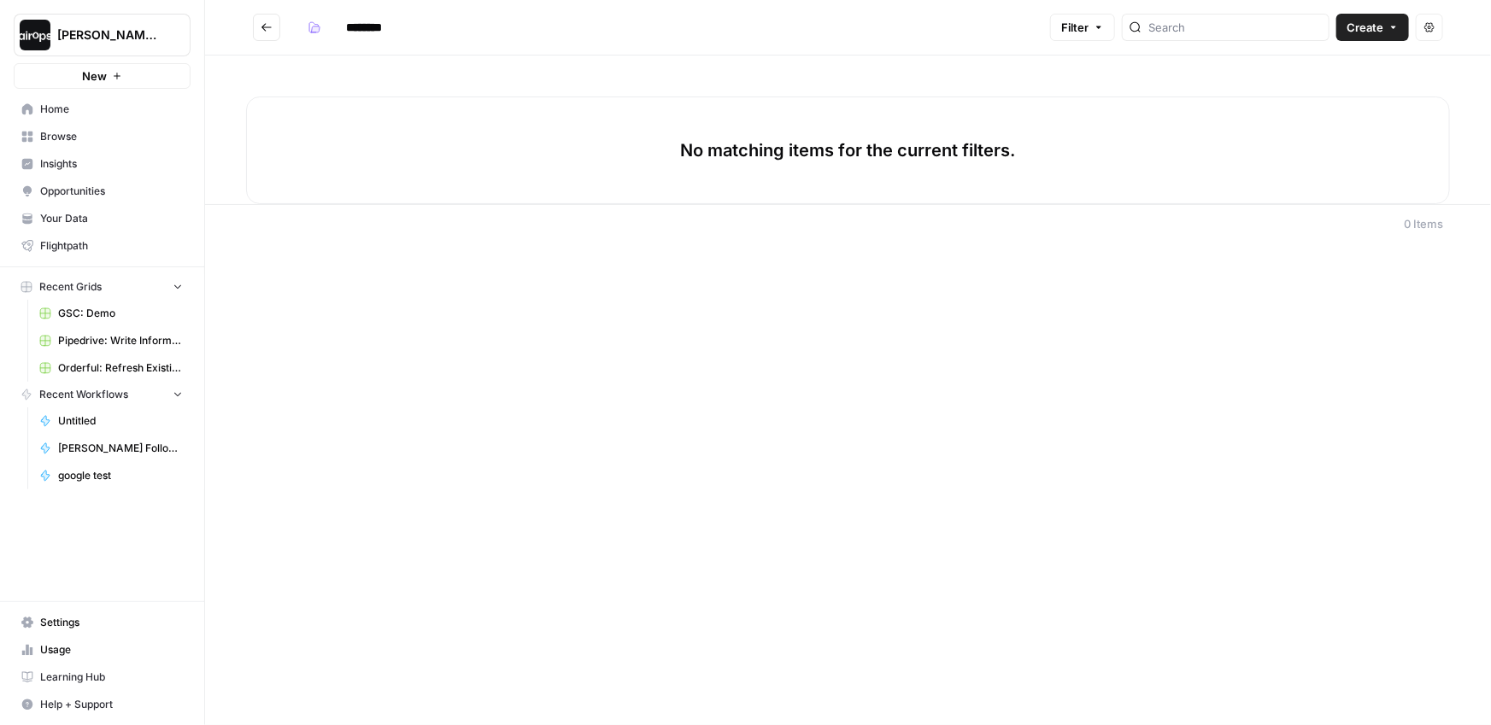
click at [1381, 32] on span "Create" at bounding box center [1364, 27] width 37 height 17
click at [1029, 162] on div "No matching items for the current filters." at bounding box center [848, 151] width 1204 height 108
click at [369, 26] on input "********" at bounding box center [386, 27] width 96 height 27
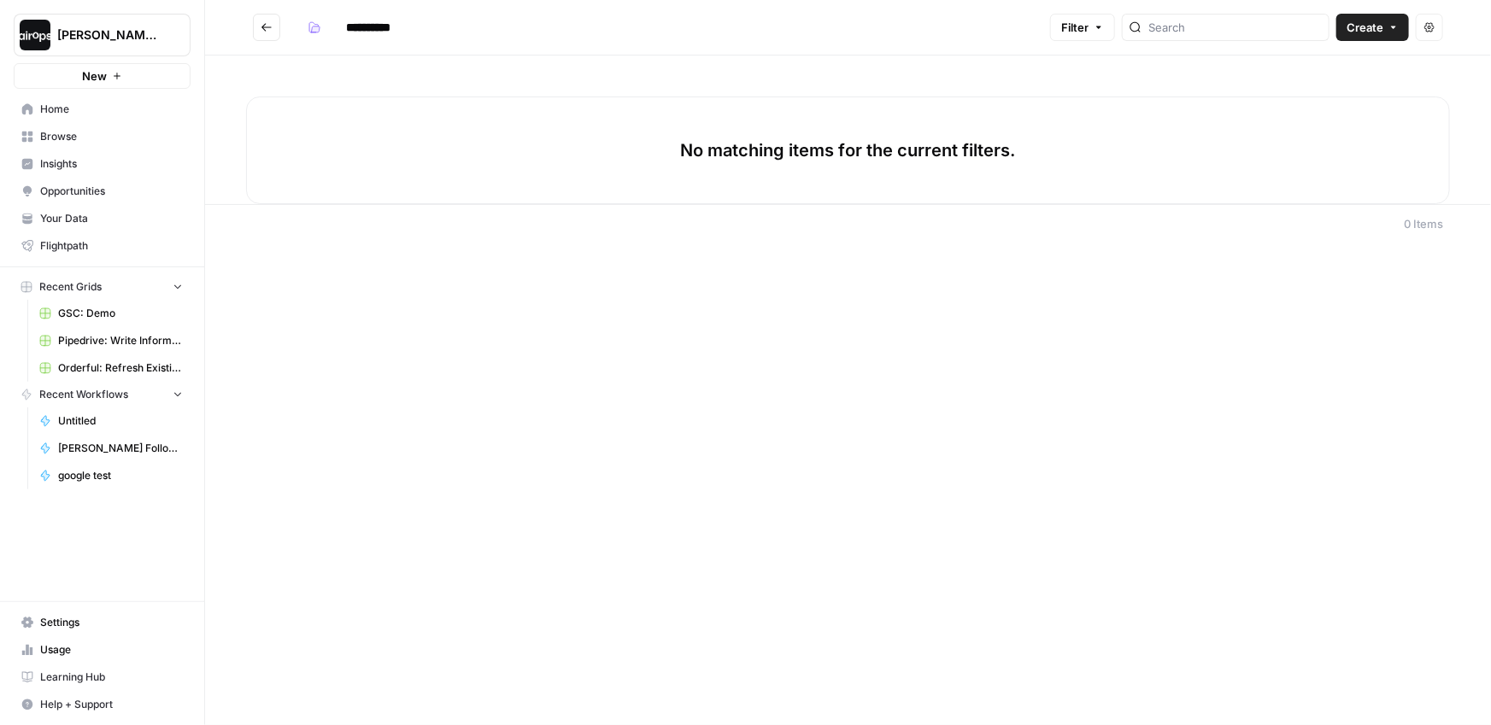
type input "**********"
click at [381, 148] on div "No matching items for the current filters." at bounding box center [848, 151] width 1204 height 108
click at [262, 28] on icon "Go back" at bounding box center [266, 27] width 10 height 8
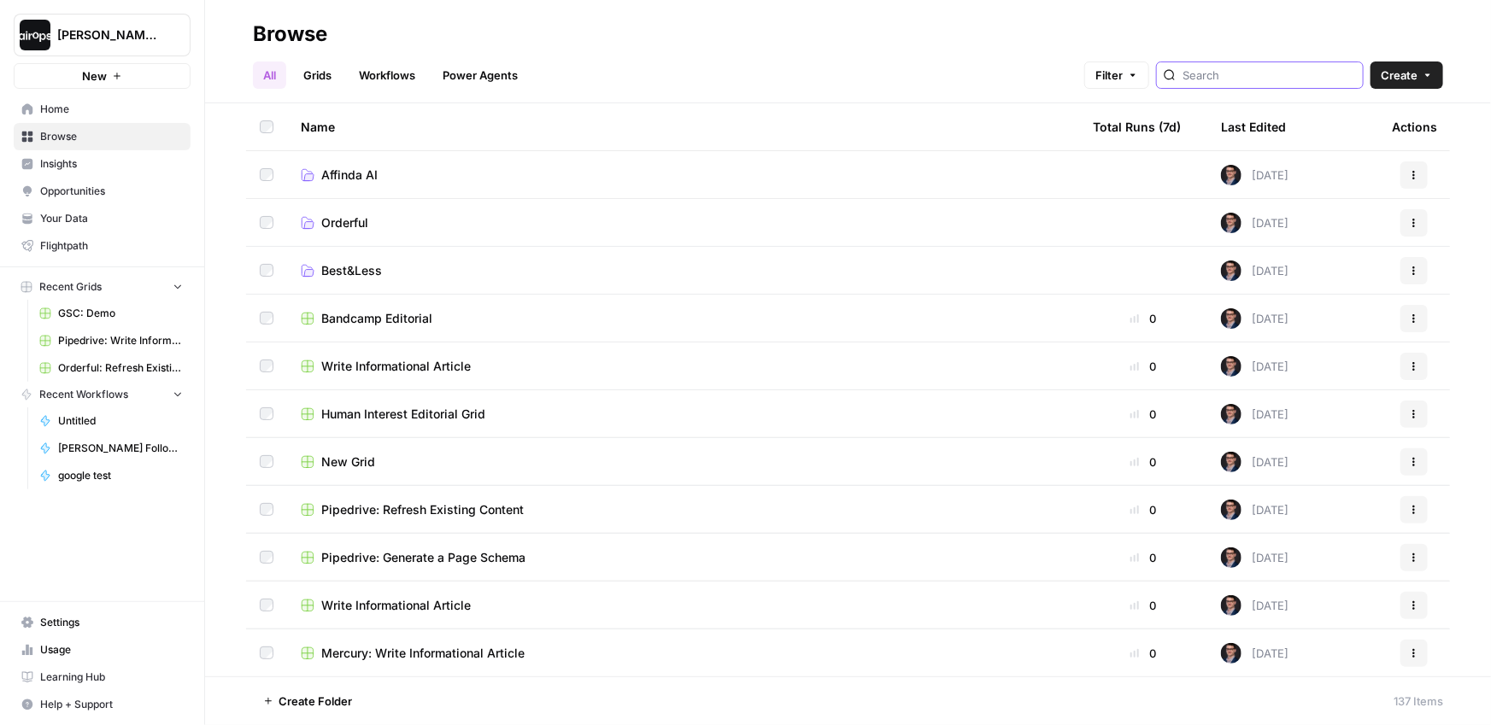
click at [1273, 73] on input "search" at bounding box center [1268, 75] width 173 height 17
type input "affinda"
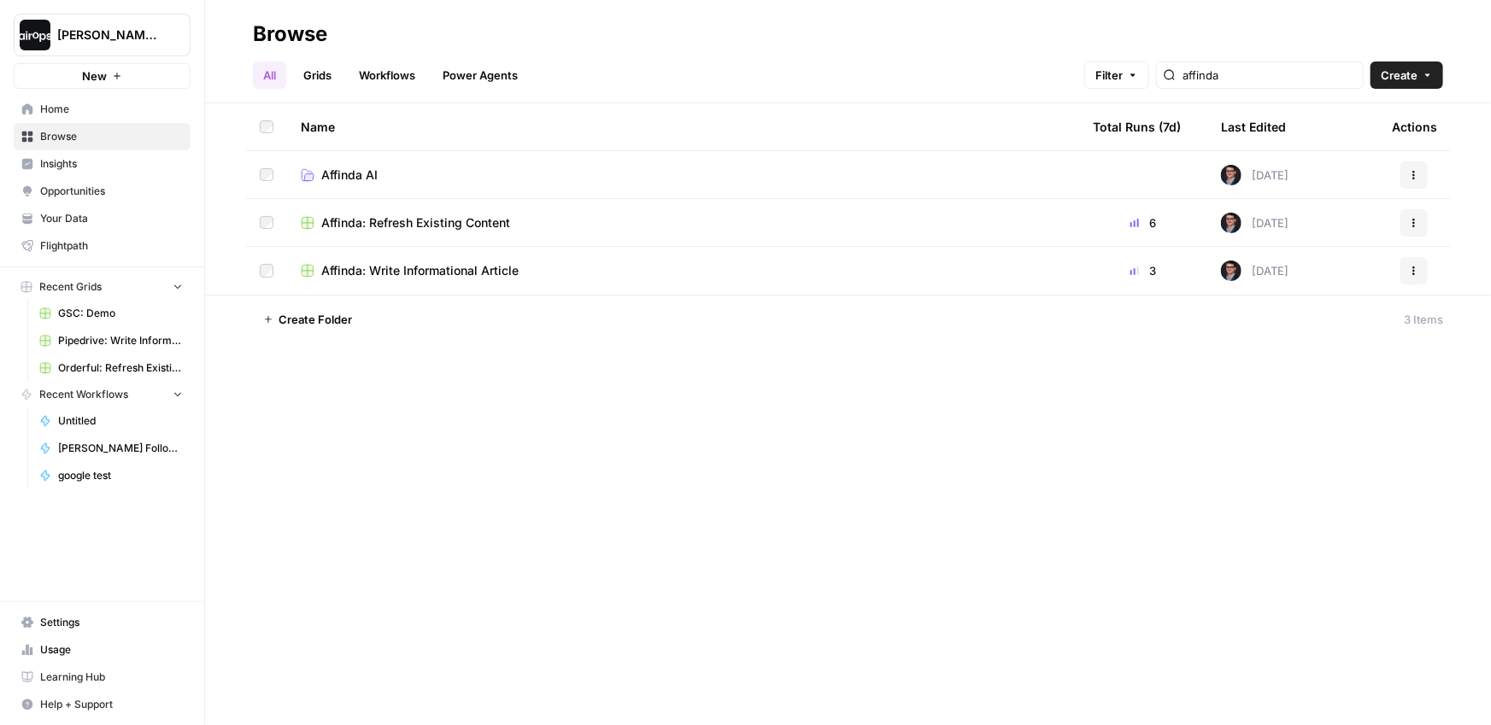
click at [1423, 220] on button "Actions" at bounding box center [1413, 222] width 27 height 27
click at [1308, 320] on span "Move To" at bounding box center [1338, 325] width 137 height 17
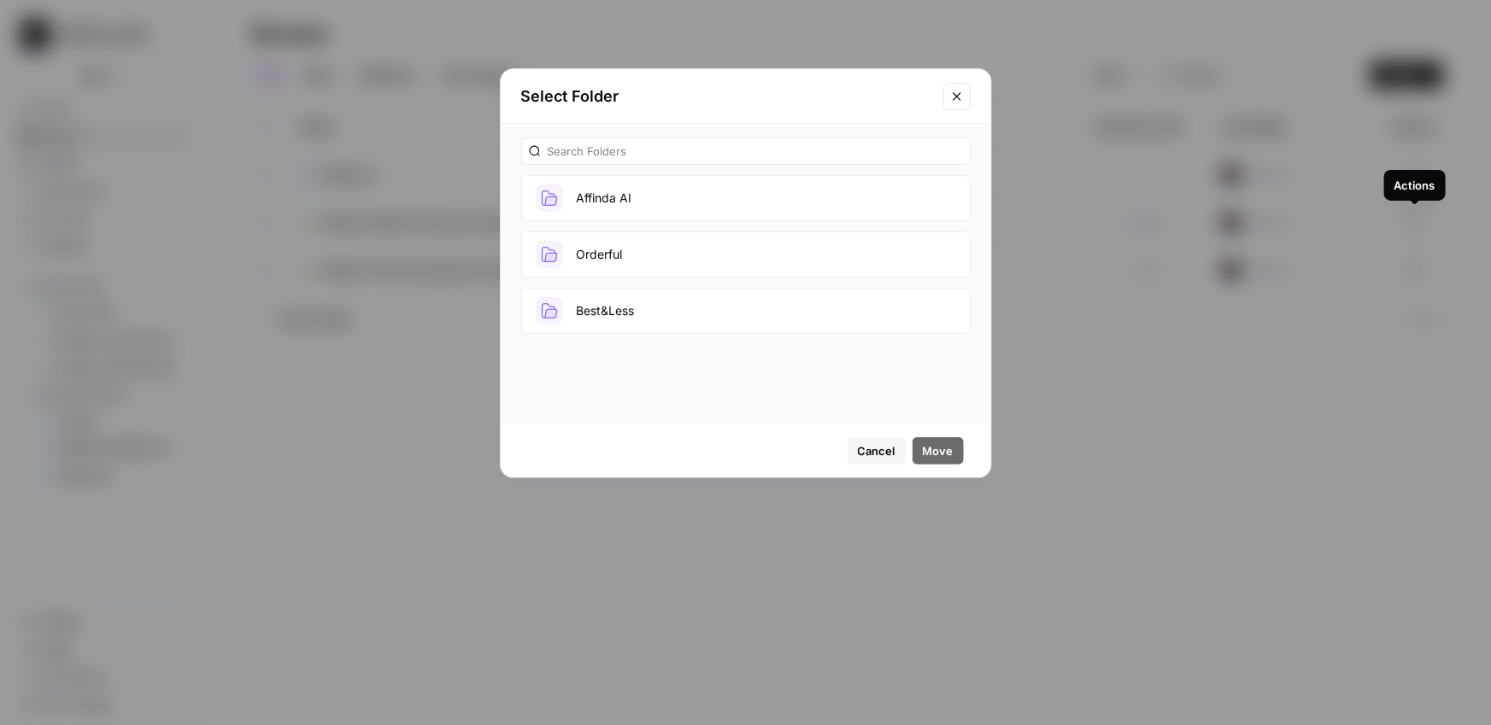
click at [742, 200] on button "Affinda AI" at bounding box center [745, 198] width 449 height 46
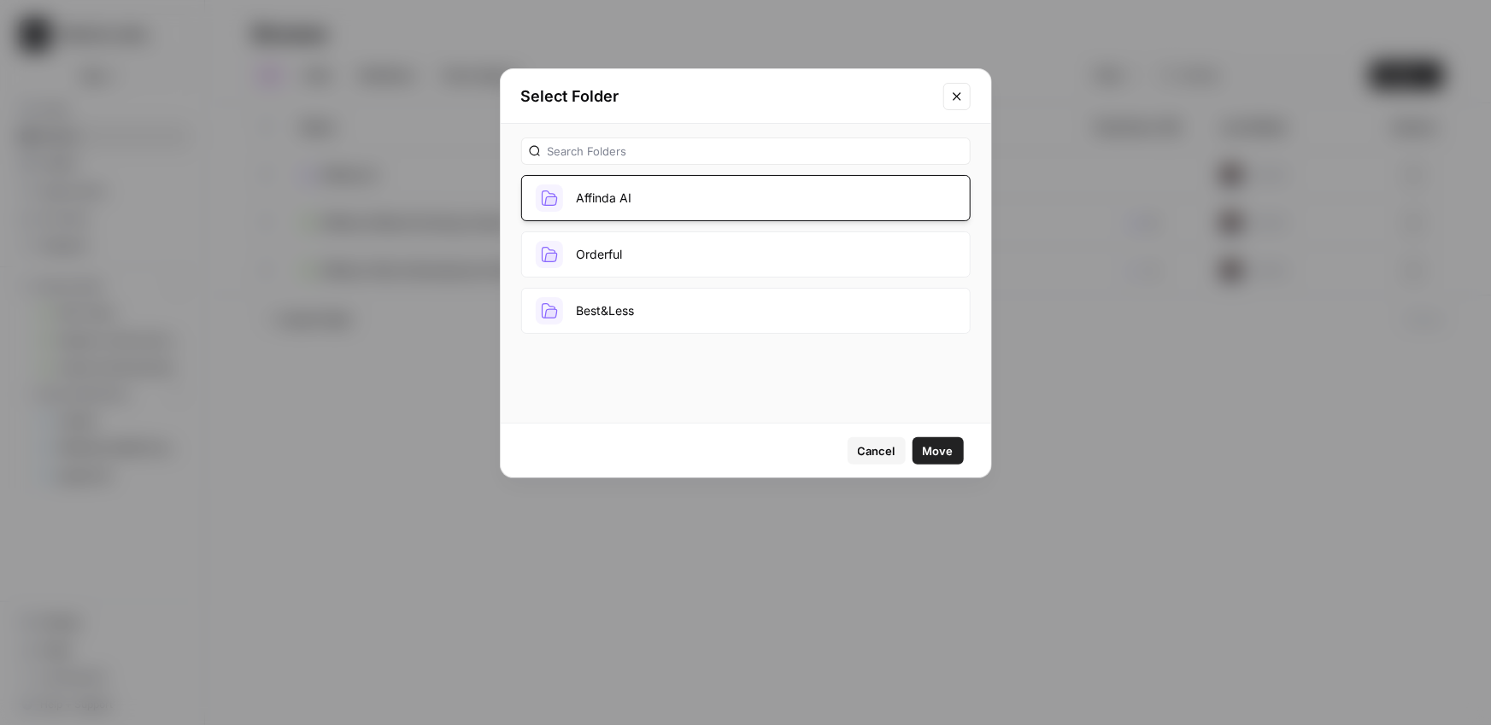
click at [936, 453] on span "Move" at bounding box center [938, 451] width 31 height 17
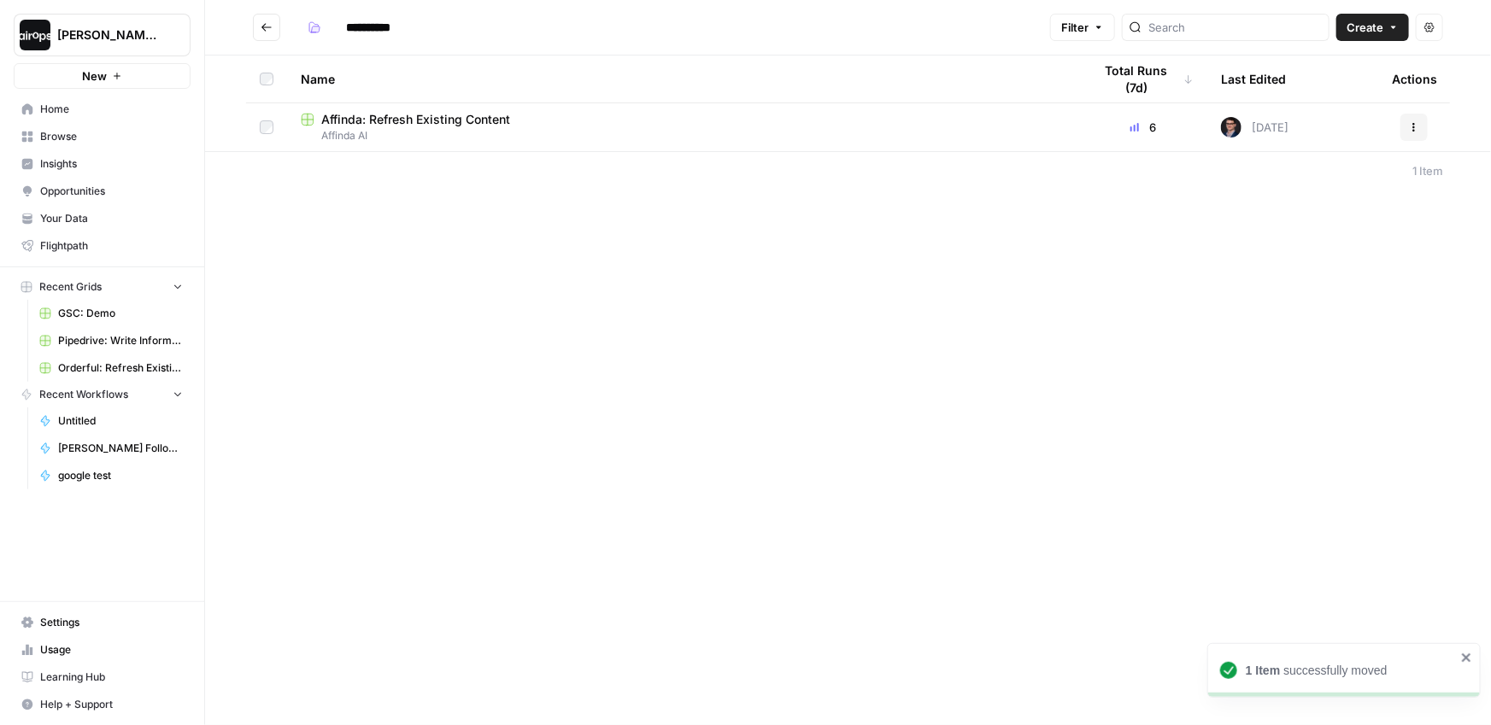
click at [272, 28] on icon "Go back" at bounding box center [267, 27] width 12 height 12
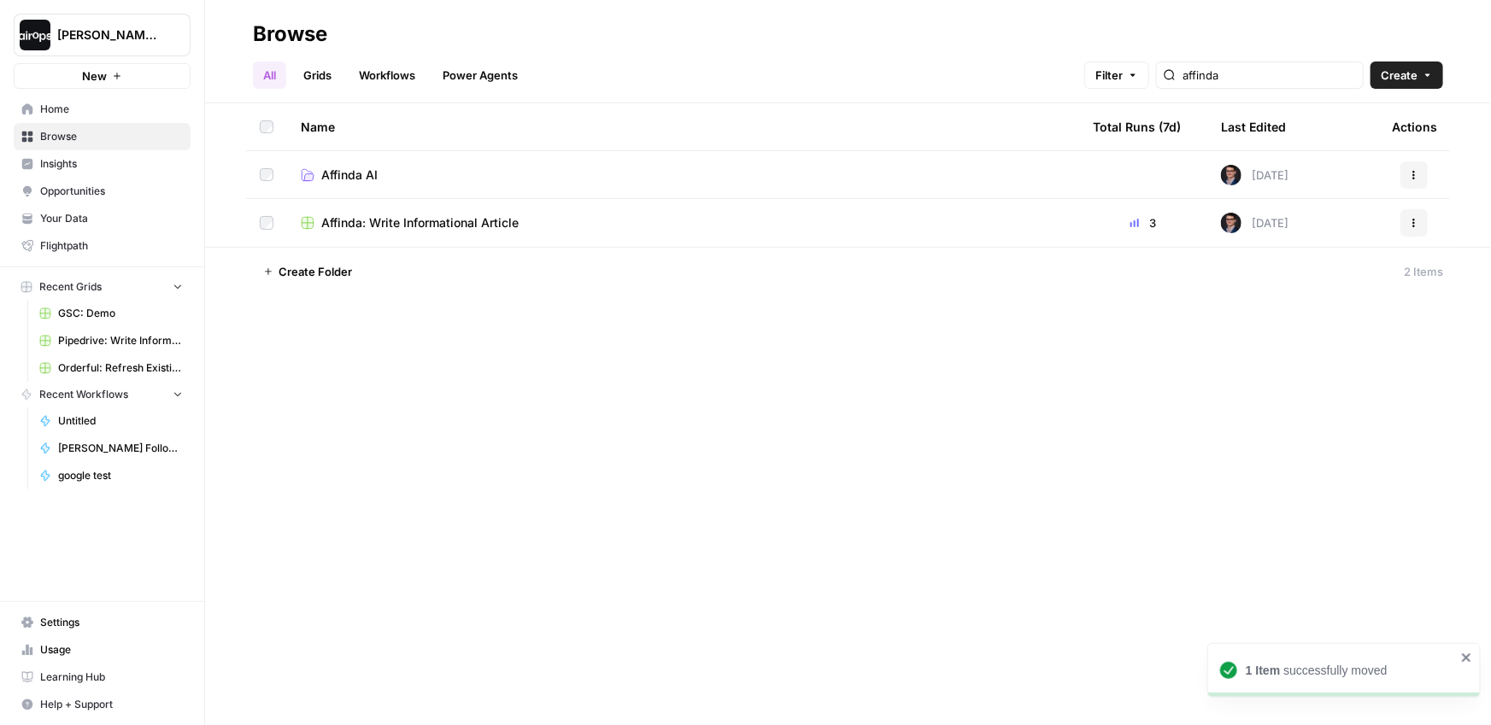
click at [1421, 219] on button "Actions" at bounding box center [1413, 222] width 27 height 27
click at [1278, 324] on span "Move To" at bounding box center [1338, 325] width 137 height 17
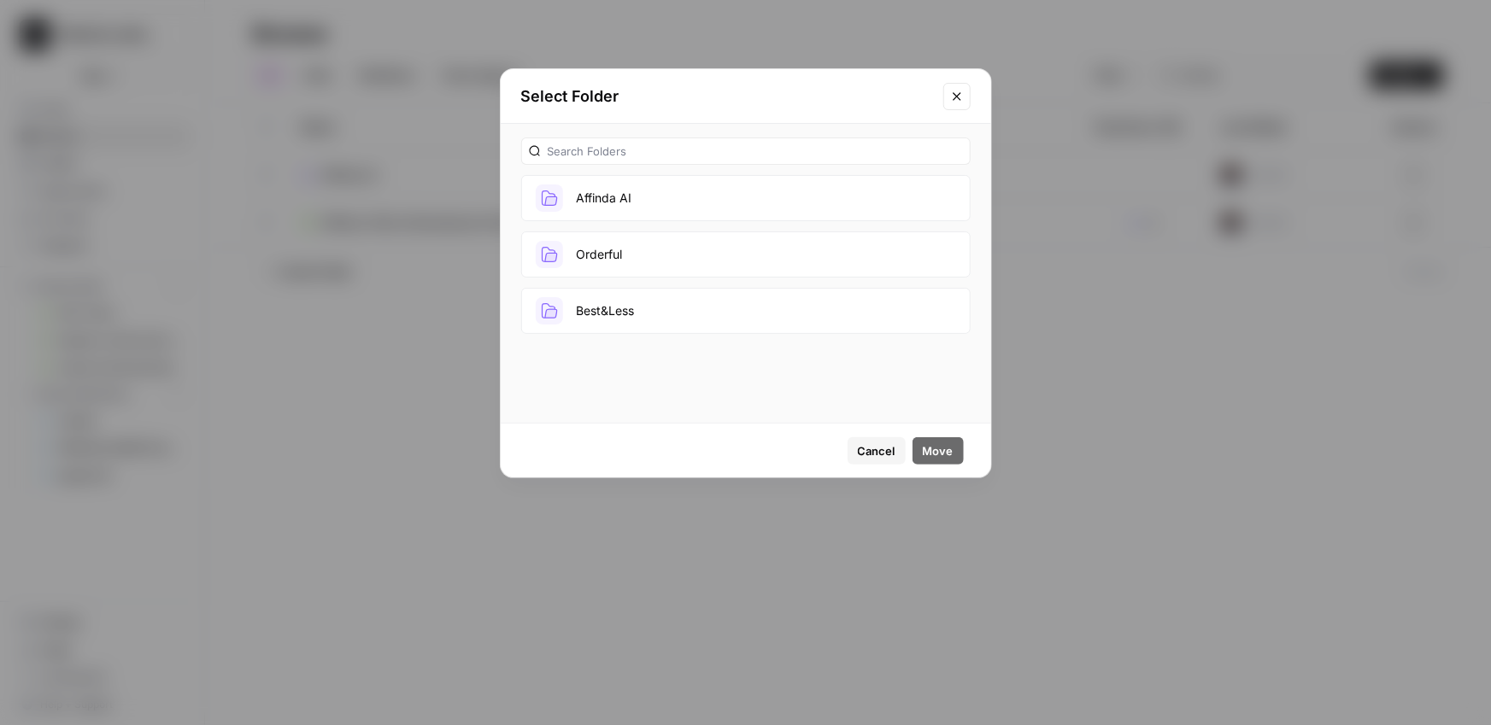
click at [702, 188] on button "Affinda AI" at bounding box center [745, 198] width 449 height 46
click at [936, 447] on span "Move" at bounding box center [938, 451] width 31 height 17
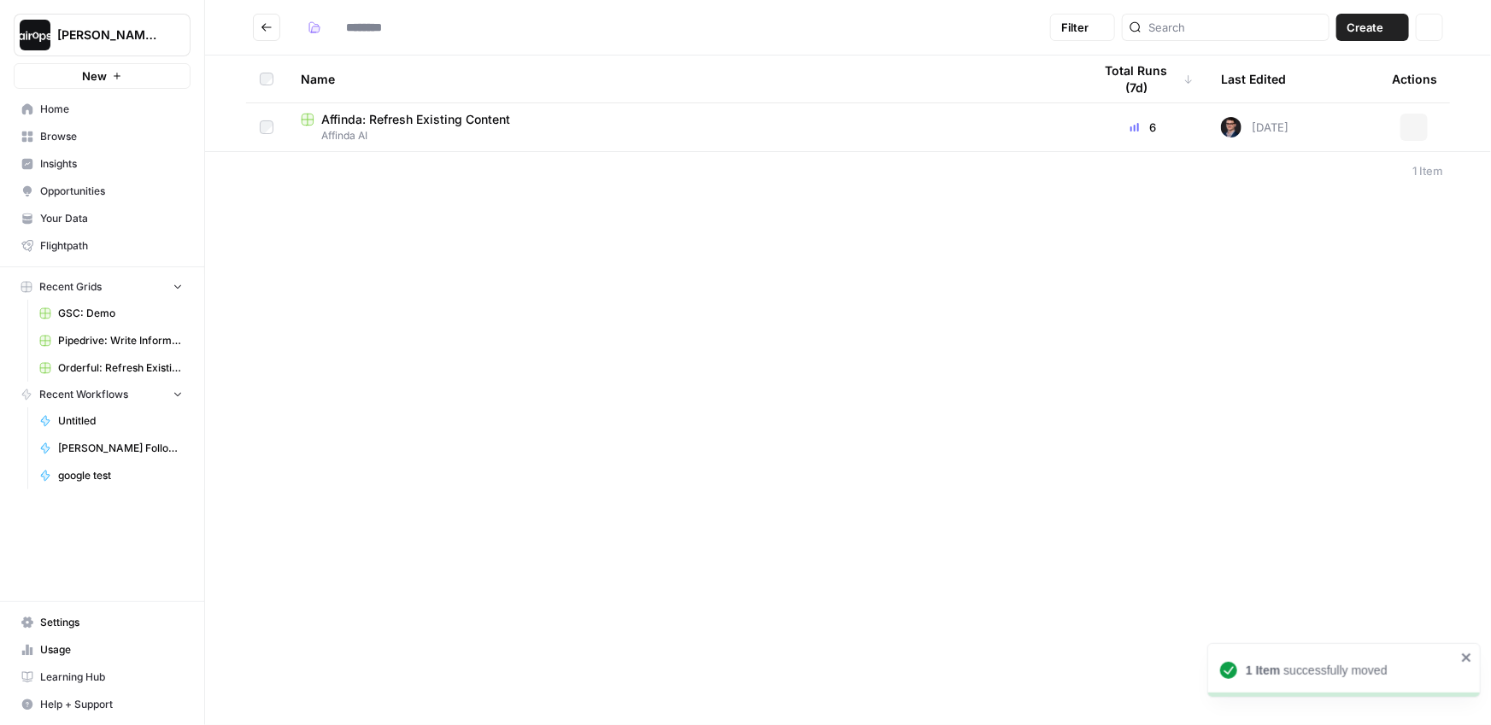
type input "**********"
click at [261, 29] on icon "Go back" at bounding box center [267, 27] width 12 height 12
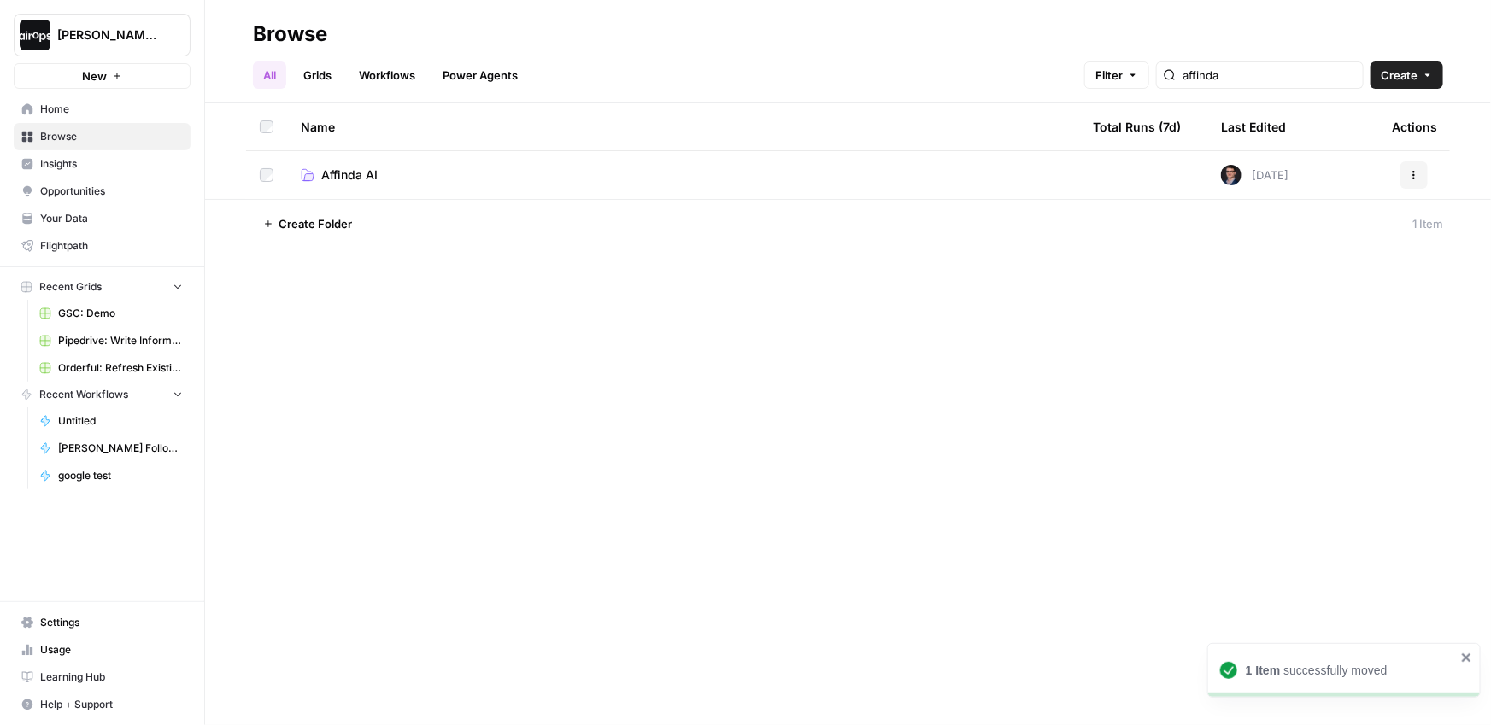
click at [78, 126] on link "Browse" at bounding box center [102, 136] width 177 height 27
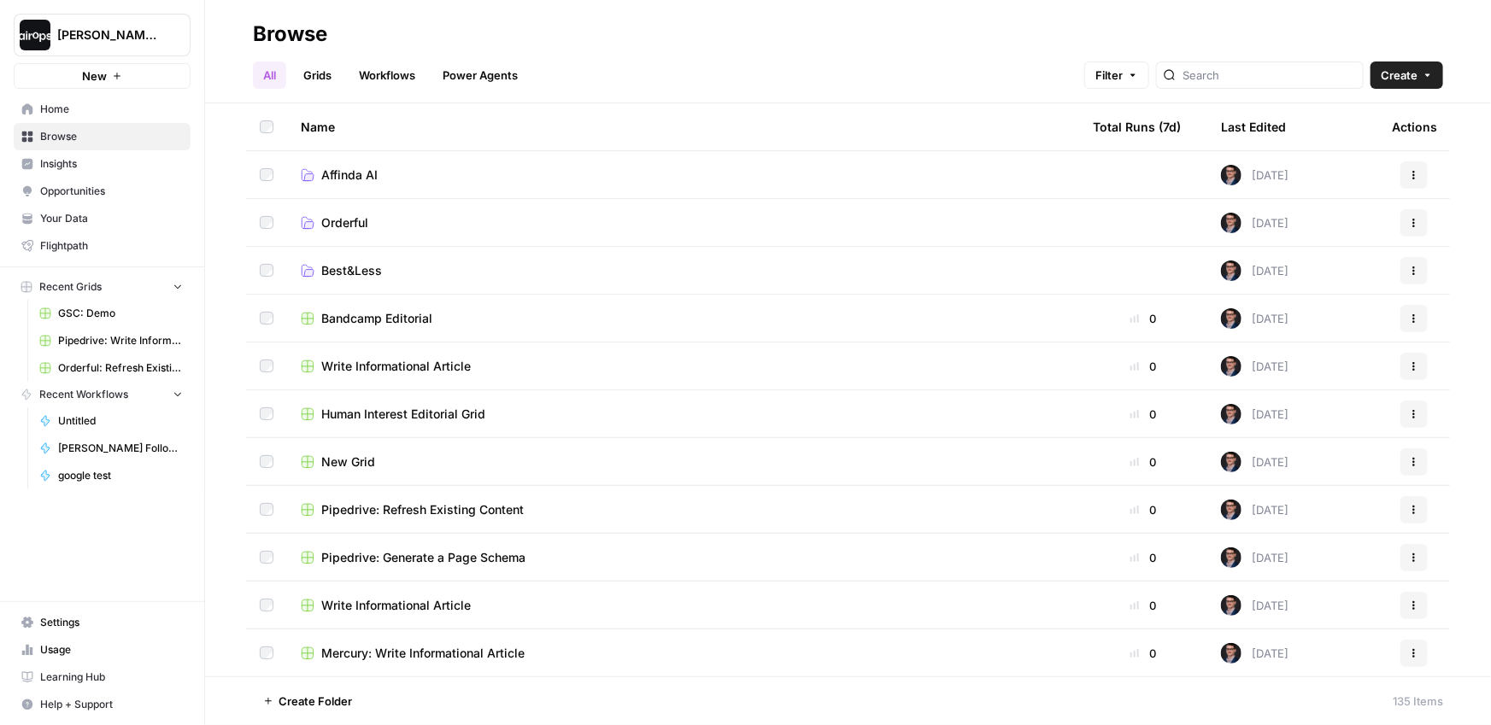
click at [637, 123] on div "Name" at bounding box center [683, 126] width 765 height 47
click at [628, 120] on div "Name" at bounding box center [683, 126] width 765 height 47
